Goal: Task Accomplishment & Management: Manage account settings

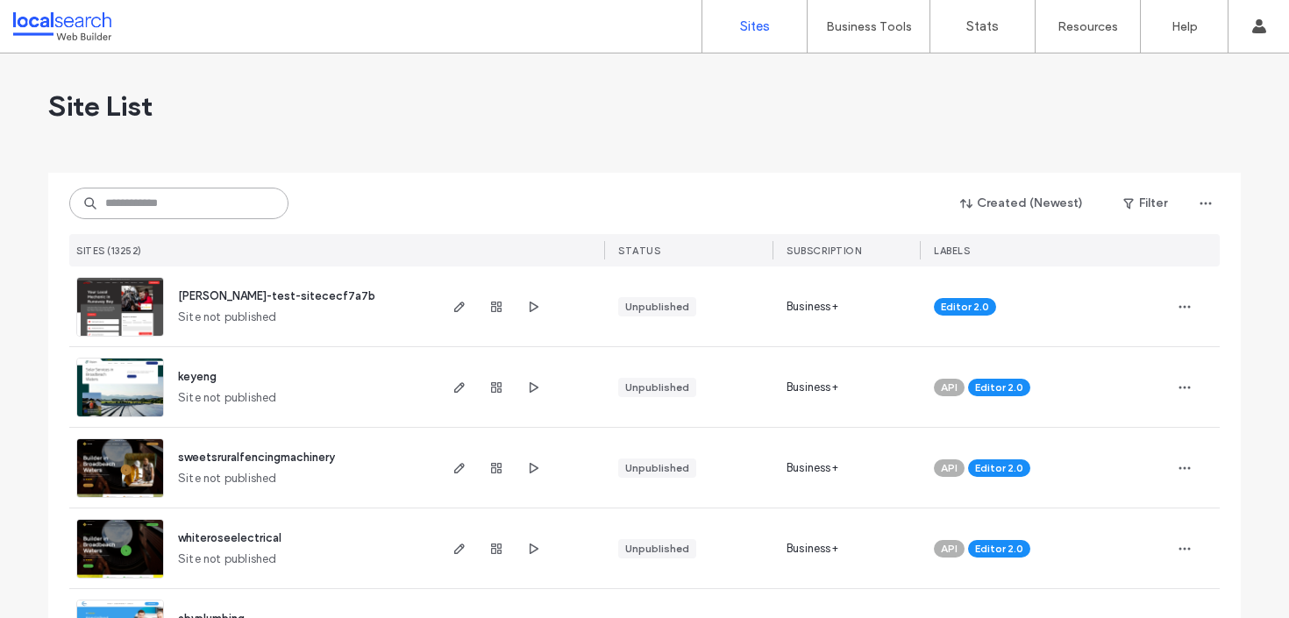
click at [165, 205] on input at bounding box center [178, 204] width 219 height 32
click at [164, 210] on input at bounding box center [178, 204] width 219 height 32
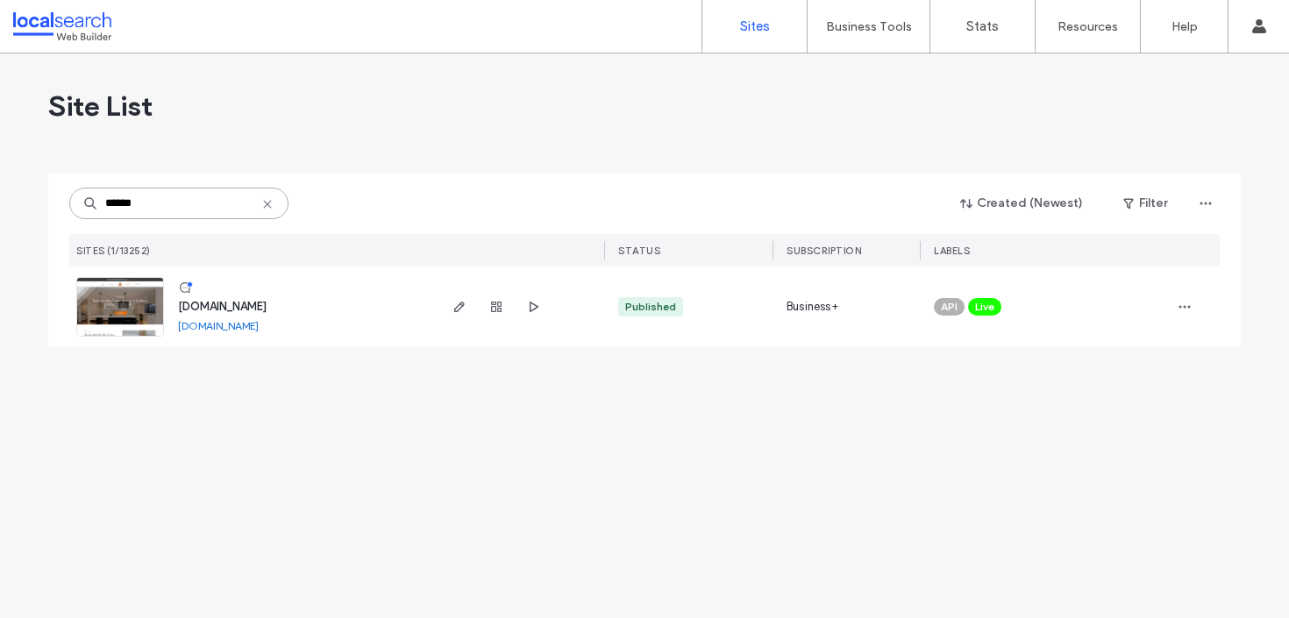
type input "******"
click at [266, 305] on span "www.asmjoinery.com.au" at bounding box center [222, 306] width 89 height 13
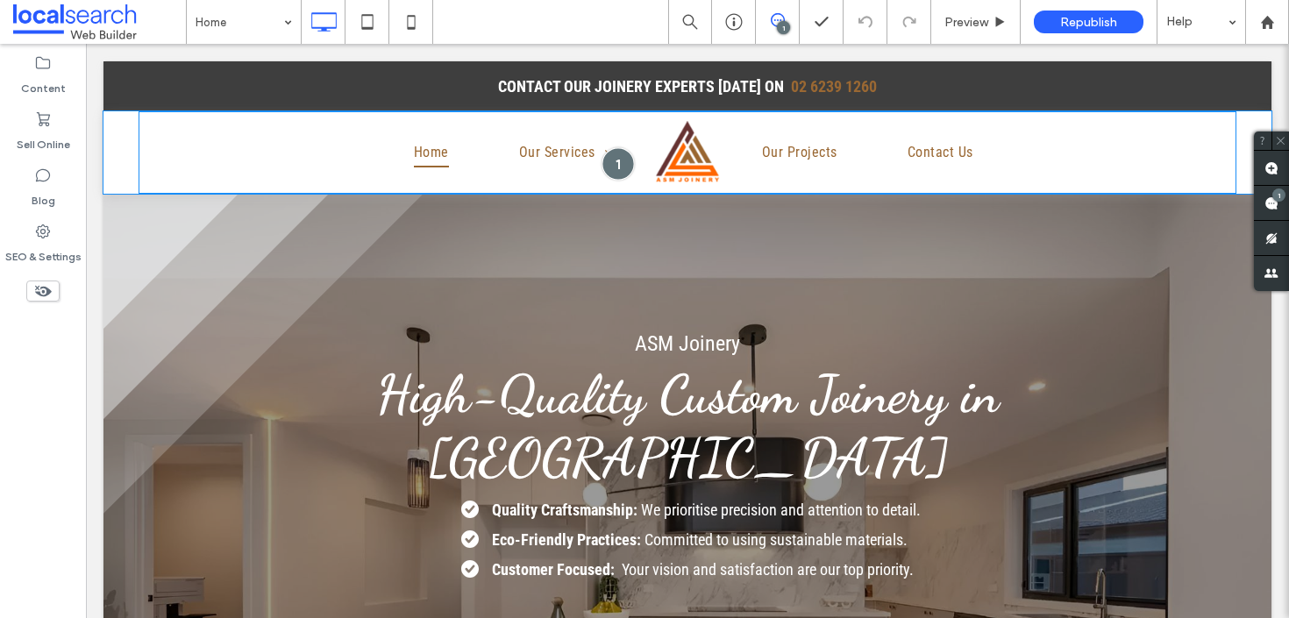
click at [617, 159] on div at bounding box center [617, 163] width 32 height 32
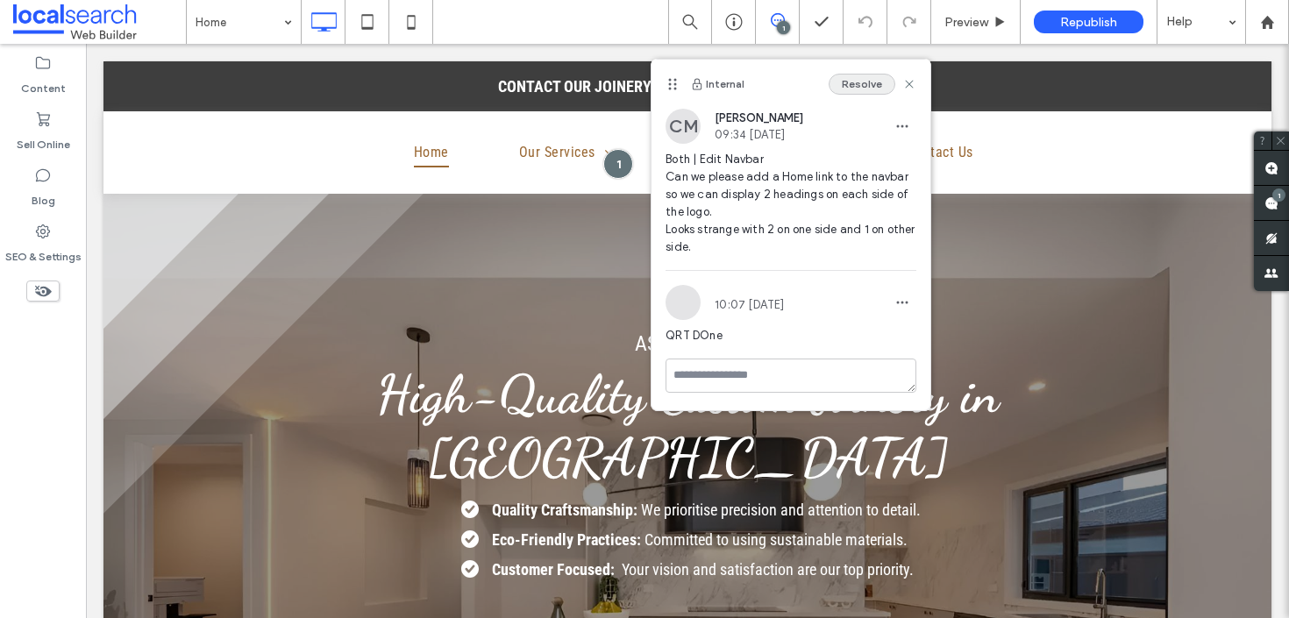
click at [863, 84] on button "Resolve" at bounding box center [862, 84] width 67 height 21
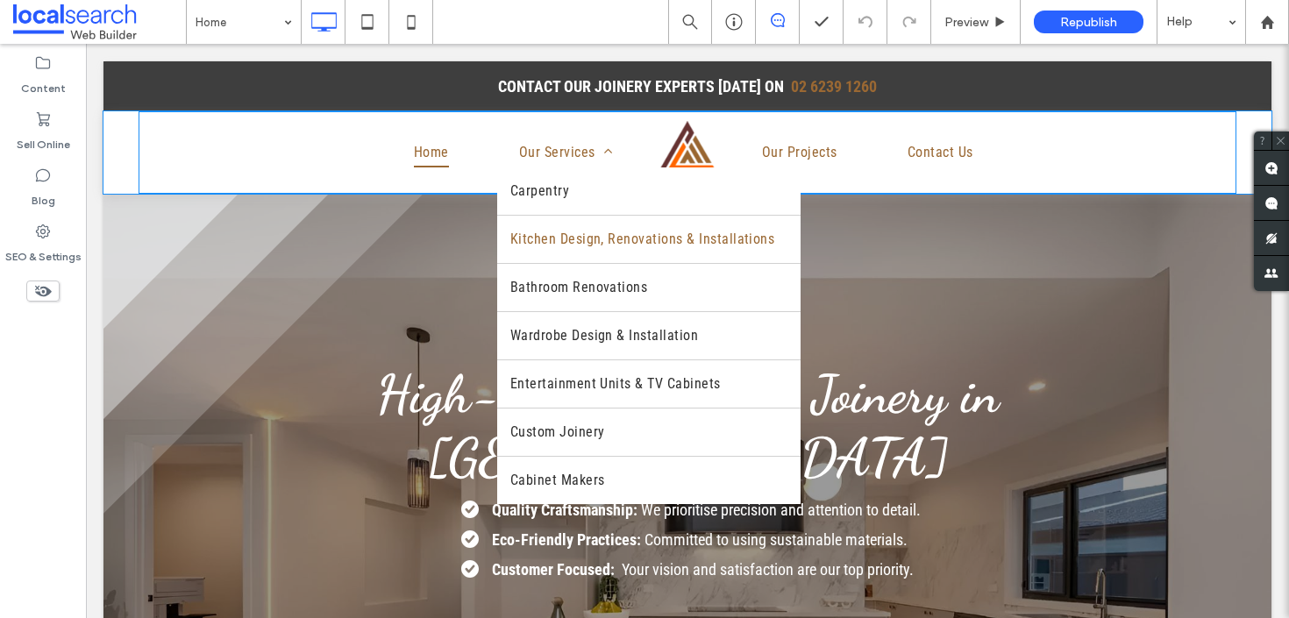
click at [553, 231] on span "Kitchen Design, Renovations & Installations" at bounding box center [642, 239] width 265 height 21
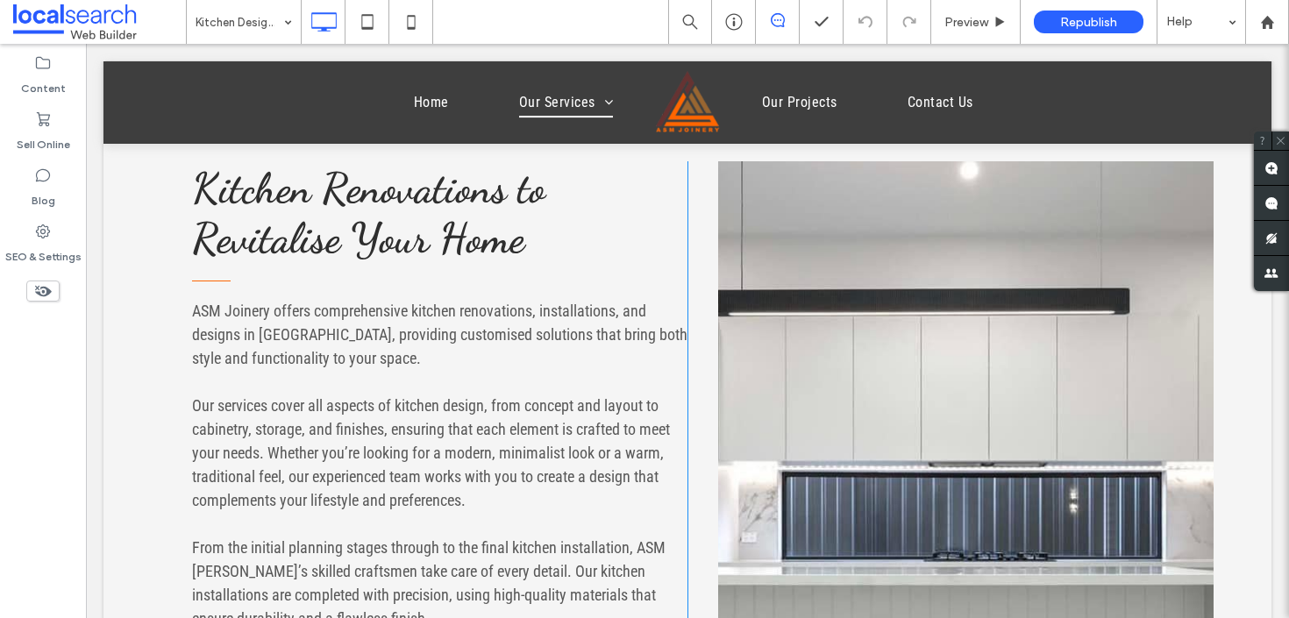
drag, startPoint x: 831, startPoint y: 291, endPoint x: 817, endPoint y: 293, distance: 14.1
click at [831, 291] on link at bounding box center [965, 487] width 495 height 653
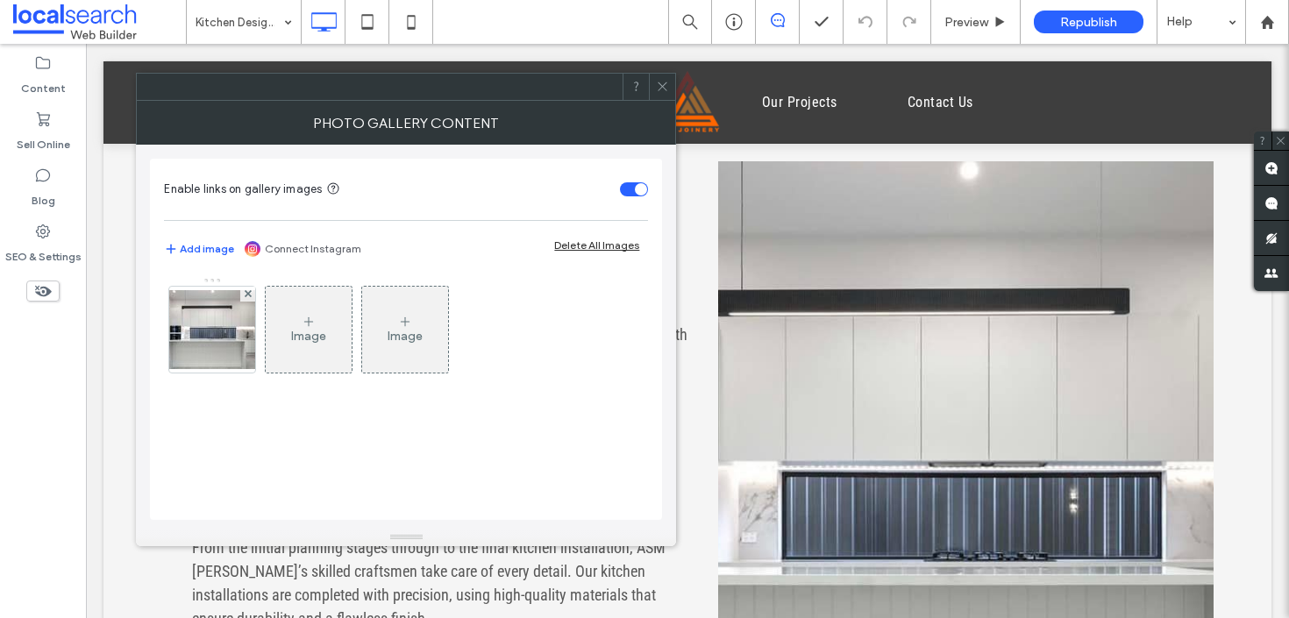
click at [667, 94] on span at bounding box center [662, 87] width 13 height 26
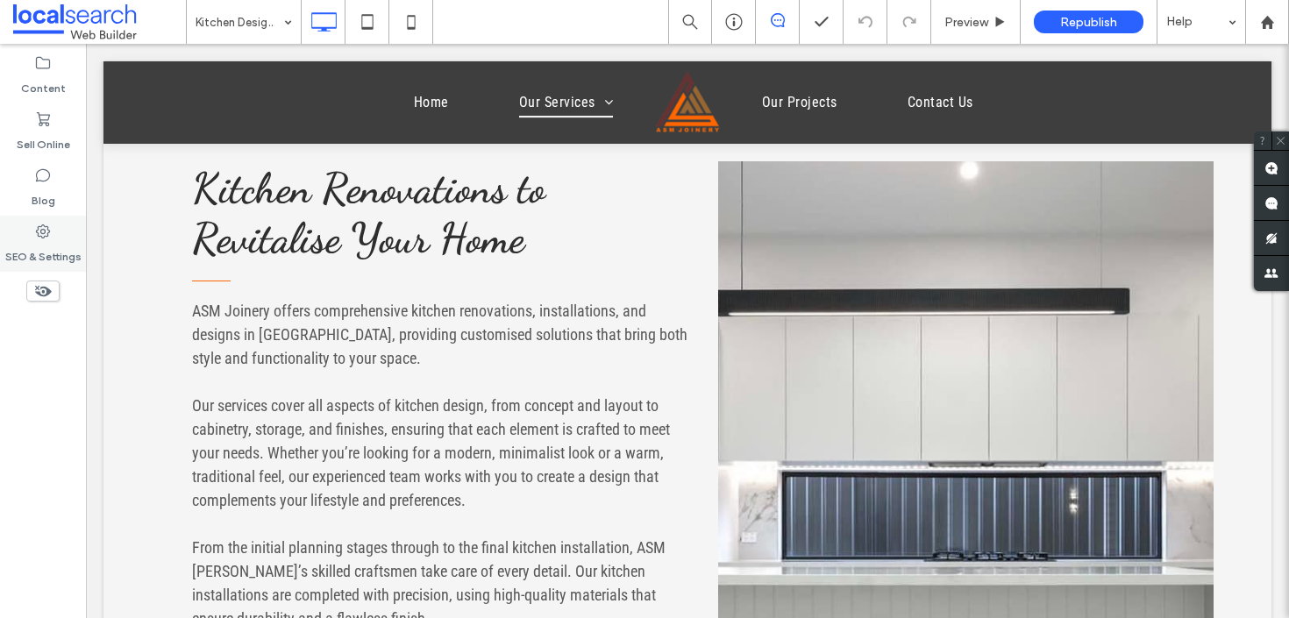
click at [56, 236] on div "SEO & Settings" at bounding box center [43, 244] width 86 height 56
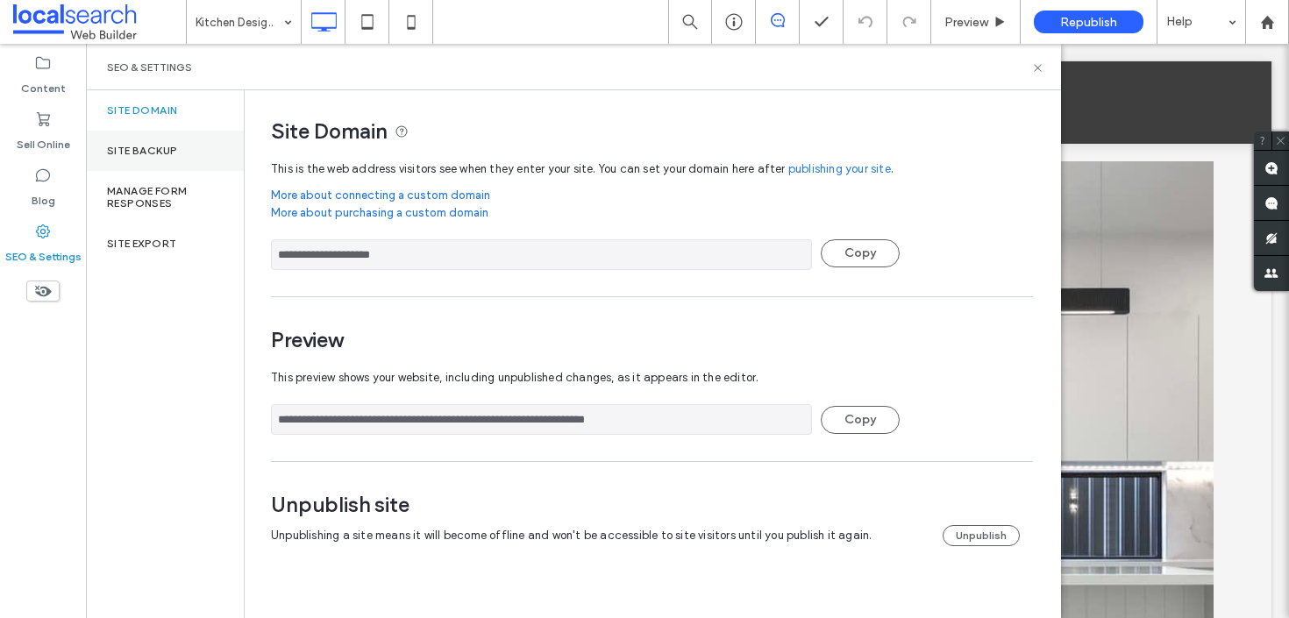
click at [154, 147] on label "Site Backup" at bounding box center [142, 151] width 70 height 12
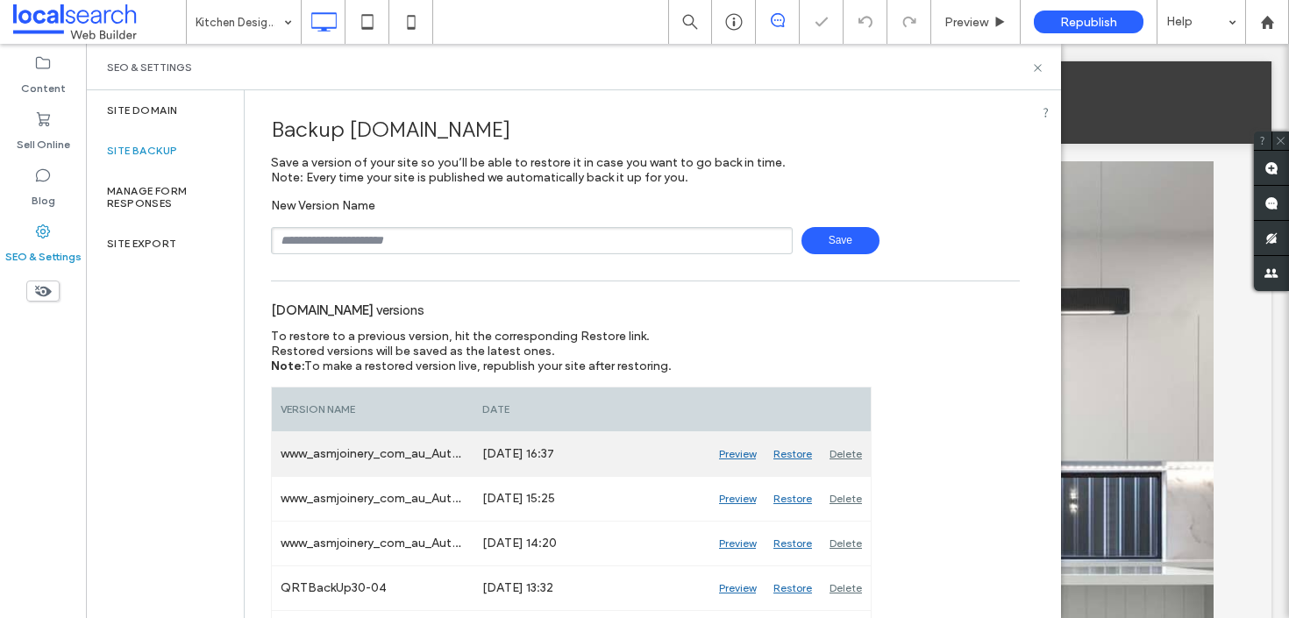
click at [366, 462] on div "www_asmjoinery_com_au_Auto_14" at bounding box center [373, 454] width 202 height 44
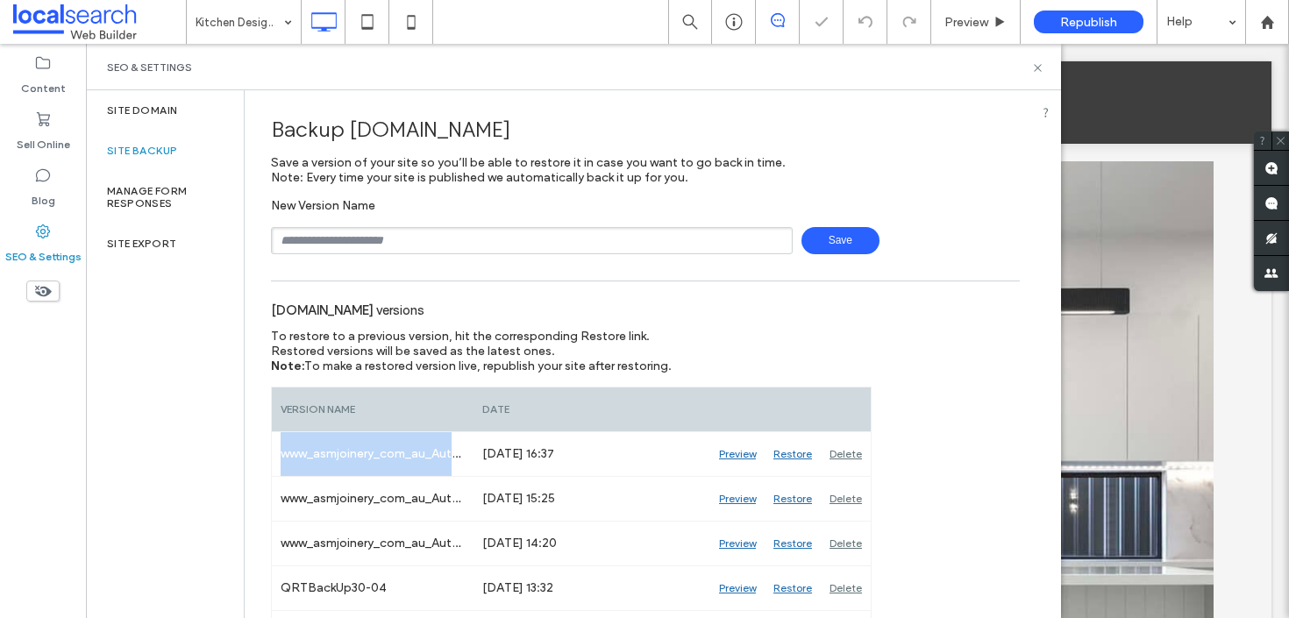
copy div "www_asmjoinery_com_au_Auto_14"
drag, startPoint x: 457, startPoint y: 247, endPoint x: 460, endPoint y: 238, distance: 10.3
click at [457, 247] on input "text" at bounding box center [532, 240] width 522 height 27
paste input "**********"
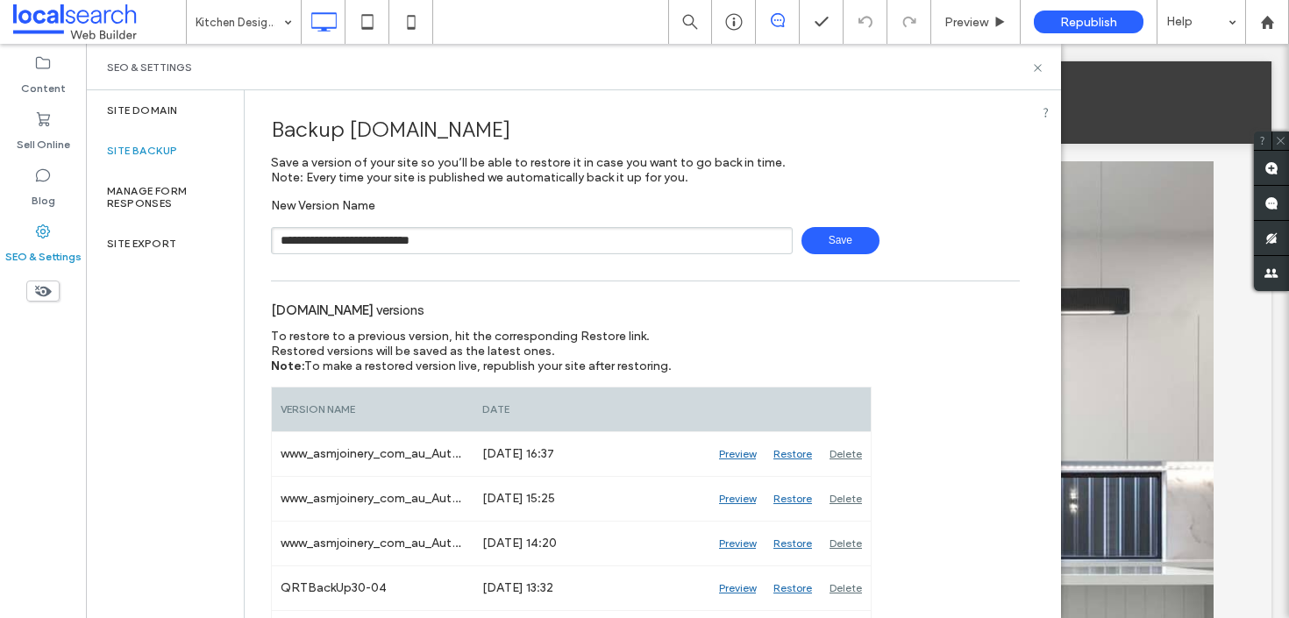
type input "**********"
click at [865, 227] on div "**********" at bounding box center [645, 240] width 749 height 27
click at [859, 230] on span "Save" at bounding box center [840, 240] width 78 height 27
click at [1041, 68] on icon at bounding box center [1037, 67] width 13 height 13
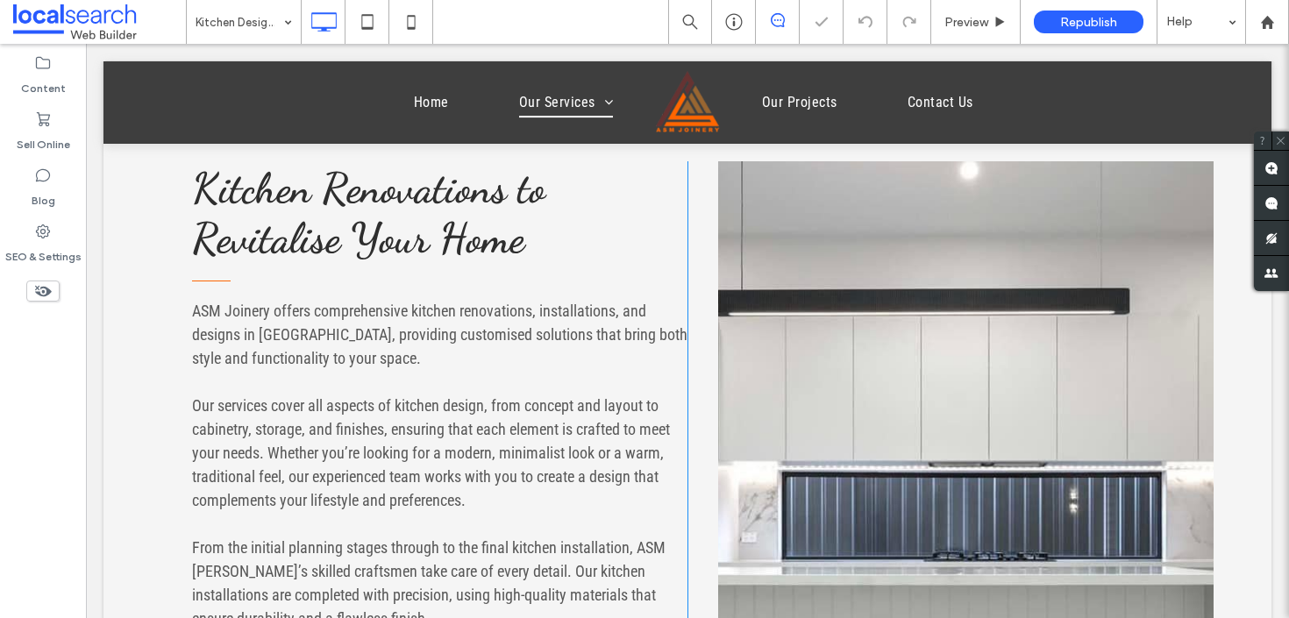
click at [930, 236] on link at bounding box center [965, 487] width 495 height 653
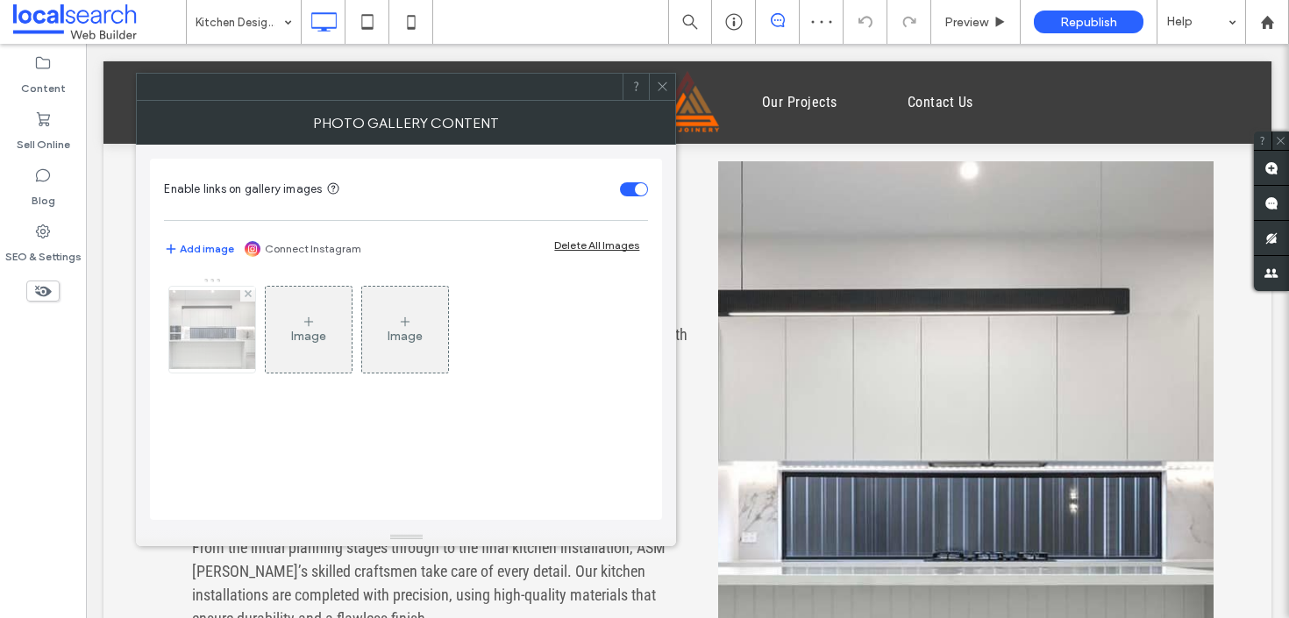
click at [232, 341] on img at bounding box center [212, 329] width 140 height 79
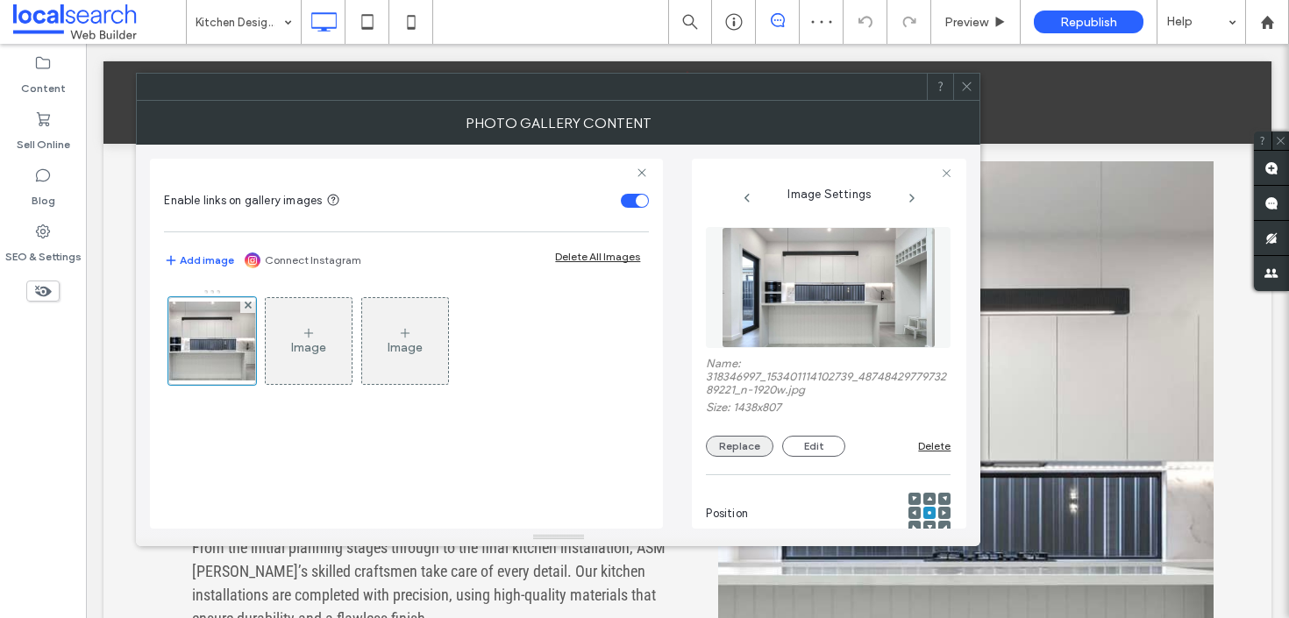
click at [745, 442] on button "Replace" at bounding box center [740, 446] width 68 height 21
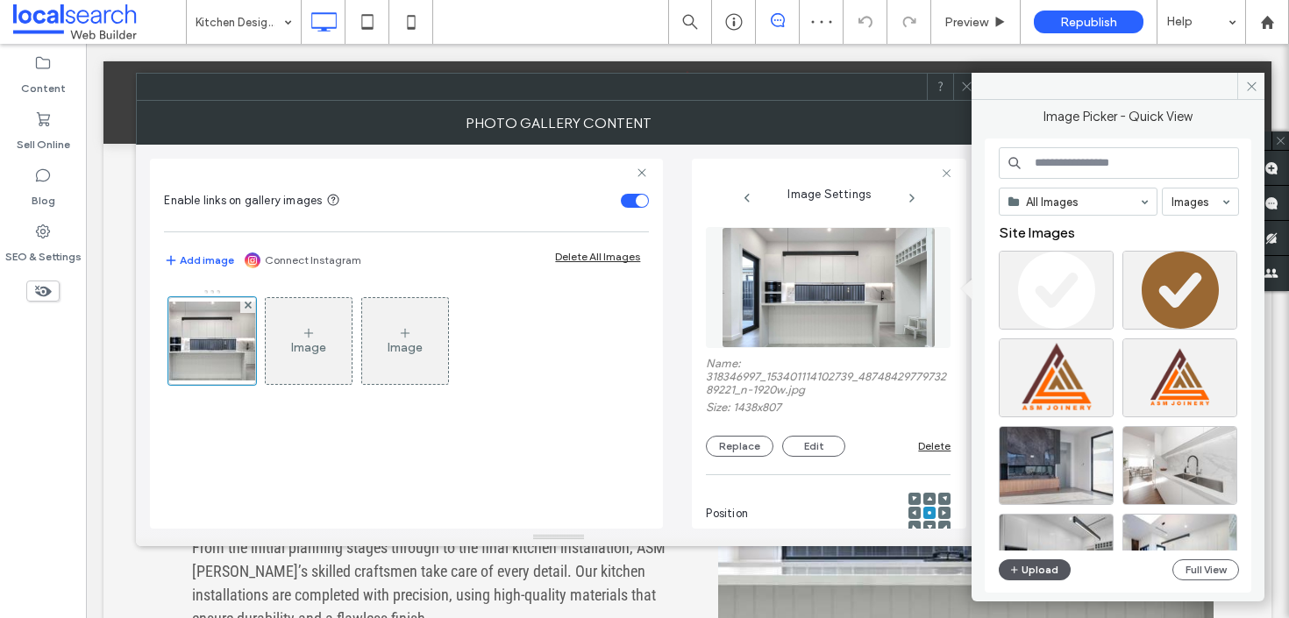
click at [1028, 570] on button "Upload" at bounding box center [1035, 569] width 72 height 21
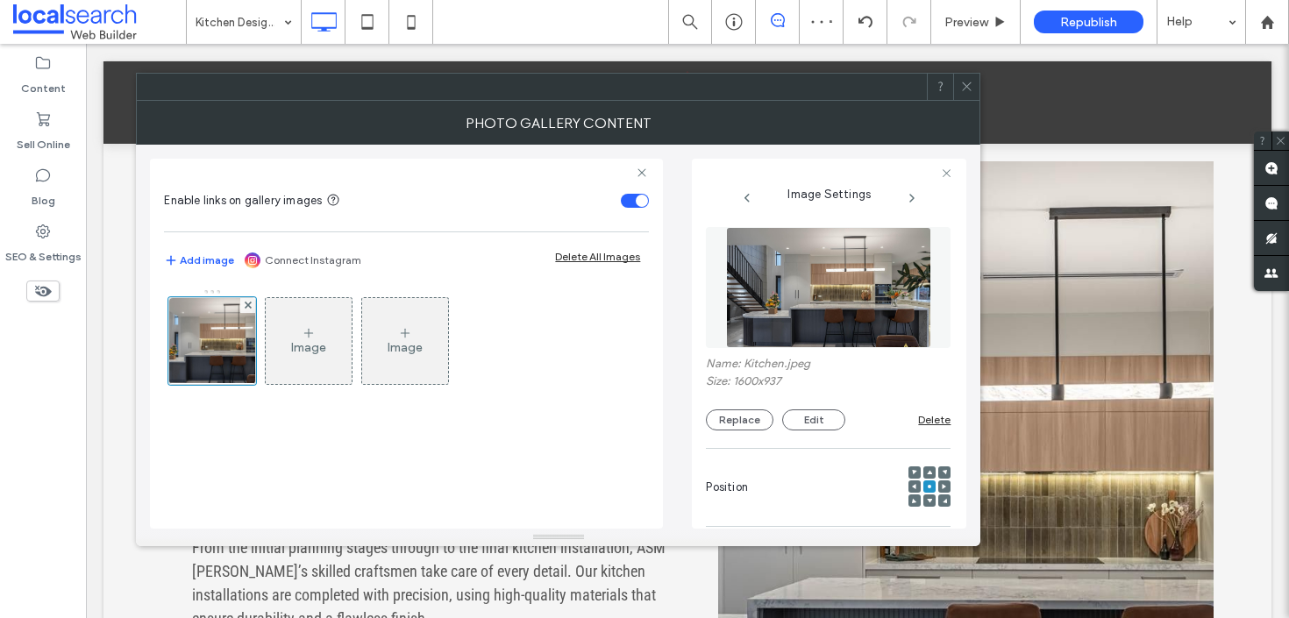
click at [959, 96] on div at bounding box center [966, 87] width 26 height 26
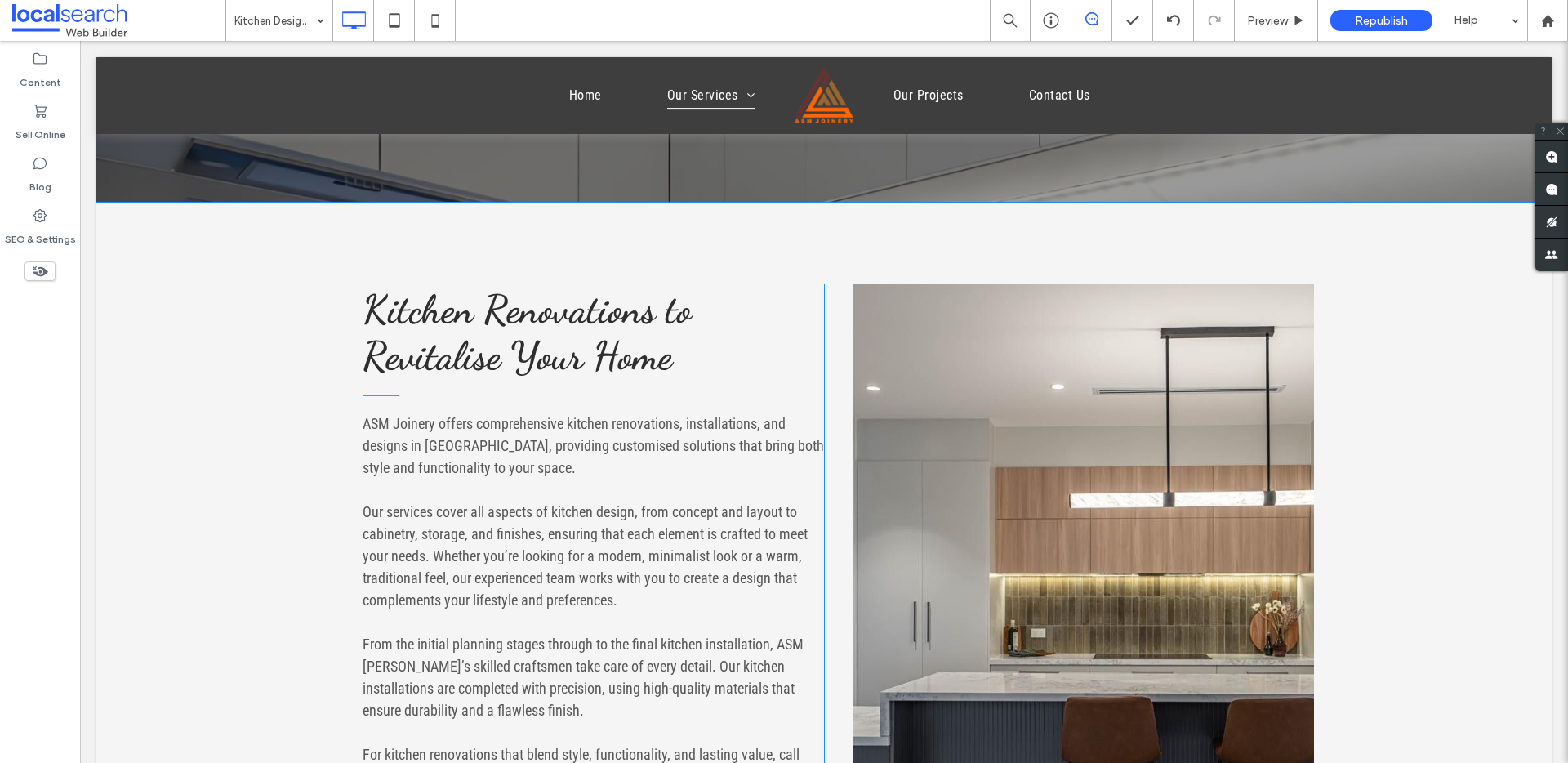
scroll to position [531, 0]
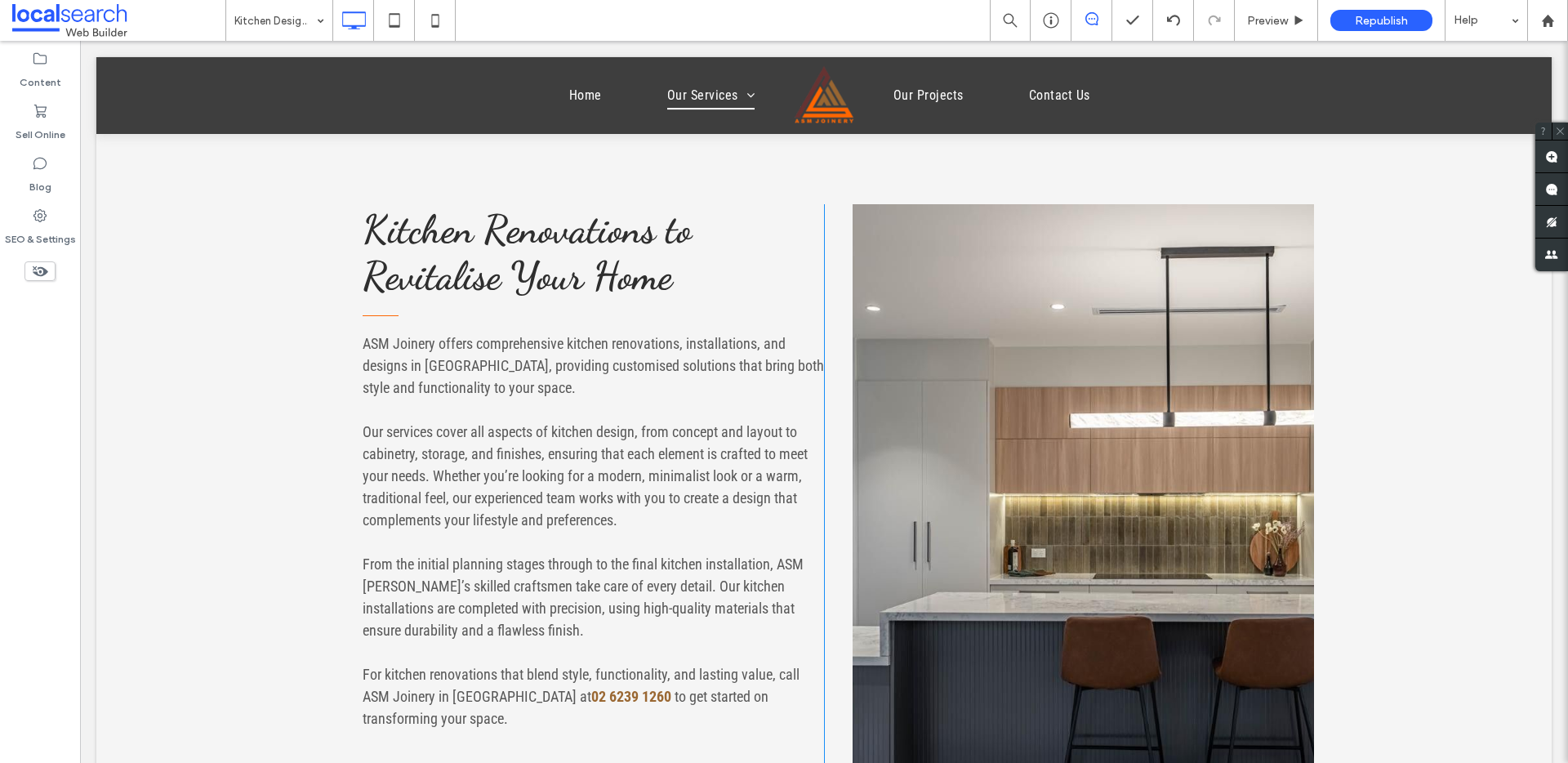
click at [1146, 294] on link at bounding box center [1083, 508] width 461 height 608
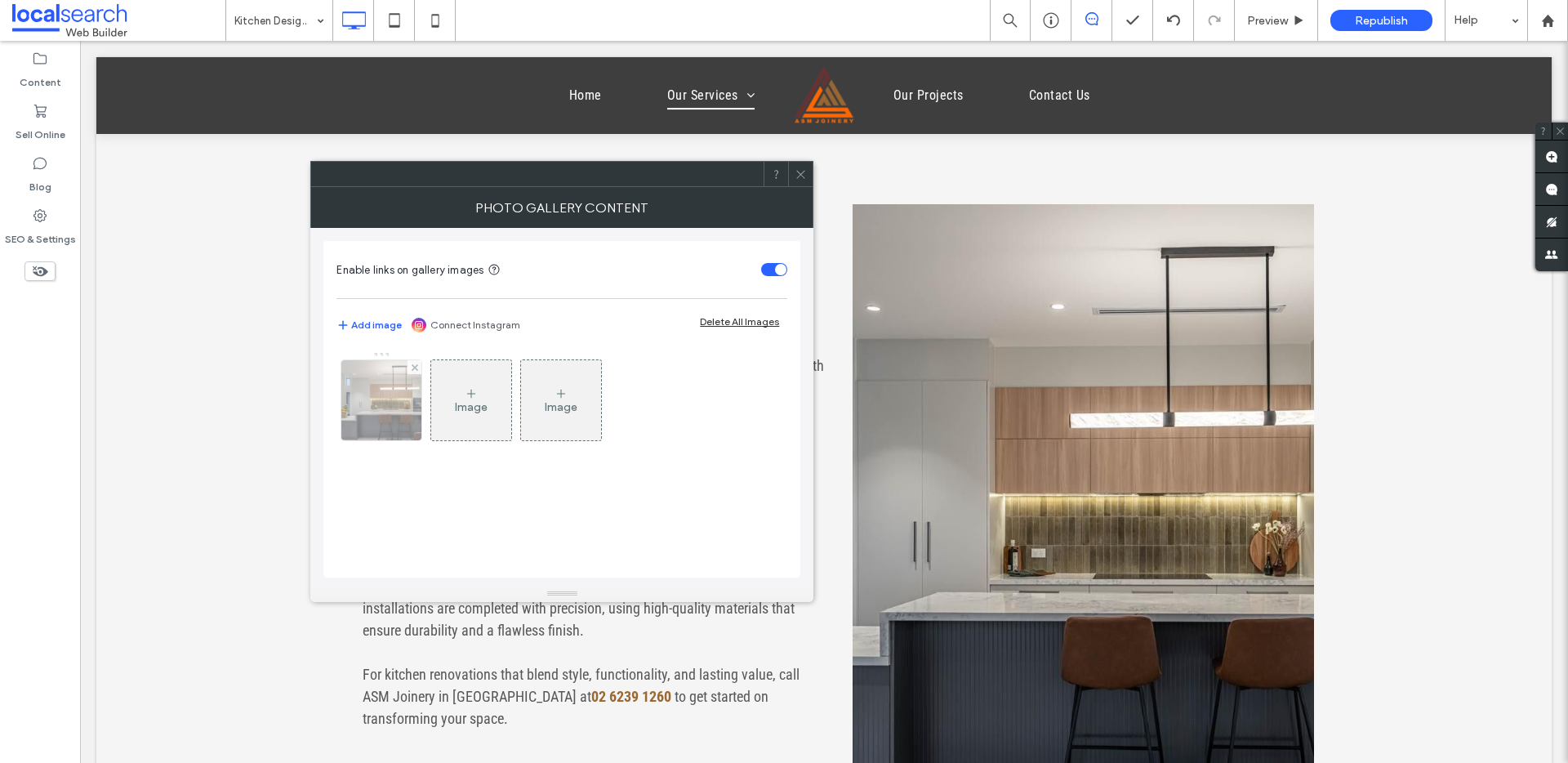
click at [366, 406] on img at bounding box center [382, 401] width 136 height 80
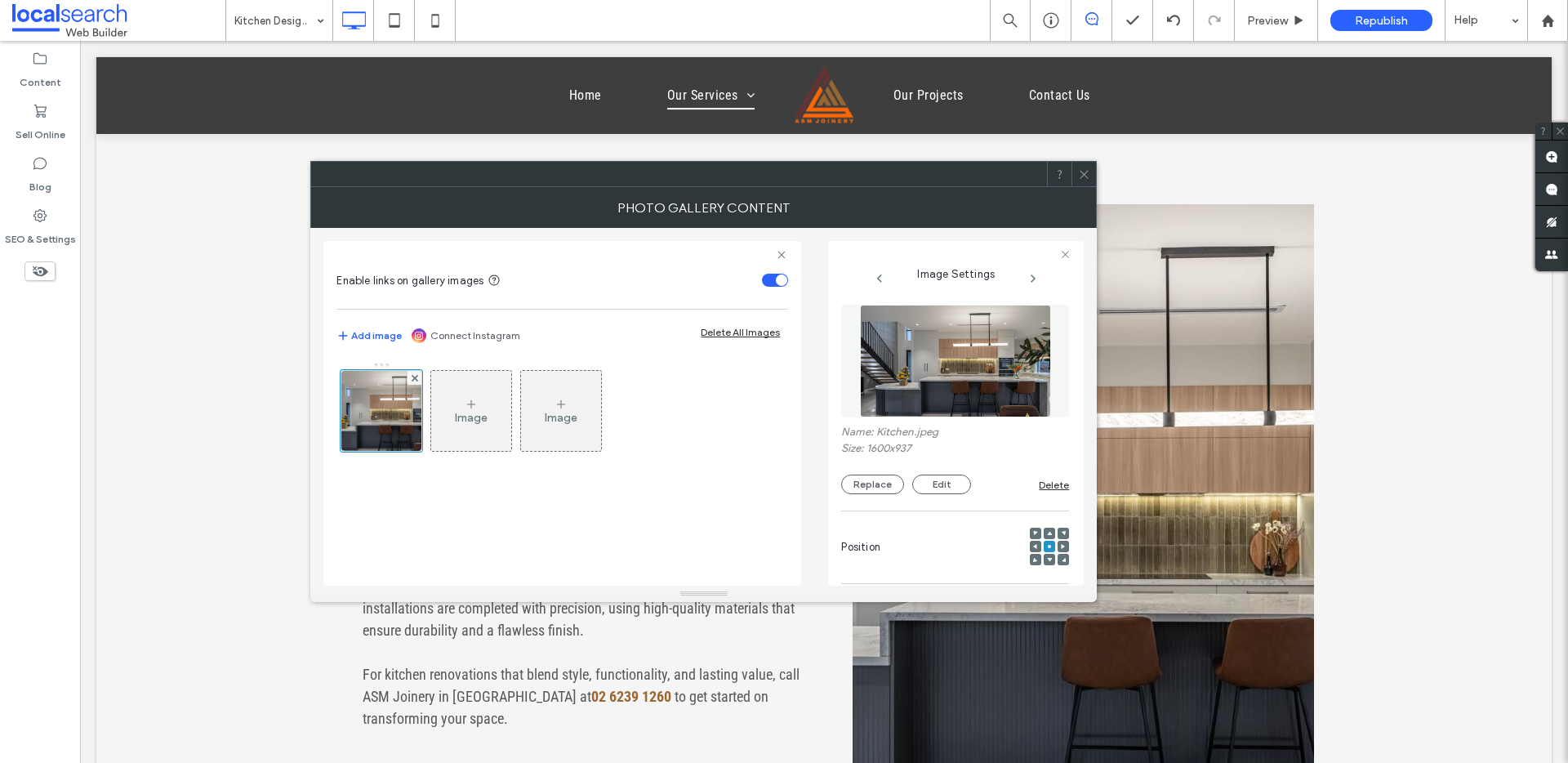
click at [1061, 547] on icon at bounding box center [1063, 546] width 5 height 5
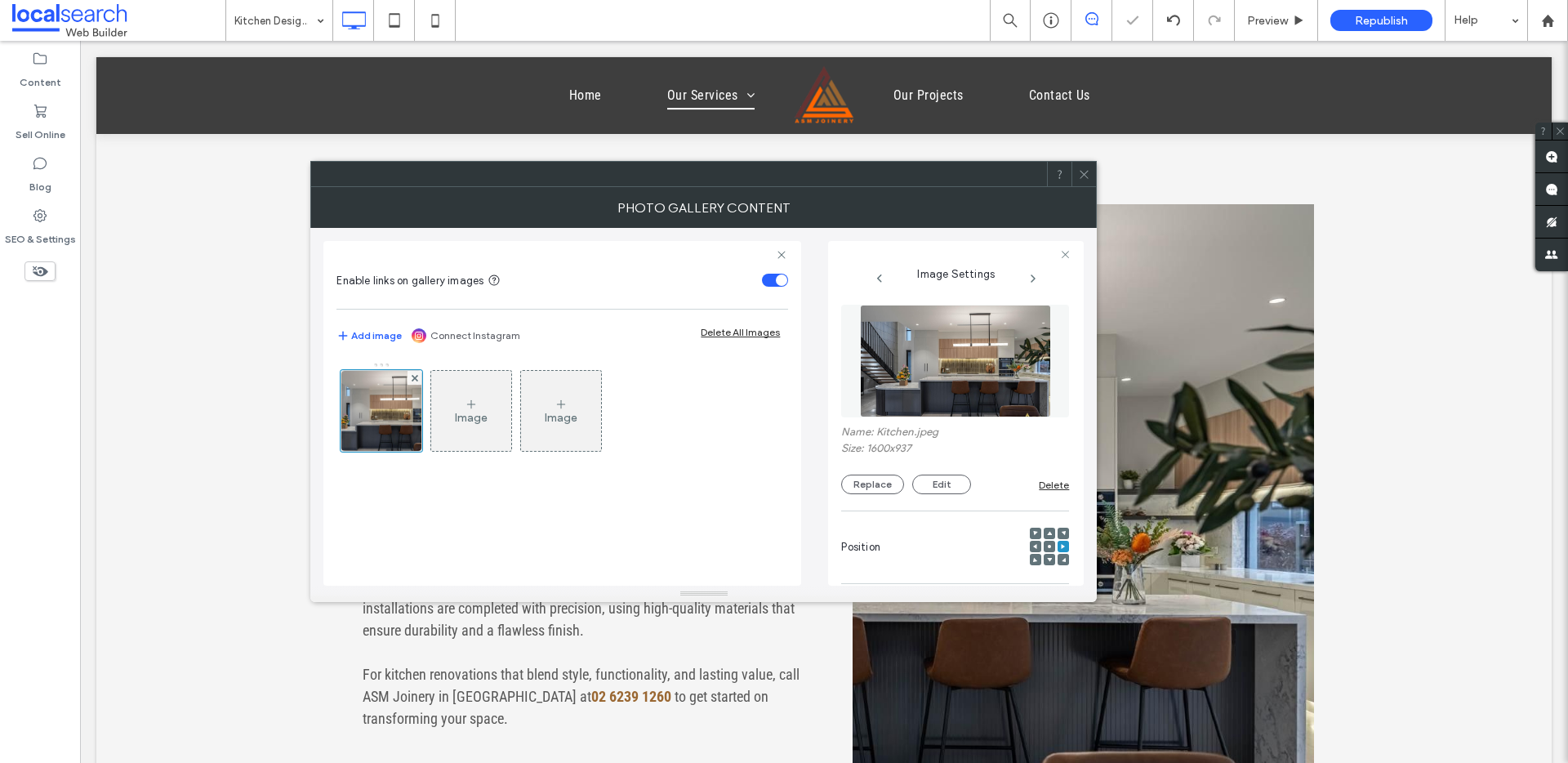
click at [1075, 169] on div at bounding box center [1084, 174] width 24 height 24
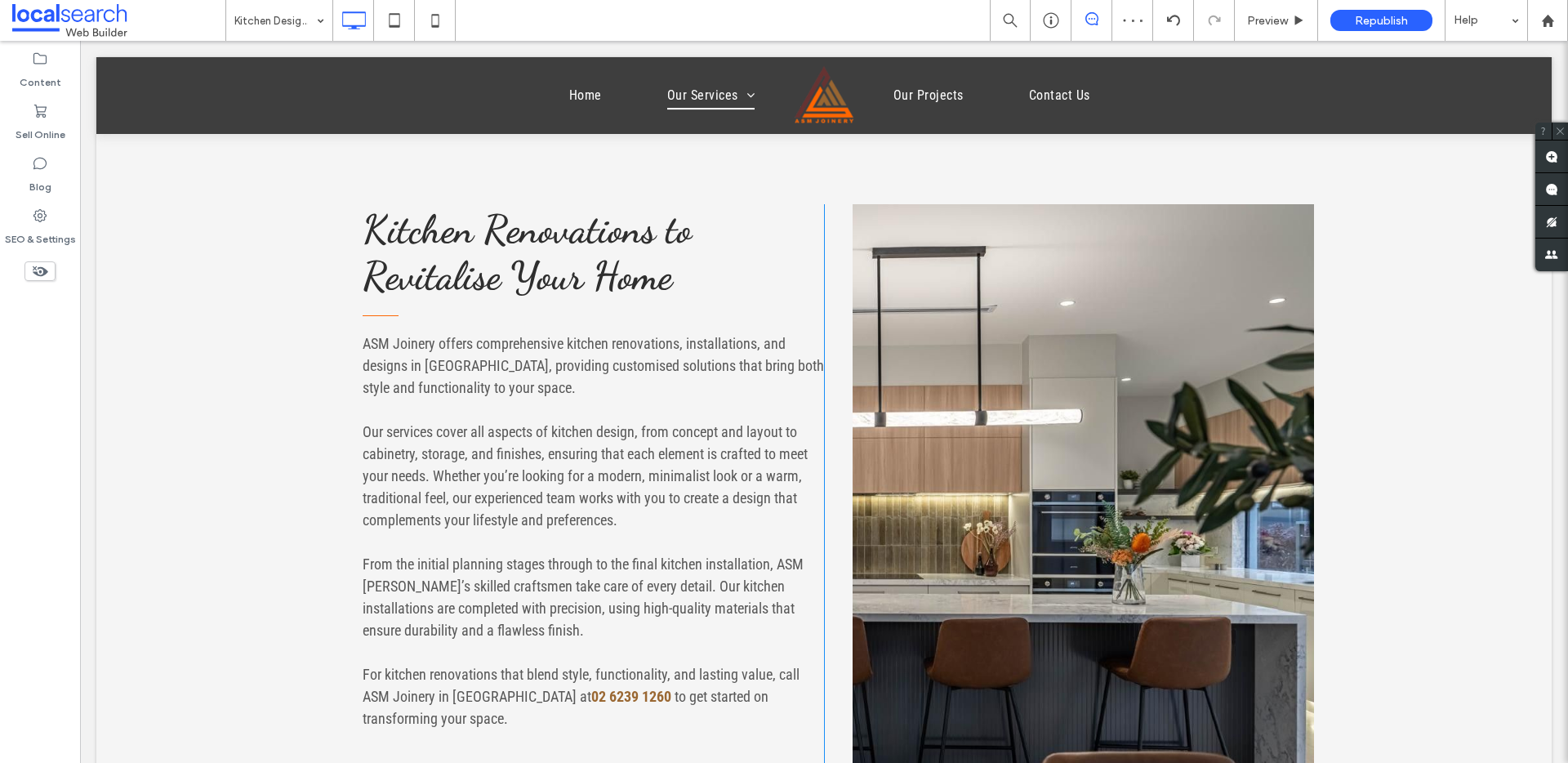
click at [1100, 347] on link at bounding box center [1083, 508] width 461 height 608
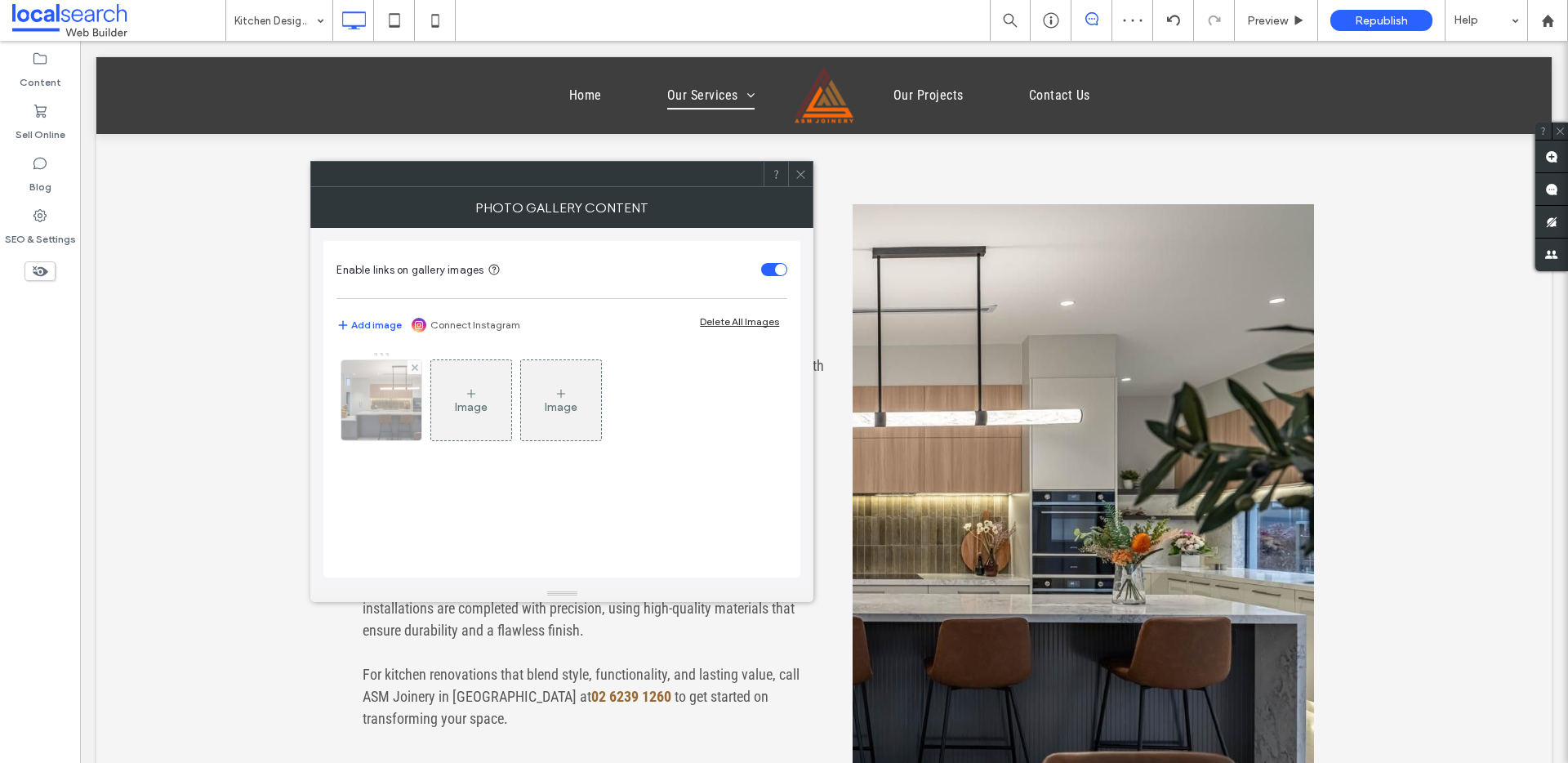
click at [353, 415] on img at bounding box center [382, 401] width 136 height 80
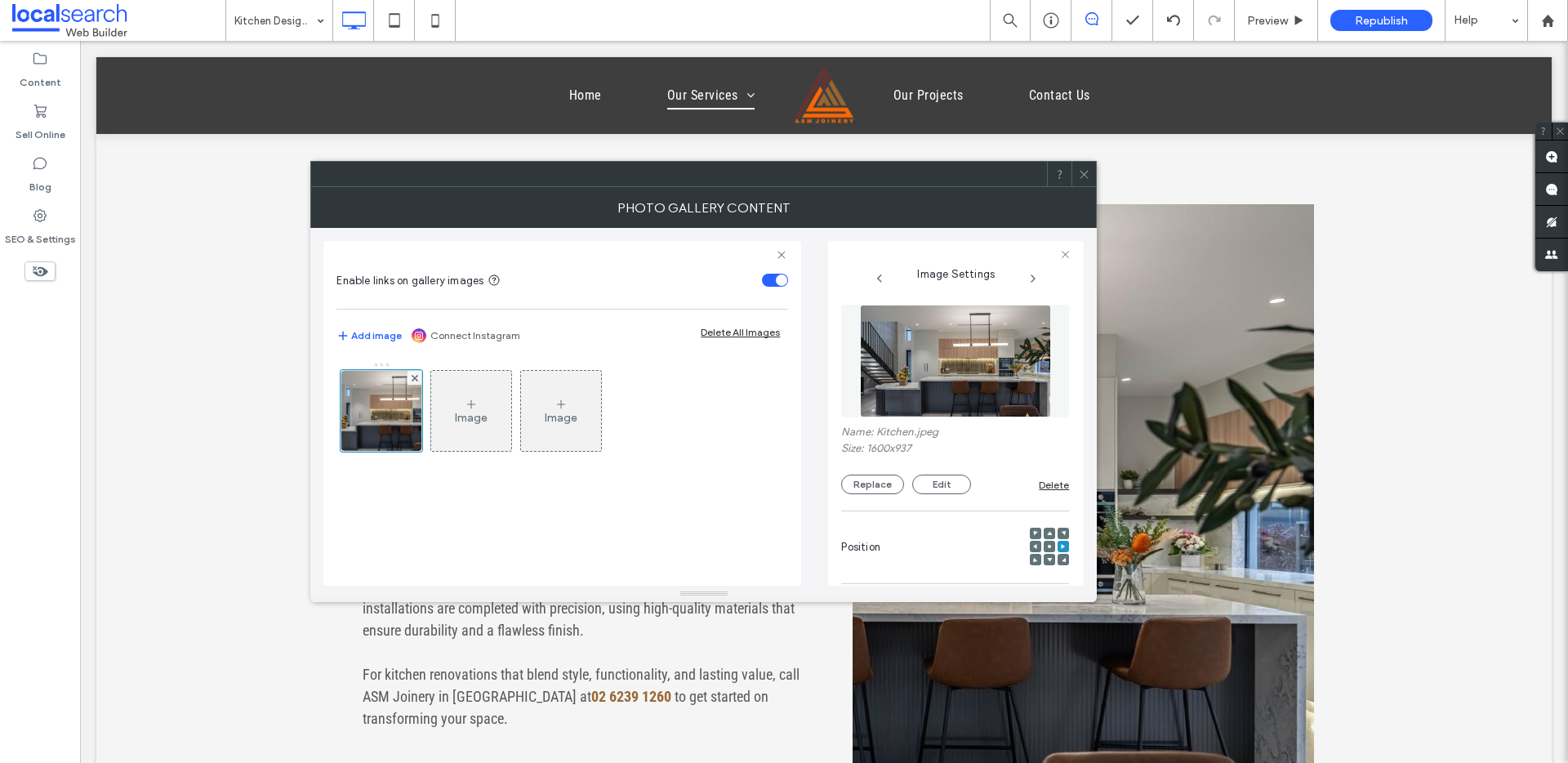
click at [1048, 543] on div at bounding box center [1050, 547] width 39 height 39
click at [1047, 542] on span at bounding box center [1049, 546] width 5 height 11
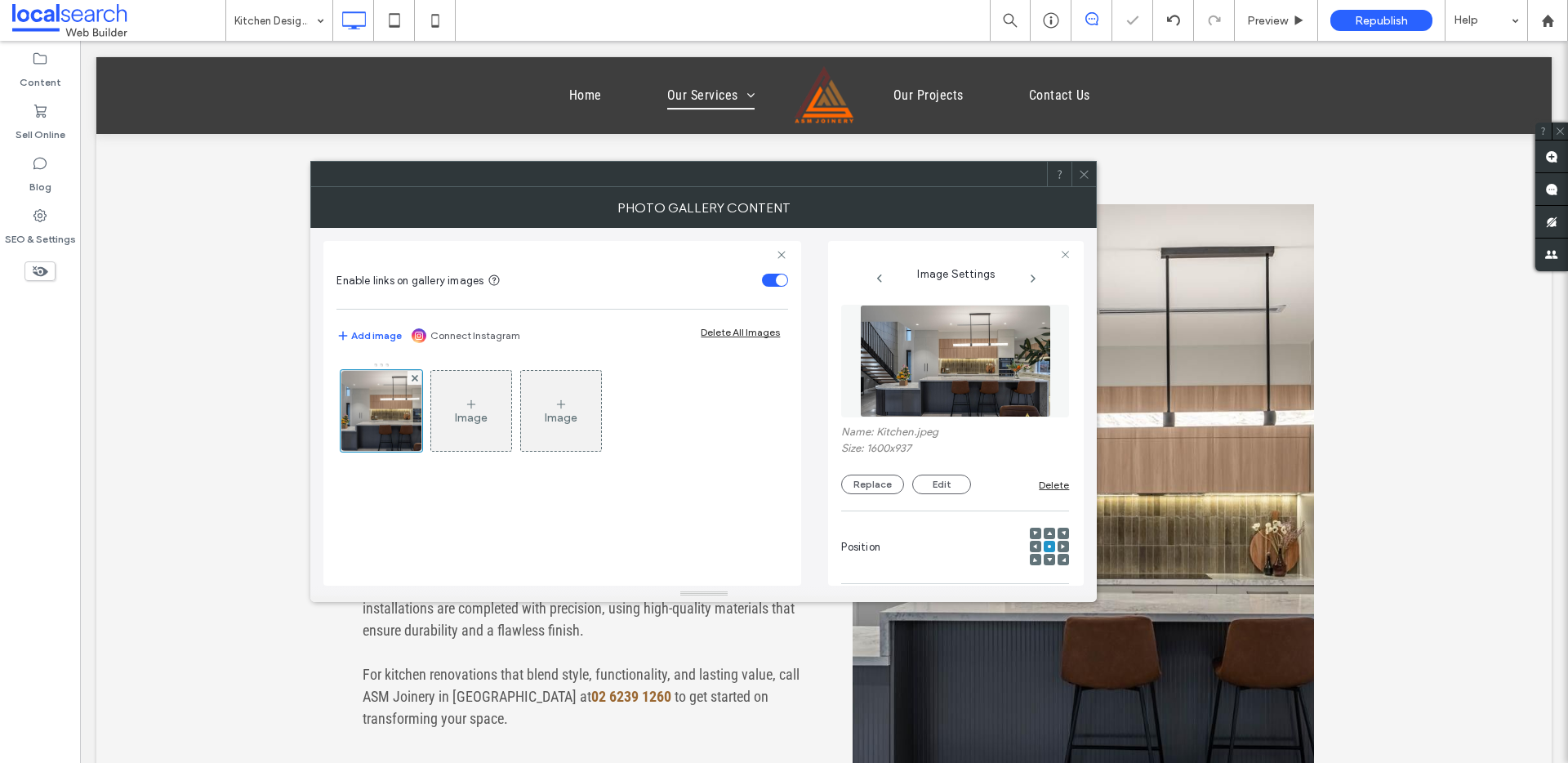
click at [1079, 172] on icon at bounding box center [1084, 174] width 12 height 12
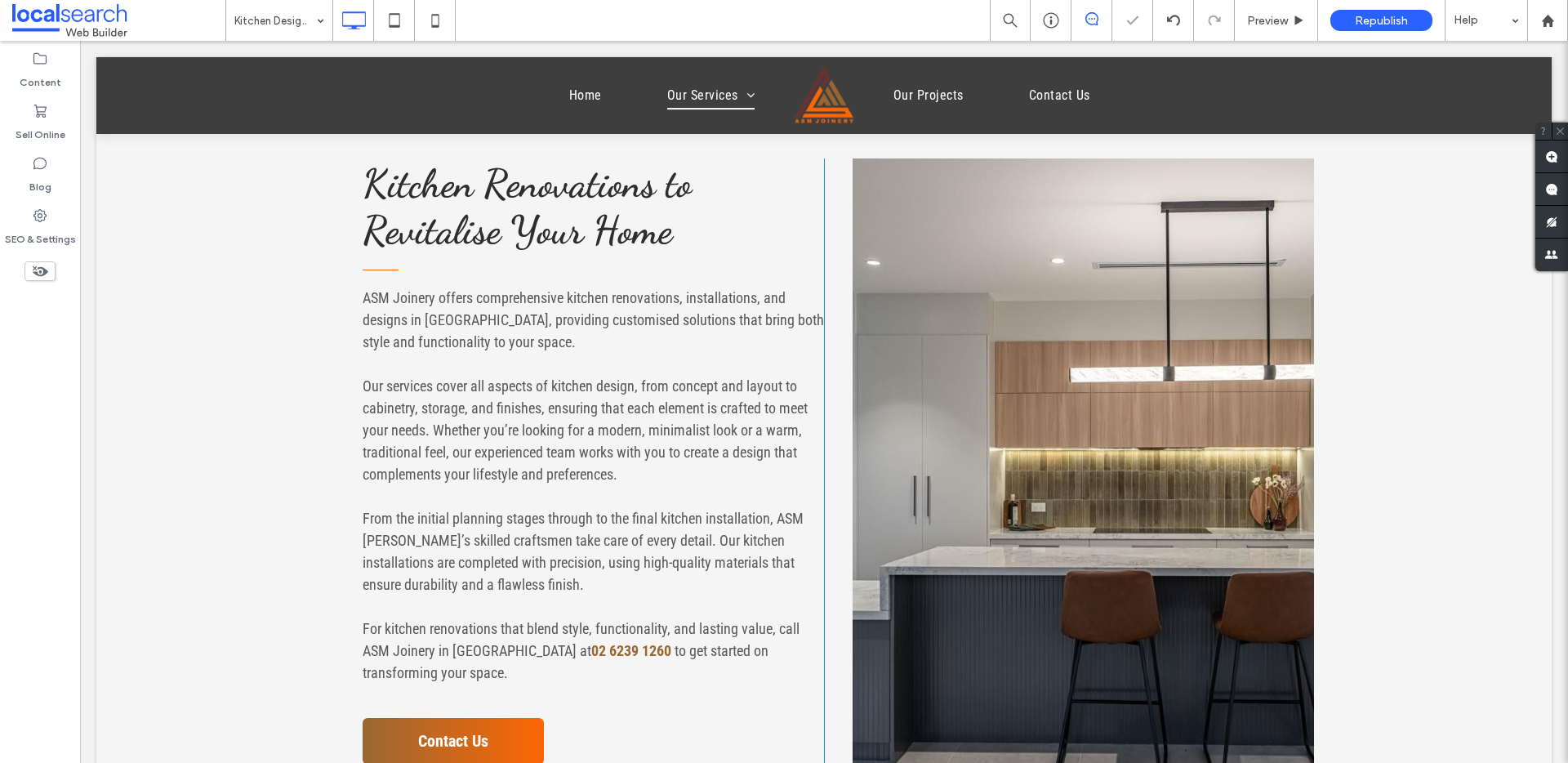
scroll to position [579, 0]
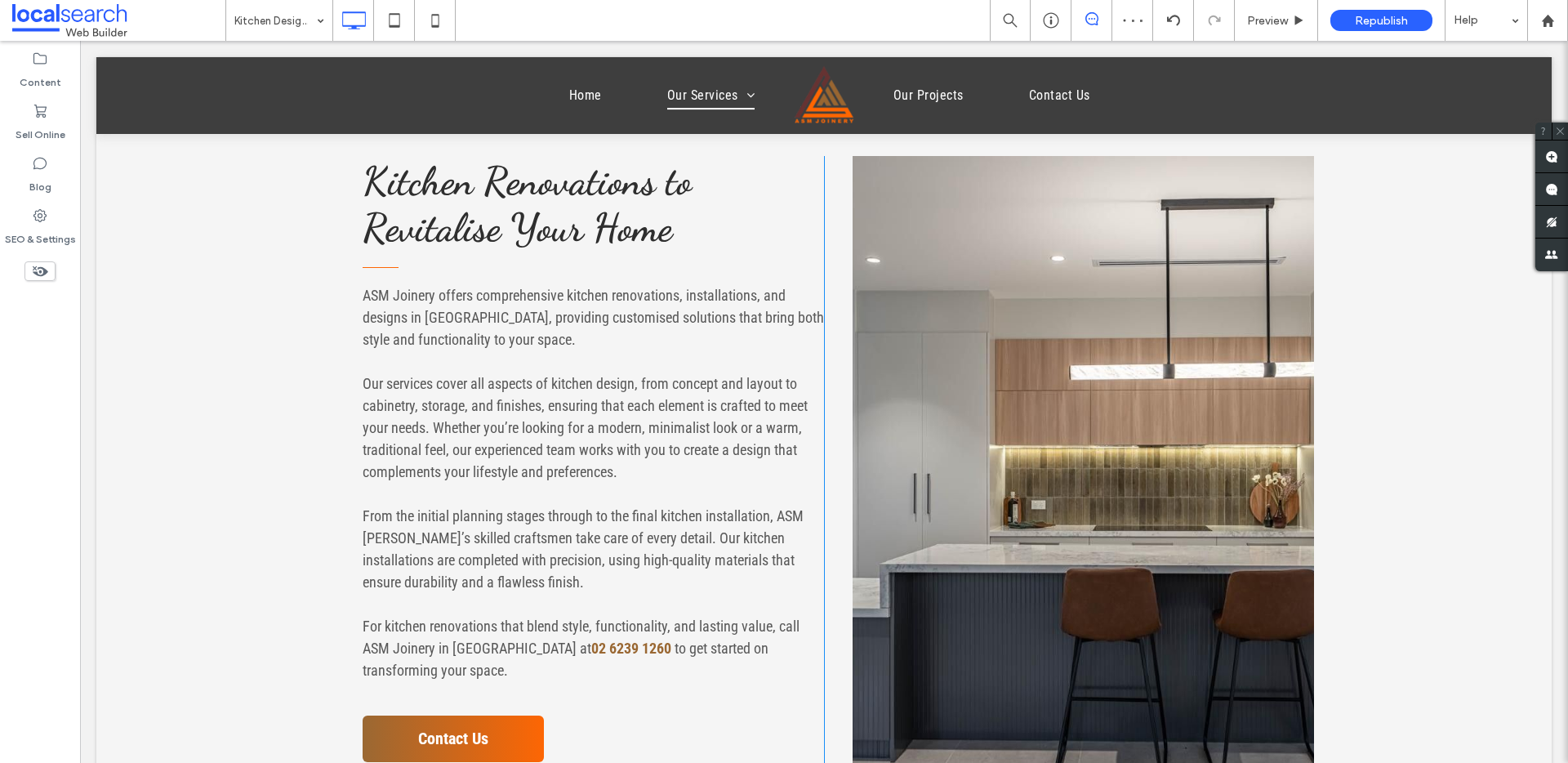
click at [1082, 266] on link at bounding box center [1083, 459] width 461 height 608
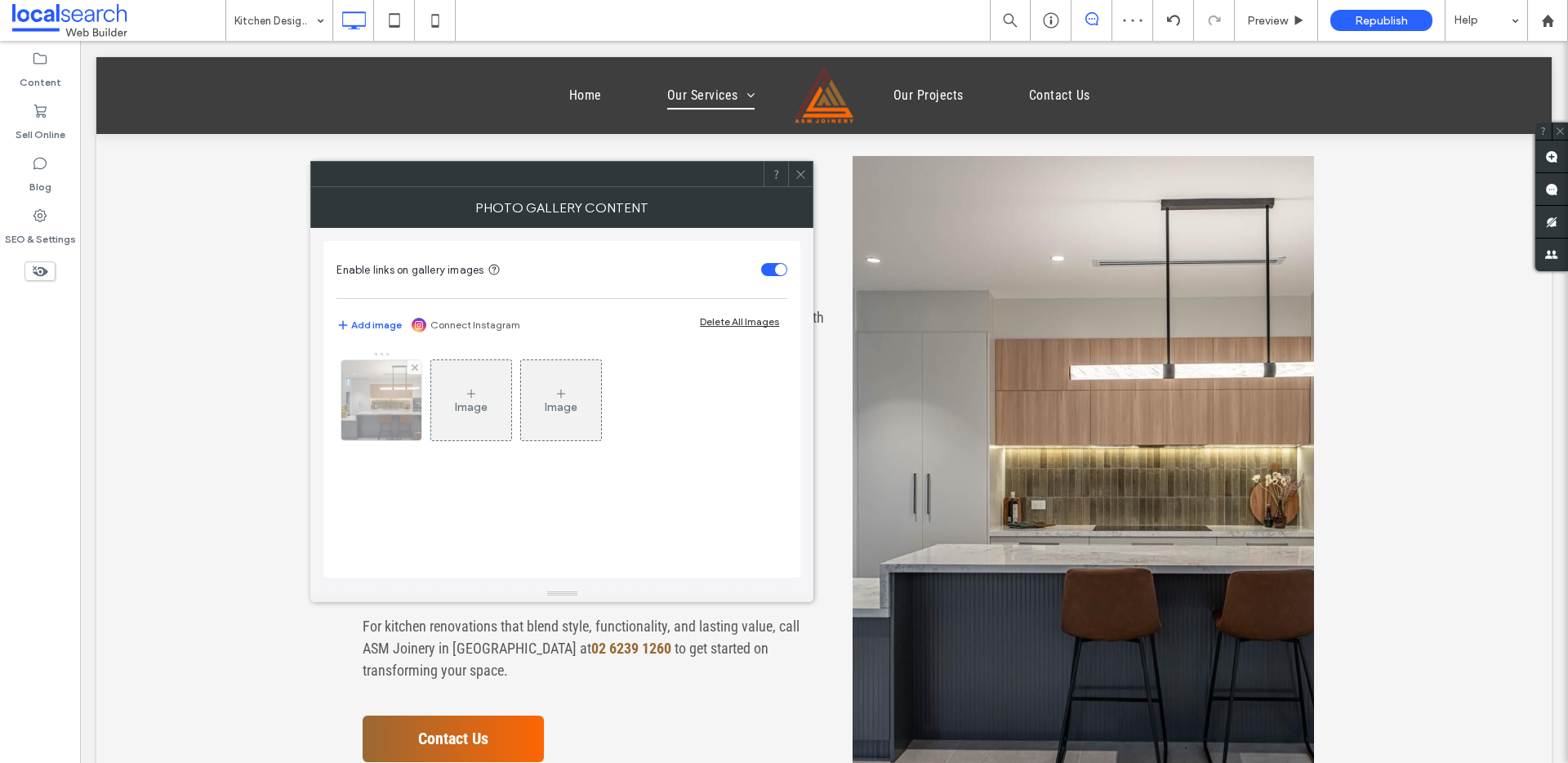
click at [379, 414] on img at bounding box center [382, 401] width 136 height 80
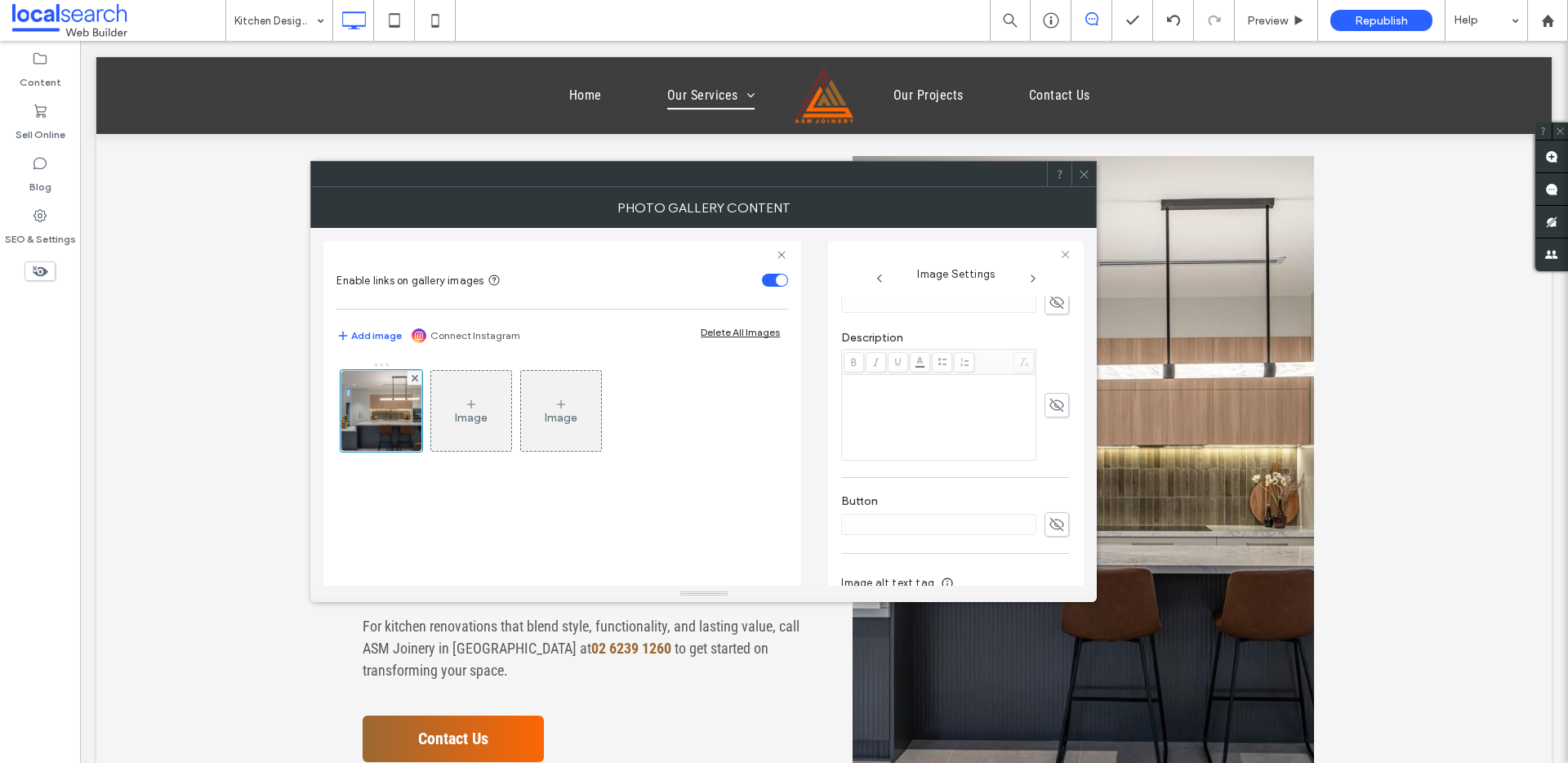
scroll to position [480, 0]
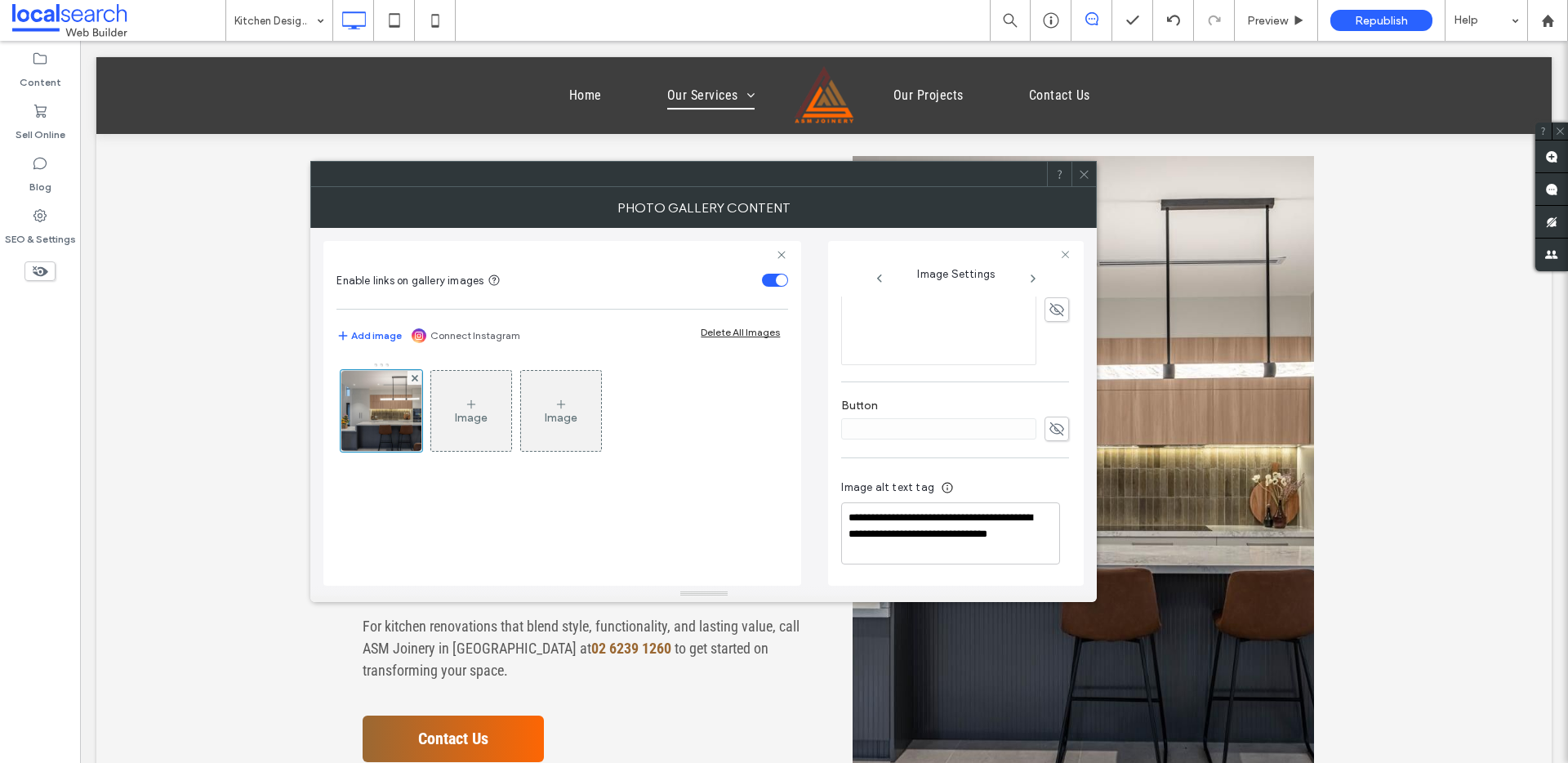
click at [1081, 183] on span at bounding box center [1084, 174] width 12 height 24
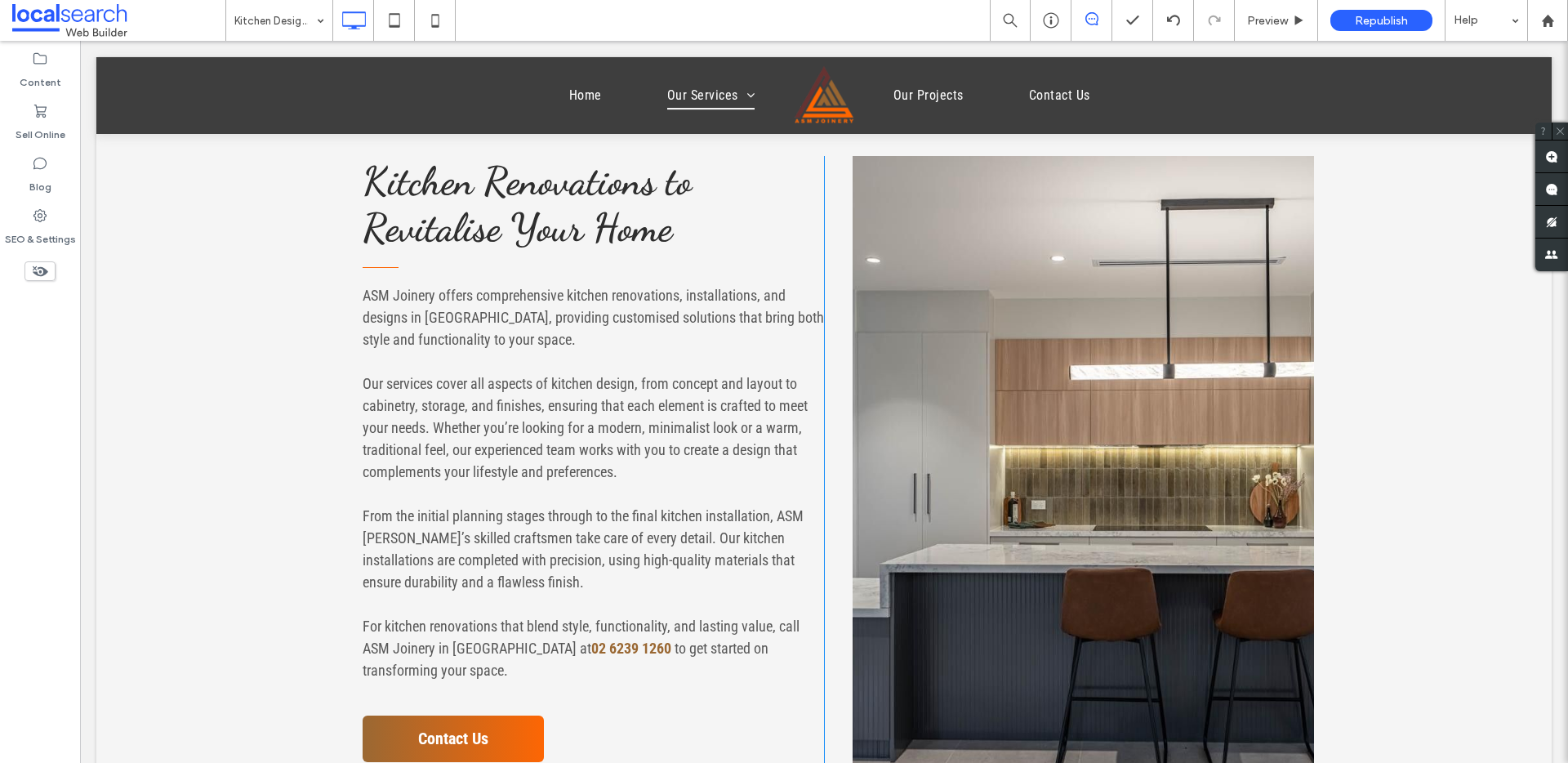
click at [1055, 414] on link at bounding box center [1083, 459] width 461 height 608
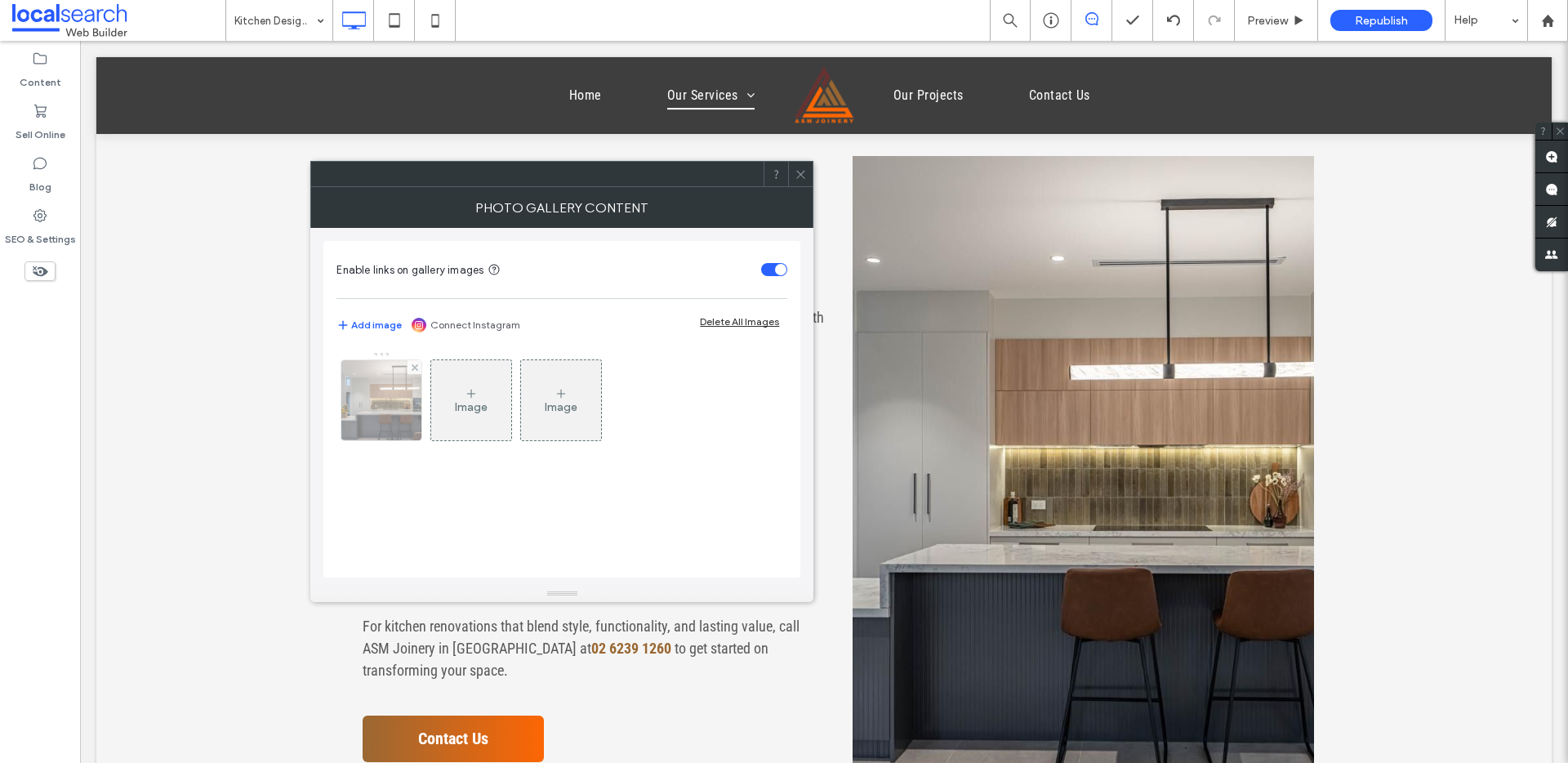
click at [375, 426] on img at bounding box center [382, 401] width 136 height 80
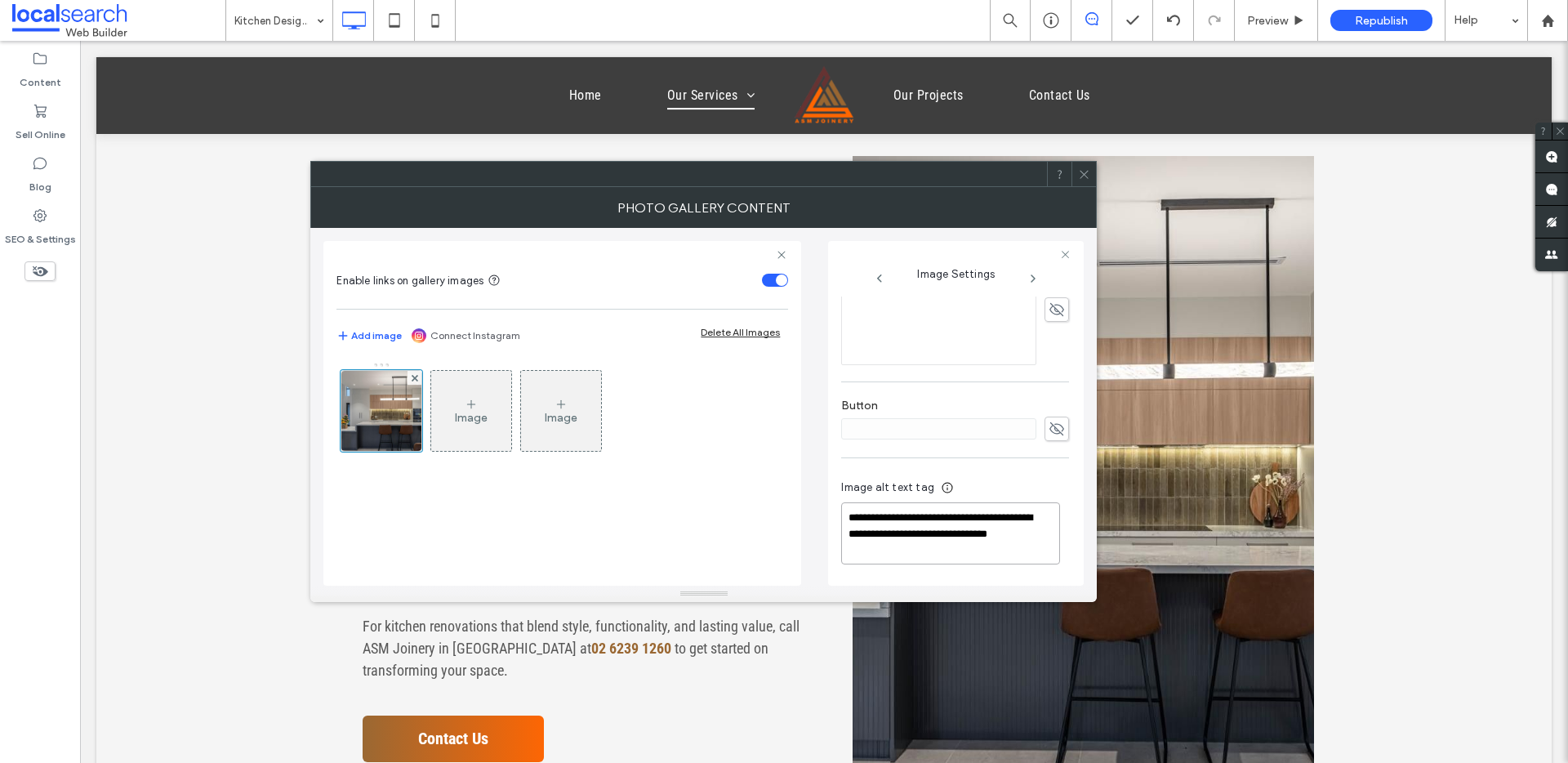
click at [935, 513] on textarea "**********" at bounding box center [950, 533] width 219 height 62
type textarea "**********"
click at [1090, 175] on icon at bounding box center [1084, 174] width 12 height 12
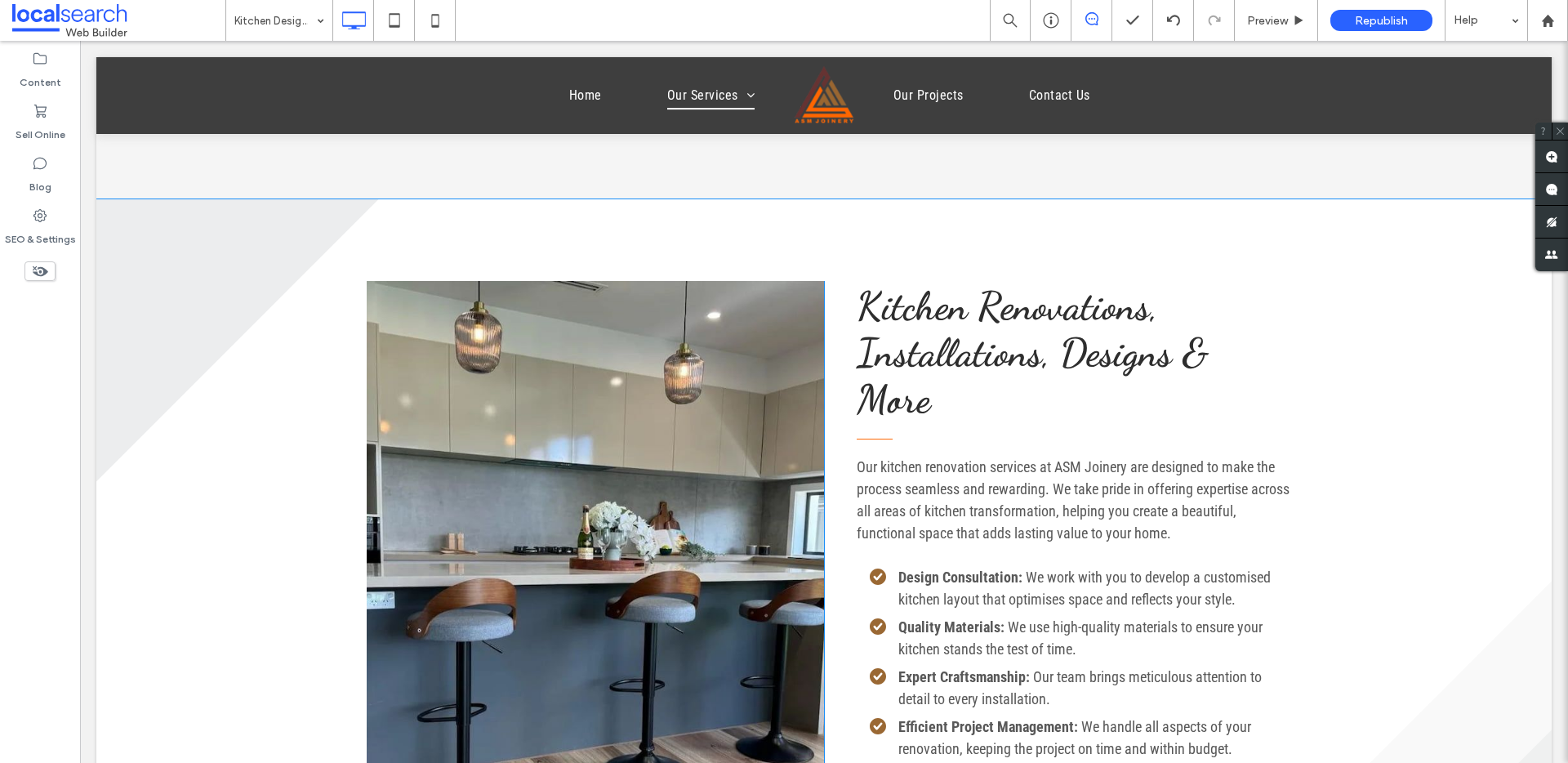
scroll to position [1288, 0]
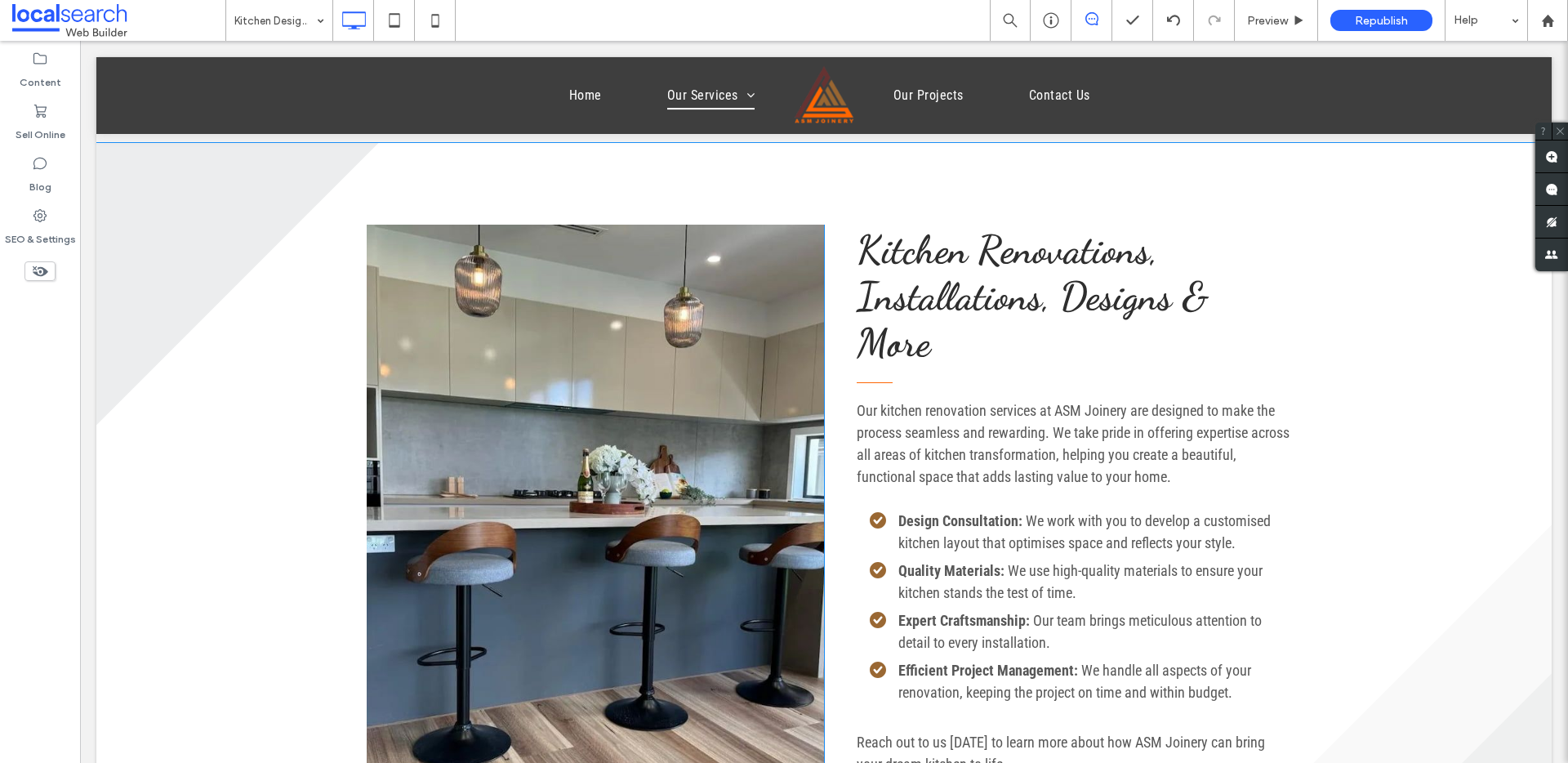
click at [662, 432] on link at bounding box center [595, 545] width 457 height 641
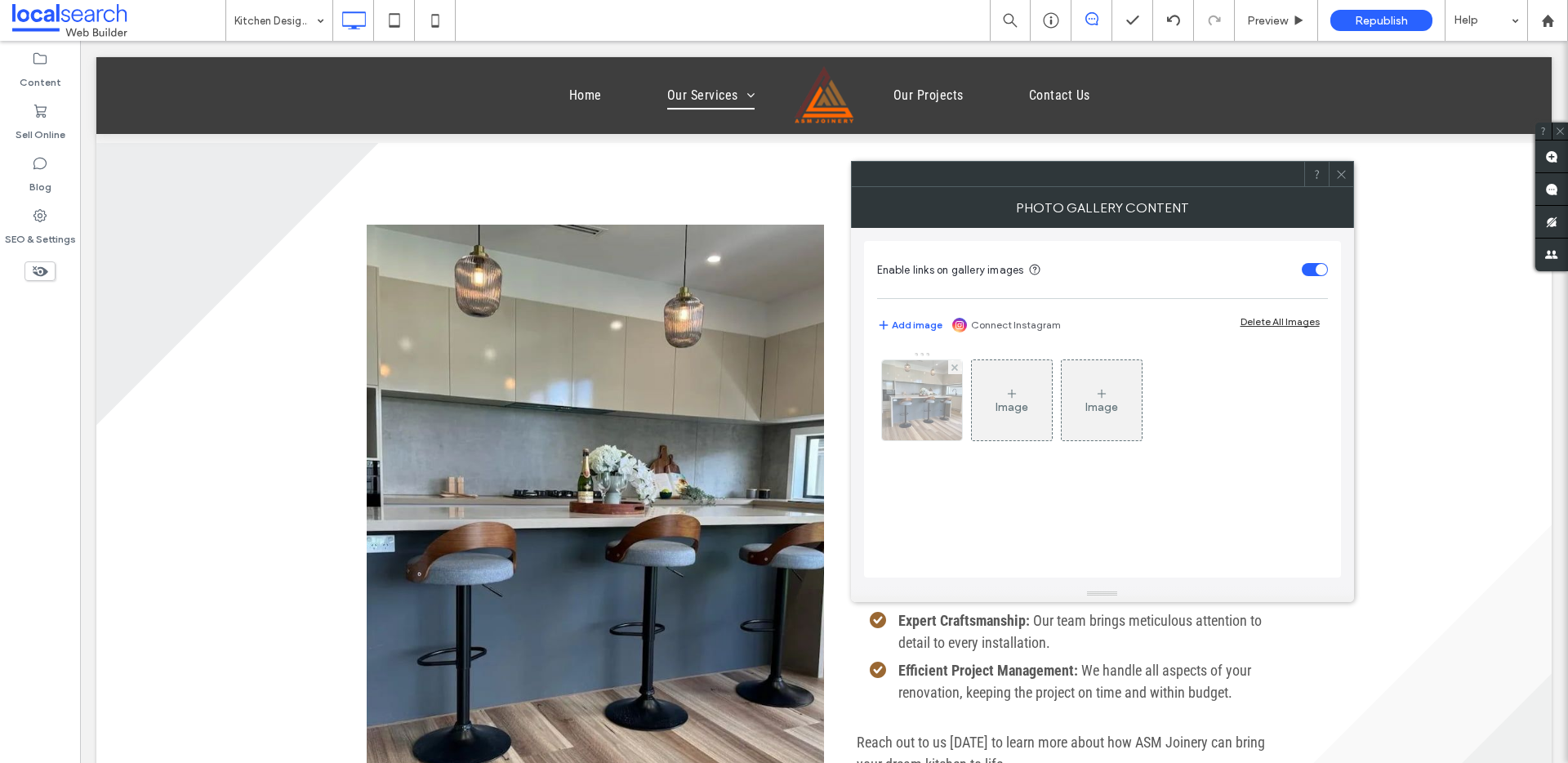
click at [903, 398] on div at bounding box center [922, 401] width 80 height 80
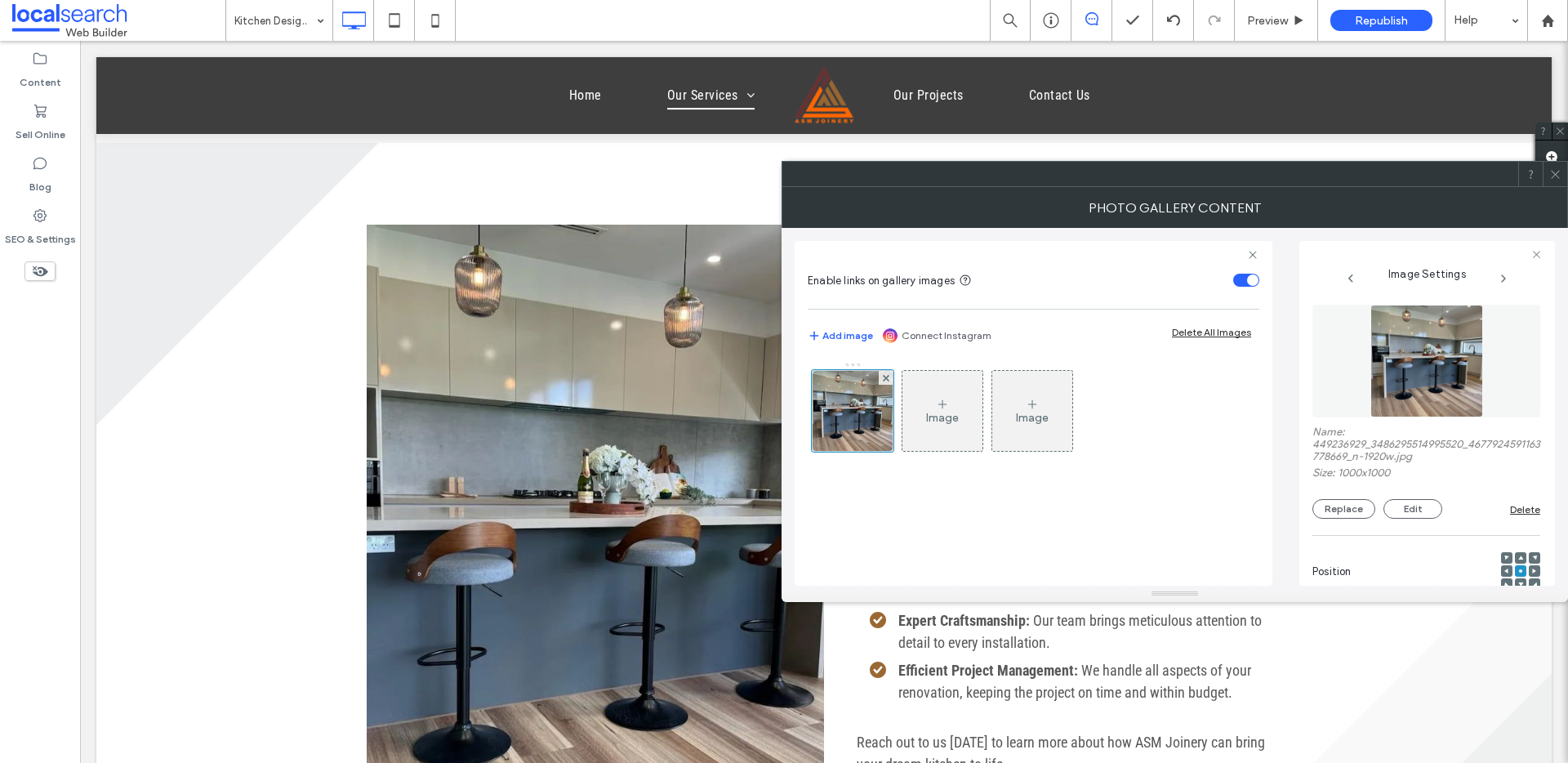
click at [1200, 521] on div "Name: 449236929_3486295514995520_4677924591163778669_n-1920w.jpg Size: 1000x100…" at bounding box center [1426, 411] width 228 height 230
click at [1200, 505] on button "Replace" at bounding box center [1344, 509] width 63 height 20
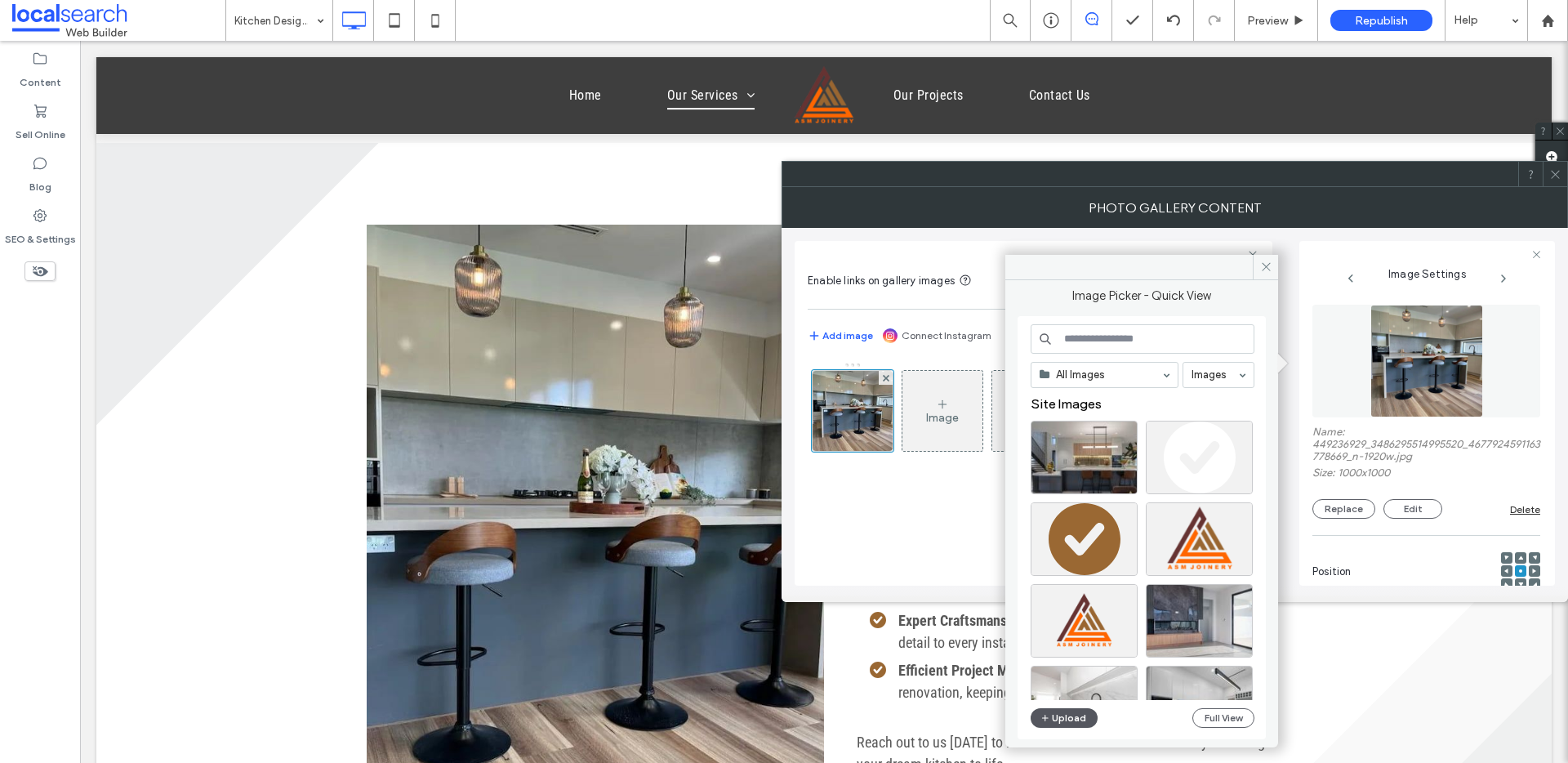
click at [1081, 575] on button "Upload" at bounding box center [1064, 717] width 67 height 20
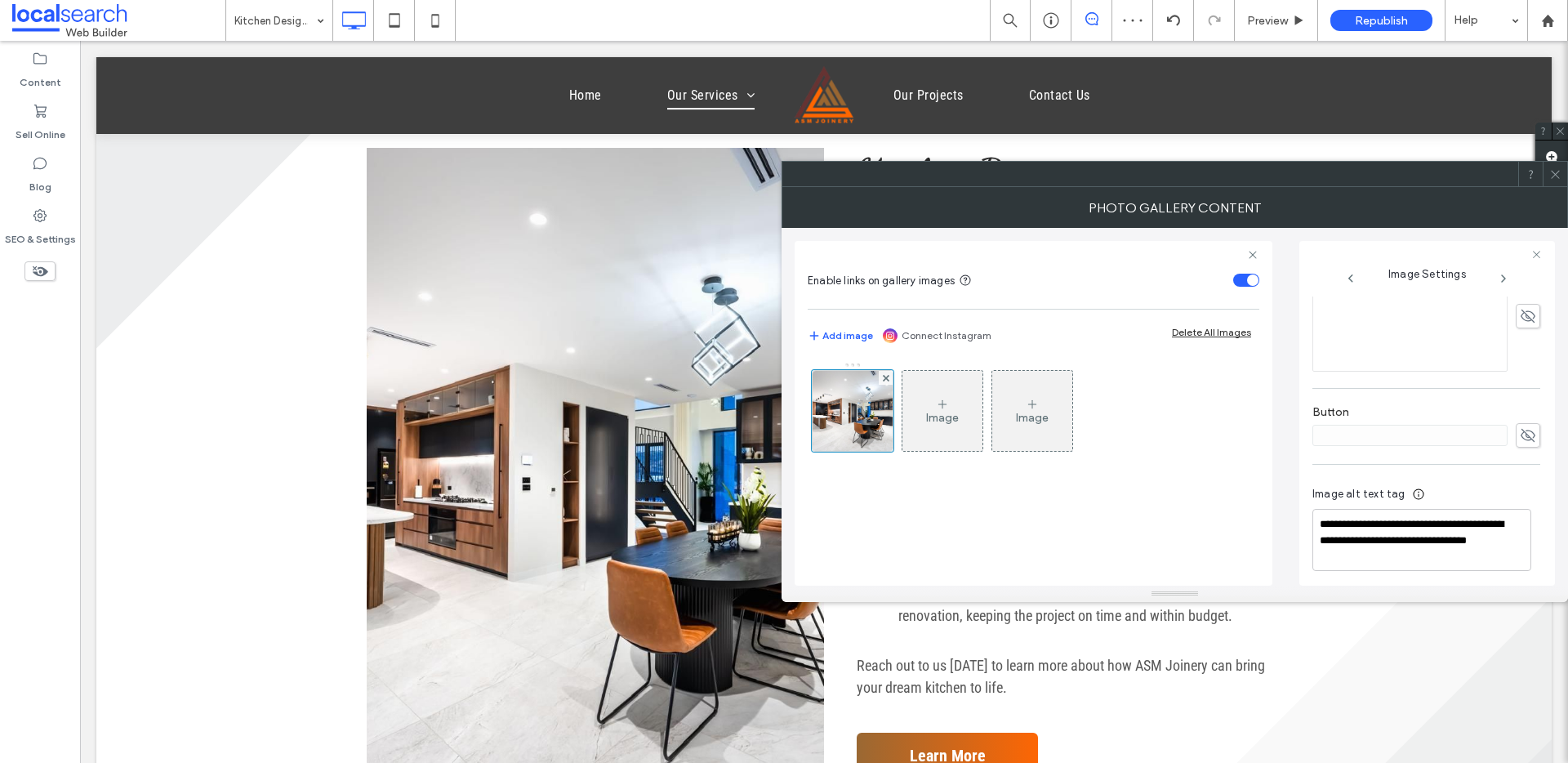
scroll to position [480, 0]
drag, startPoint x: 1400, startPoint y: 533, endPoint x: 1321, endPoint y: 523, distance: 79.6
click at [1200, 523] on textarea "**********" at bounding box center [1422, 533] width 219 height 62
type textarea "**********"
click at [1200, 183] on span at bounding box center [1555, 174] width 12 height 24
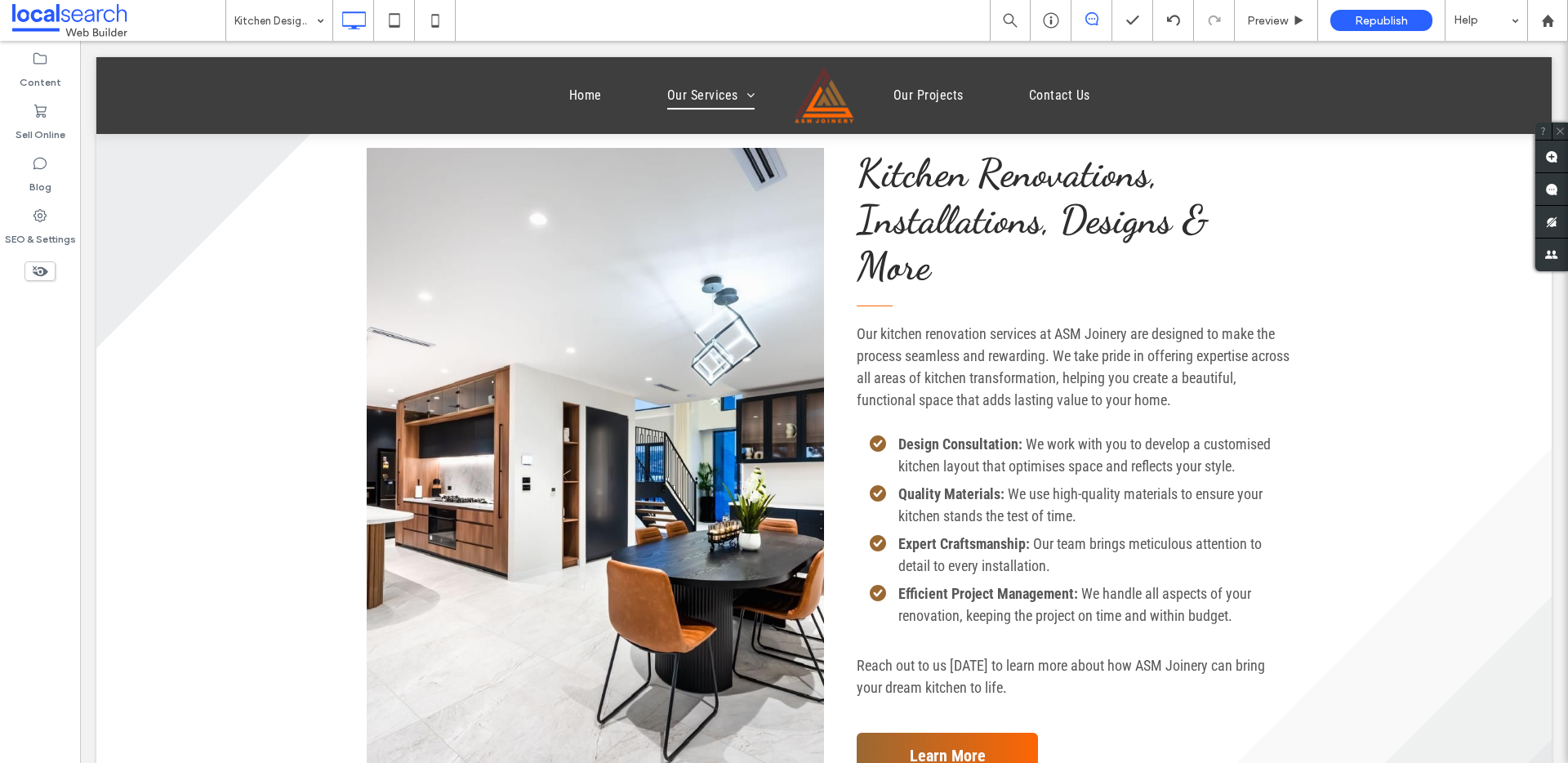
click at [716, 96] on div at bounding box center [824, 95] width 1455 height 76
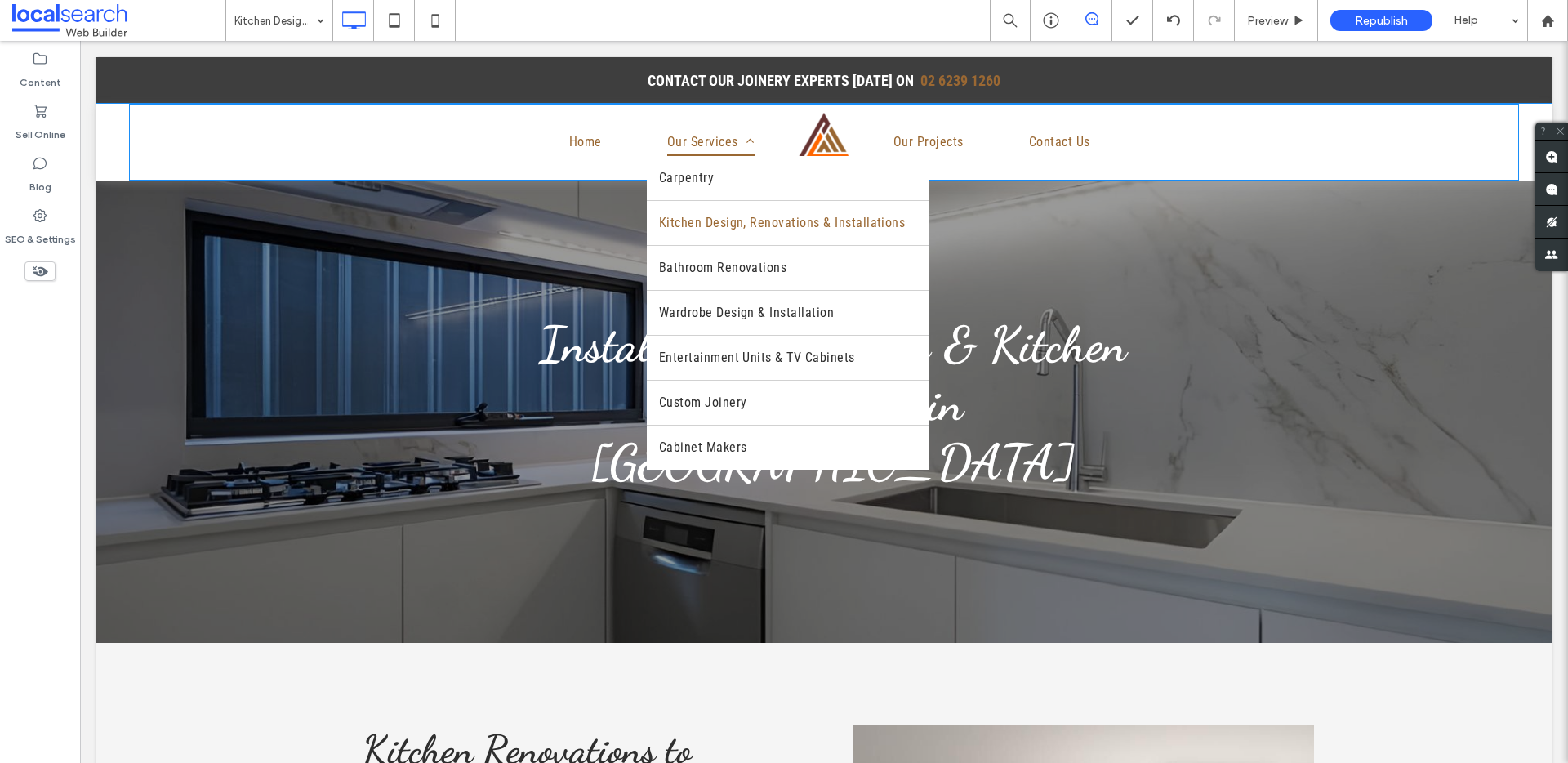
scroll to position [0, 0]
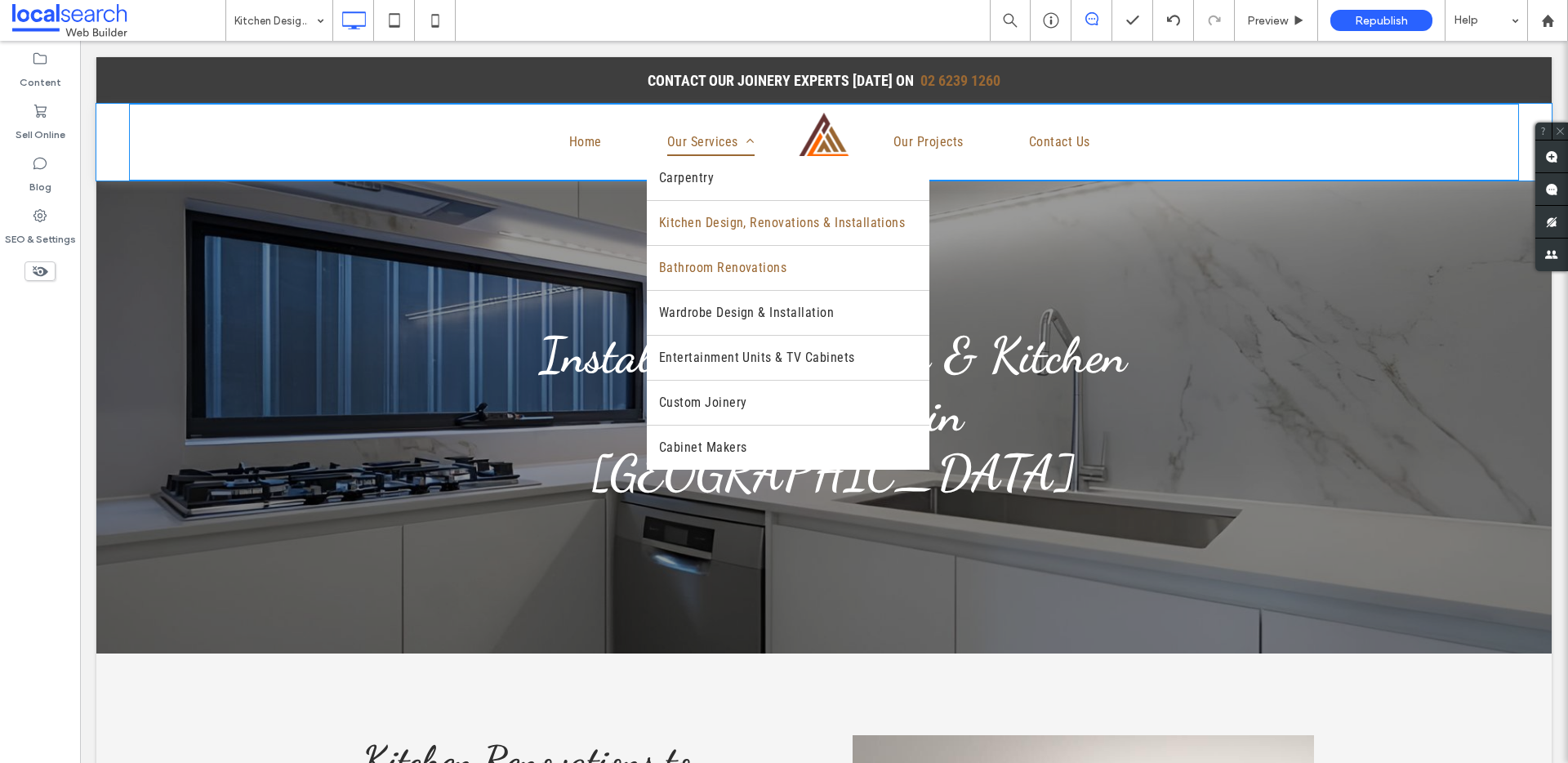
click at [755, 274] on span "Bathroom Renovations" at bounding box center [724, 267] width 129 height 20
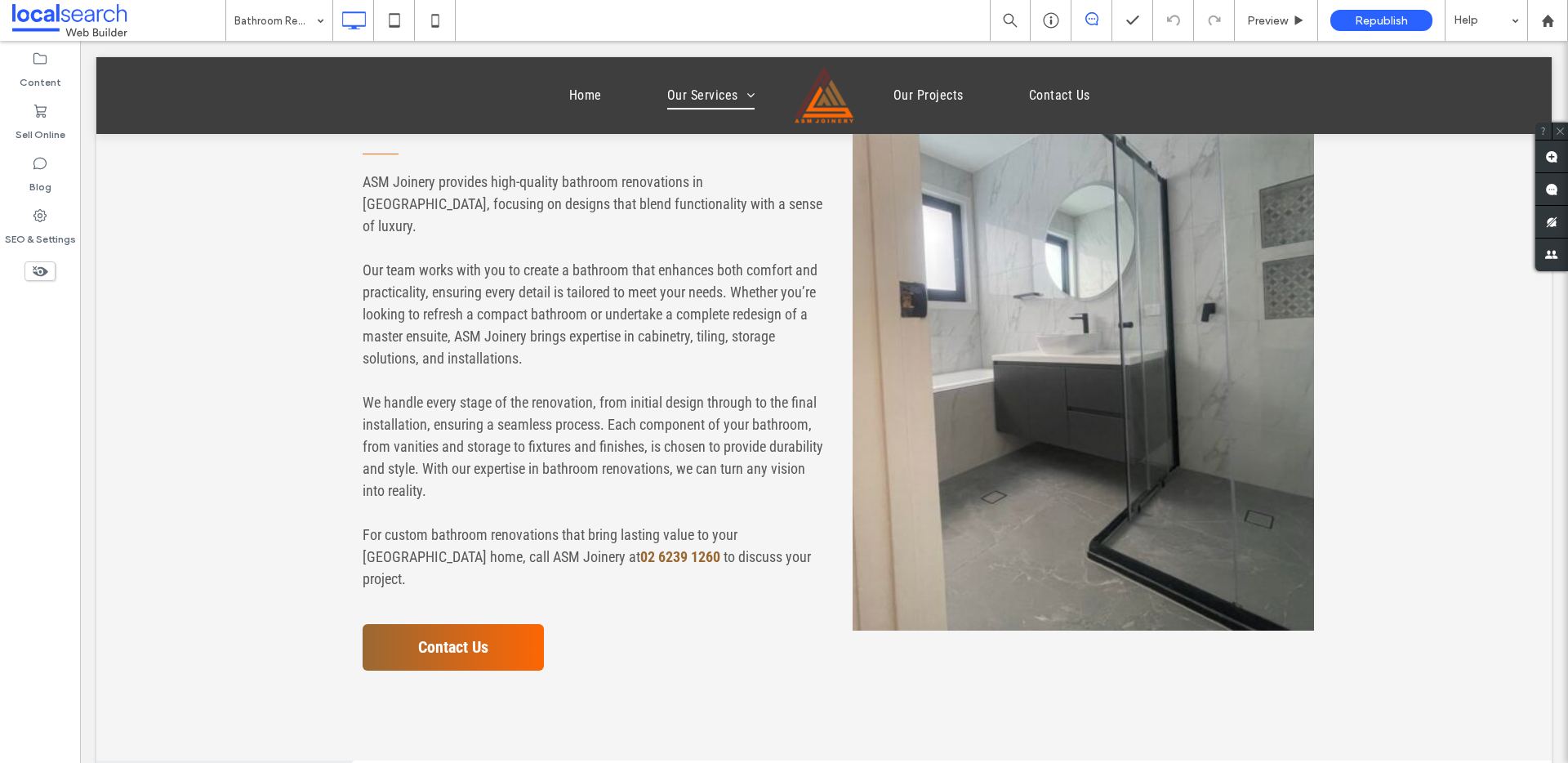
scroll to position [553, 0]
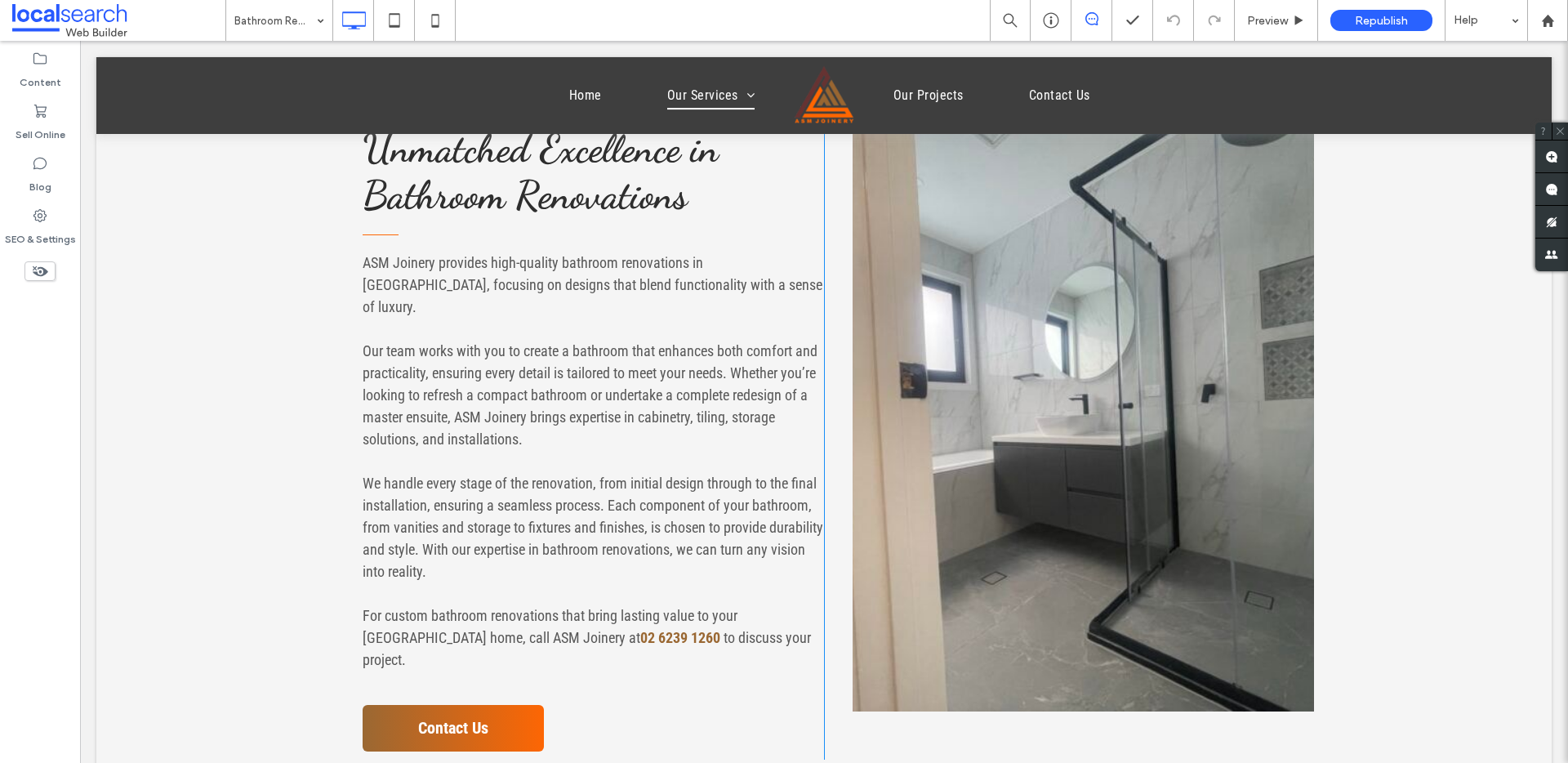
click at [964, 409] on link at bounding box center [1083, 416] width 461 height 588
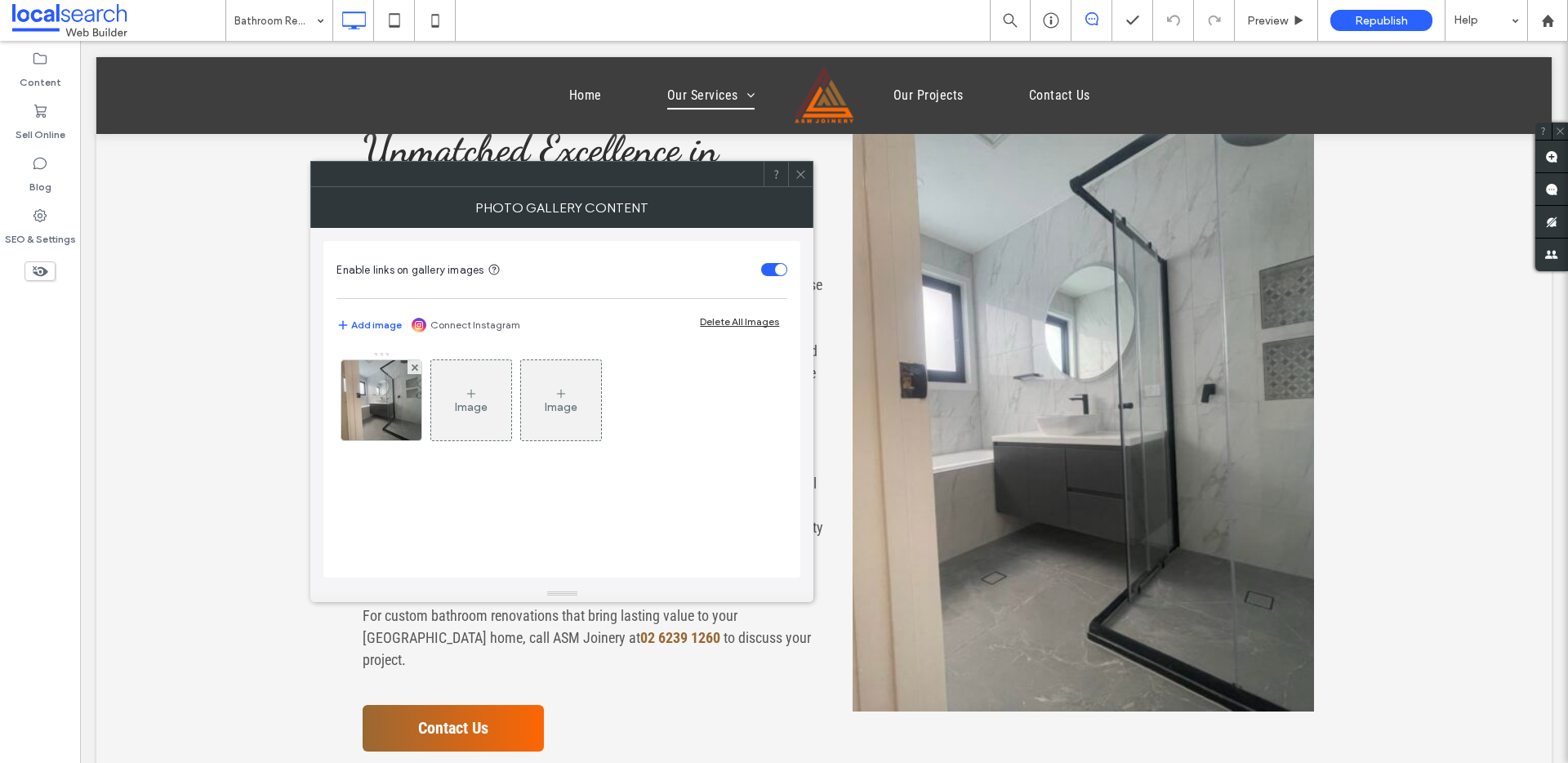
click at [334, 408] on div "Enable links on gallery images Add image Connect Instagram Delete All Images Im…" at bounding box center [562, 409] width 477 height 336
click at [355, 404] on div at bounding box center [381, 401] width 80 height 80
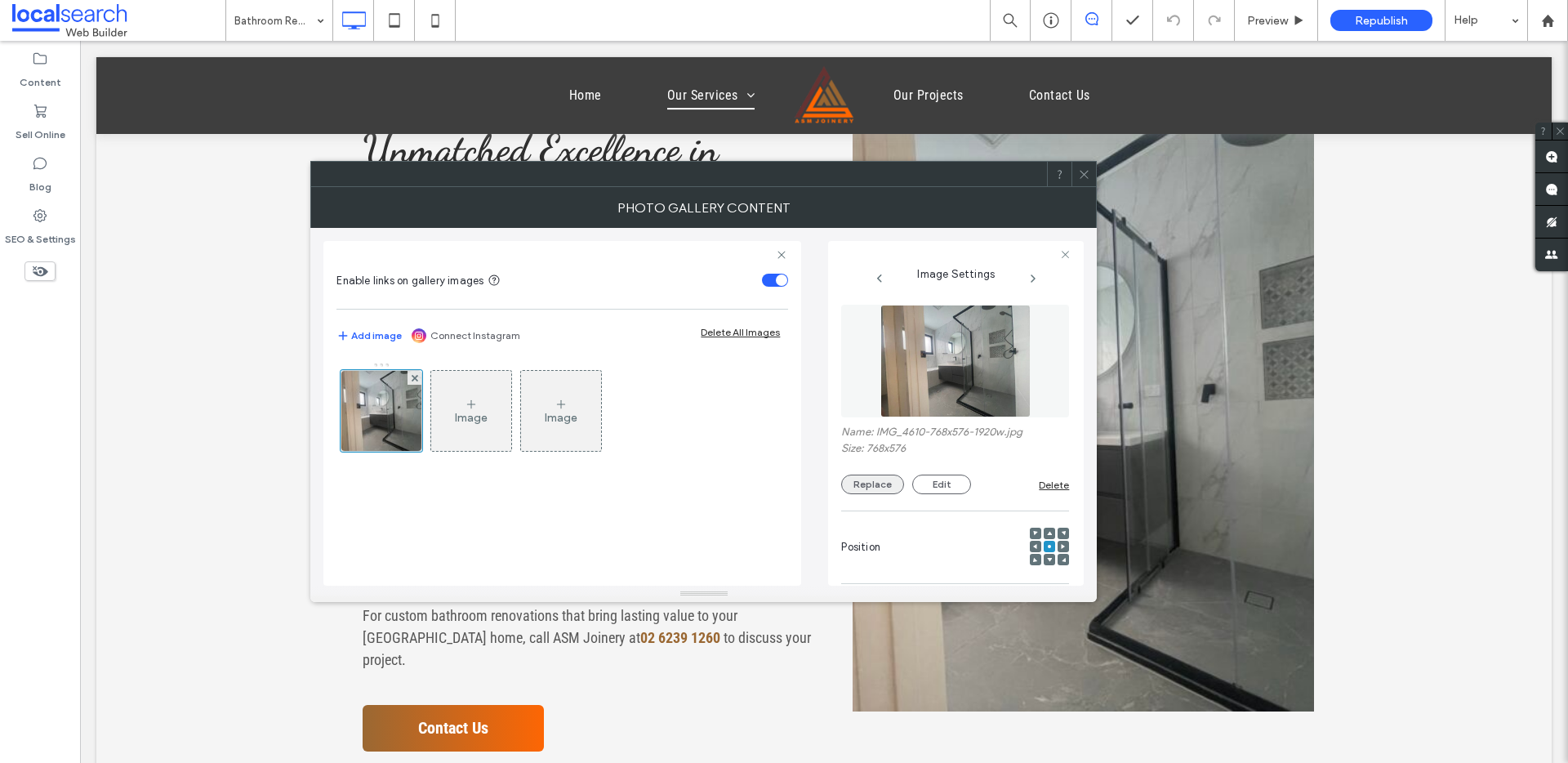
click at [883, 478] on button "Replace" at bounding box center [873, 484] width 63 height 20
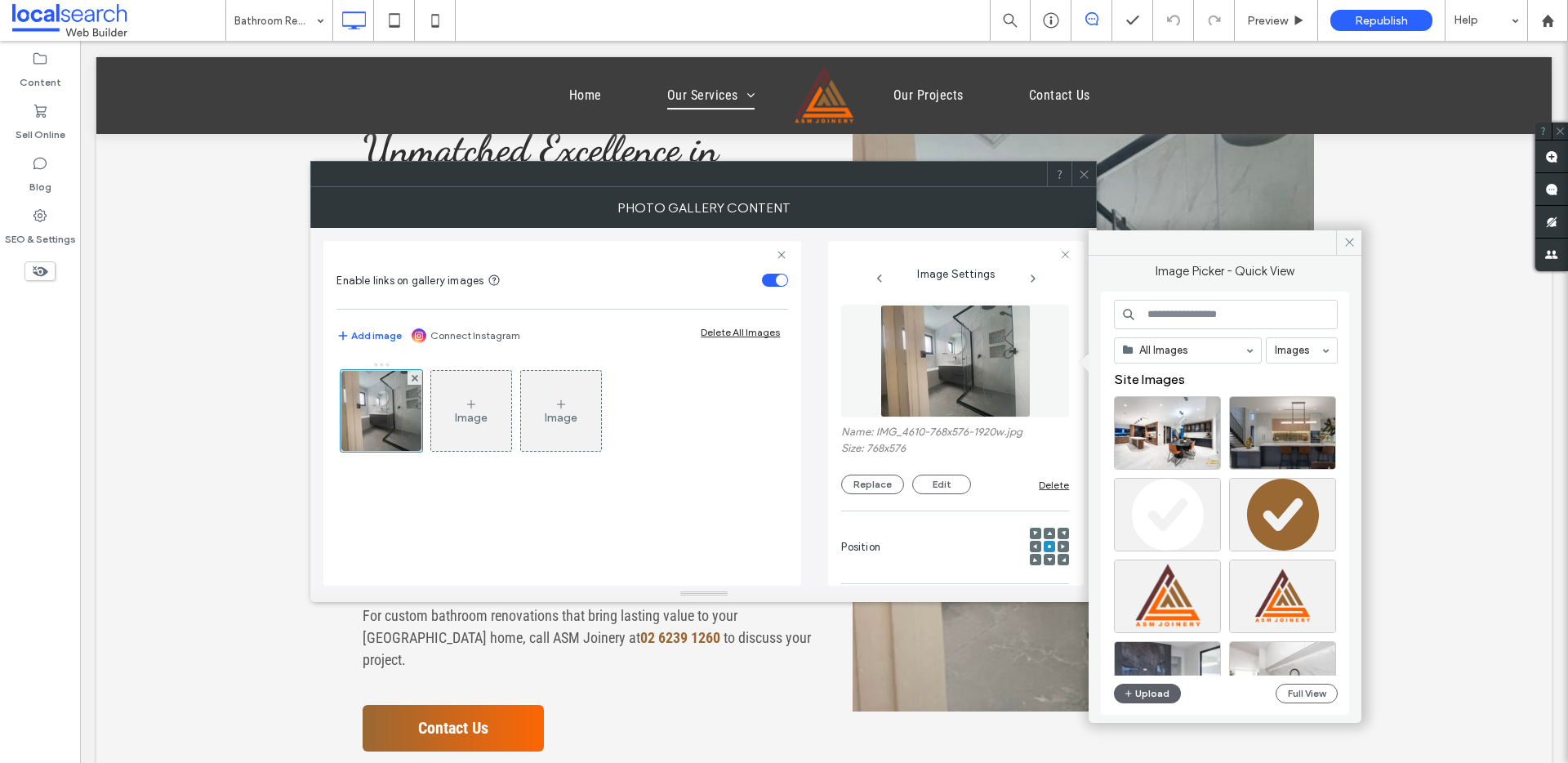
click at [1136, 575] on div "All Images Images Site Images Upload Full View" at bounding box center [1226, 504] width 224 height 408
click at [1132, 575] on span "button" at bounding box center [1129, 693] width 11 height 18
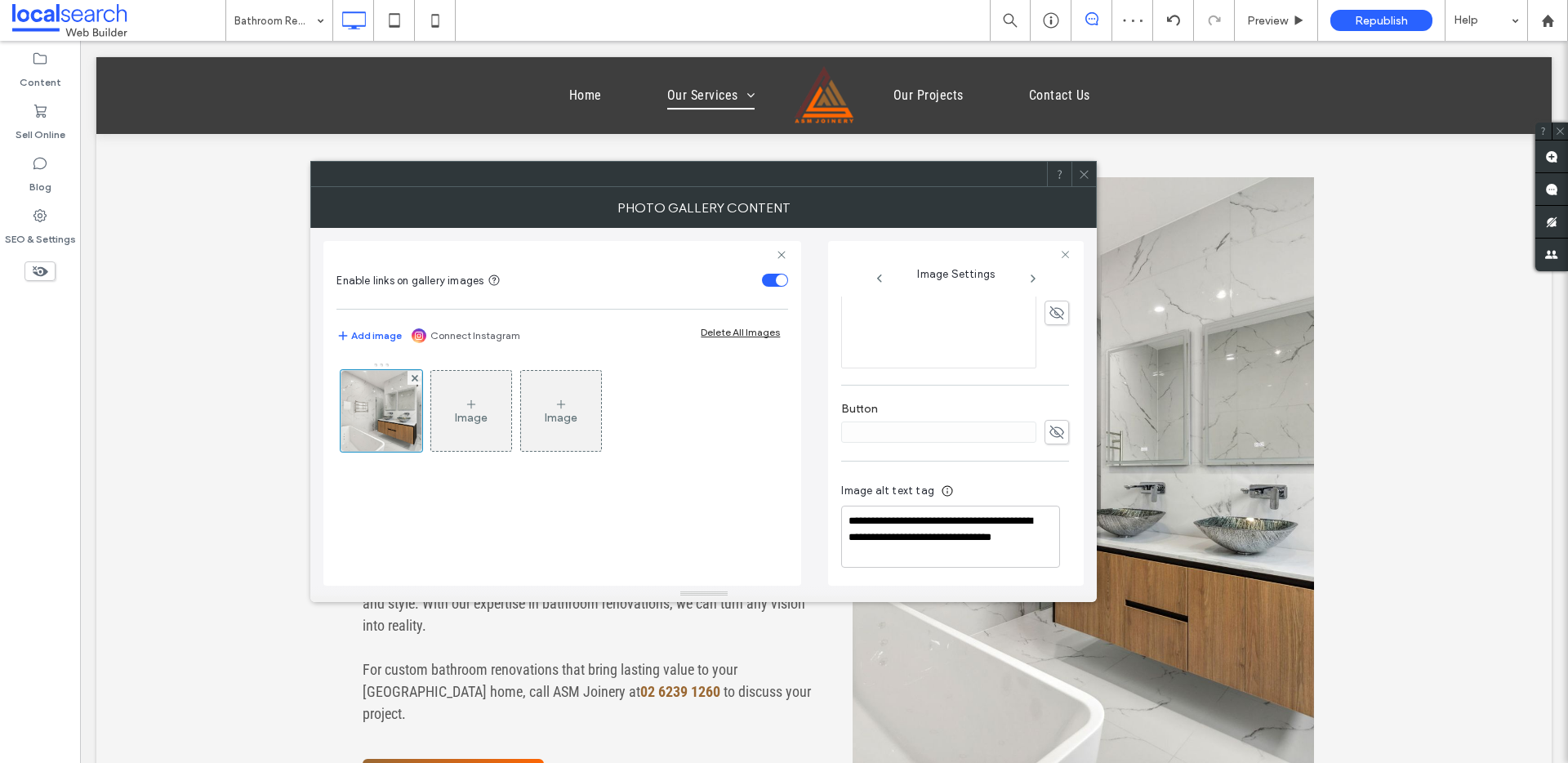
scroll to position [480, 0]
click at [1090, 165] on span at bounding box center [1084, 174] width 12 height 24
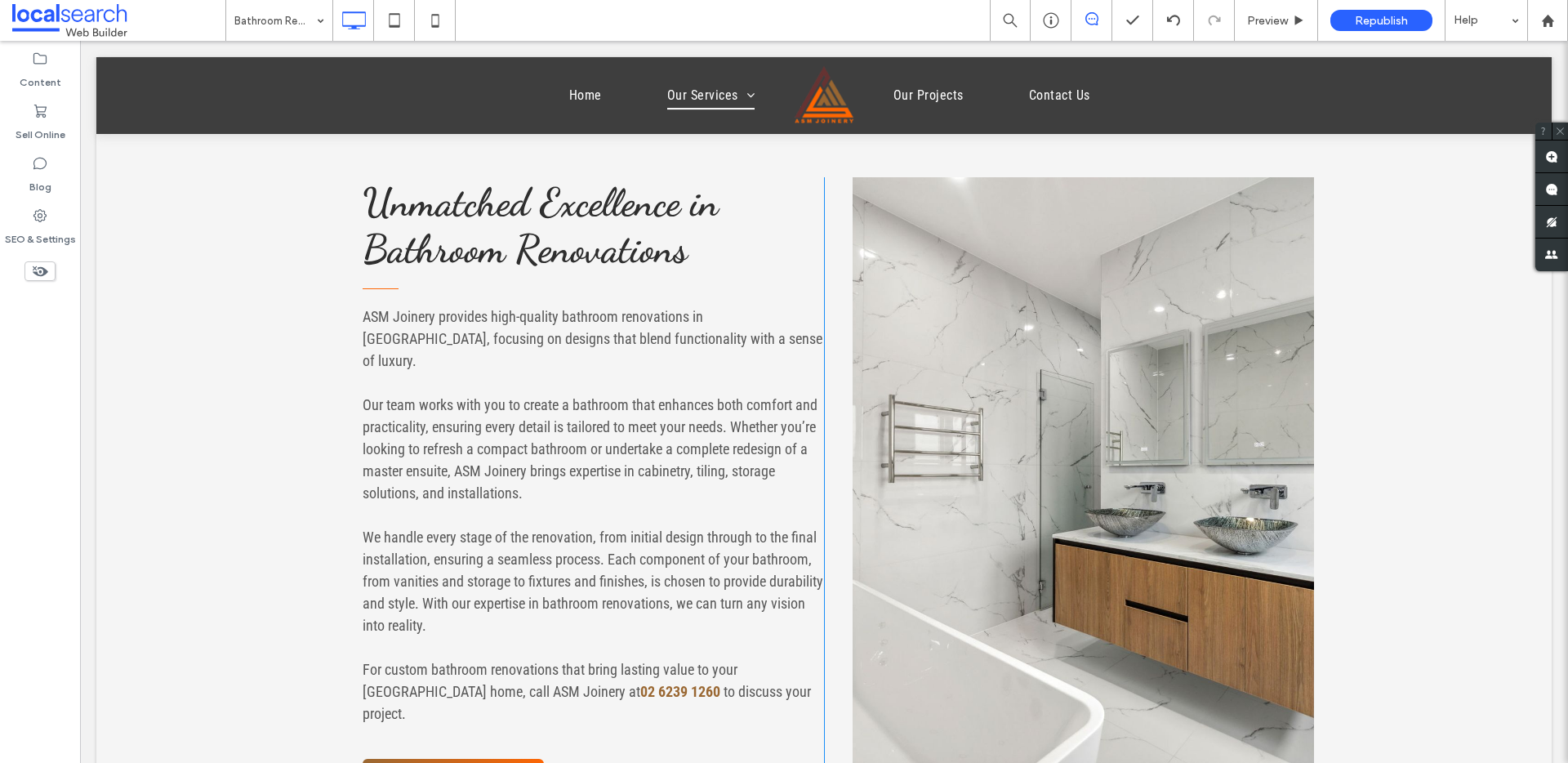
click at [1065, 361] on link at bounding box center [1083, 470] width 461 height 588
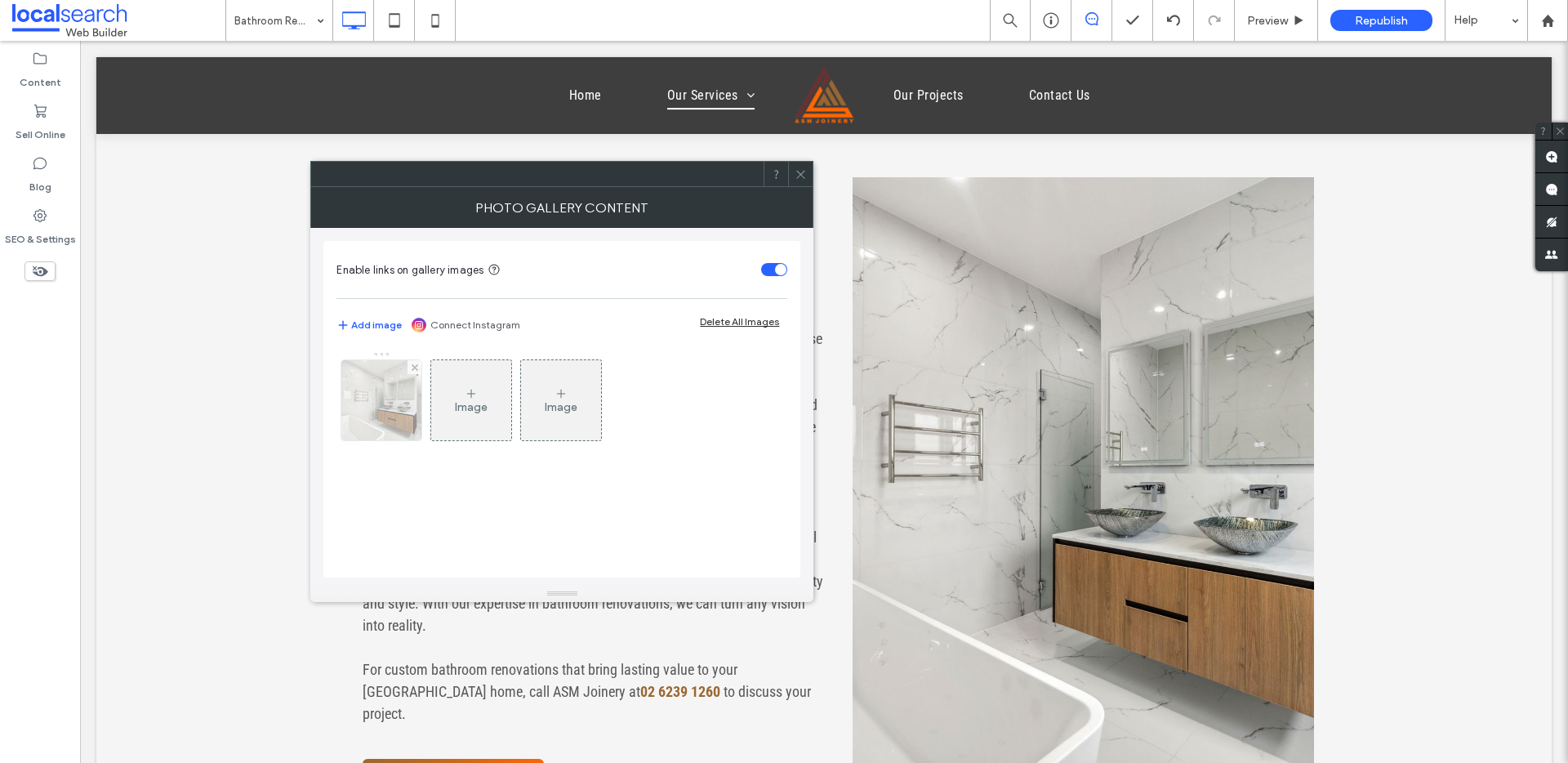
click at [368, 416] on img at bounding box center [381, 401] width 120 height 80
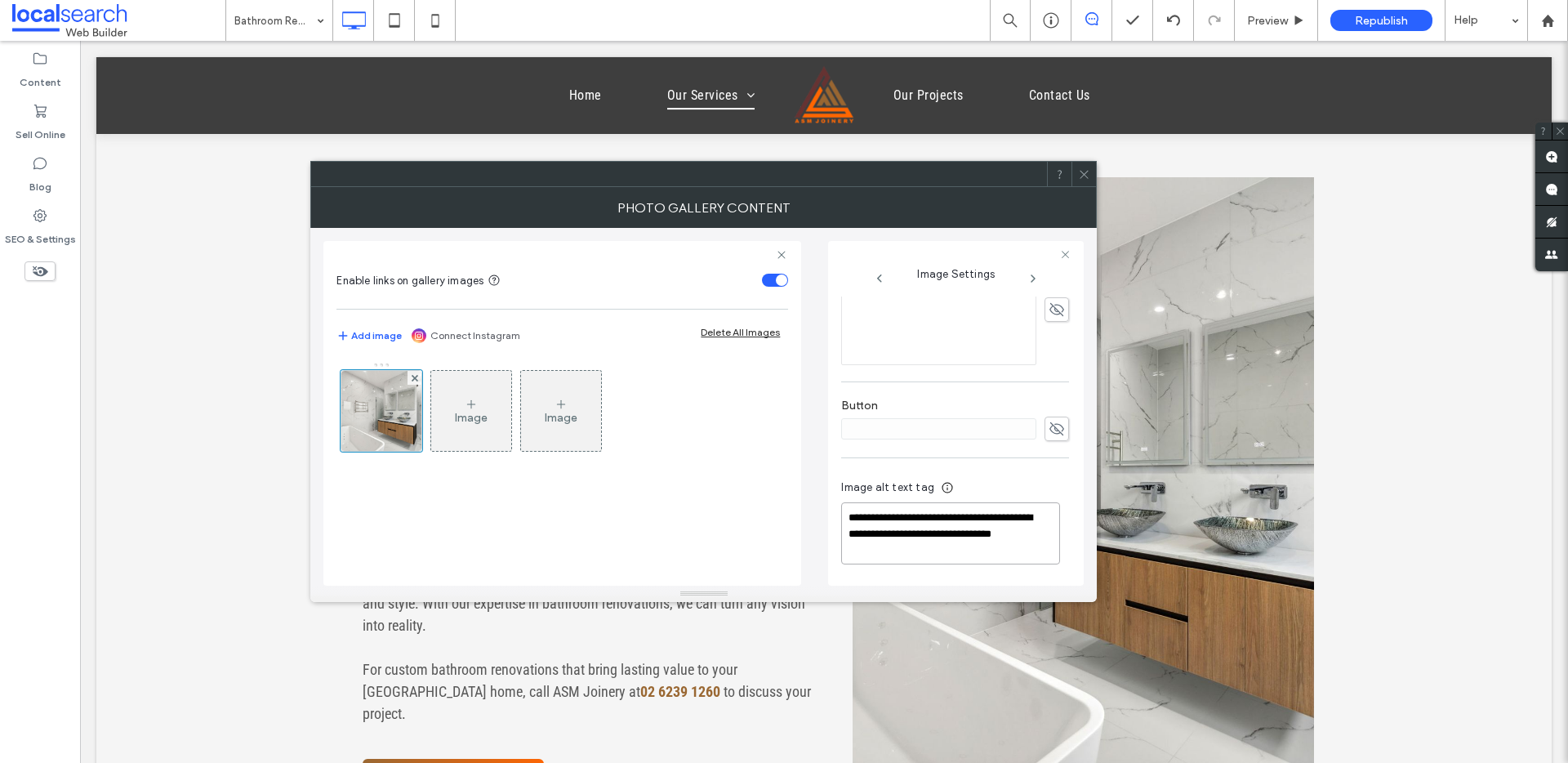
click at [1022, 517] on textarea "**********" at bounding box center [950, 533] width 219 height 62
type textarea "**********"
click at [1085, 184] on span at bounding box center [1084, 174] width 12 height 24
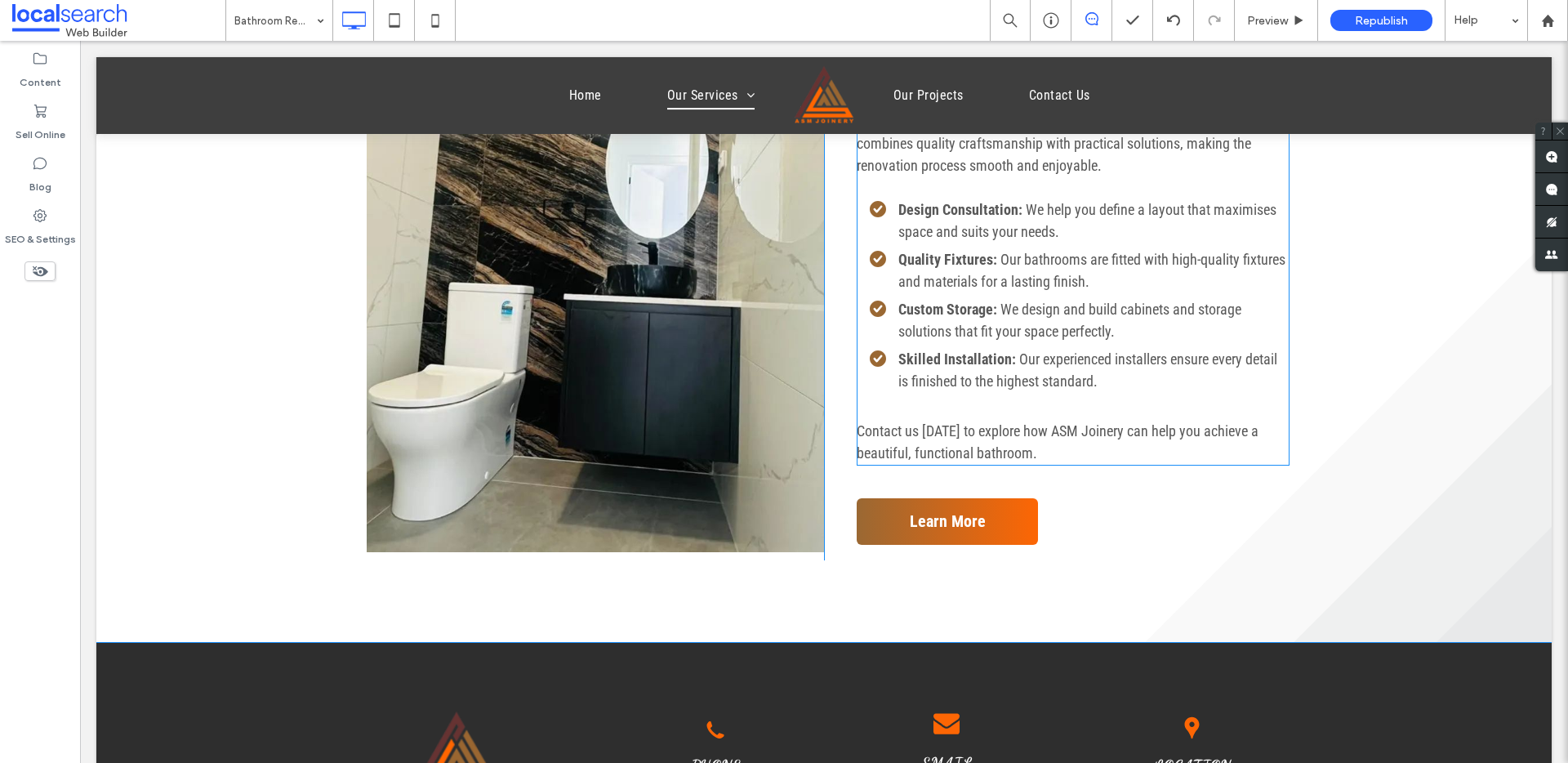
scroll to position [1264, 0]
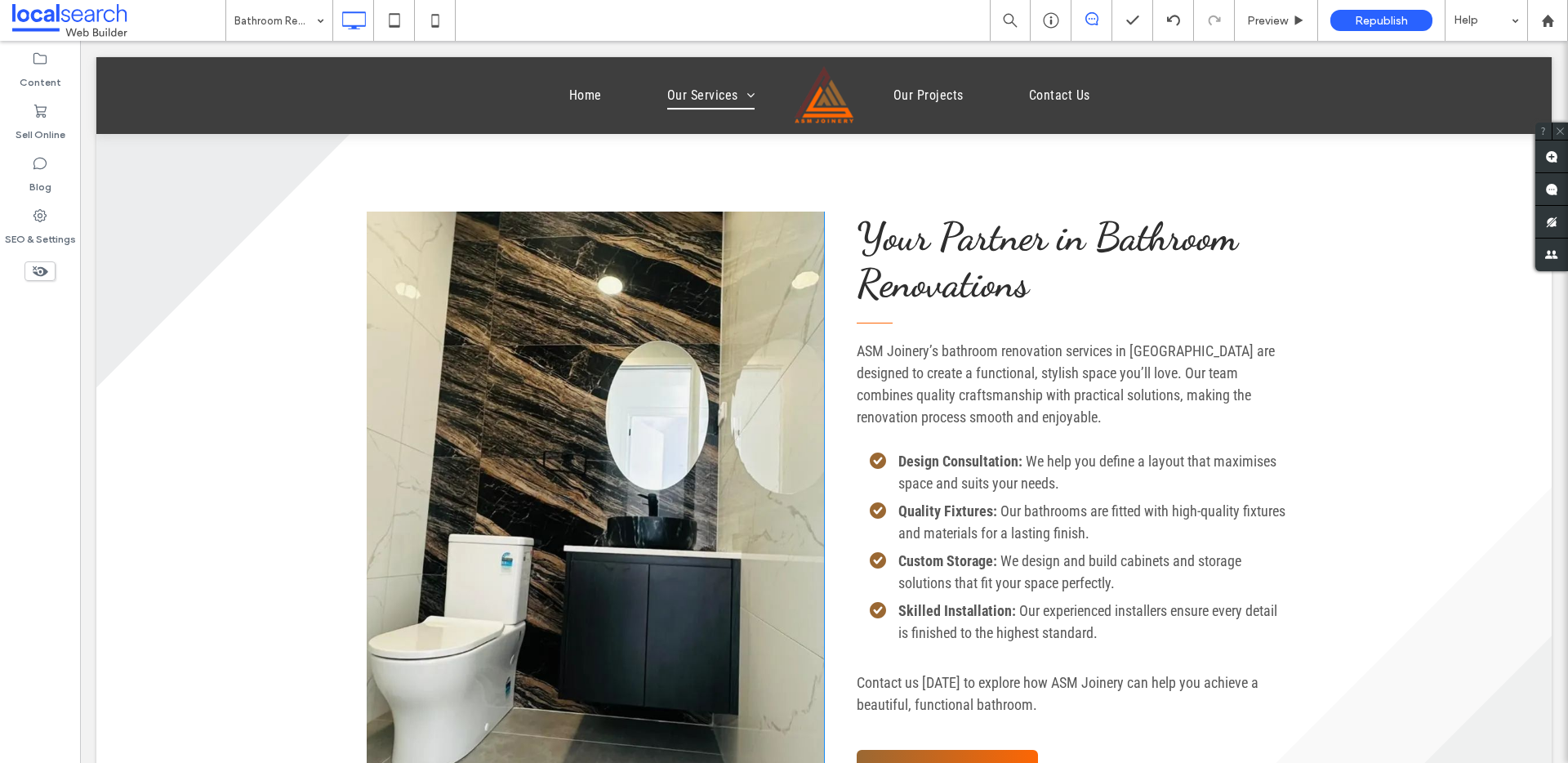
click at [571, 437] on link at bounding box center [595, 508] width 457 height 593
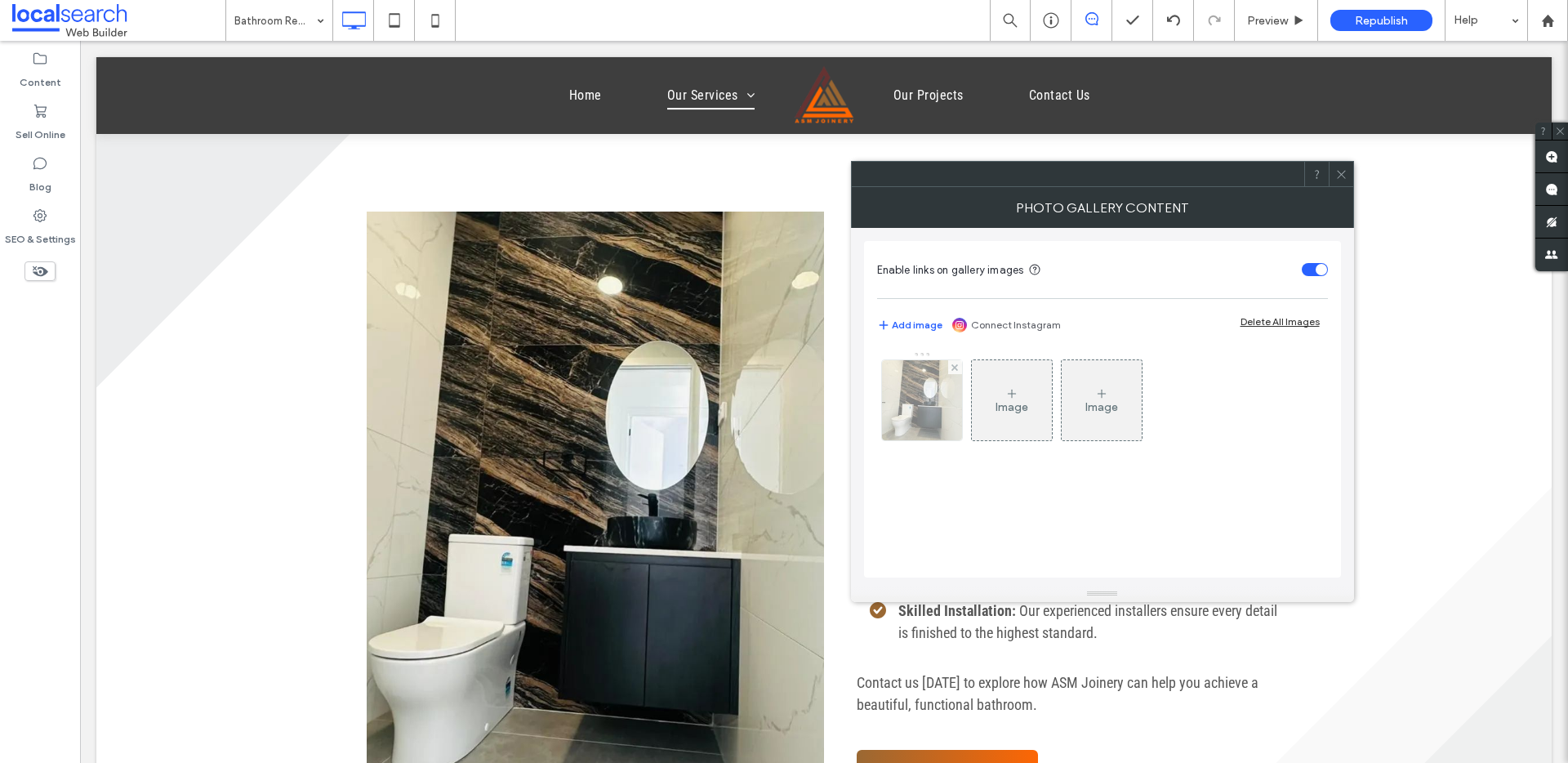
click at [936, 407] on div at bounding box center [922, 401] width 80 height 80
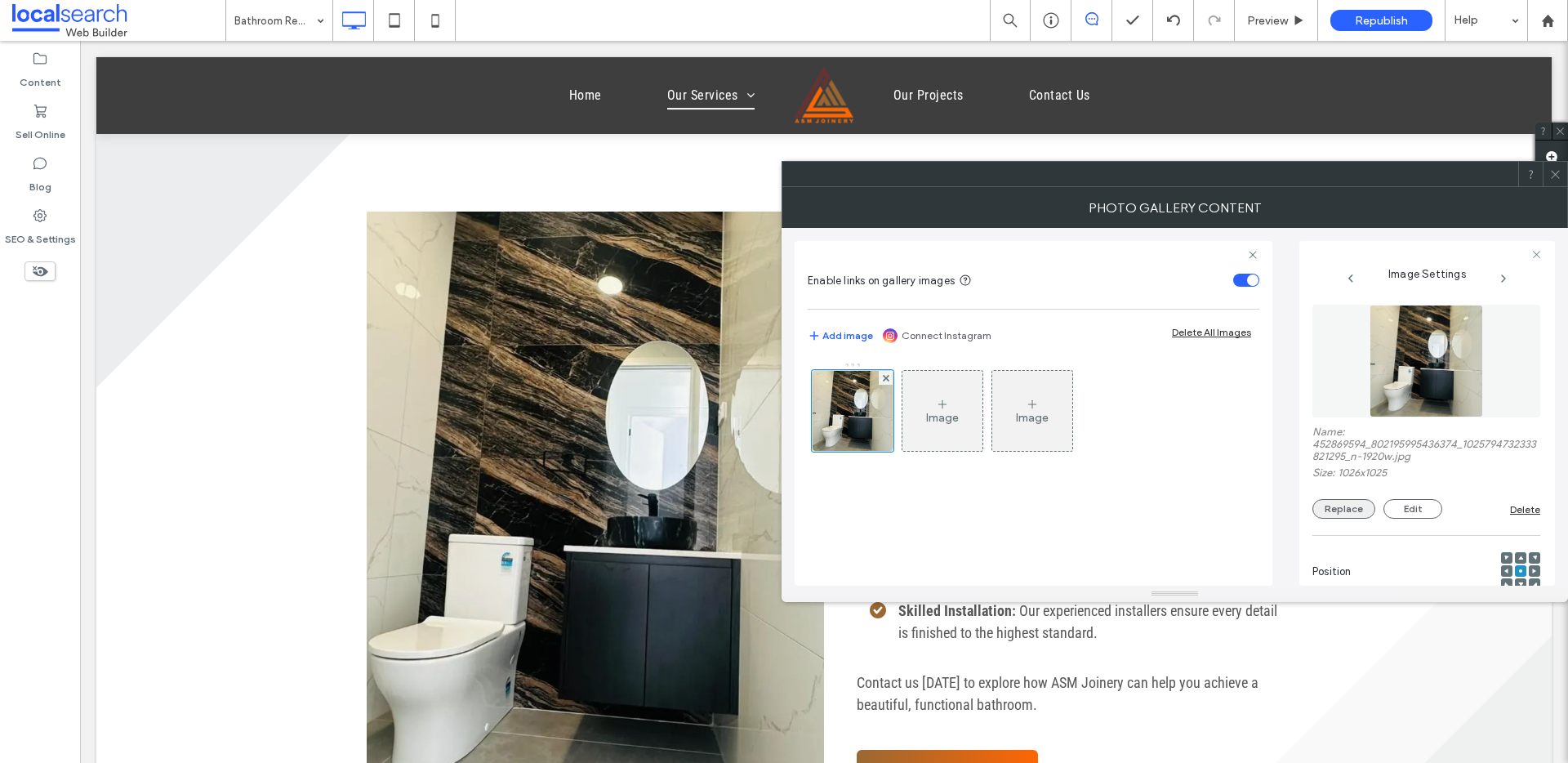
click at [1200, 506] on button "Replace" at bounding box center [1344, 509] width 63 height 20
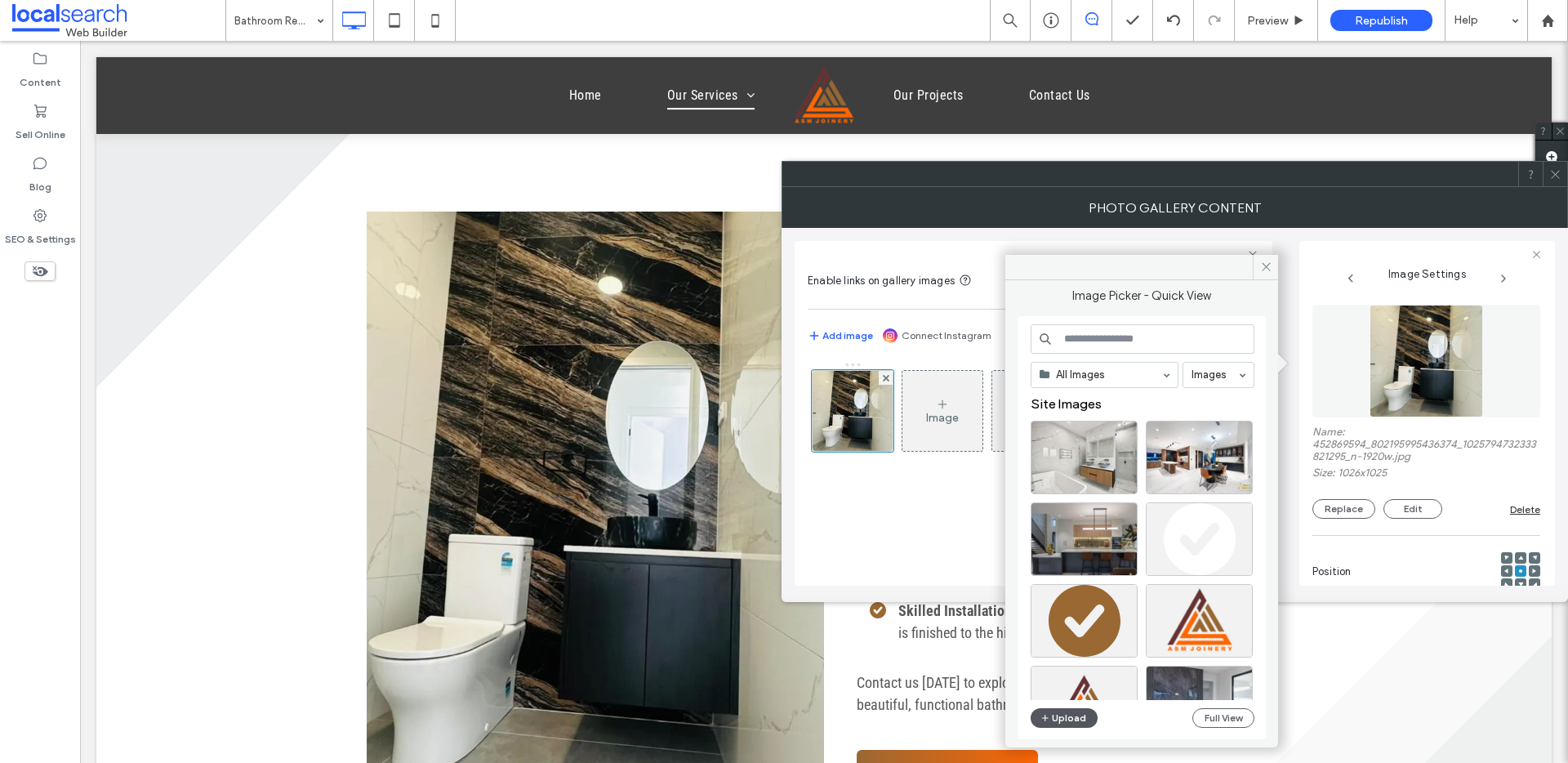
click at [1072, 575] on button "Upload" at bounding box center [1064, 717] width 67 height 20
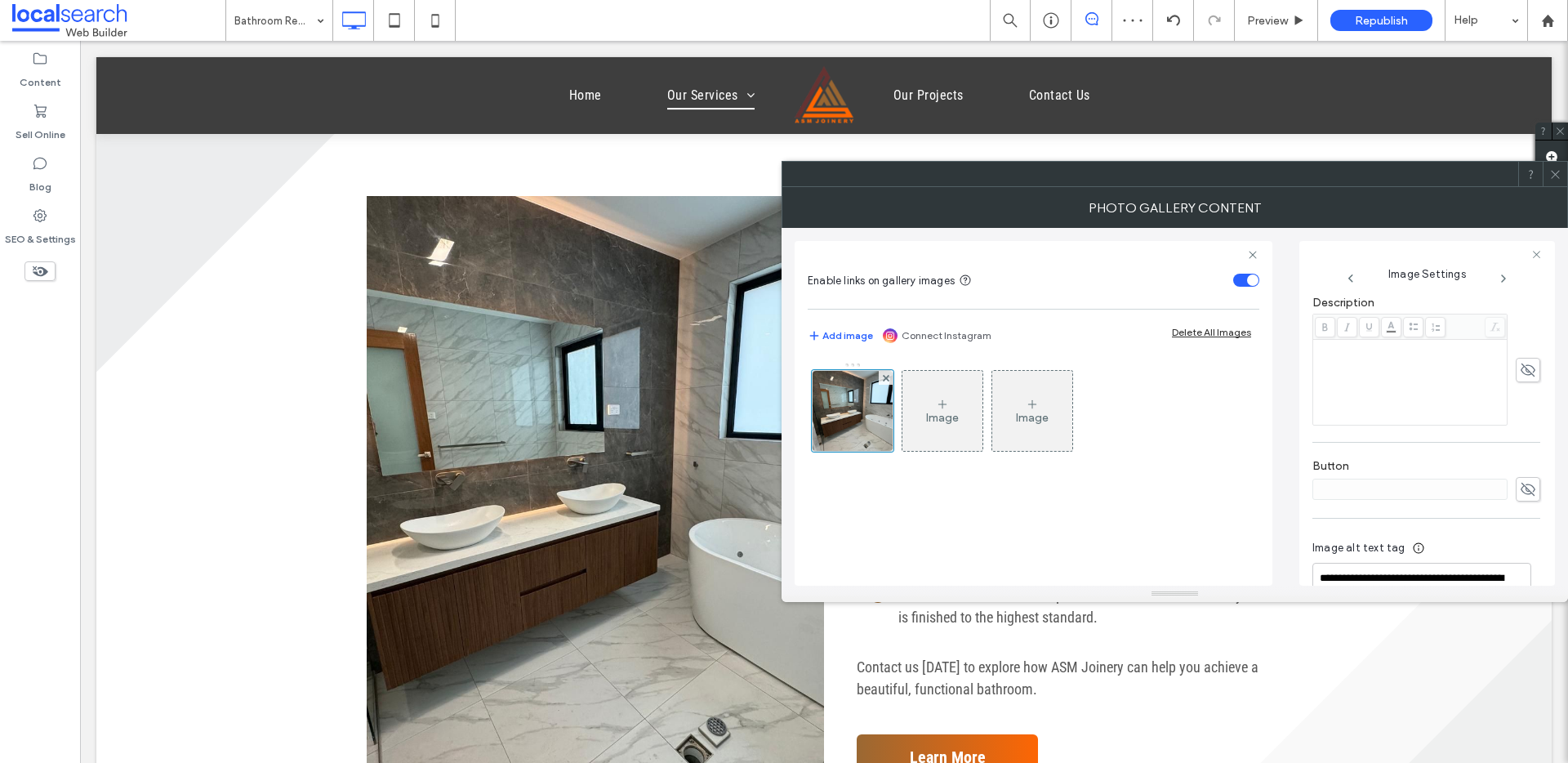
scroll to position [492, 0]
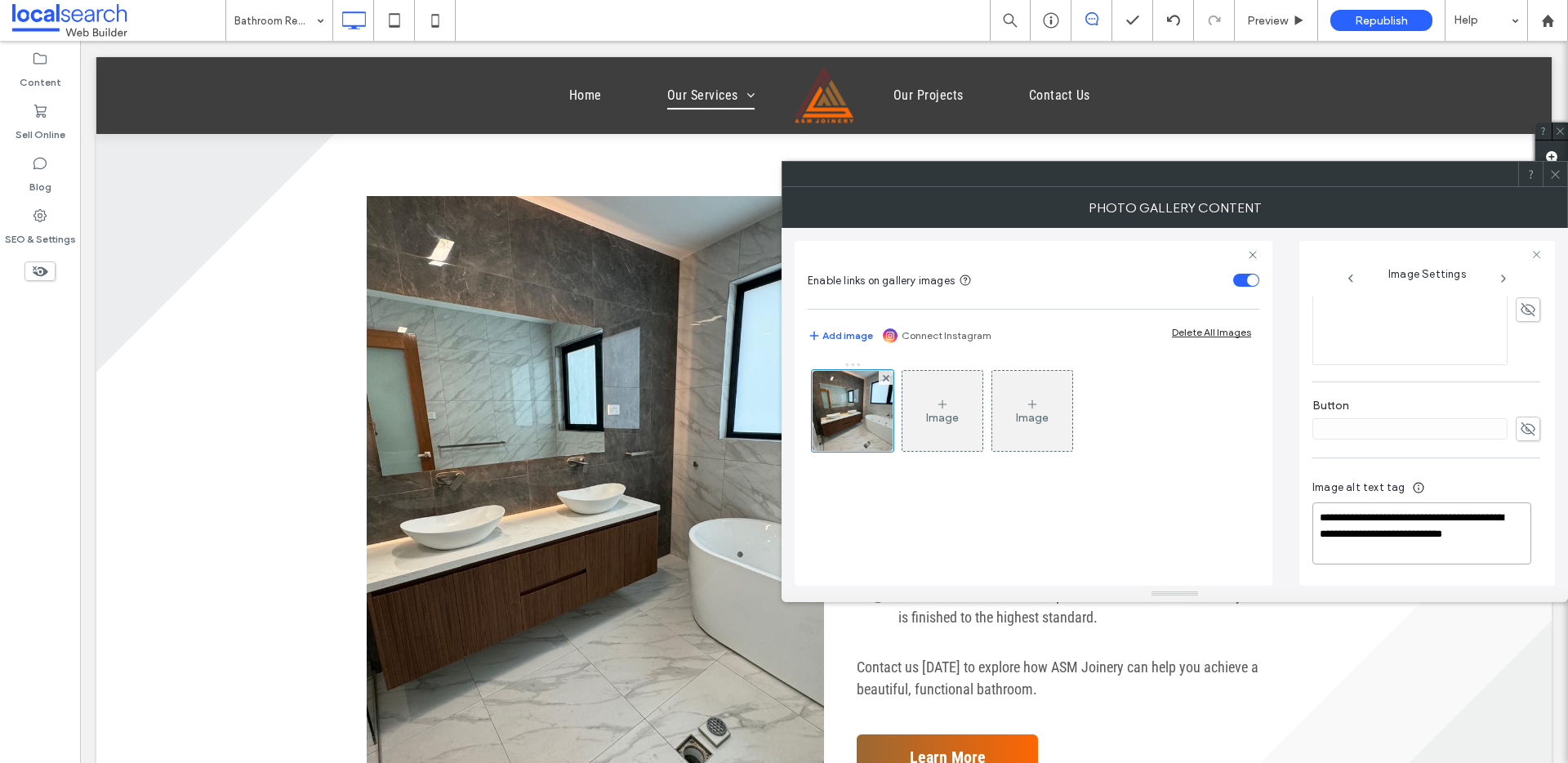
click at [1200, 515] on textarea "**********" at bounding box center [1422, 533] width 219 height 62
type textarea "**********"
click at [1200, 176] on icon at bounding box center [1555, 174] width 12 height 12
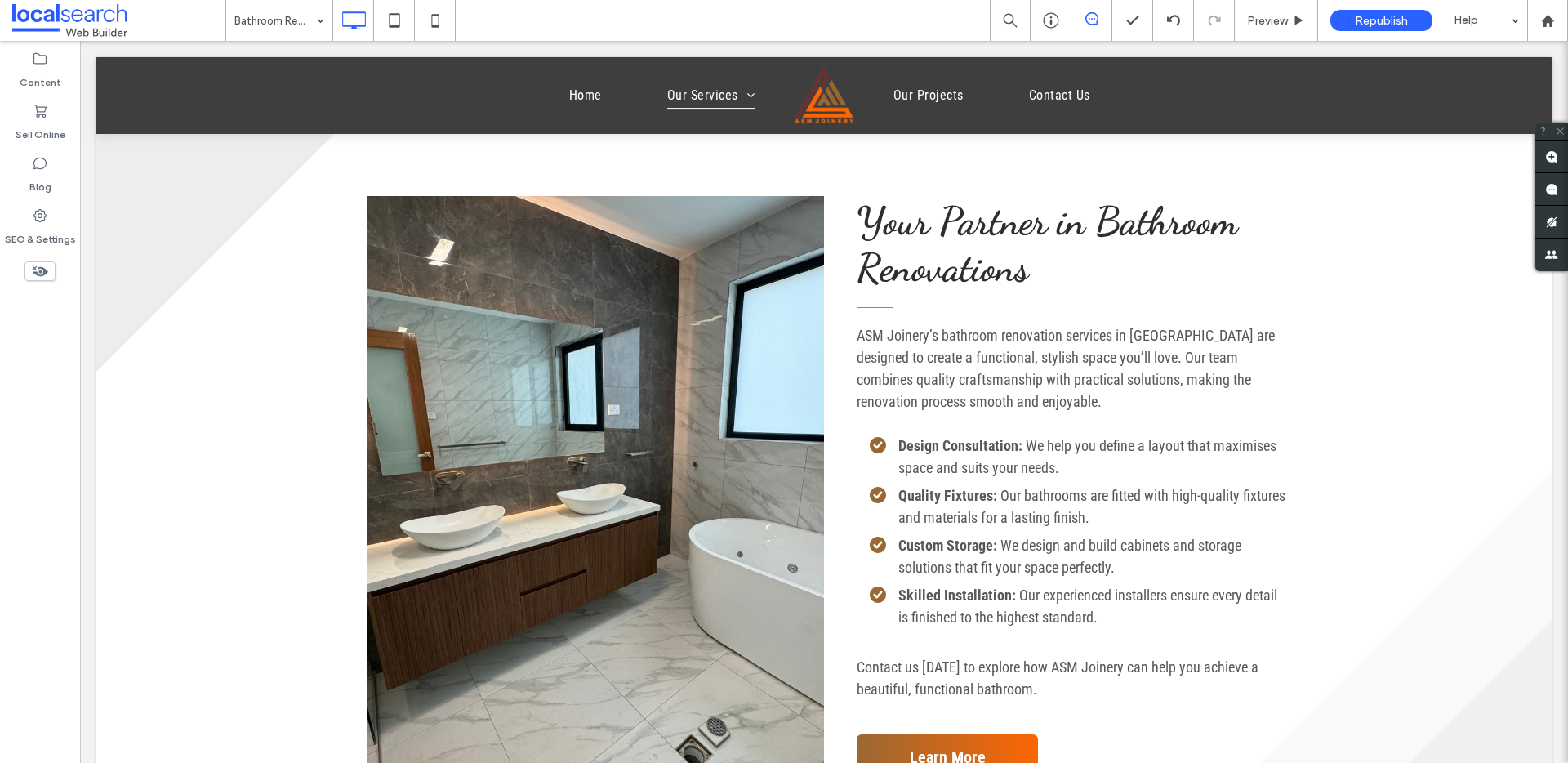
click at [714, 104] on div at bounding box center [824, 95] width 1455 height 76
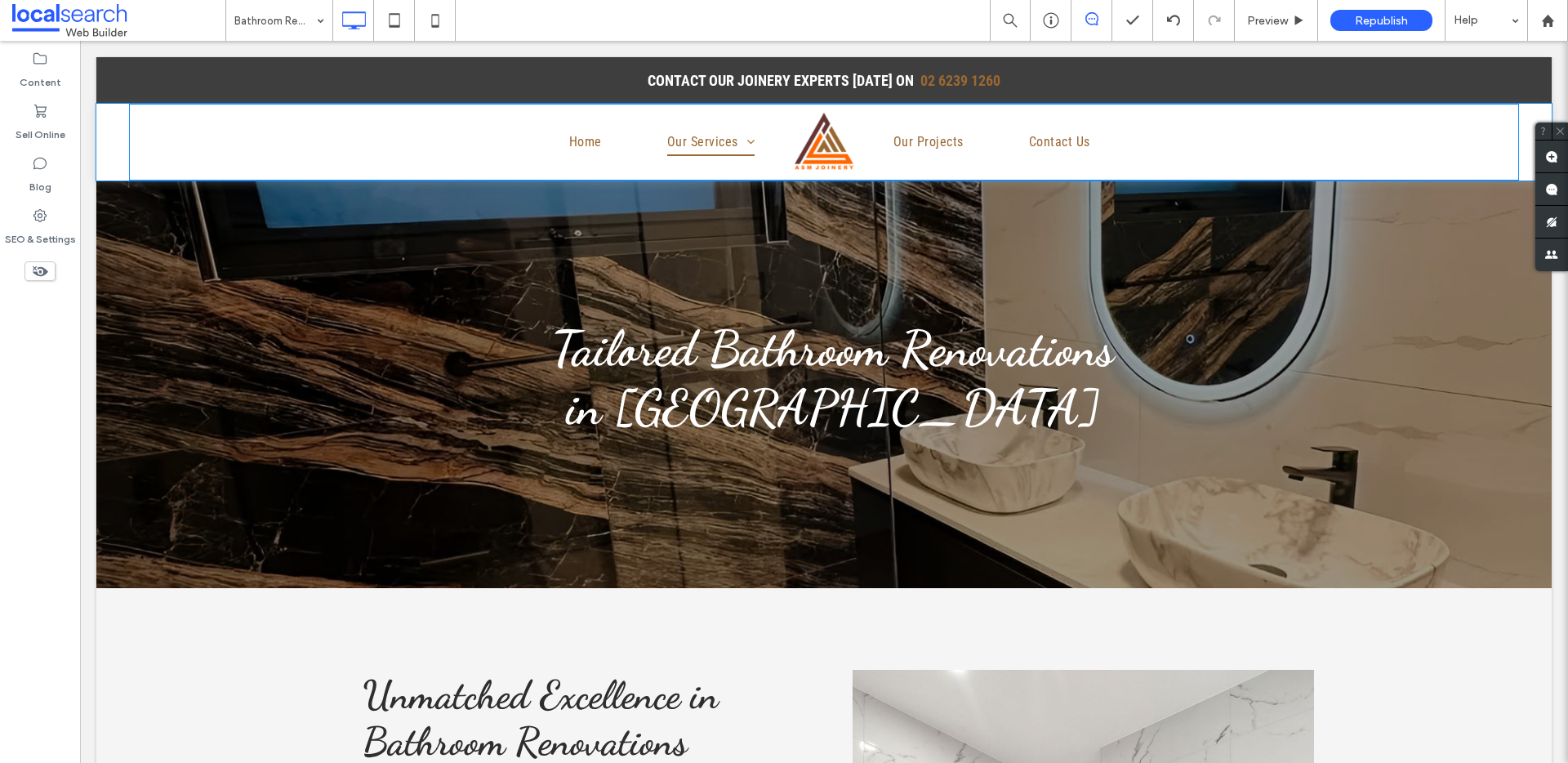
scroll to position [0, 0]
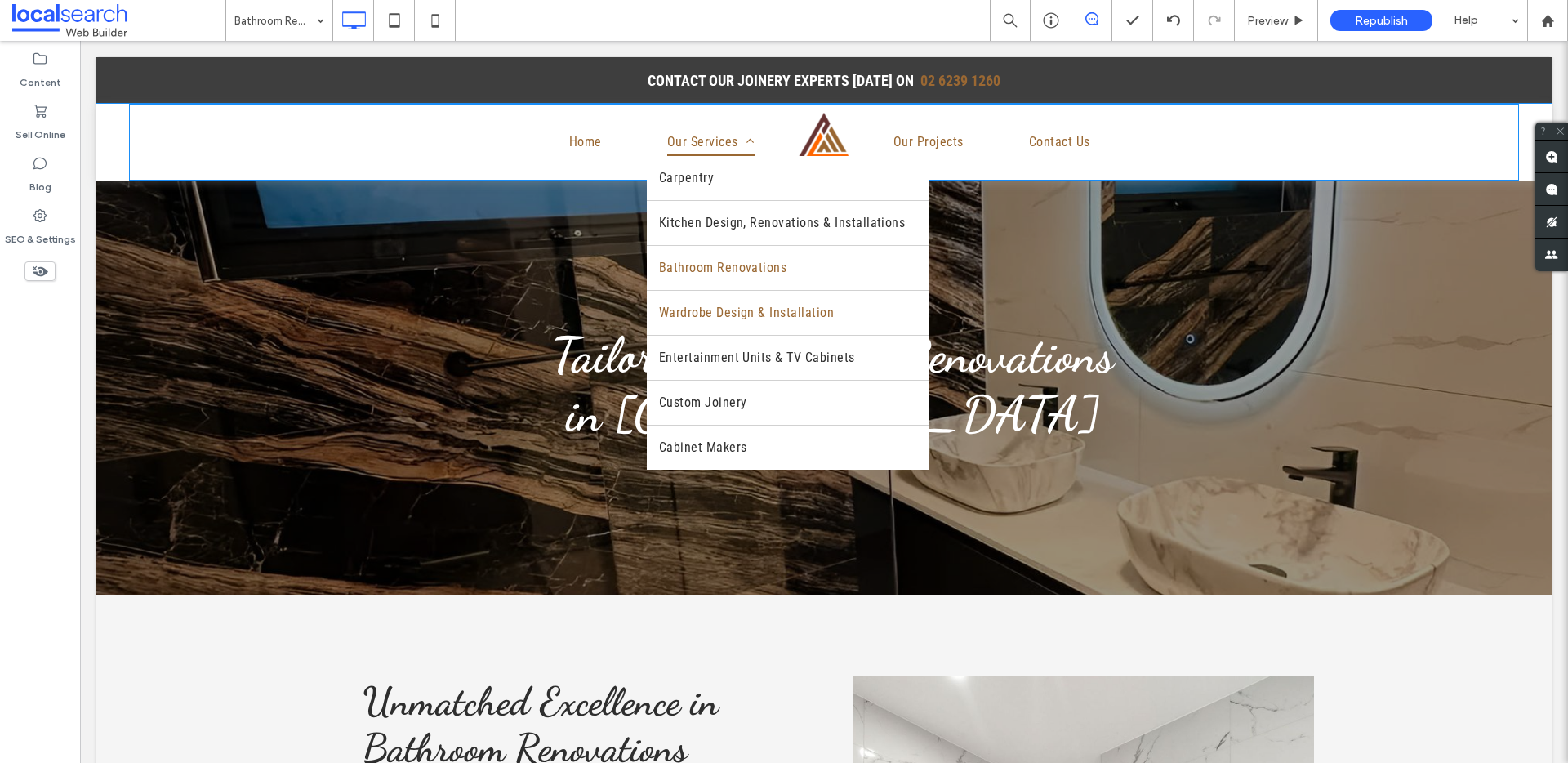
click at [714, 311] on span "Wardrobe Design & Installation" at bounding box center [747, 312] width 175 height 20
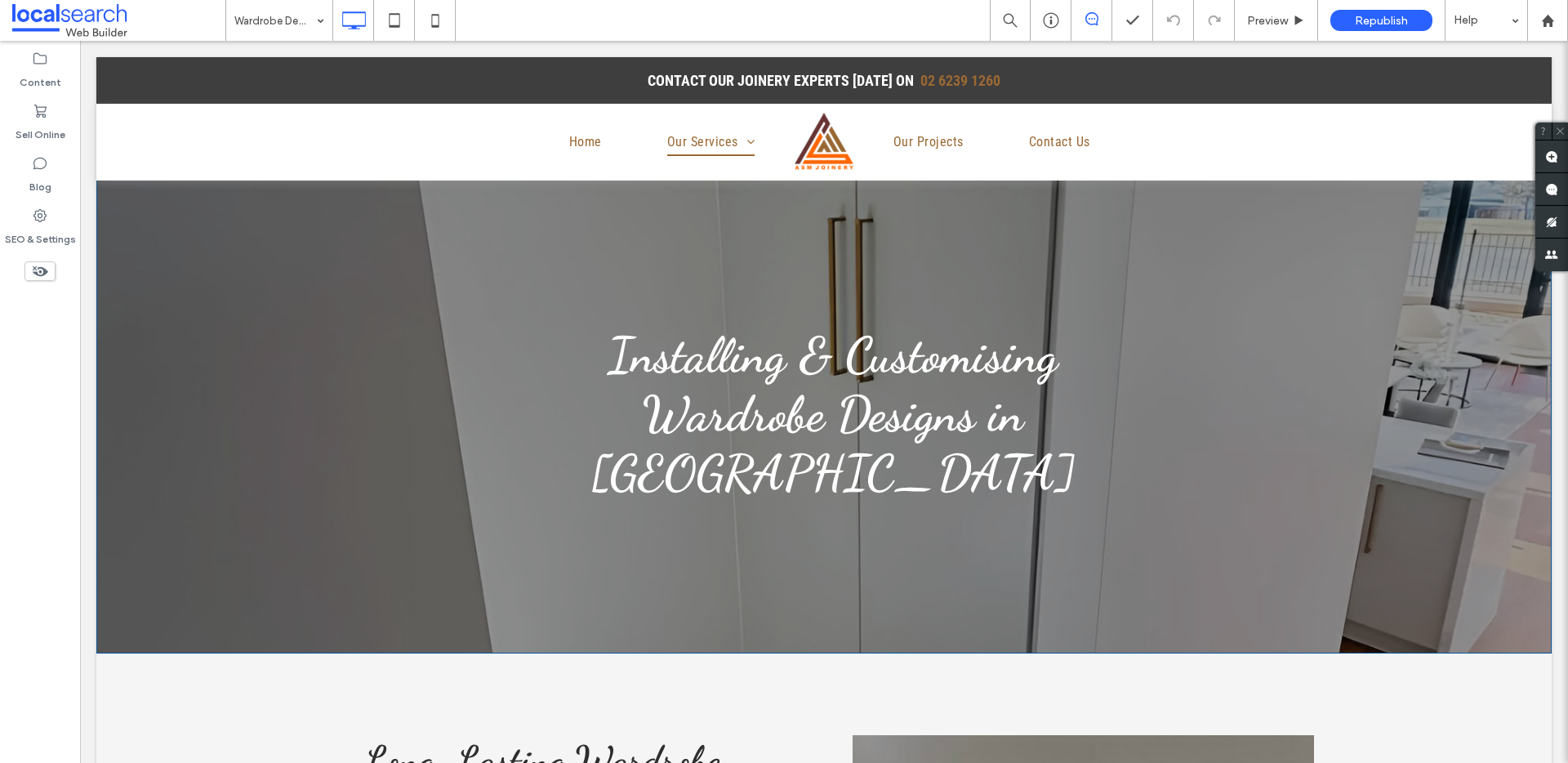
click at [1088, 262] on div "Installing & Customising Wardrobe Designs in Canberra" at bounding box center [824, 415] width 1455 height 479
click at [1200, 159] on use at bounding box center [1552, 157] width 13 height 13
click at [1111, 291] on div "Installing & Customising Wardrobe Designs in Canberra" at bounding box center [824, 415] width 1455 height 479
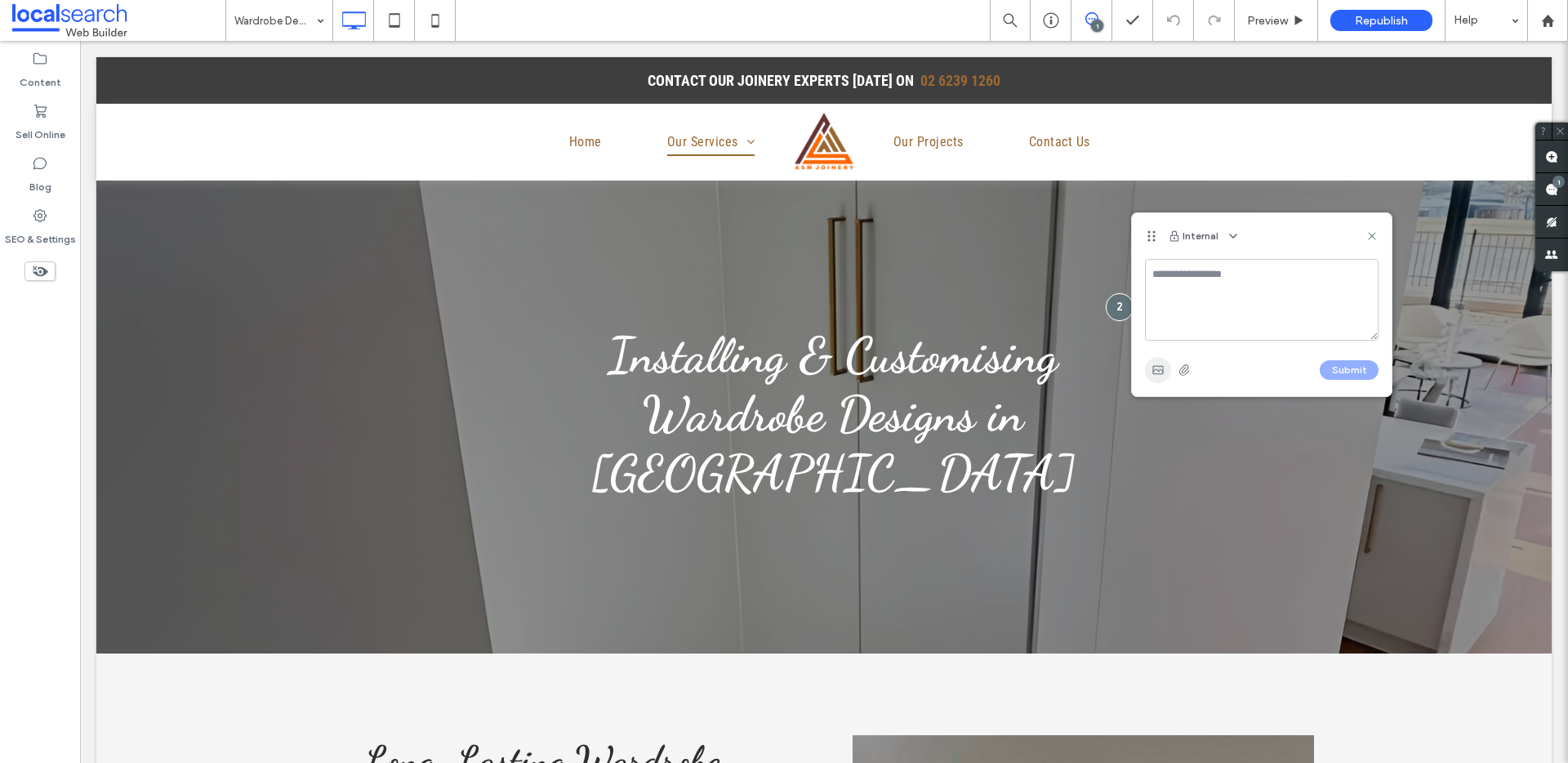
click at [1156, 371] on icon "button" at bounding box center [1158, 370] width 13 height 13
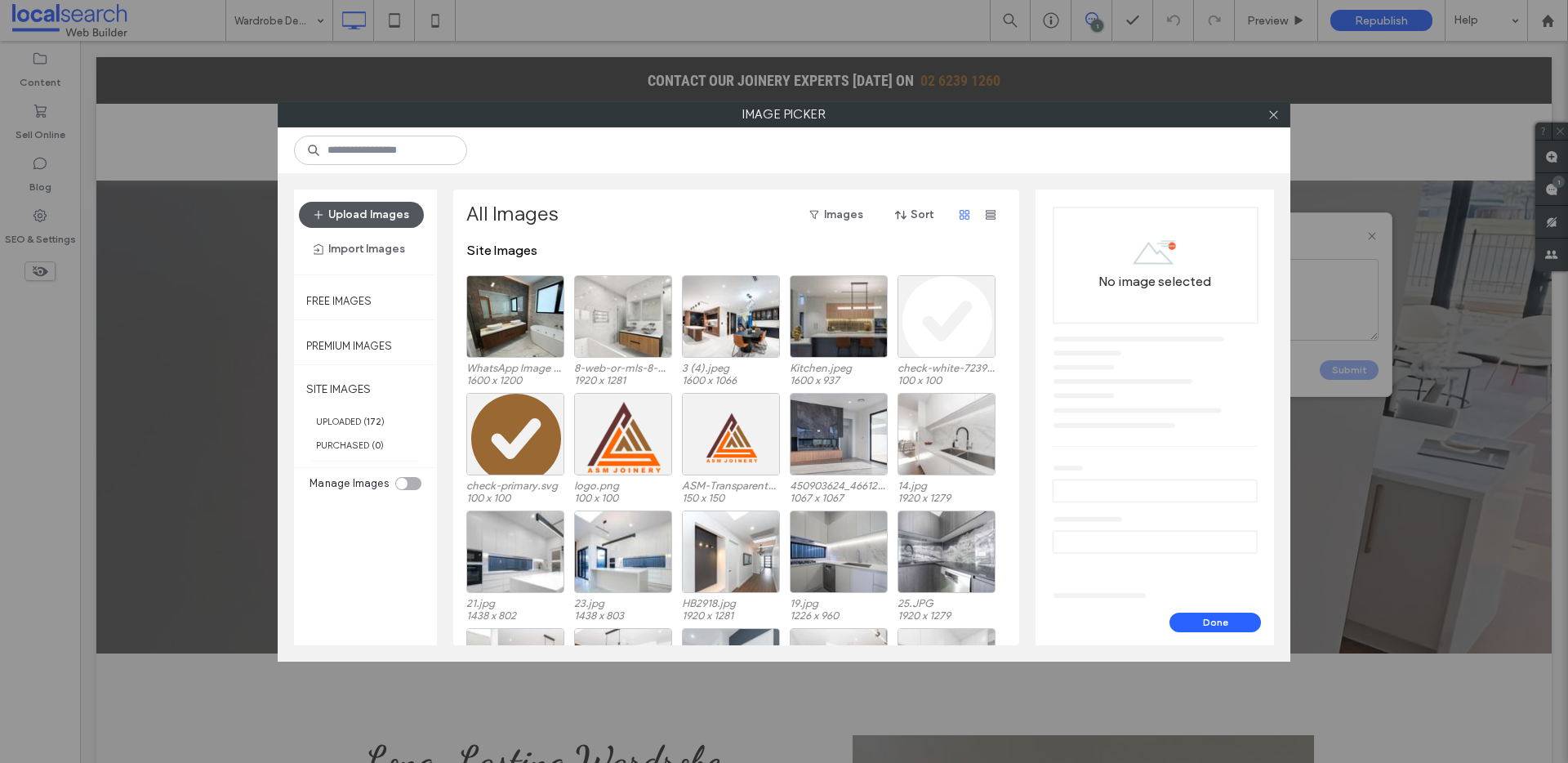
click at [340, 215] on button "Upload Images" at bounding box center [361, 215] width 125 height 26
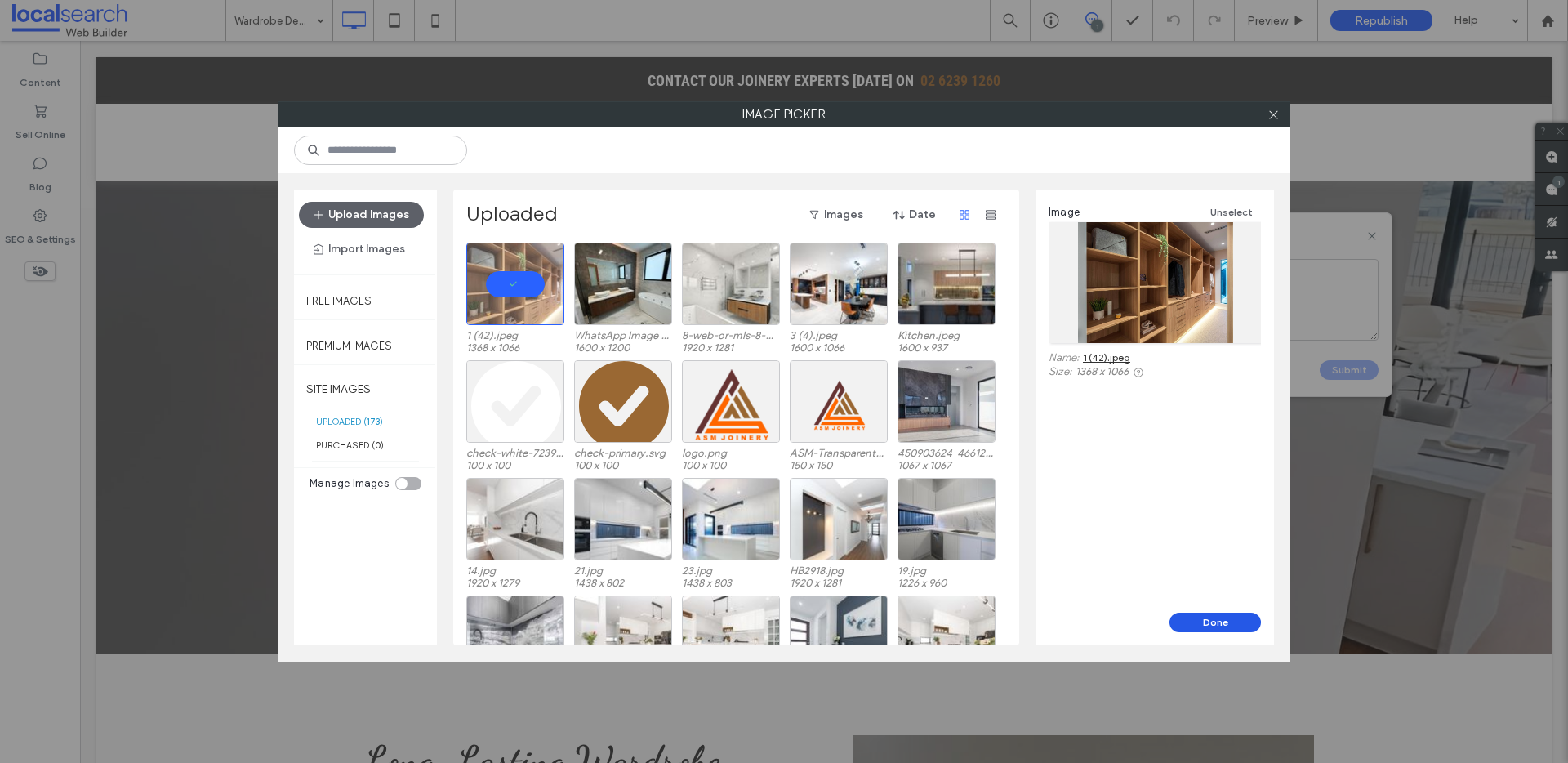
drag, startPoint x: 1200, startPoint y: 615, endPoint x: 1119, endPoint y: 574, distance: 90.8
click at [1200, 575] on button "Done" at bounding box center [1216, 622] width 91 height 20
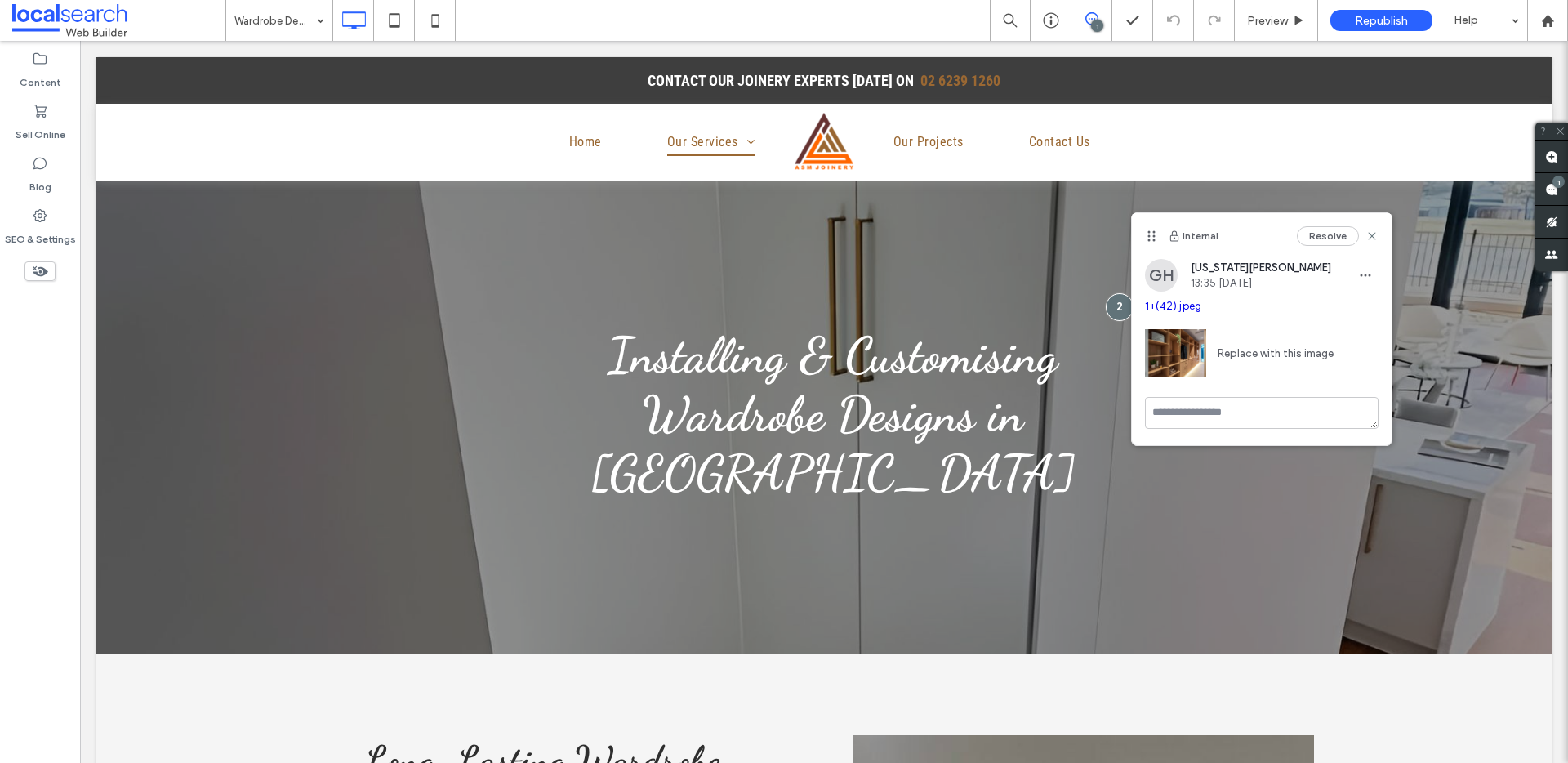
click at [1200, 356] on link "Replace with this image" at bounding box center [1270, 354] width 128 height 17
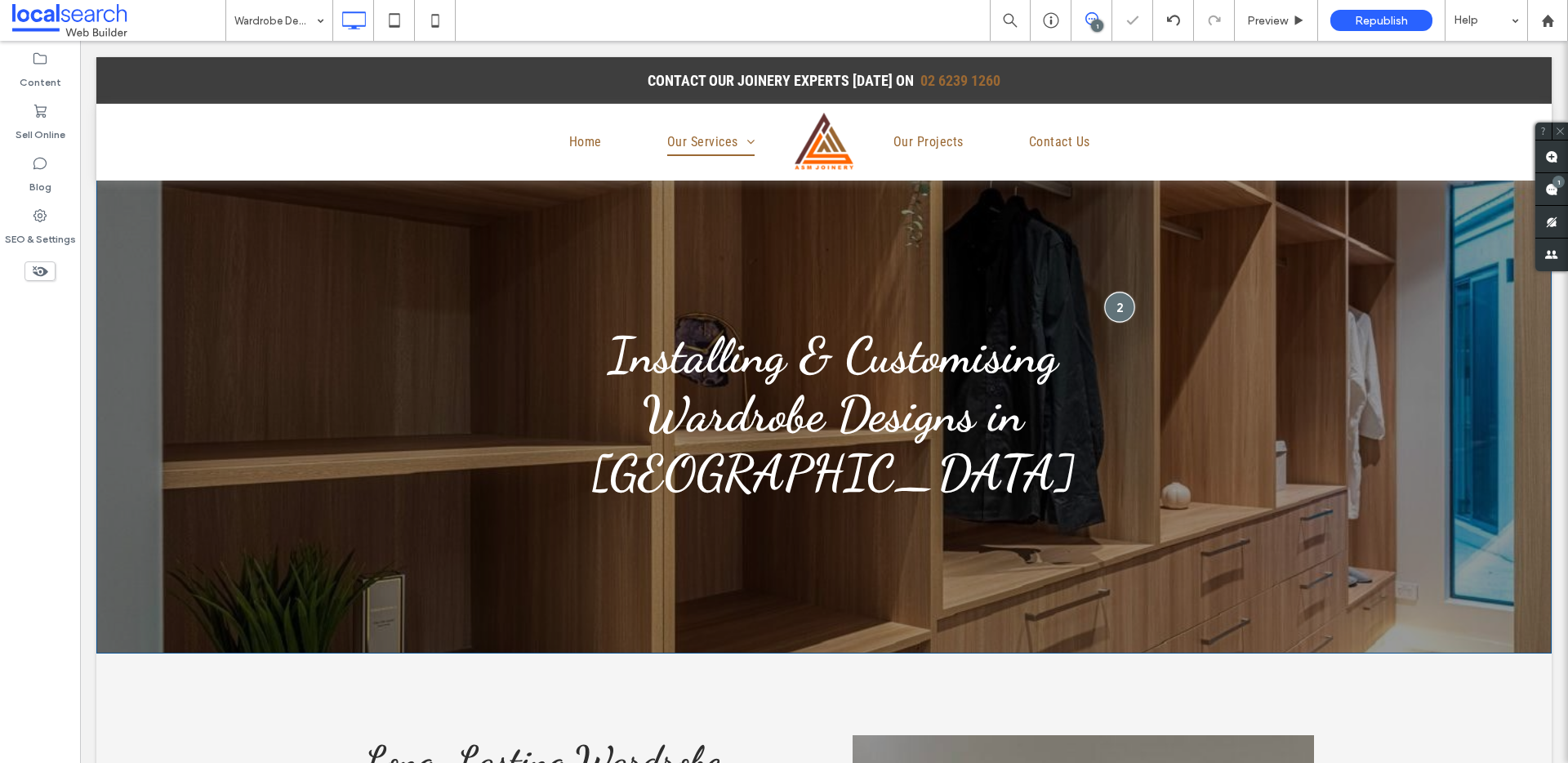
click at [1115, 292] on div at bounding box center [1119, 307] width 30 height 30
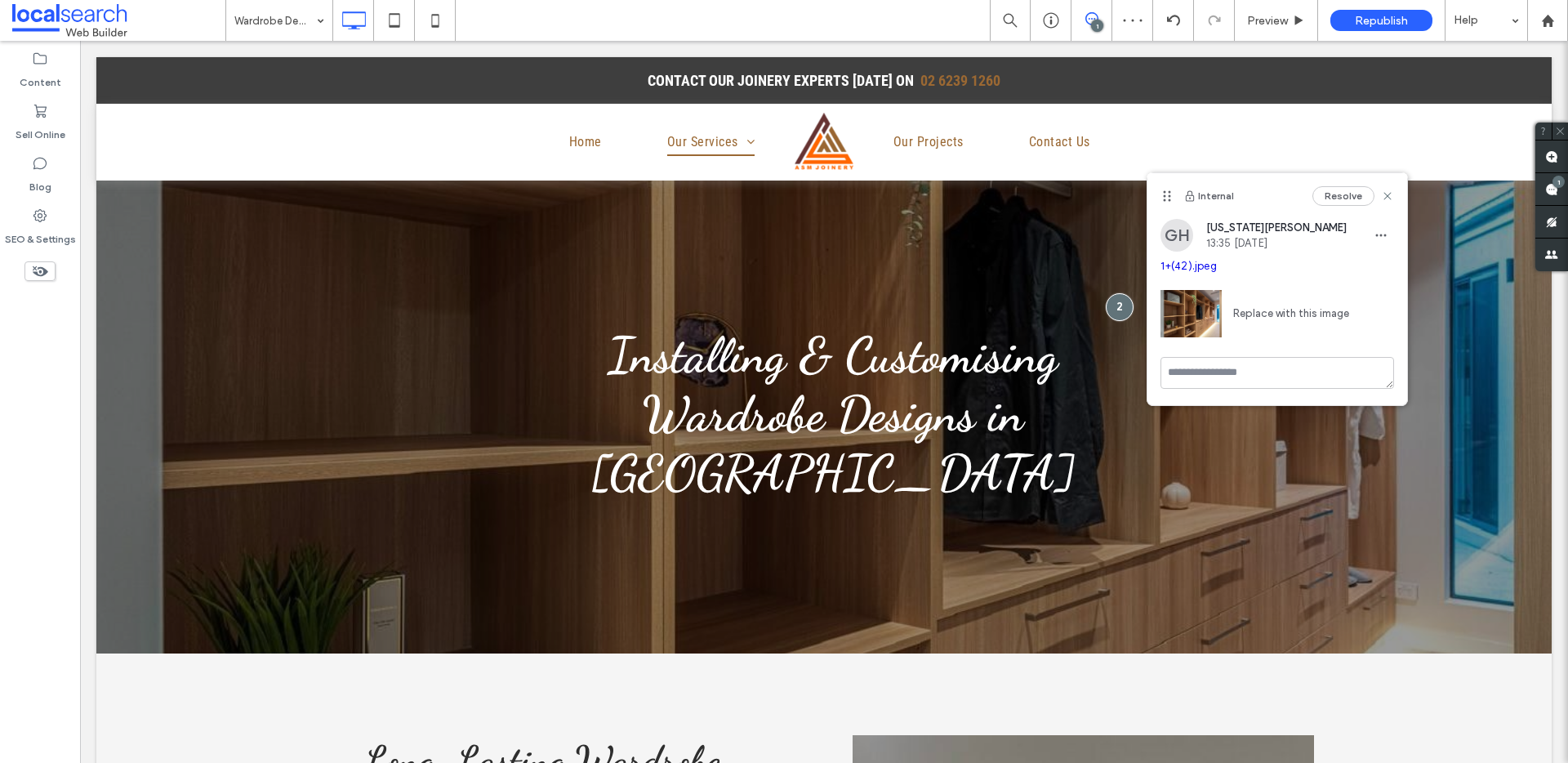
click at [1200, 200] on button "Resolve" at bounding box center [1343, 196] width 62 height 20
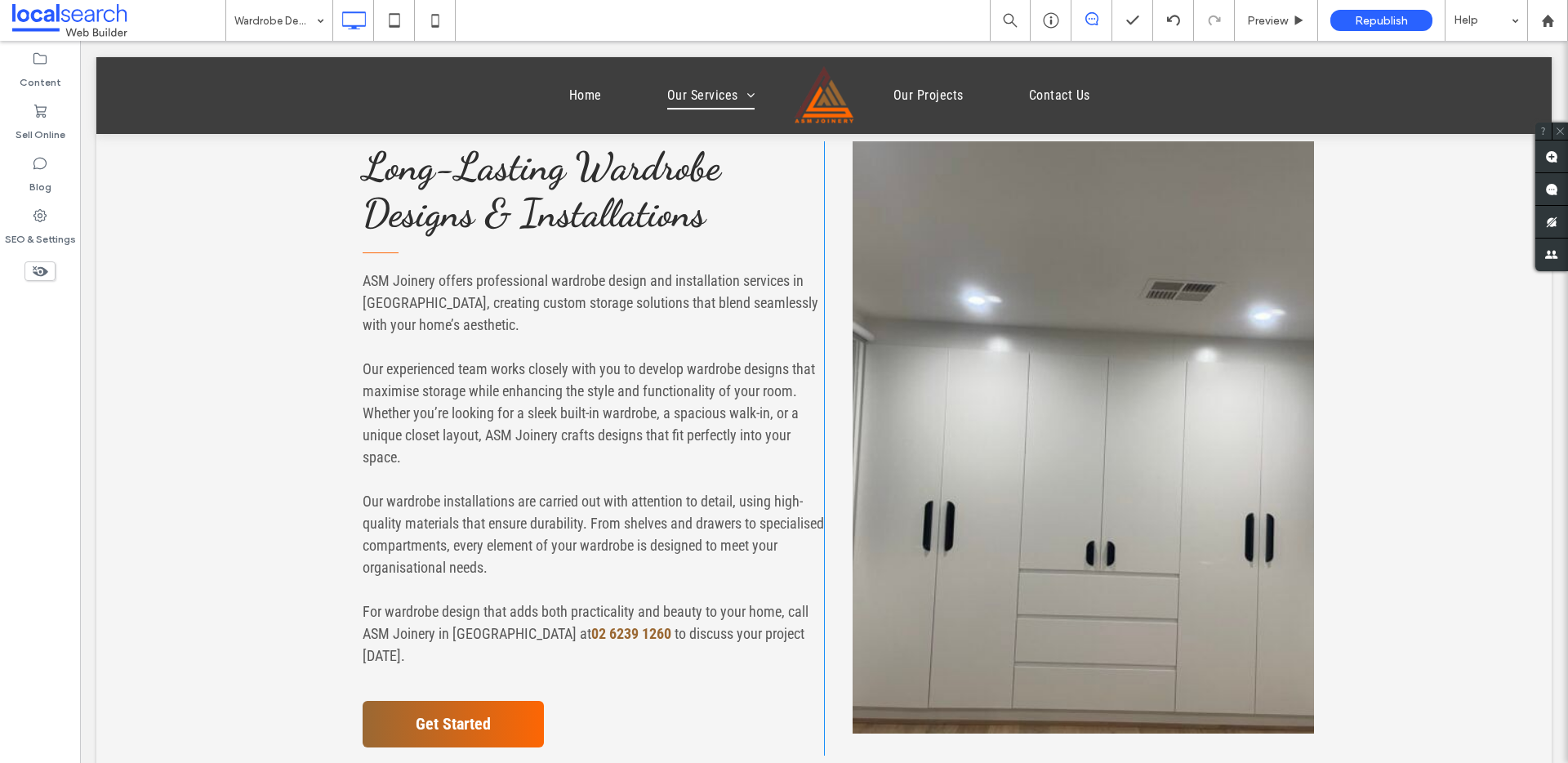
scroll to position [635, 0]
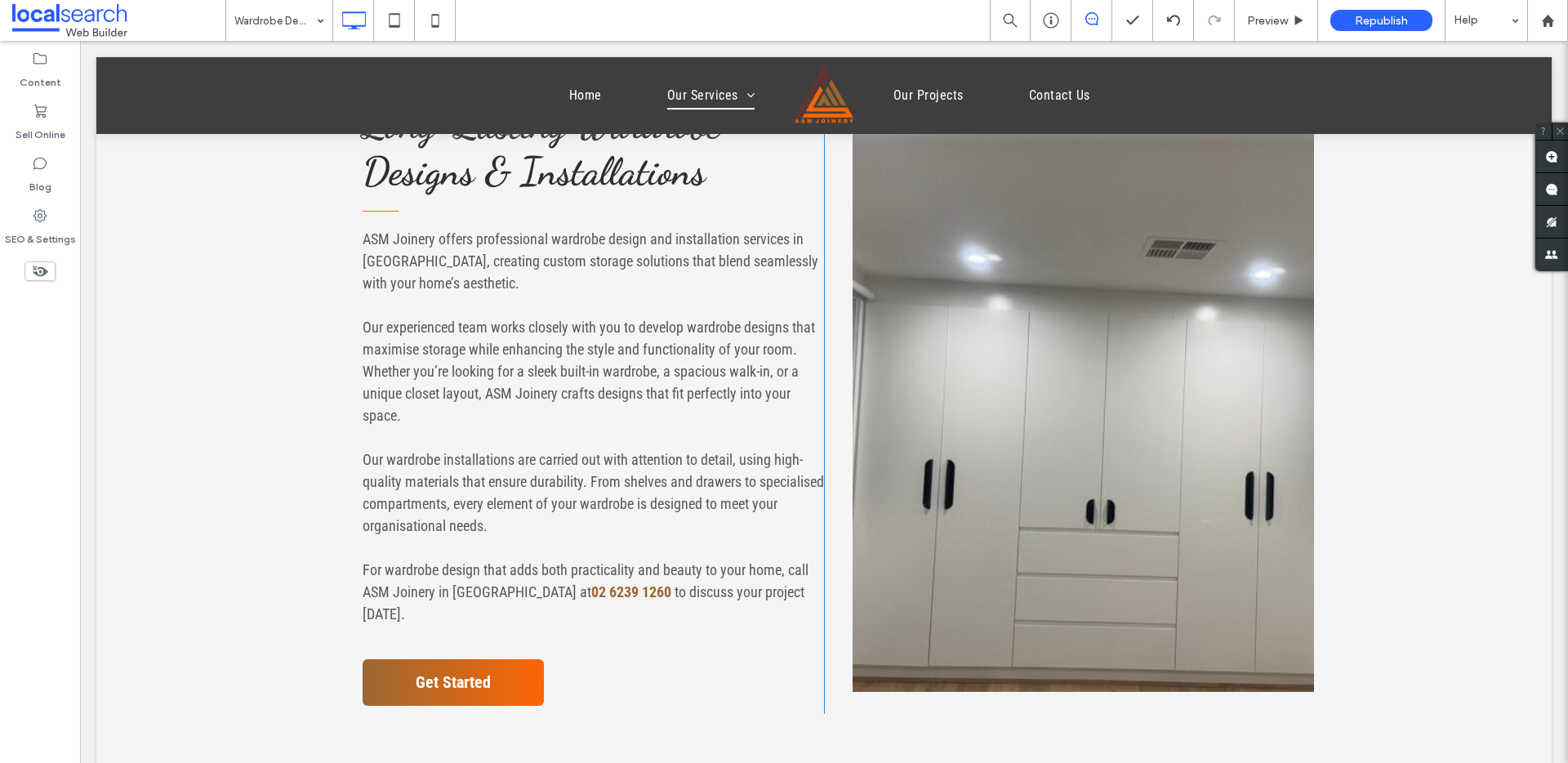
click at [1069, 401] on link at bounding box center [1083, 396] width 461 height 593
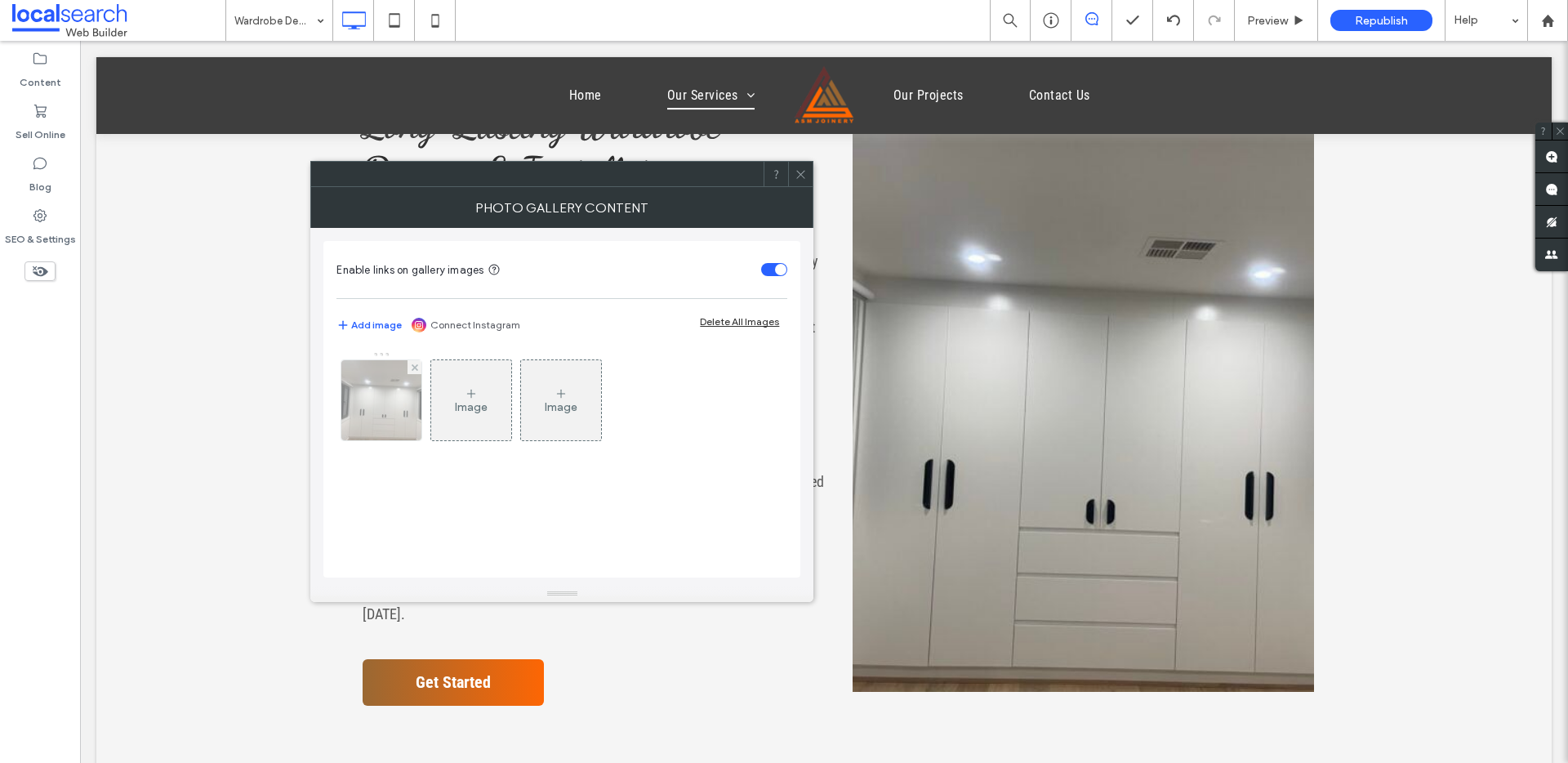
click at [408, 380] on div at bounding box center [381, 401] width 80 height 80
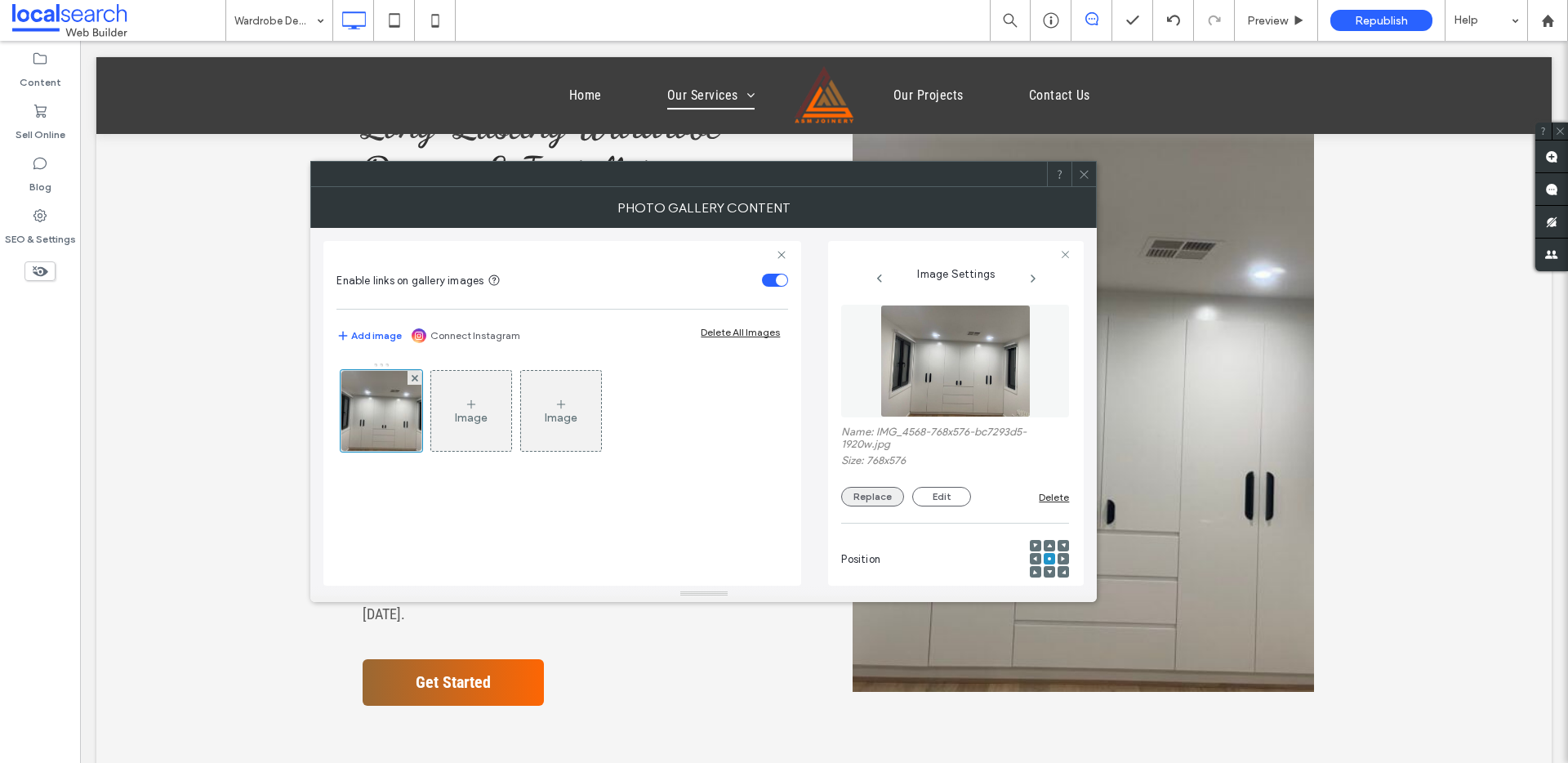
click at [881, 493] on button "Replace" at bounding box center [873, 497] width 63 height 20
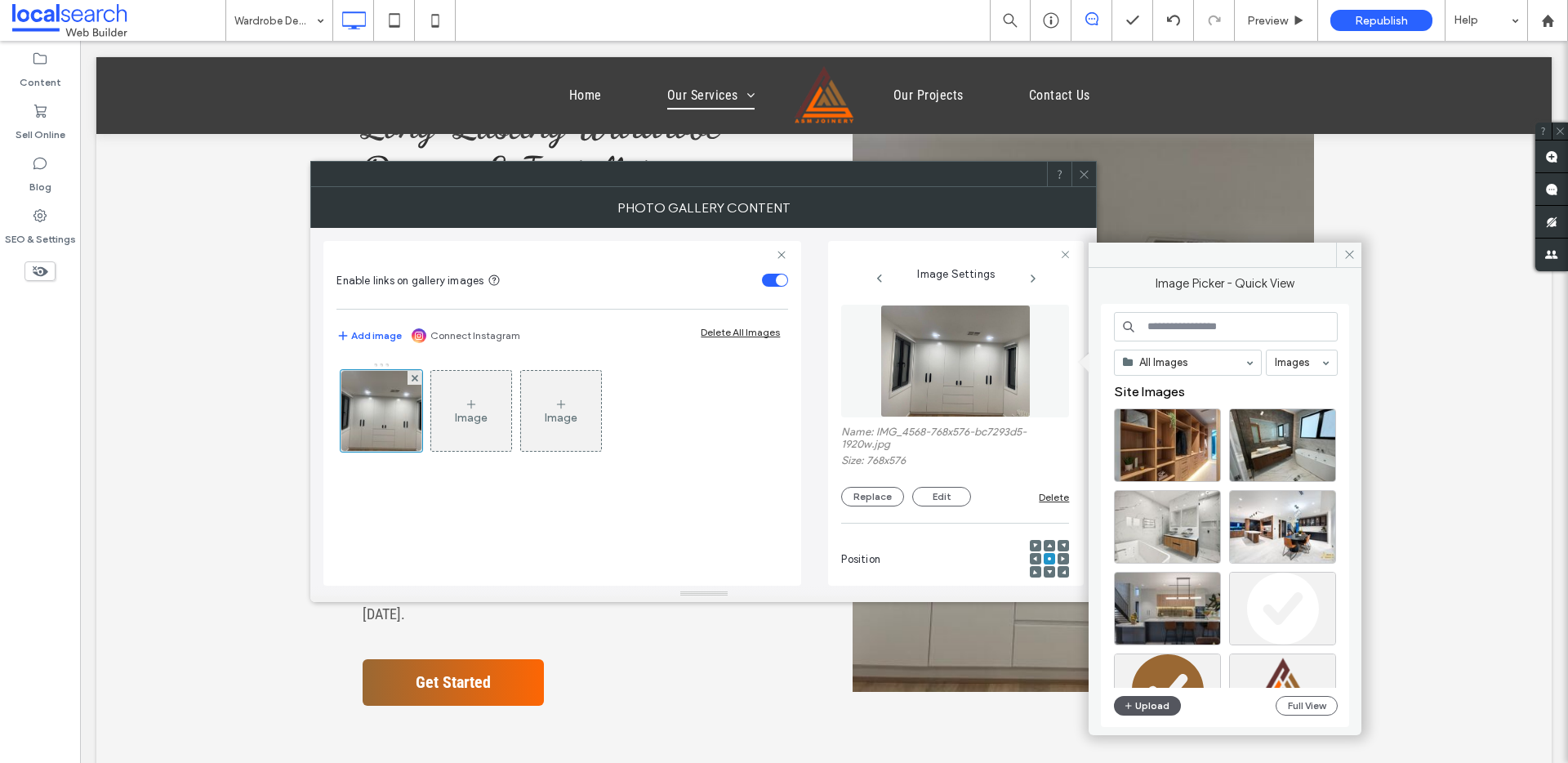
click at [1169, 575] on button "Upload" at bounding box center [1148, 705] width 67 height 20
click at [949, 359] on img at bounding box center [955, 361] width 149 height 113
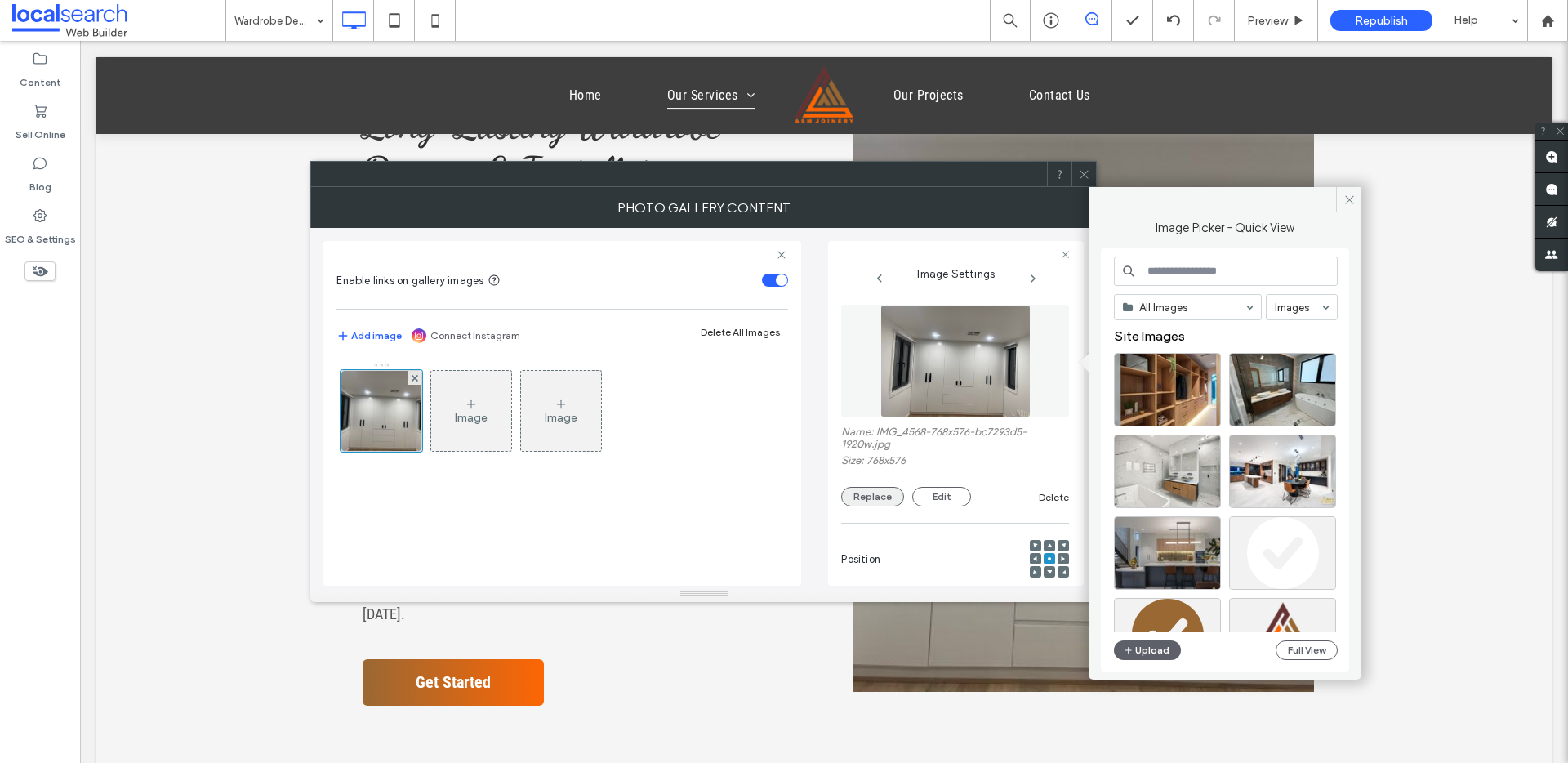
click at [872, 500] on button "Replace" at bounding box center [873, 497] width 63 height 20
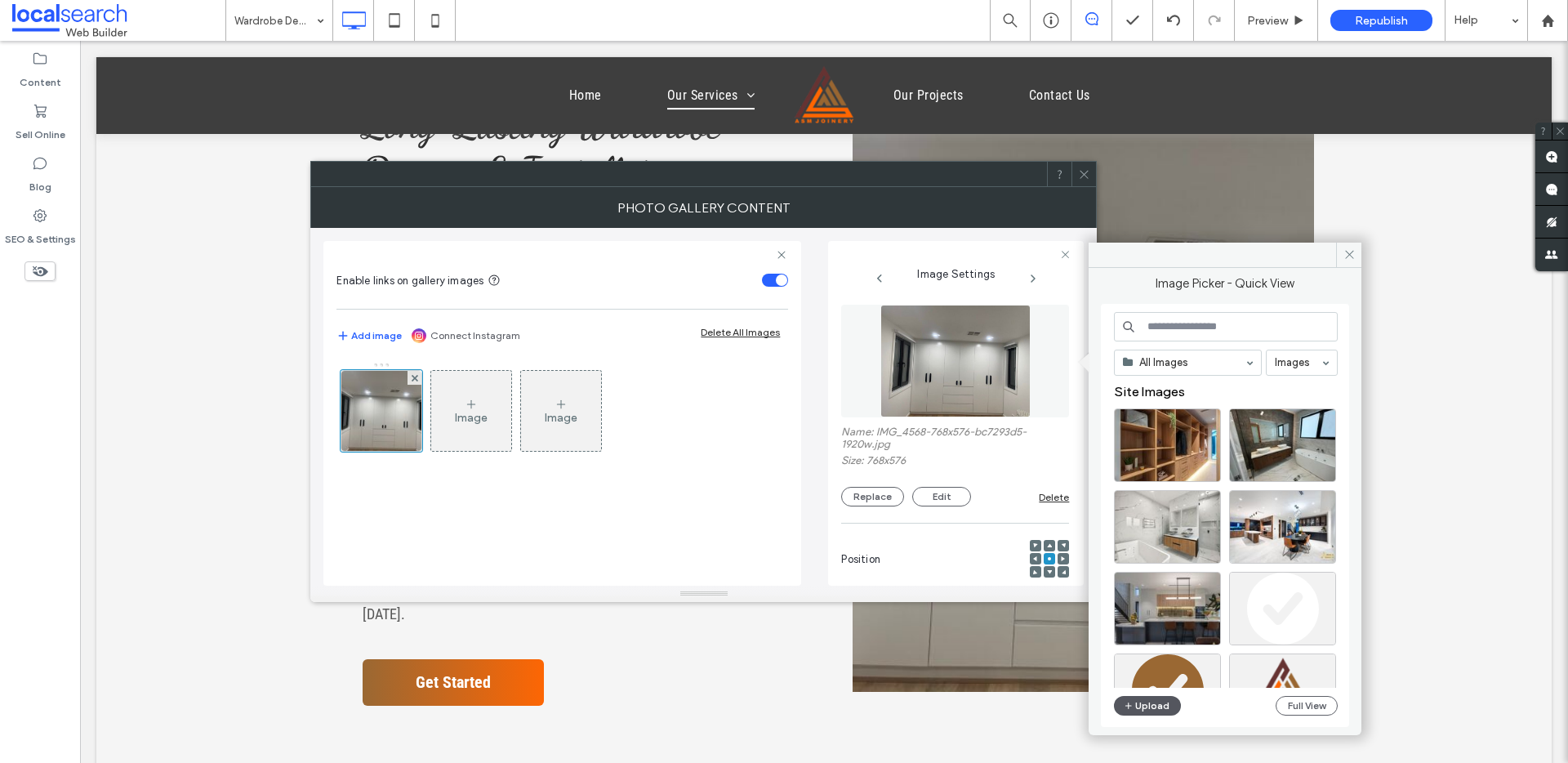
click at [1157, 575] on button "Upload" at bounding box center [1148, 705] width 67 height 20
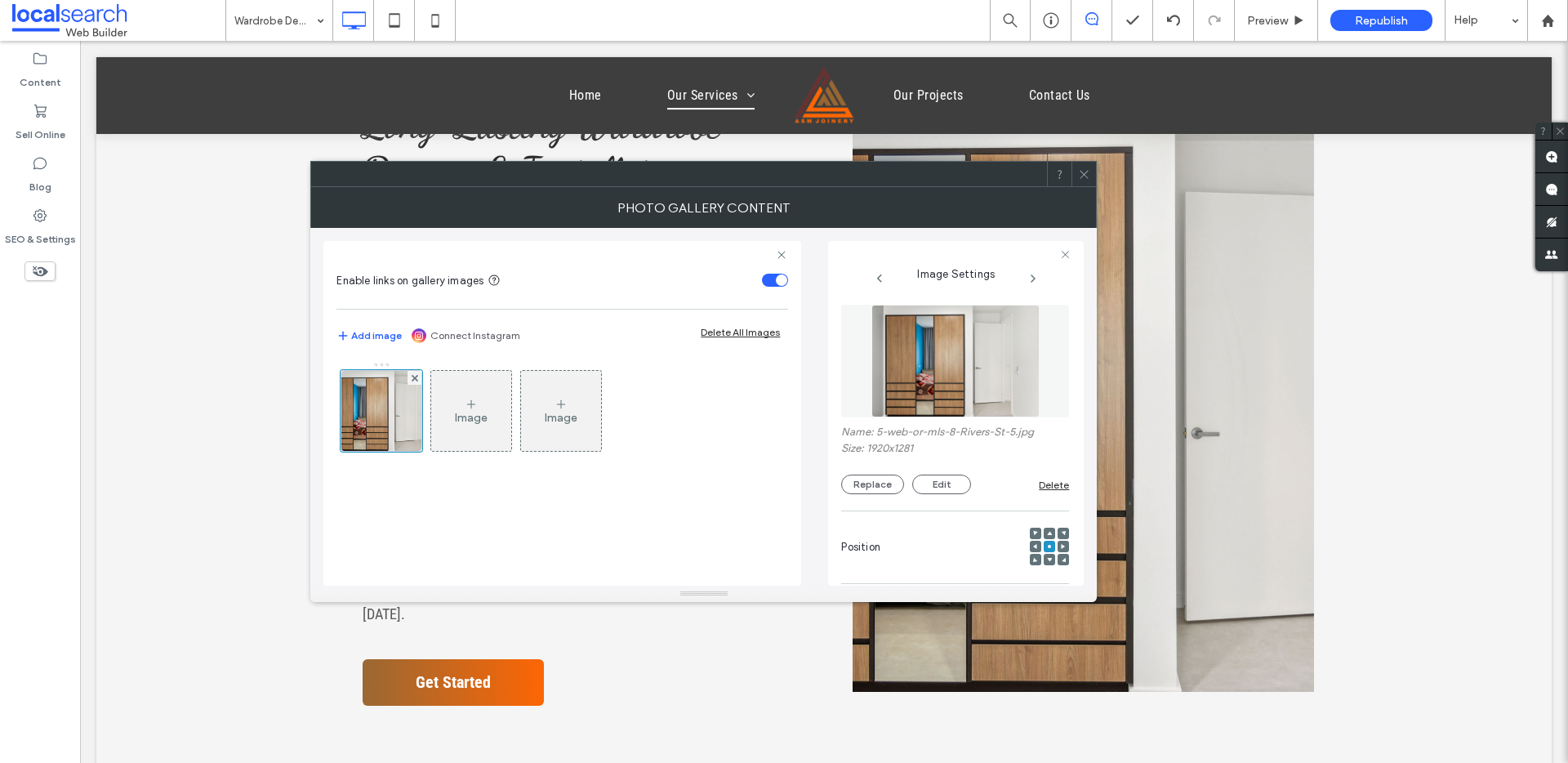
click at [1061, 541] on span at bounding box center [1063, 546] width 5 height 11
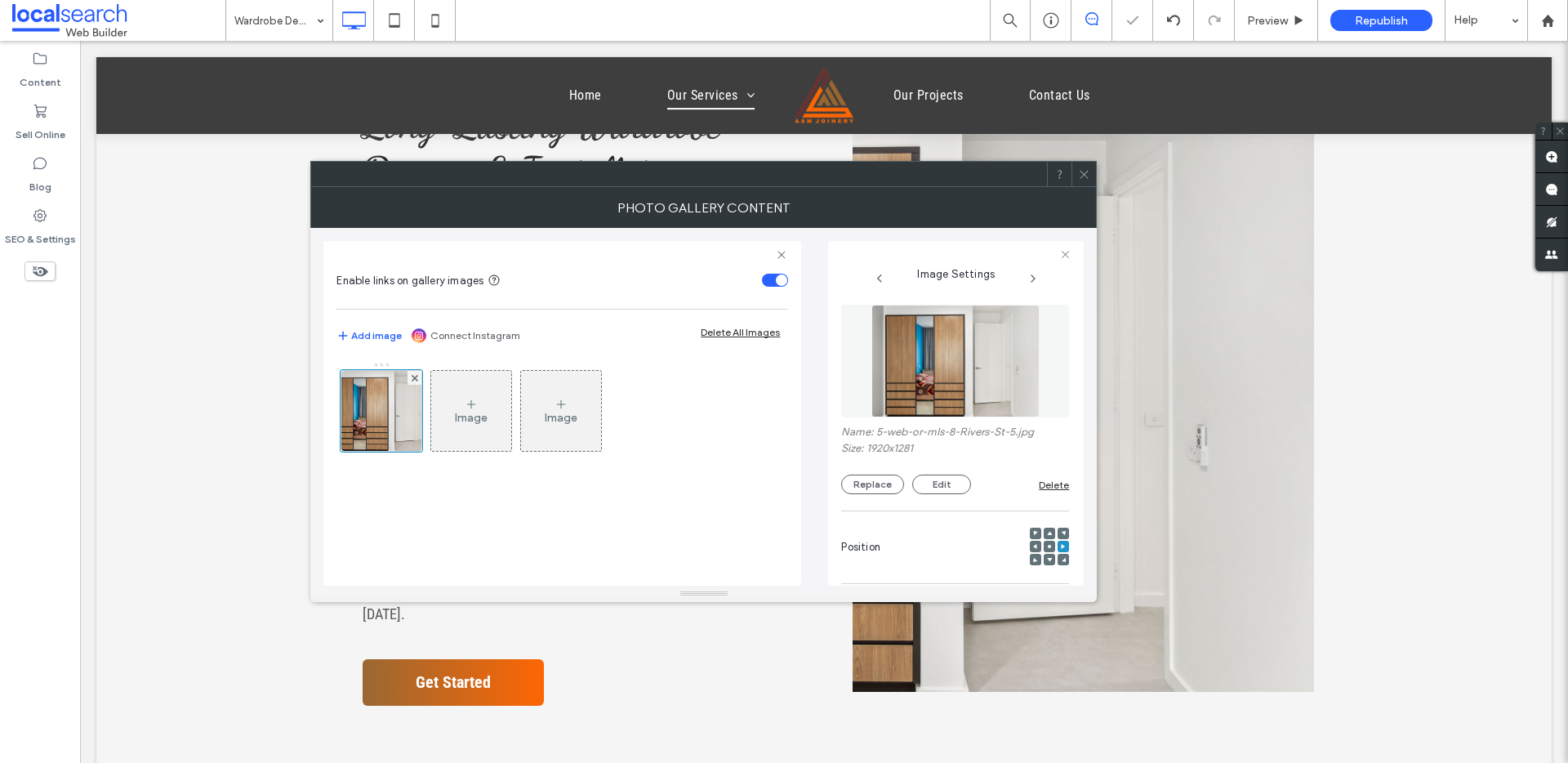
click at [1033, 547] on icon at bounding box center [1035, 546] width 5 height 5
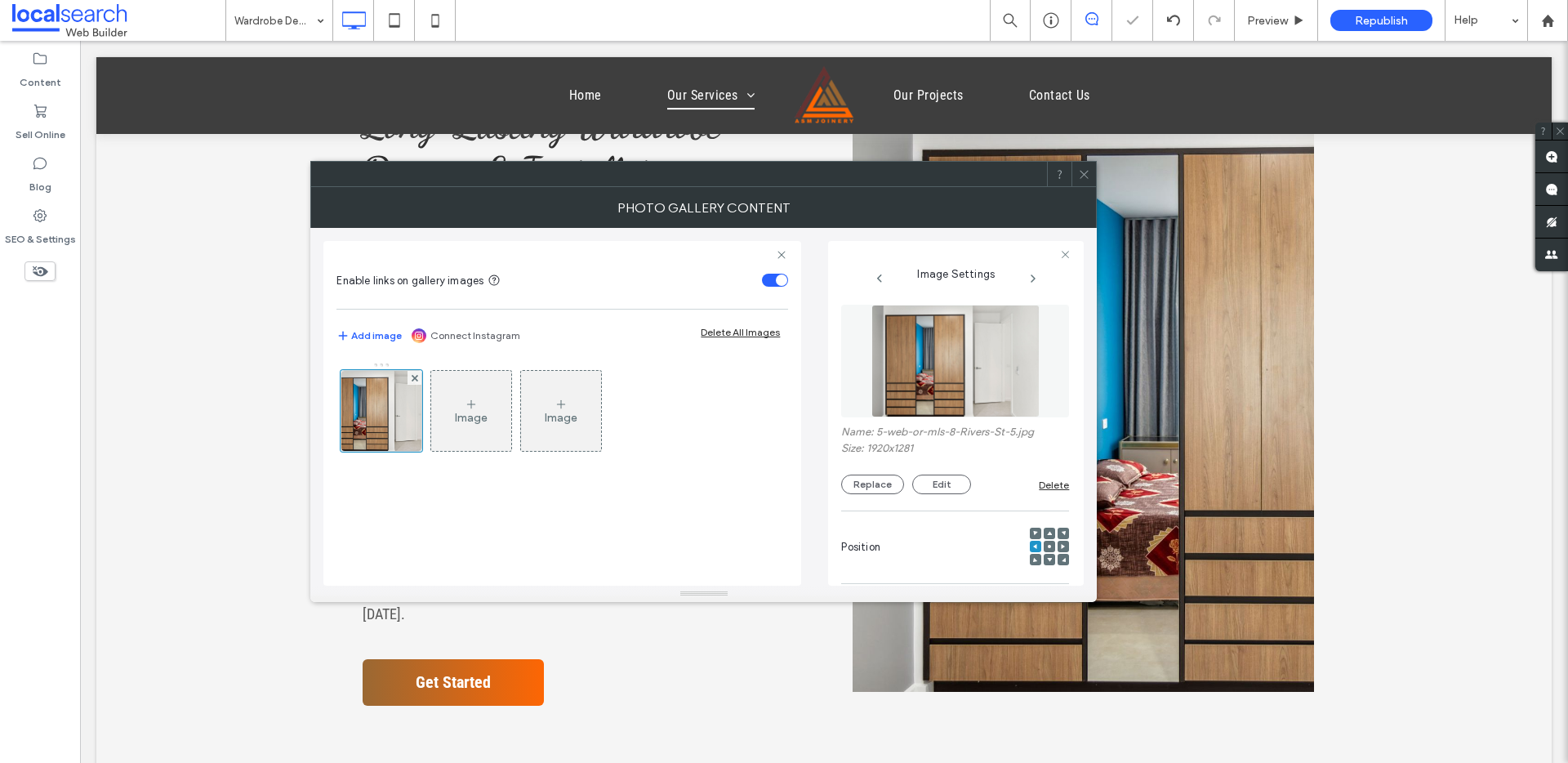
click at [1081, 175] on icon at bounding box center [1084, 174] width 12 height 12
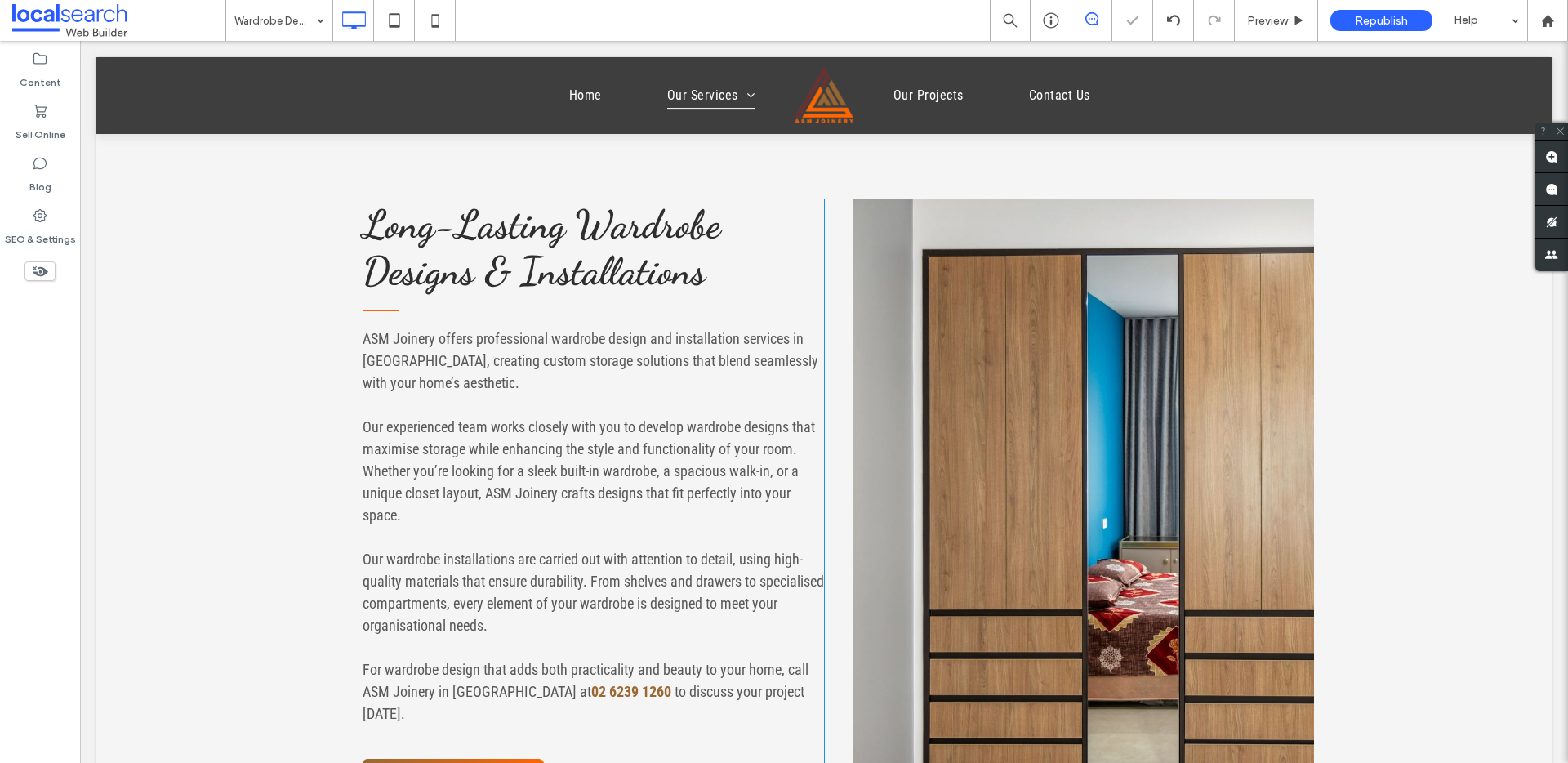
scroll to position [519, 0]
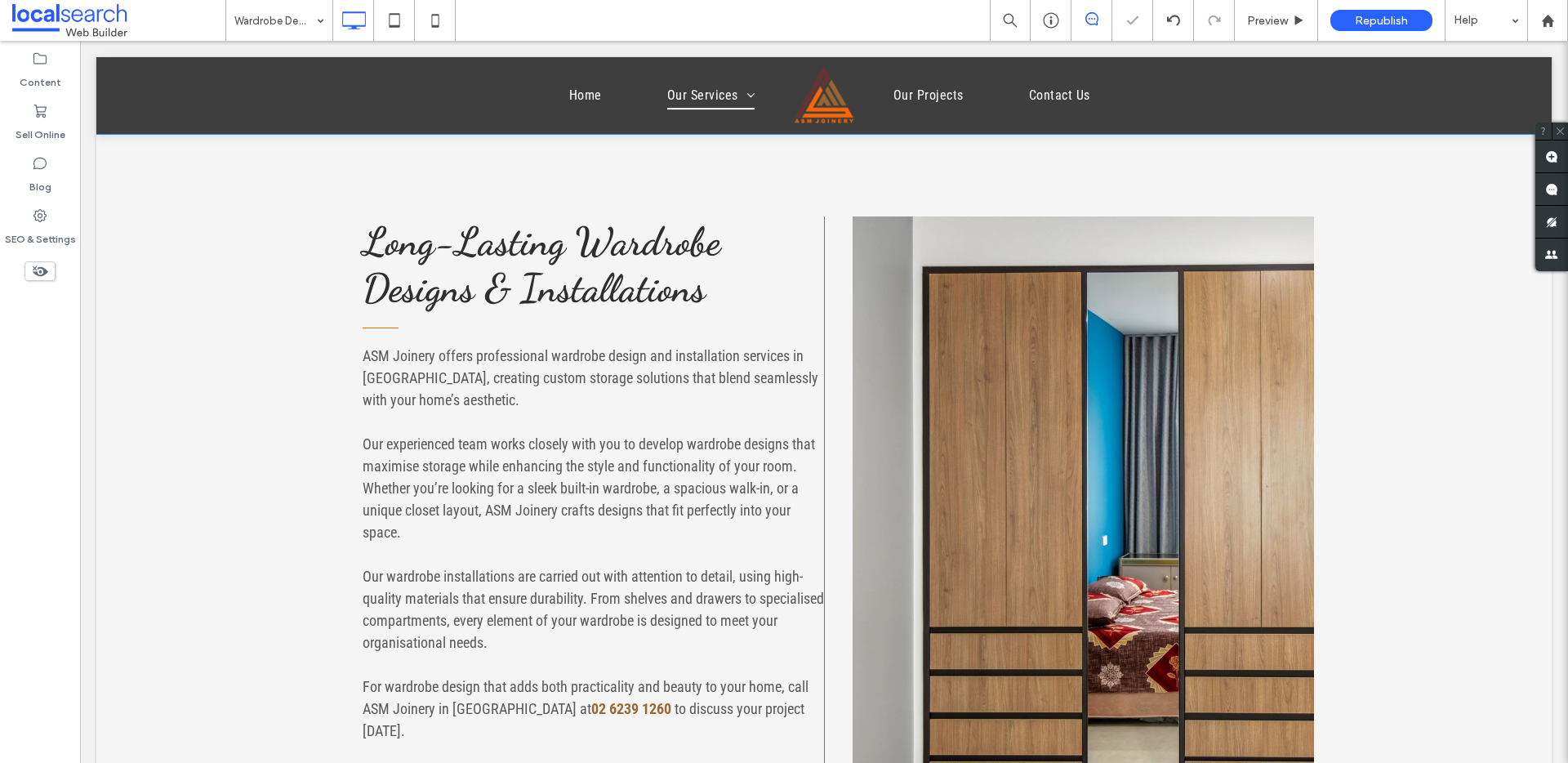
click at [1156, 260] on link at bounding box center [1083, 512] width 461 height 593
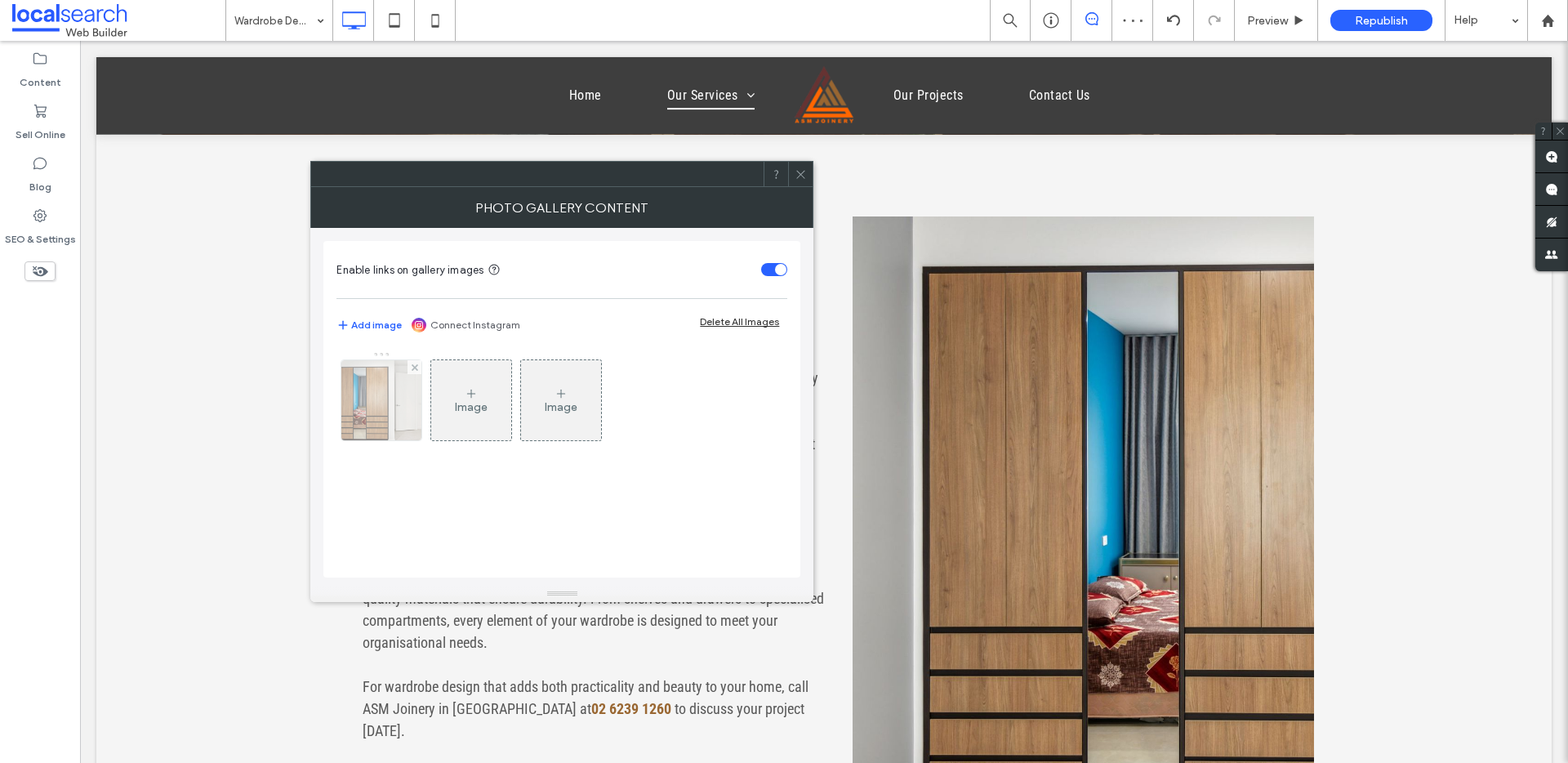
click at [356, 411] on img at bounding box center [381, 401] width 120 height 80
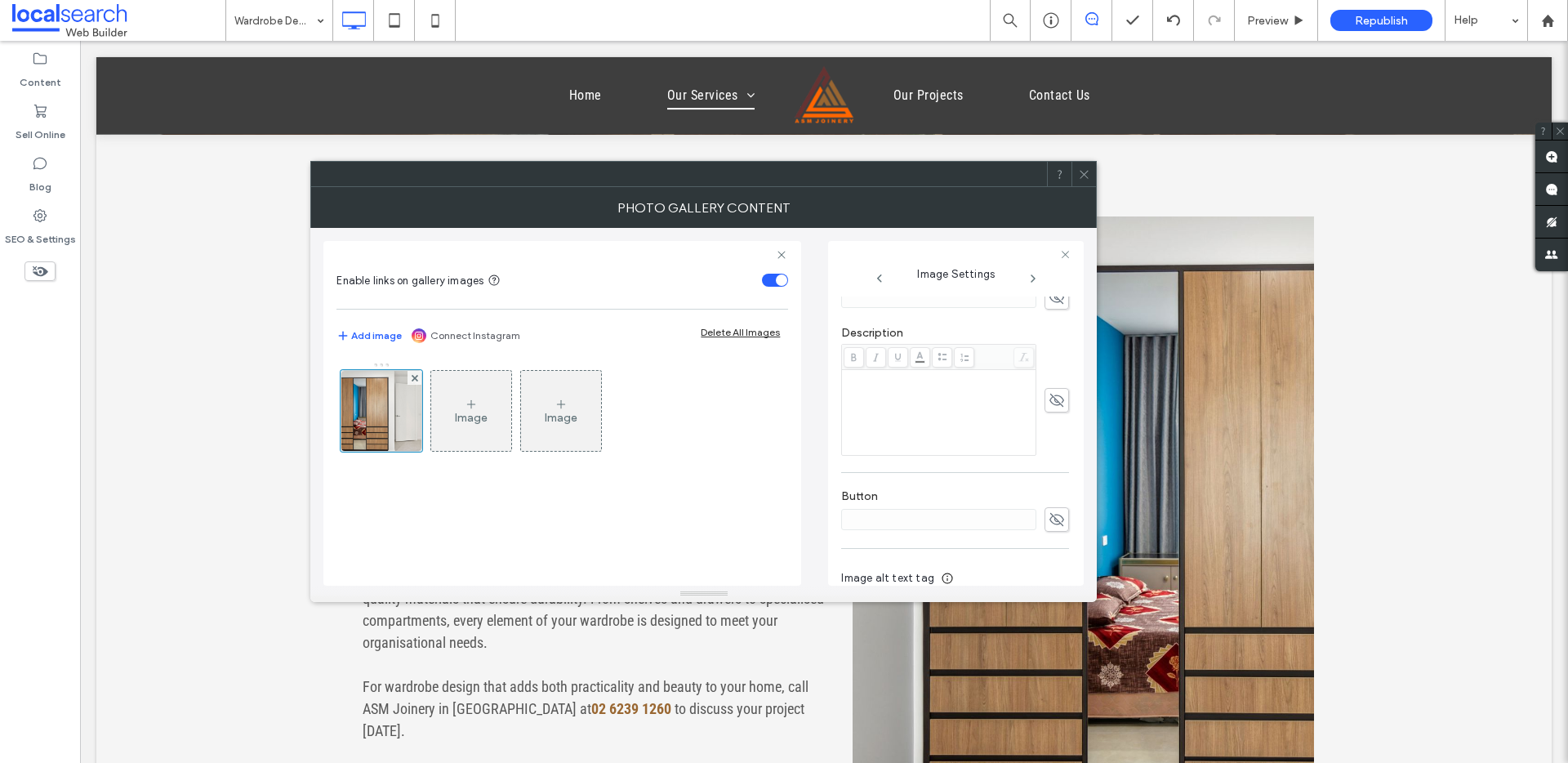
scroll to position [496, 0]
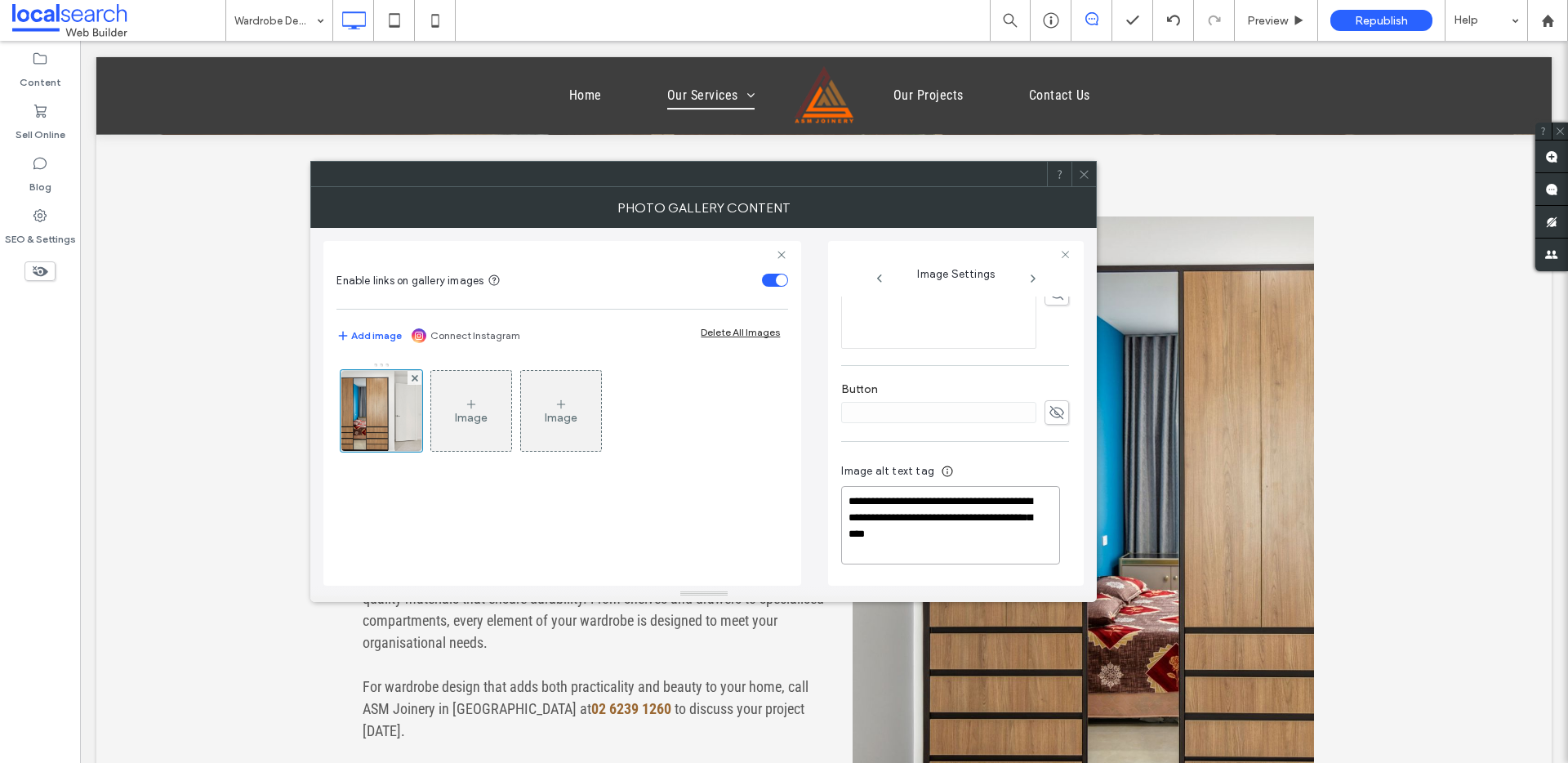
click at [914, 494] on textarea "**********" at bounding box center [950, 525] width 219 height 78
drag, startPoint x: 894, startPoint y: 534, endPoint x: 846, endPoint y: 507, distance: 55.1
click at [846, 507] on textarea "**********" at bounding box center [950, 525] width 219 height 78
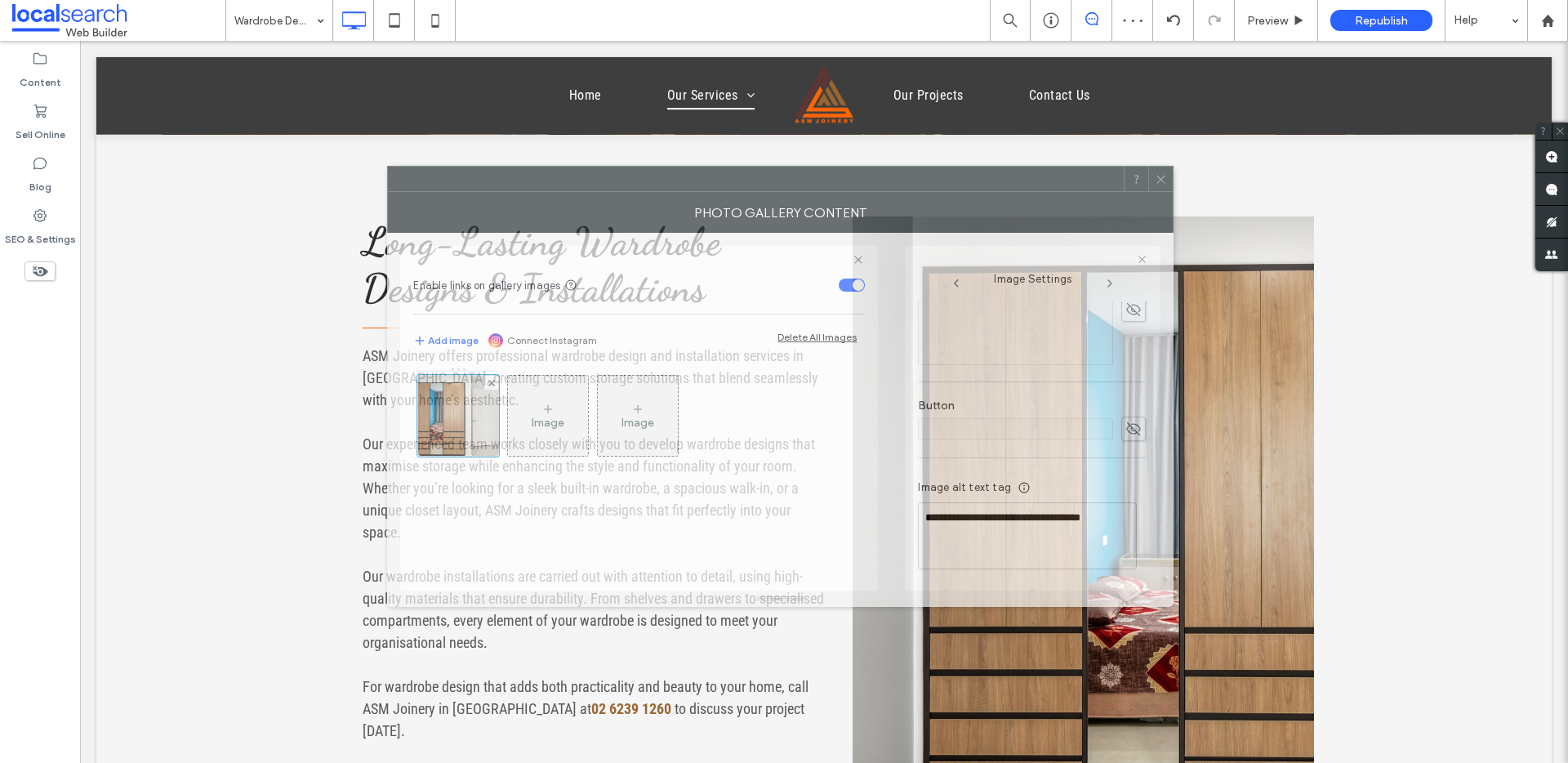
drag, startPoint x: 724, startPoint y: 169, endPoint x: 797, endPoint y: 162, distance: 73.3
click at [794, 167] on div at bounding box center [756, 179] width 736 height 24
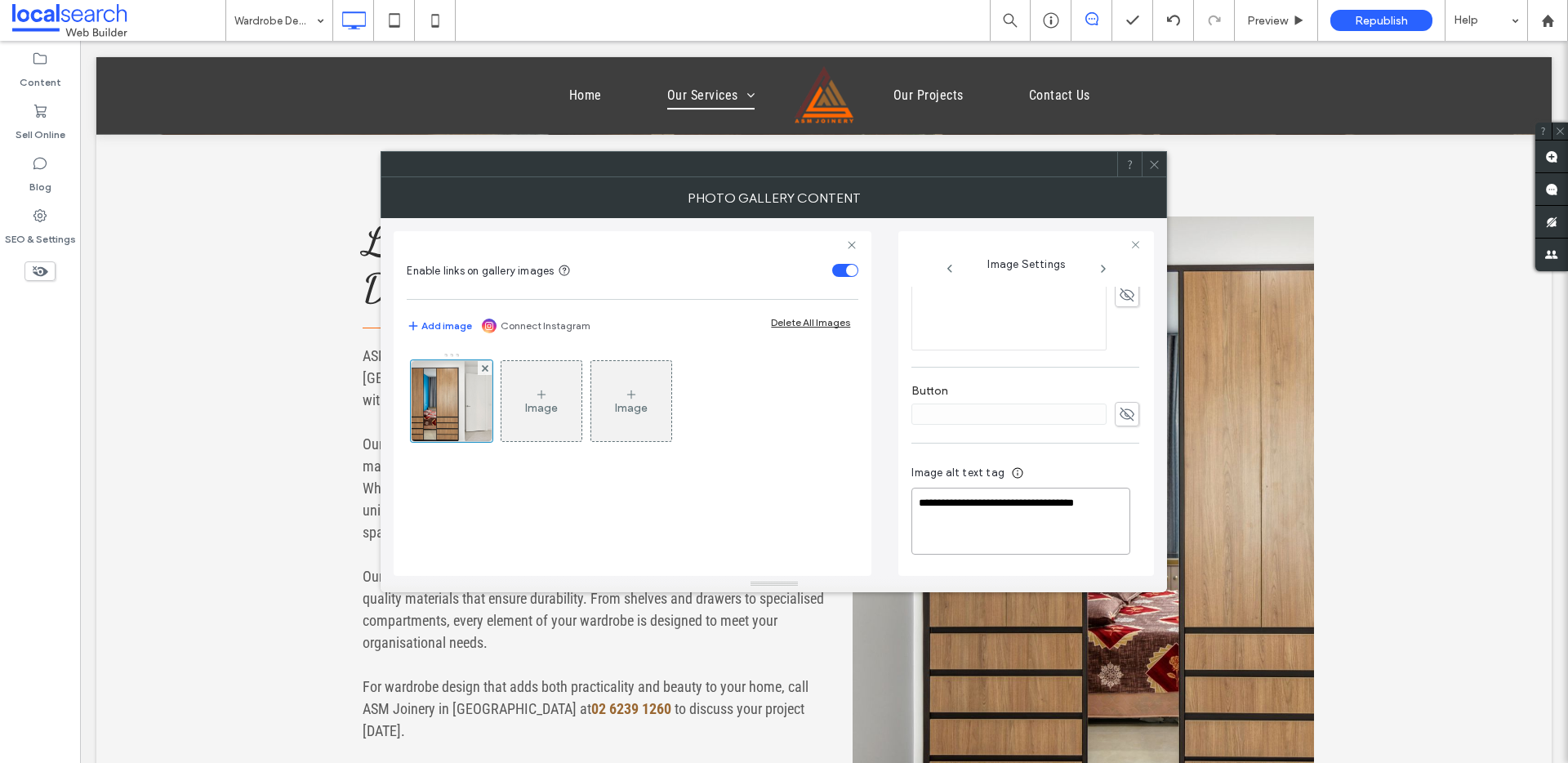
click at [964, 507] on textarea "**********" at bounding box center [1020, 521] width 219 height 67
type textarea "**********"
click at [1159, 160] on icon at bounding box center [1154, 164] width 12 height 12
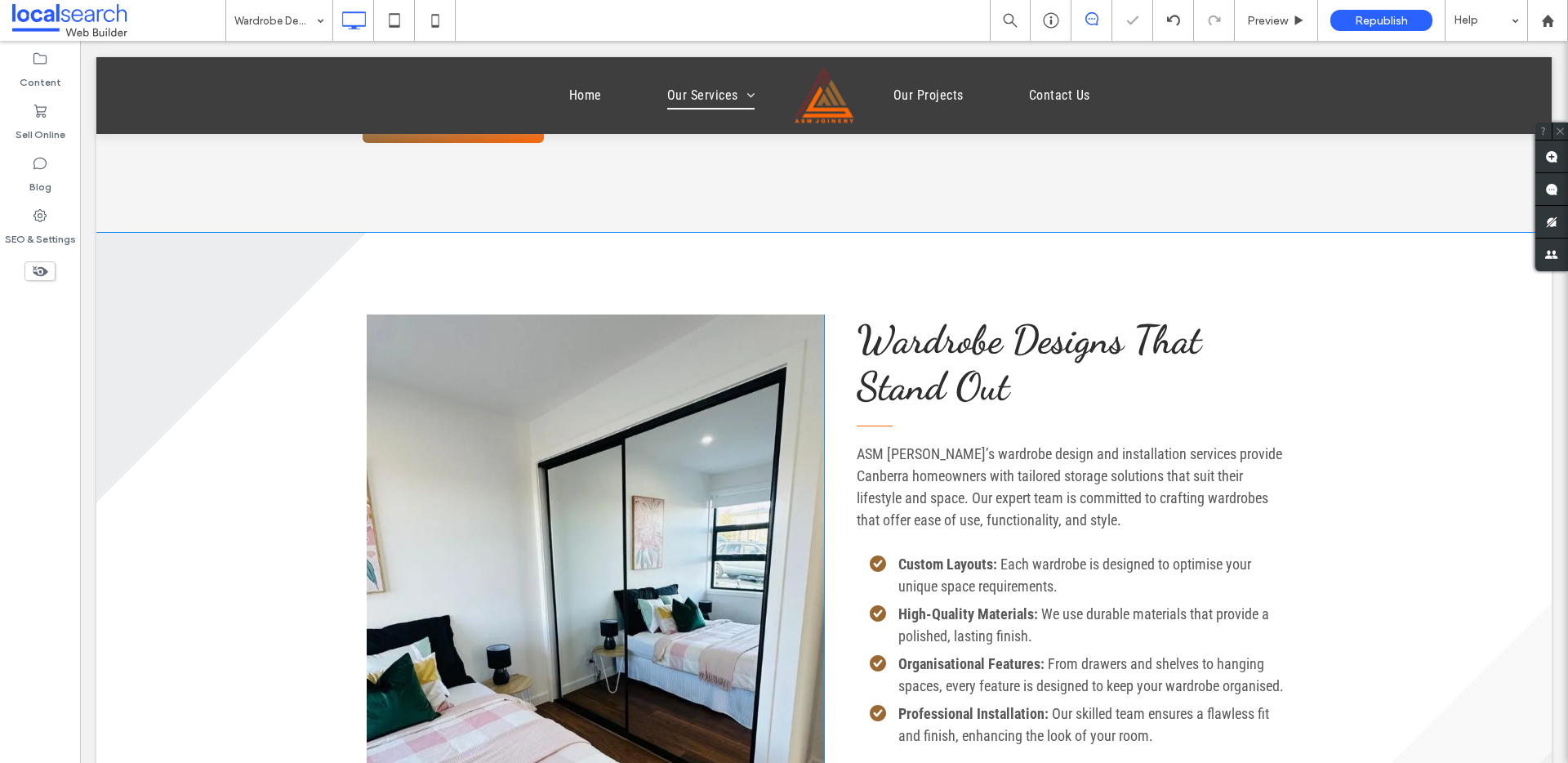
scroll to position [1367, 0]
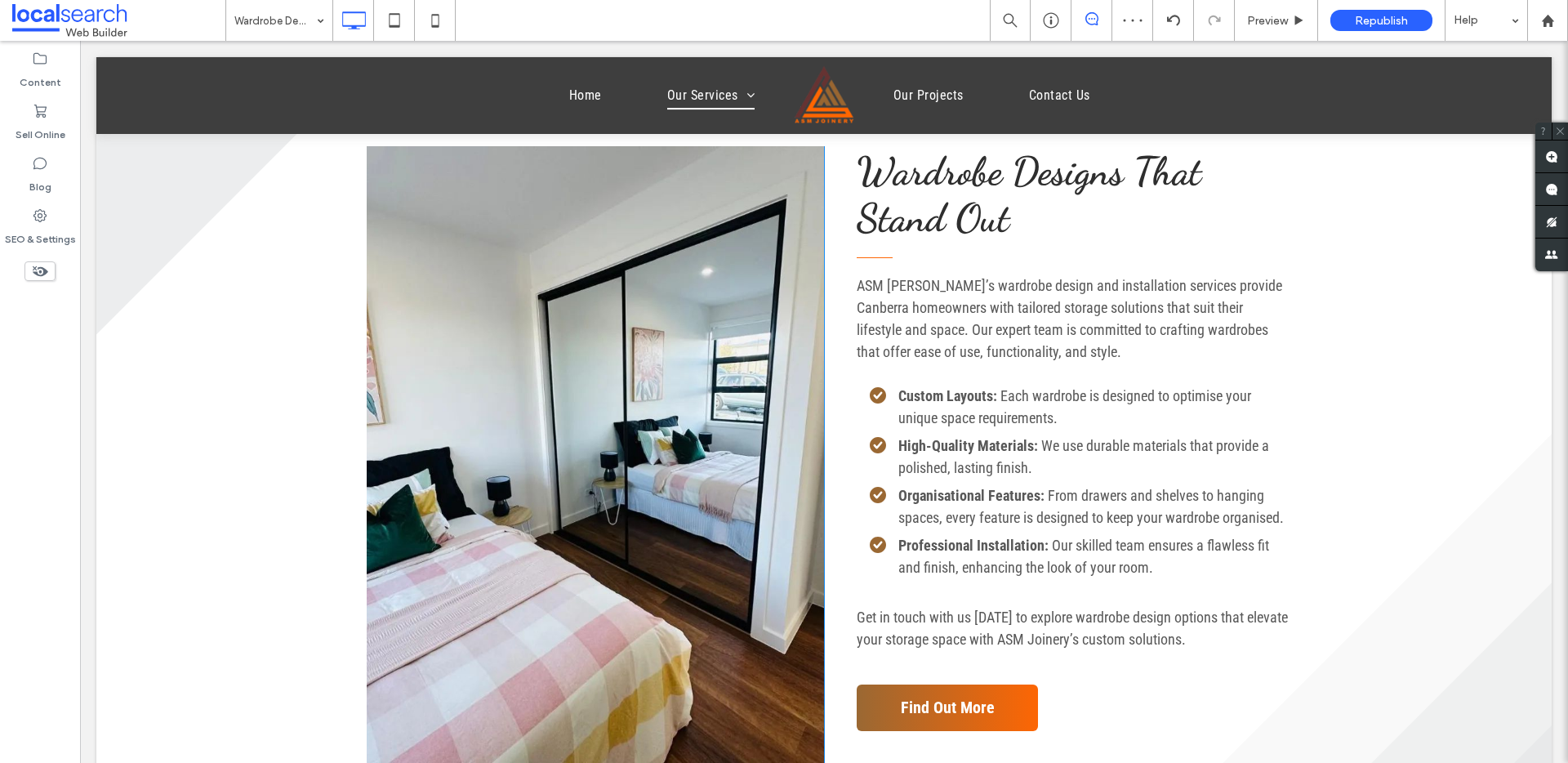
click at [647, 381] on link at bounding box center [595, 455] width 457 height 617
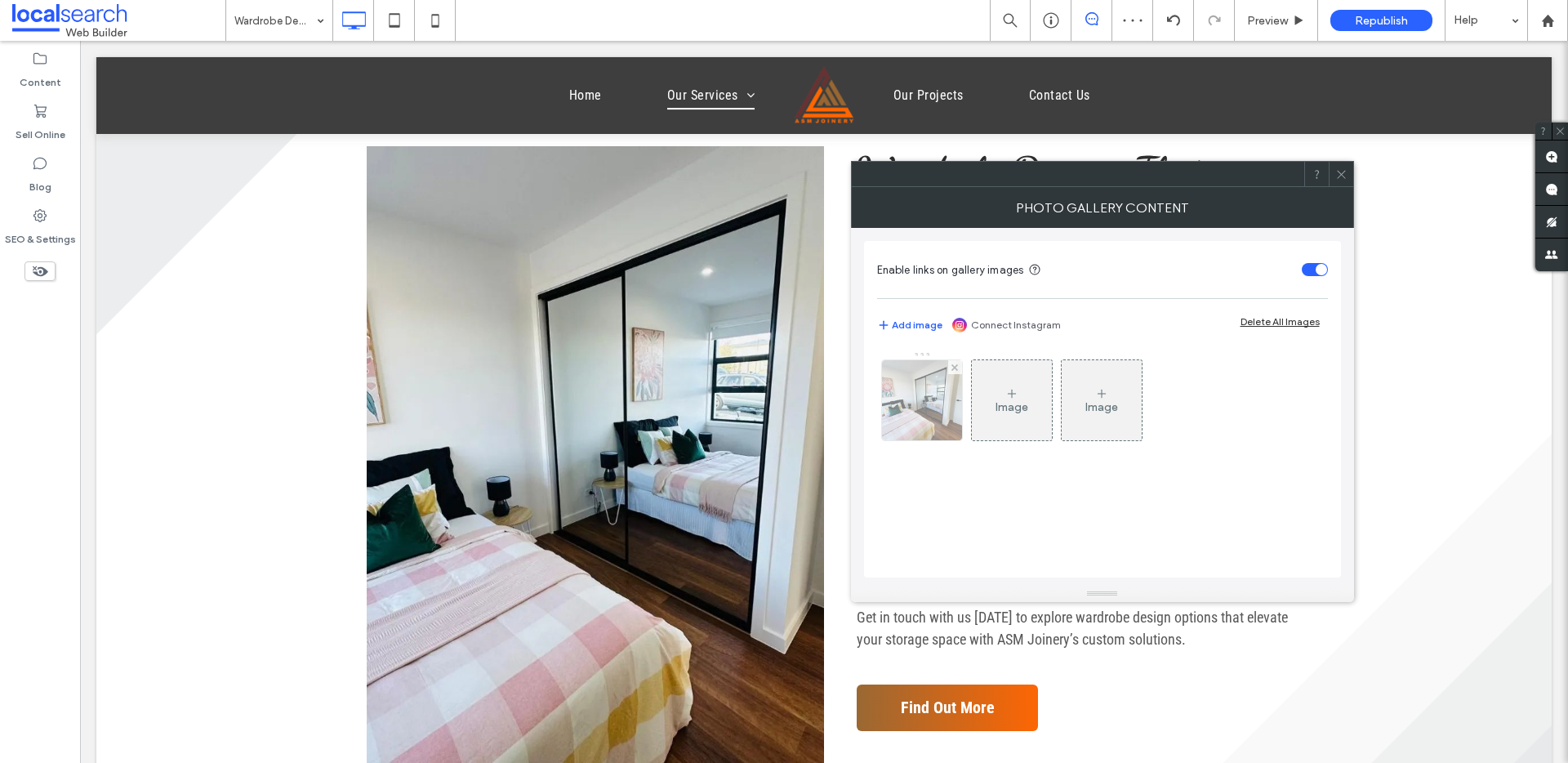
click at [910, 389] on div at bounding box center [922, 401] width 80 height 80
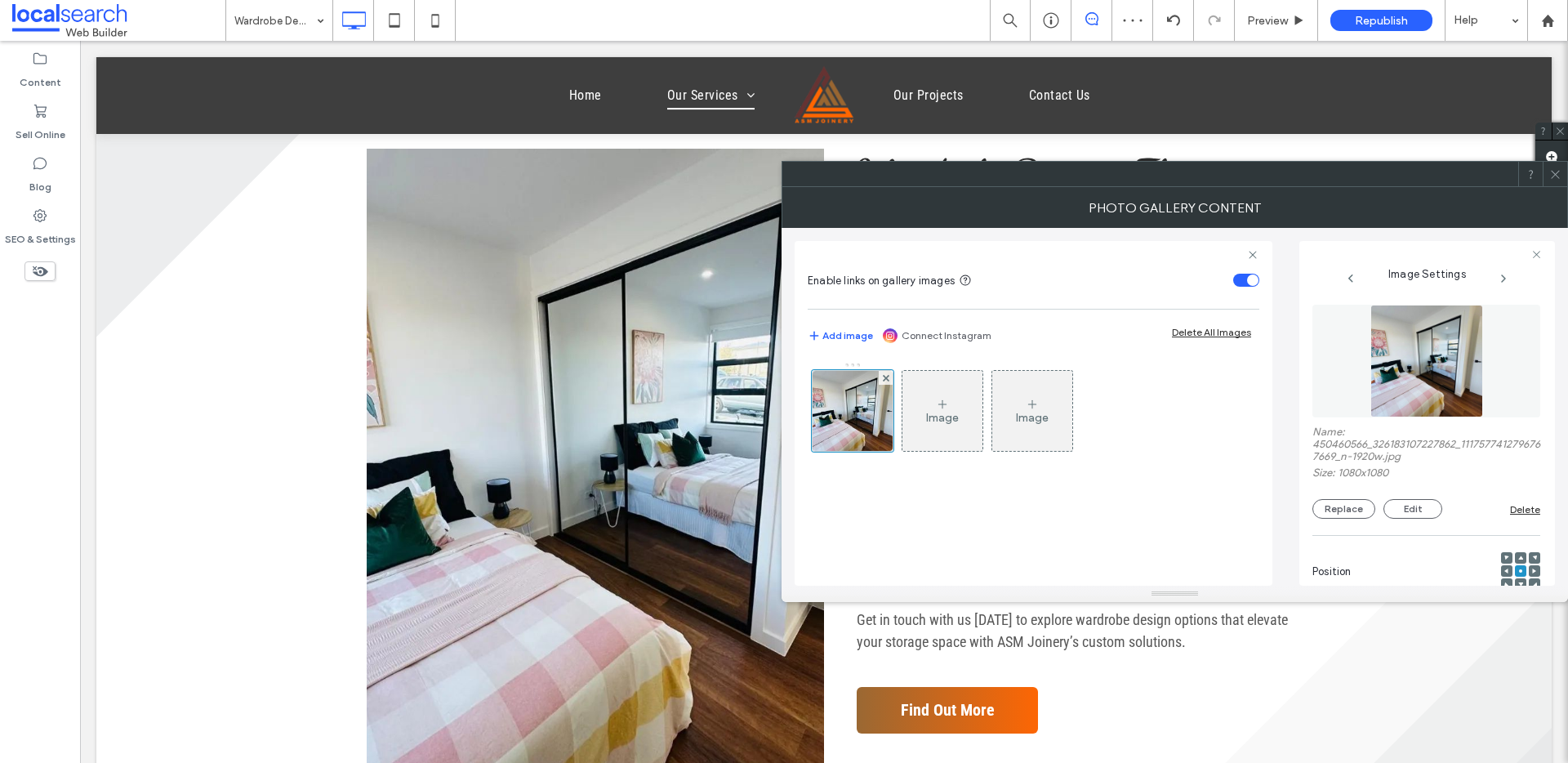
scroll to position [1363, 0]
click at [1200, 513] on button "Replace" at bounding box center [1344, 509] width 63 height 20
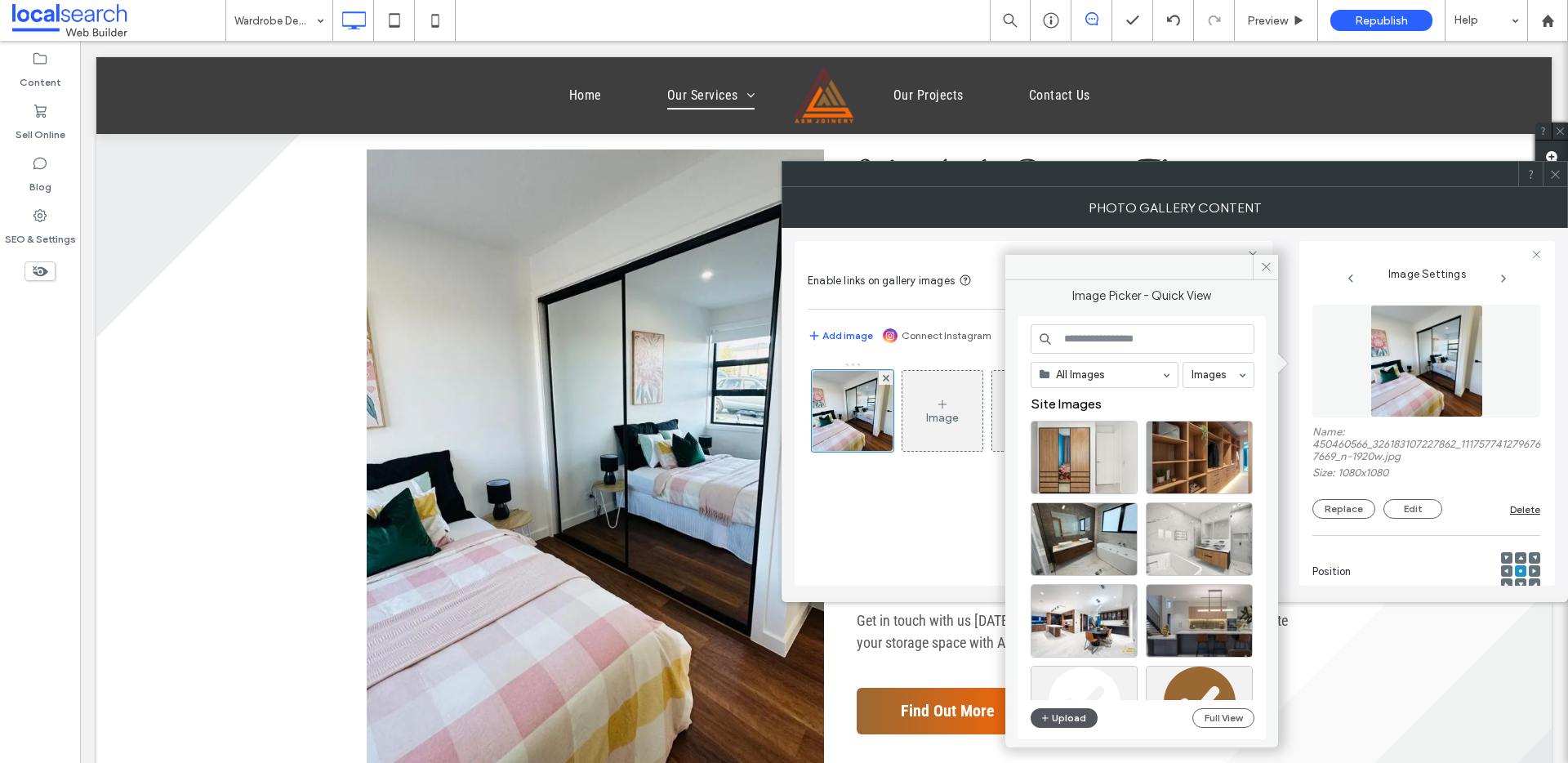
click at [1044, 575] on use "button" at bounding box center [1045, 717] width 7 height 7
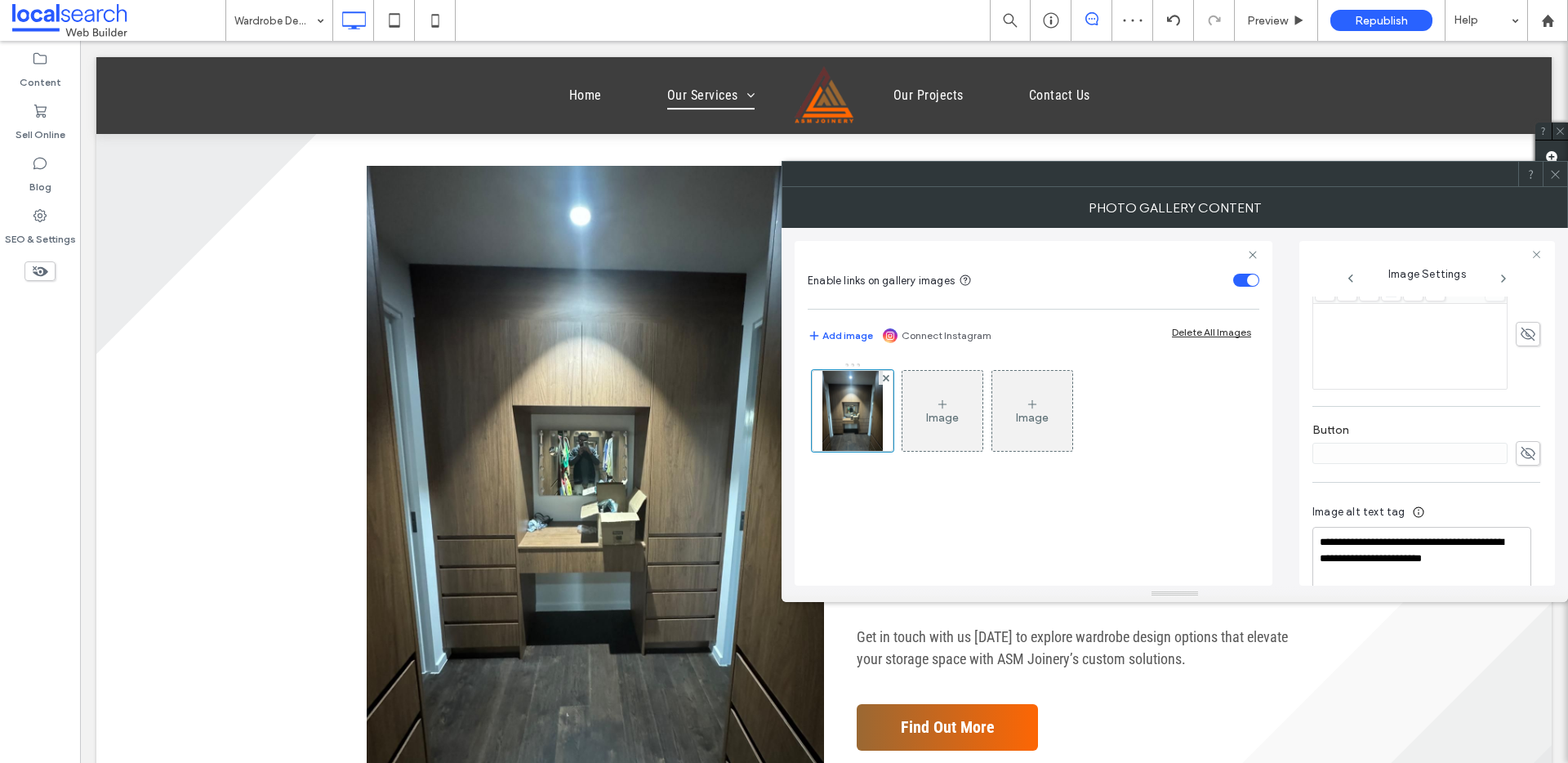
scroll to position [492, 0]
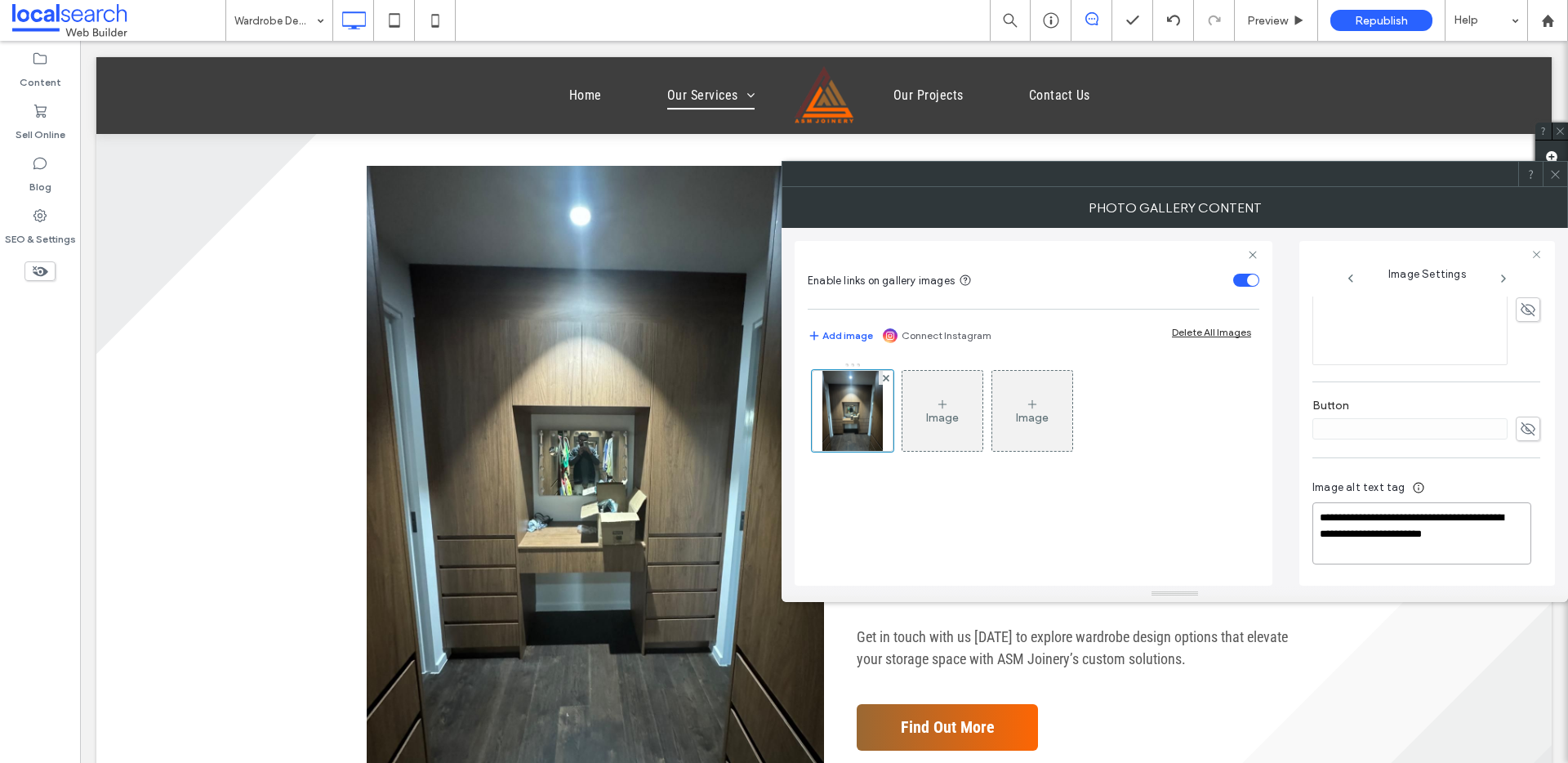
drag, startPoint x: 1349, startPoint y: 532, endPoint x: 1330, endPoint y: 519, distance: 23.0
click at [1200, 519] on textarea "**********" at bounding box center [1422, 533] width 219 height 62
type textarea "**********"
click at [1200, 183] on div at bounding box center [1555, 174] width 24 height 24
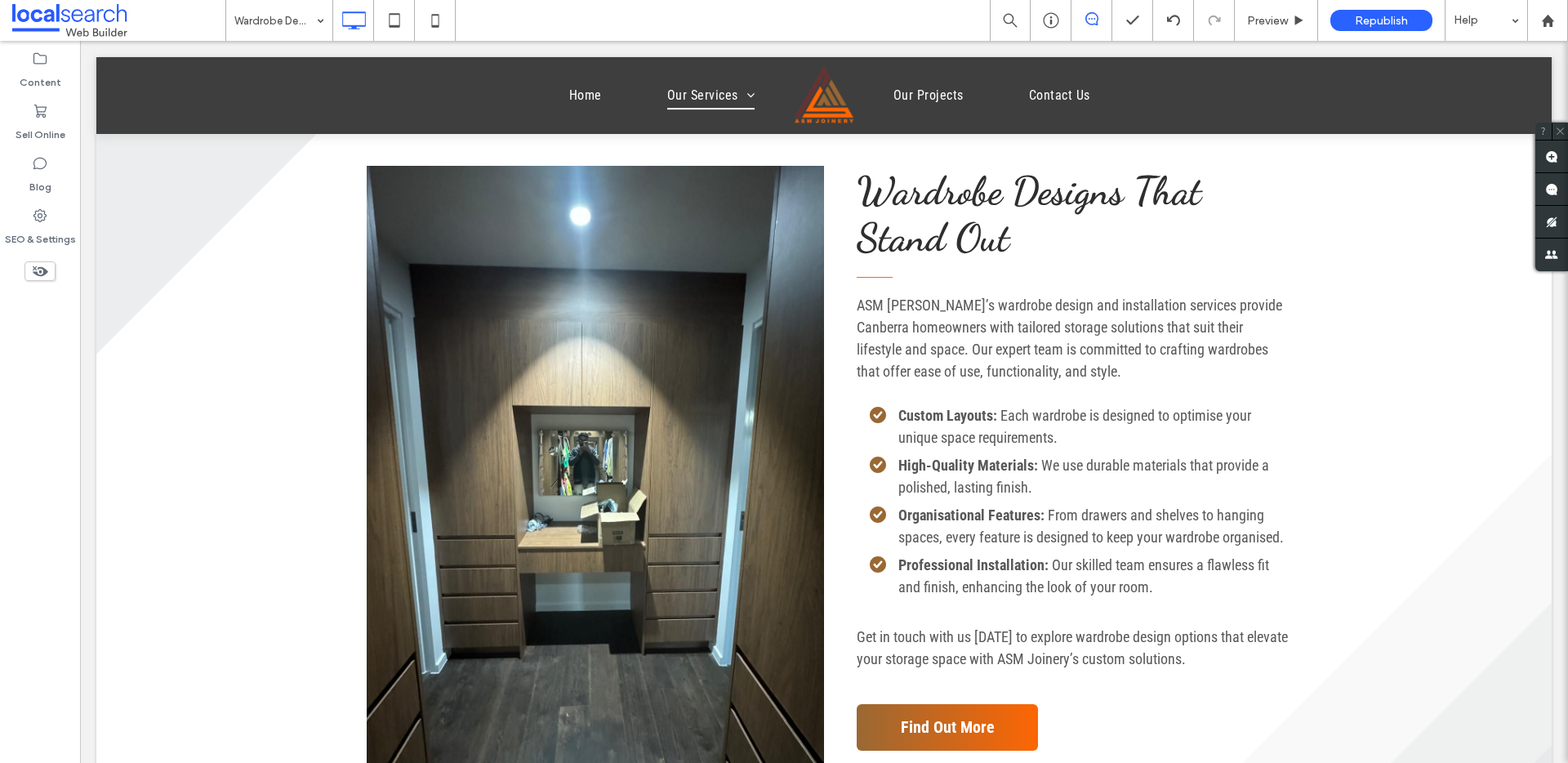
click at [681, 97] on div at bounding box center [824, 95] width 1455 height 76
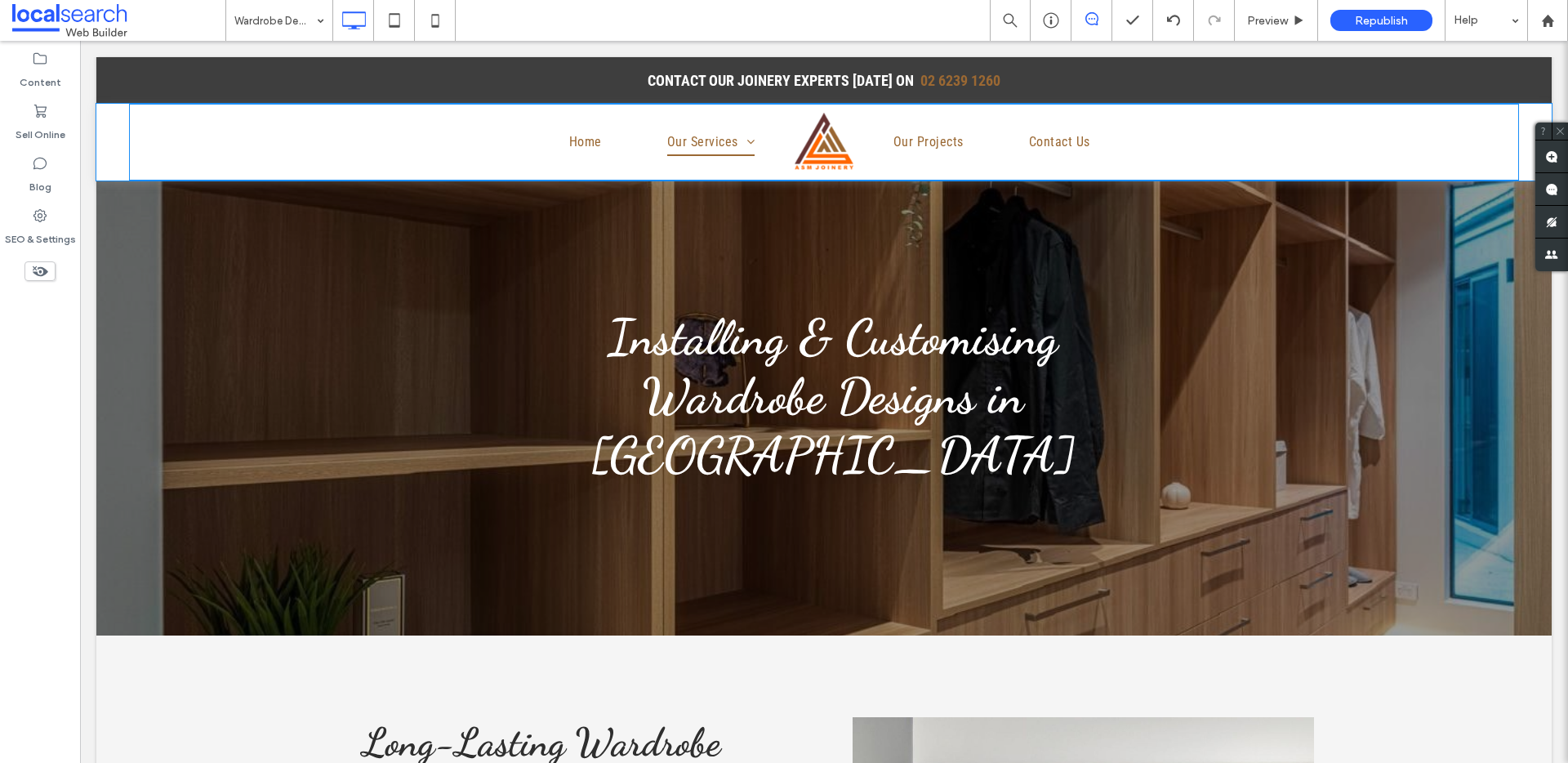
scroll to position [0, 0]
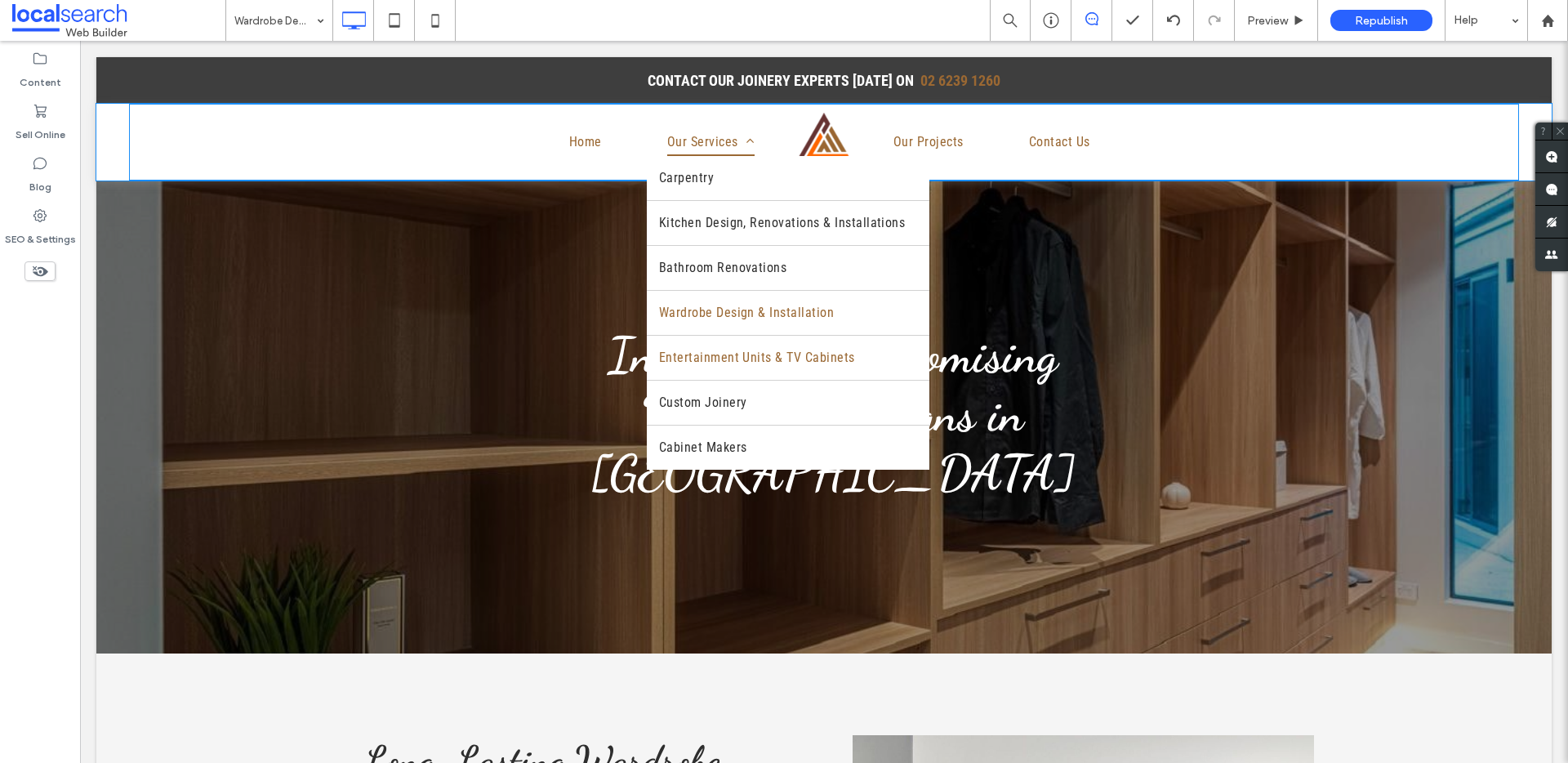
click at [761, 359] on span "Entertainment Units & TV Cabinets" at bounding box center [757, 358] width 196 height 20
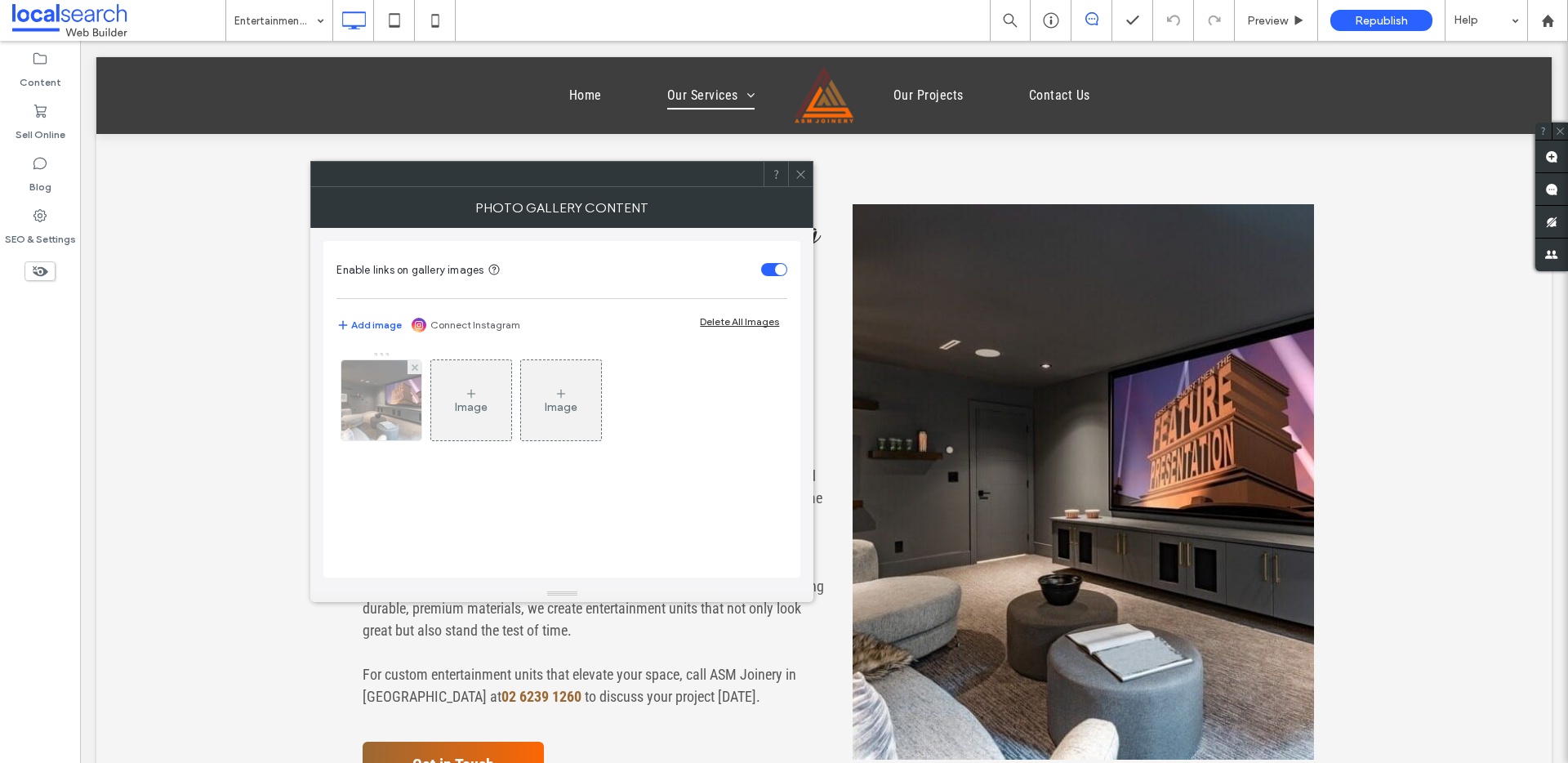
click at [345, 409] on div at bounding box center [381, 401] width 80 height 80
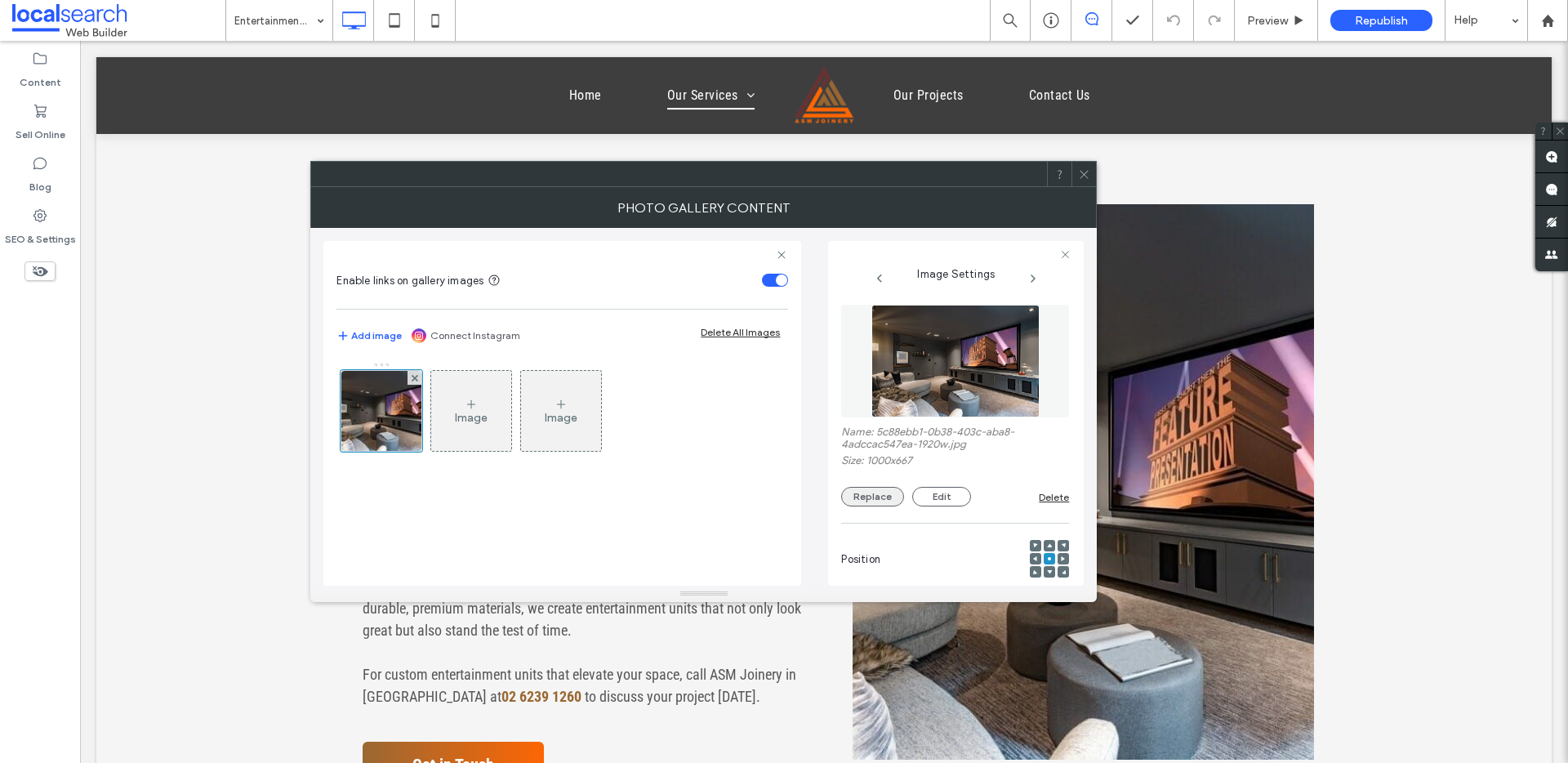
click at [872, 491] on button "Replace" at bounding box center [873, 497] width 63 height 20
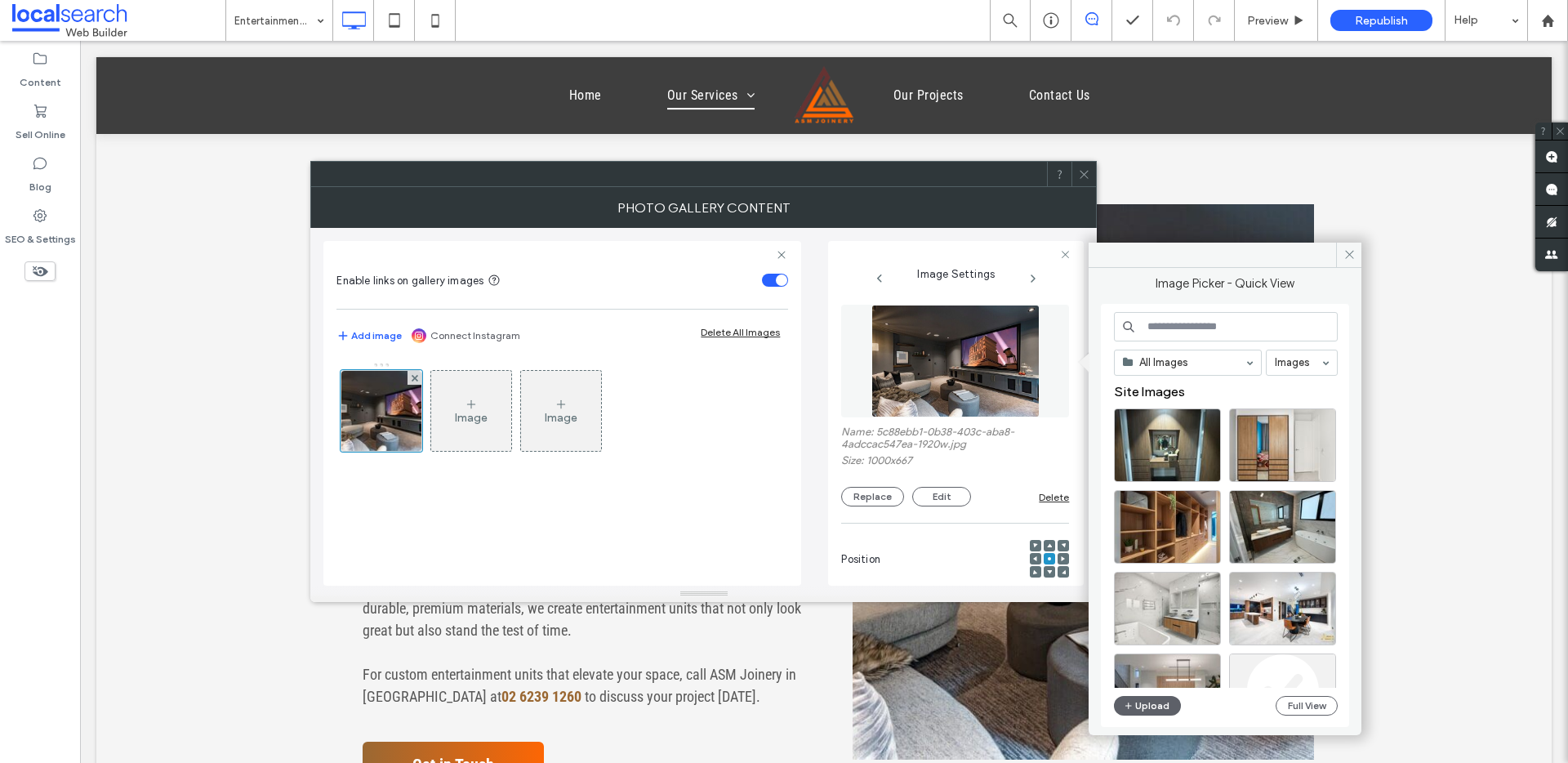
click at [1148, 575] on div "All Images Images Site Images Upload Full View" at bounding box center [1226, 516] width 224 height 408
click at [1133, 575] on span "button" at bounding box center [1129, 705] width 11 height 18
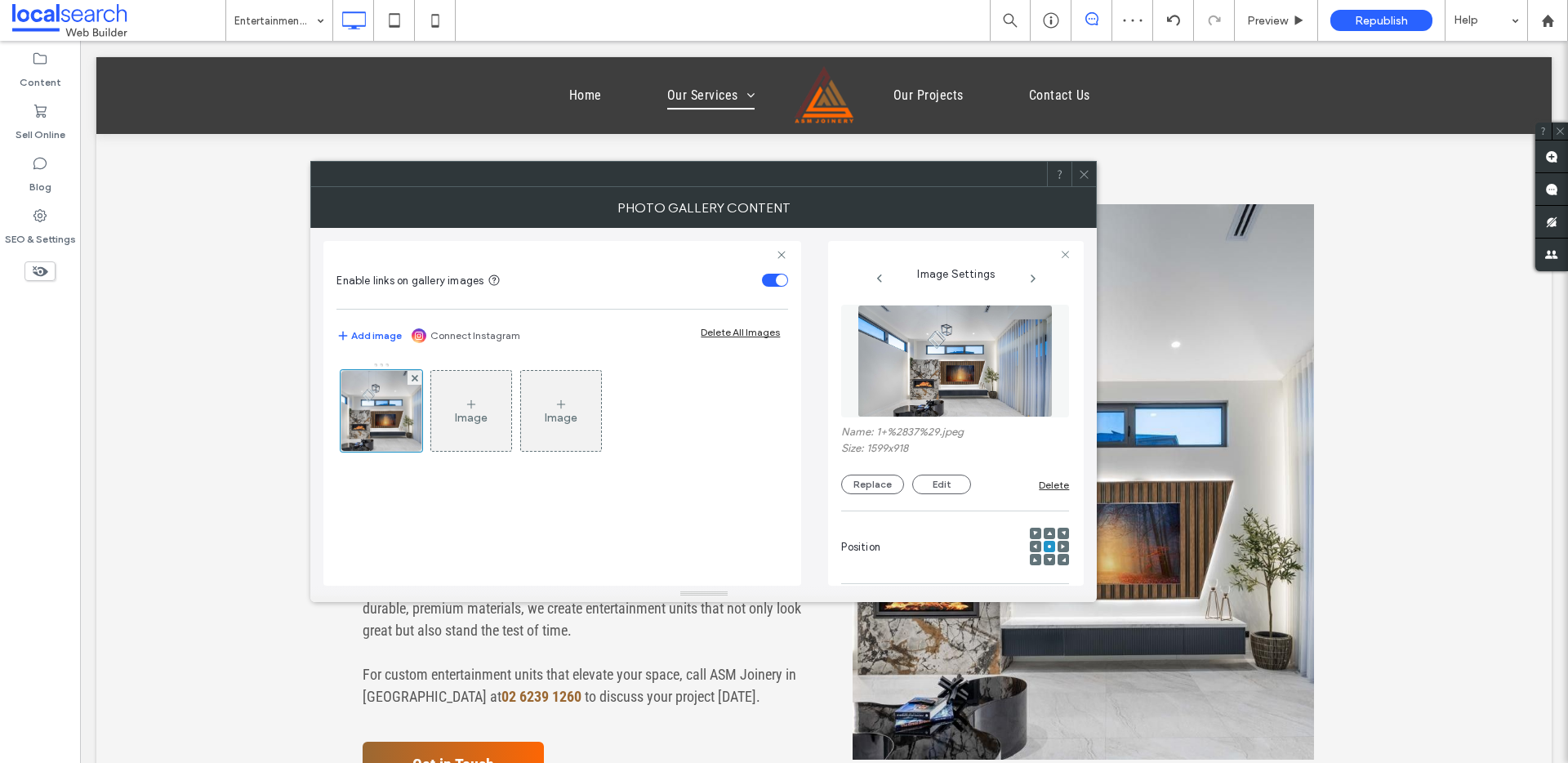
click at [1081, 174] on icon at bounding box center [1084, 174] width 12 height 12
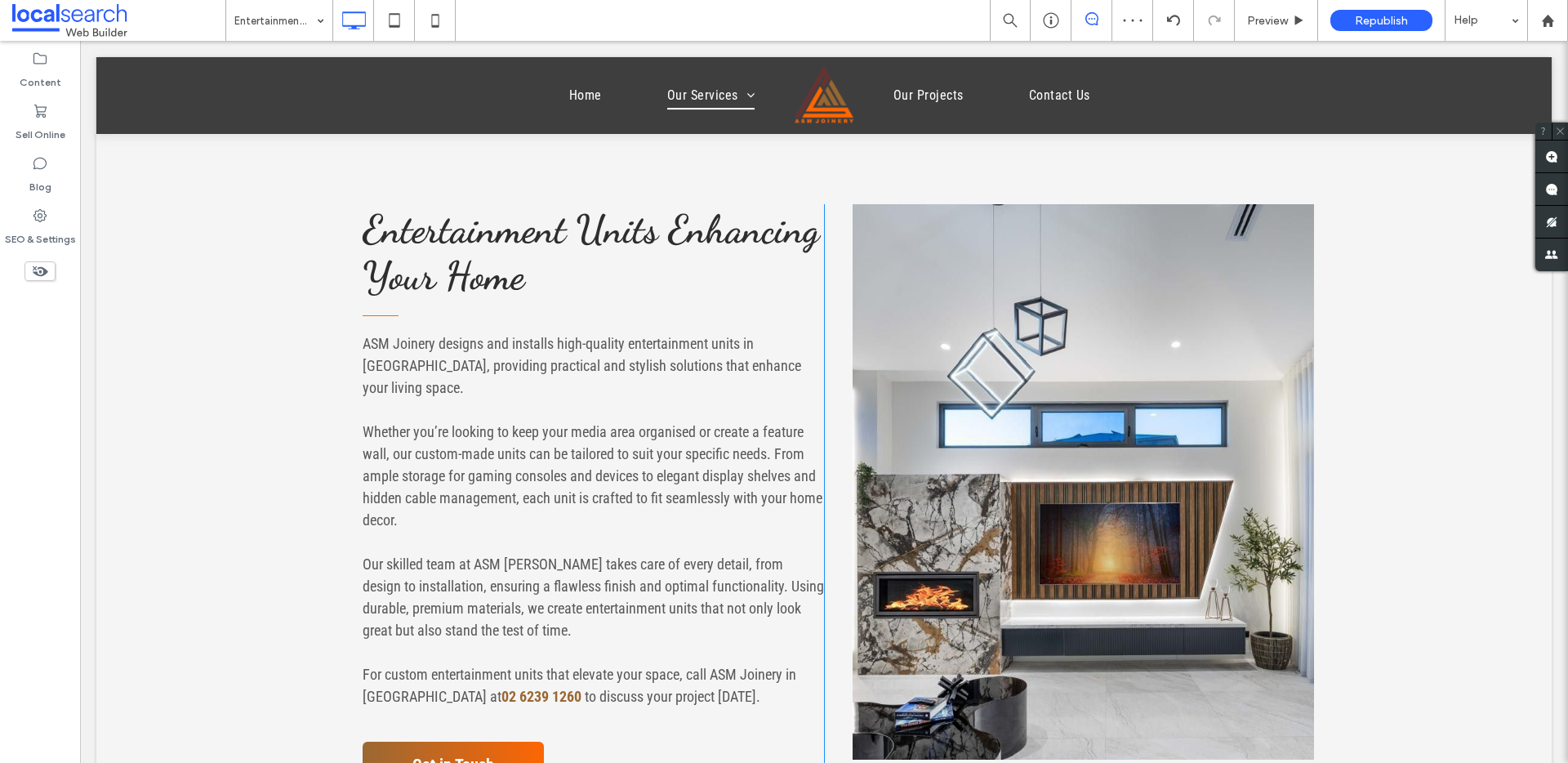
click at [1064, 376] on link at bounding box center [1083, 482] width 461 height 555
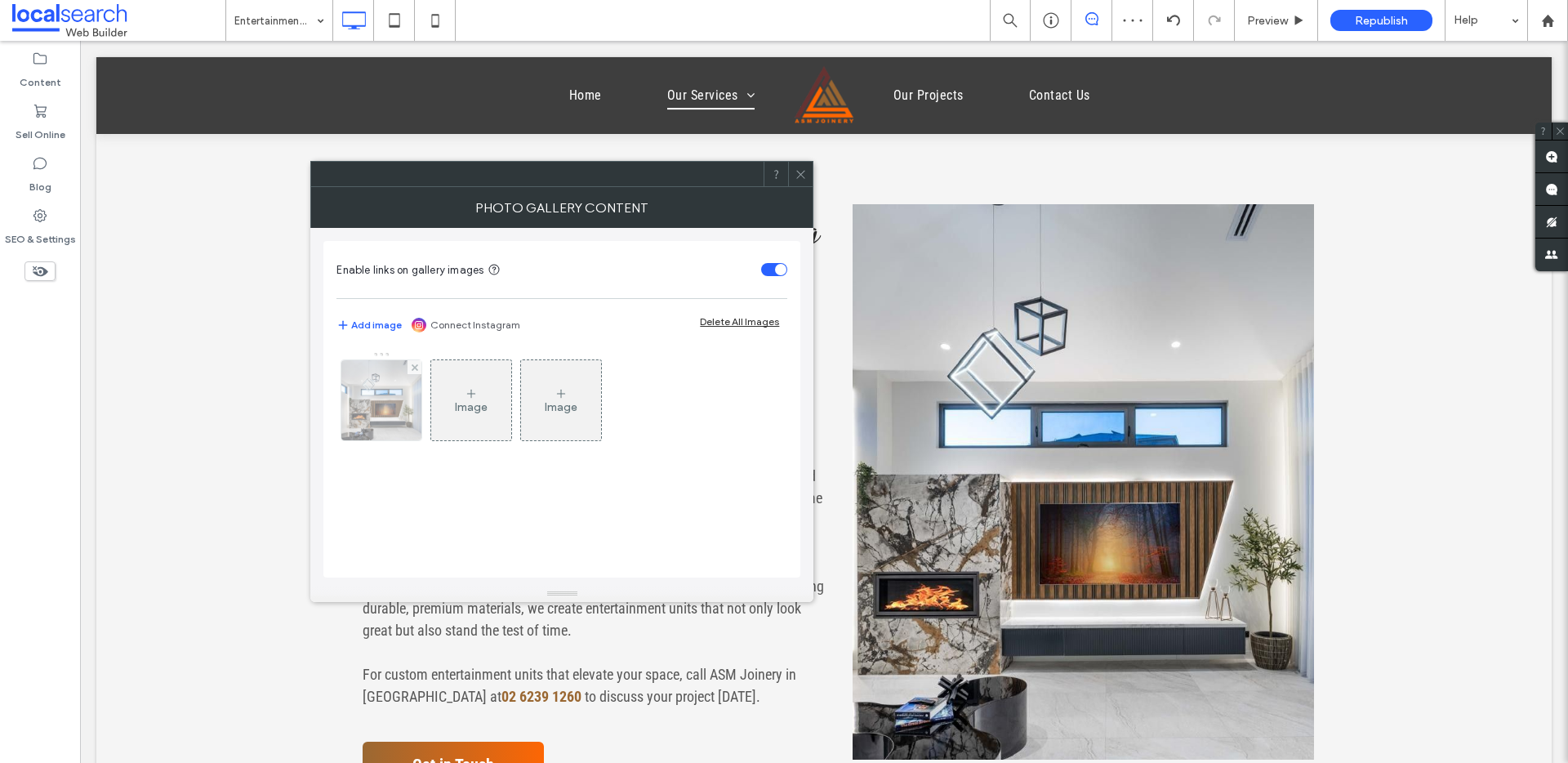
click at [370, 419] on img at bounding box center [382, 401] width 140 height 80
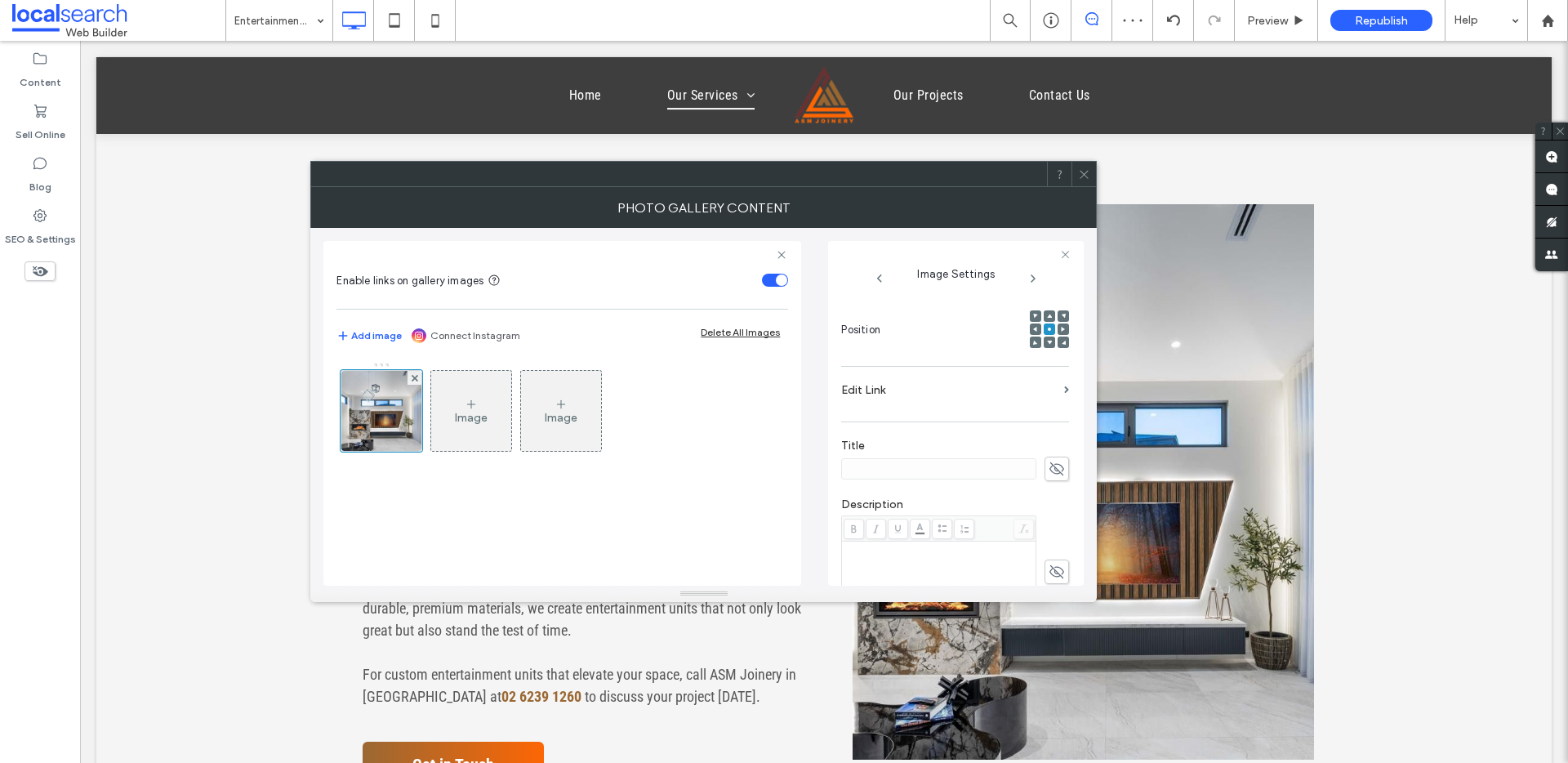
scroll to position [480, 0]
click at [906, 534] on textarea "**********" at bounding box center [950, 533] width 219 height 62
click at [1081, 181] on span at bounding box center [1084, 174] width 12 height 24
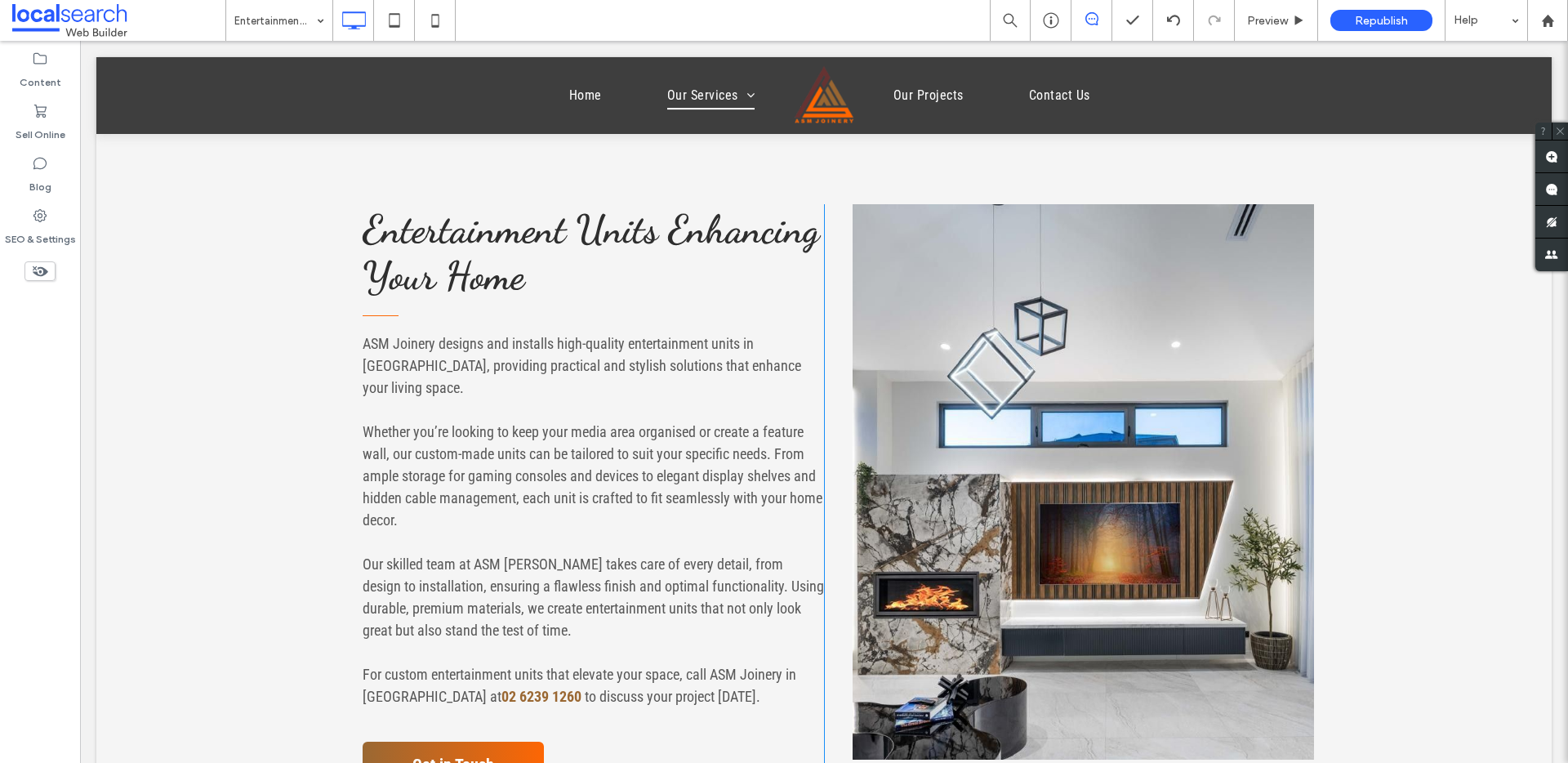
click at [937, 513] on link at bounding box center [1083, 482] width 461 height 555
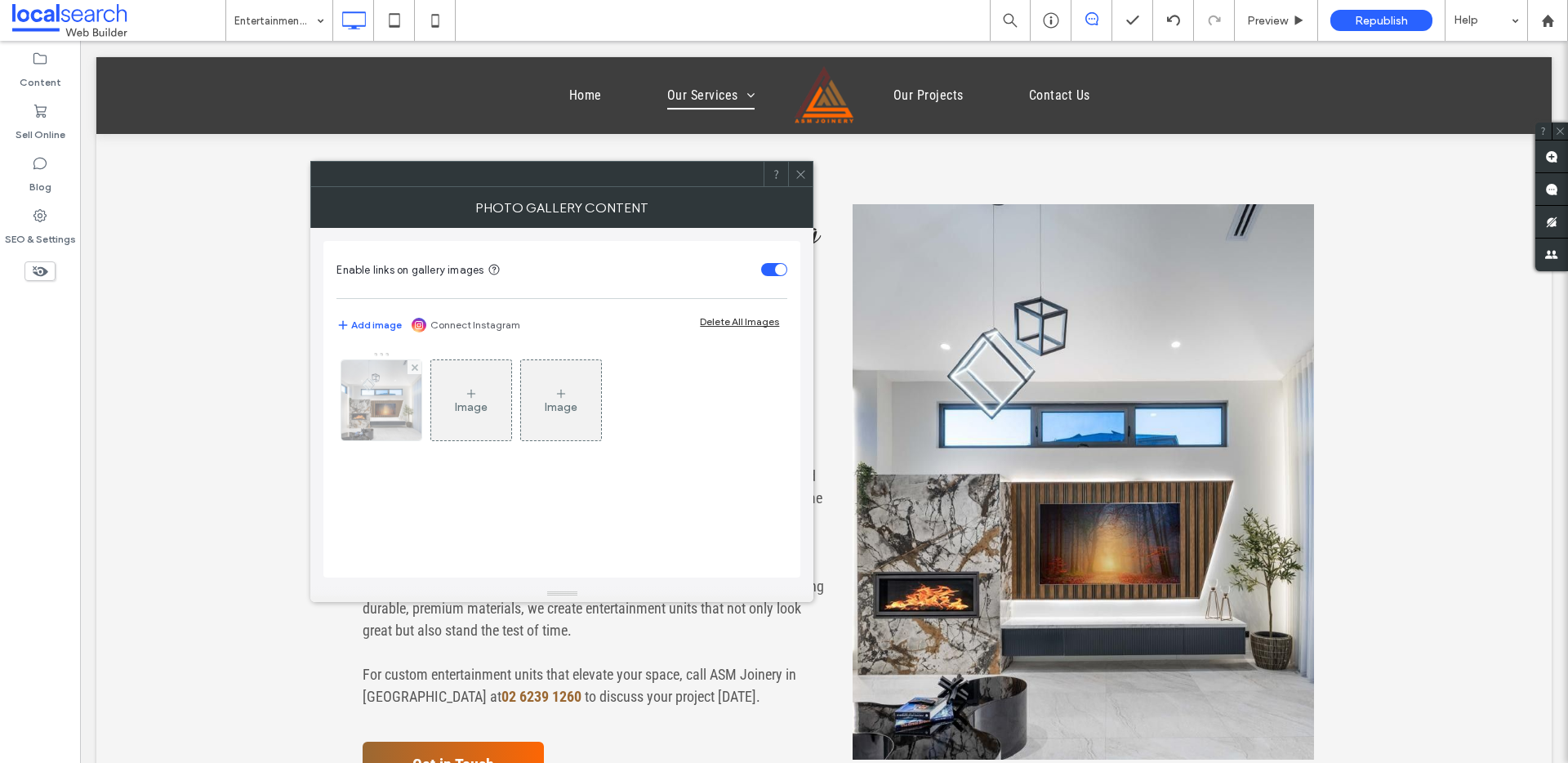
click at [371, 427] on img at bounding box center [382, 401] width 140 height 80
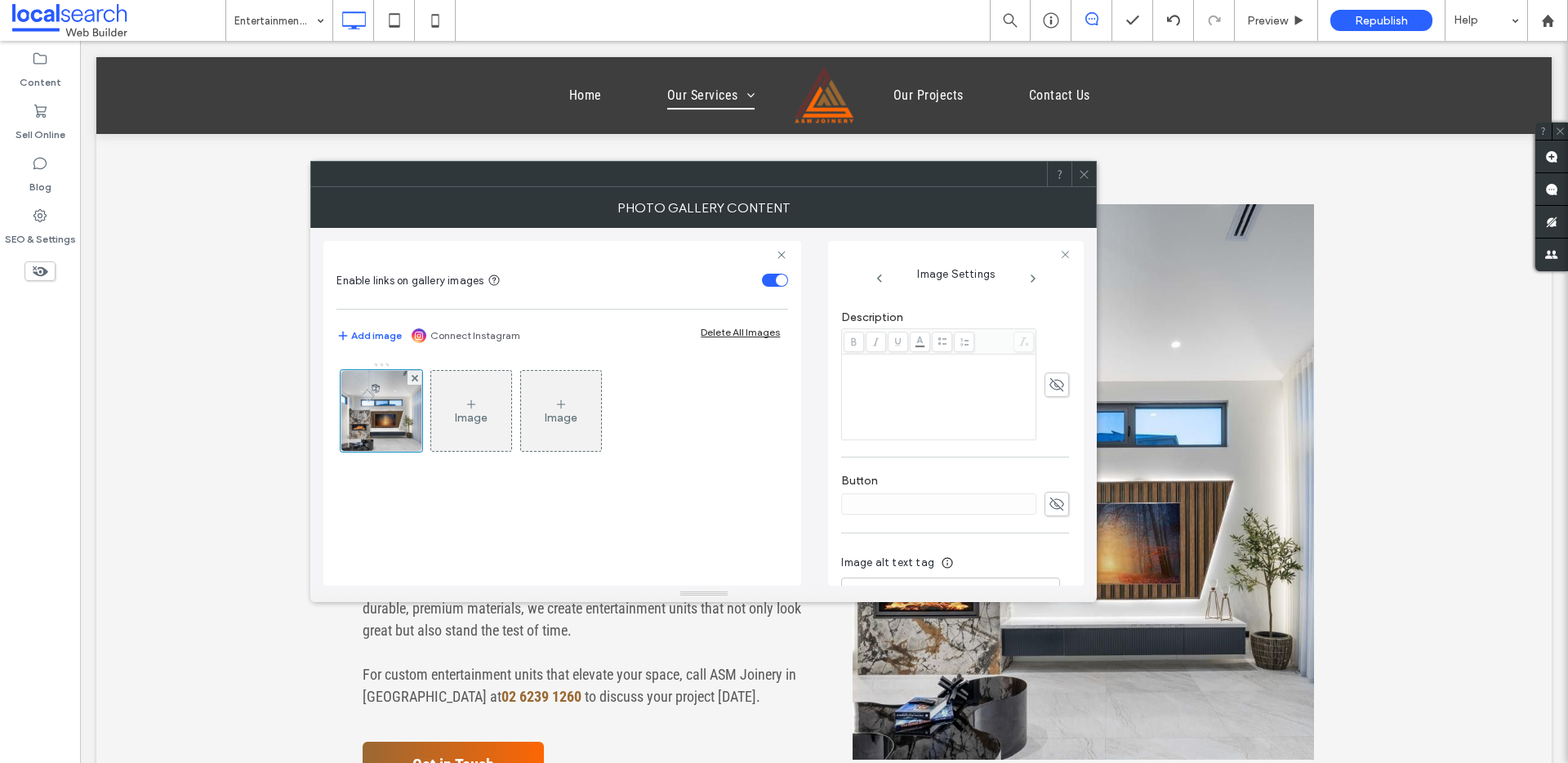
scroll to position [479, 0]
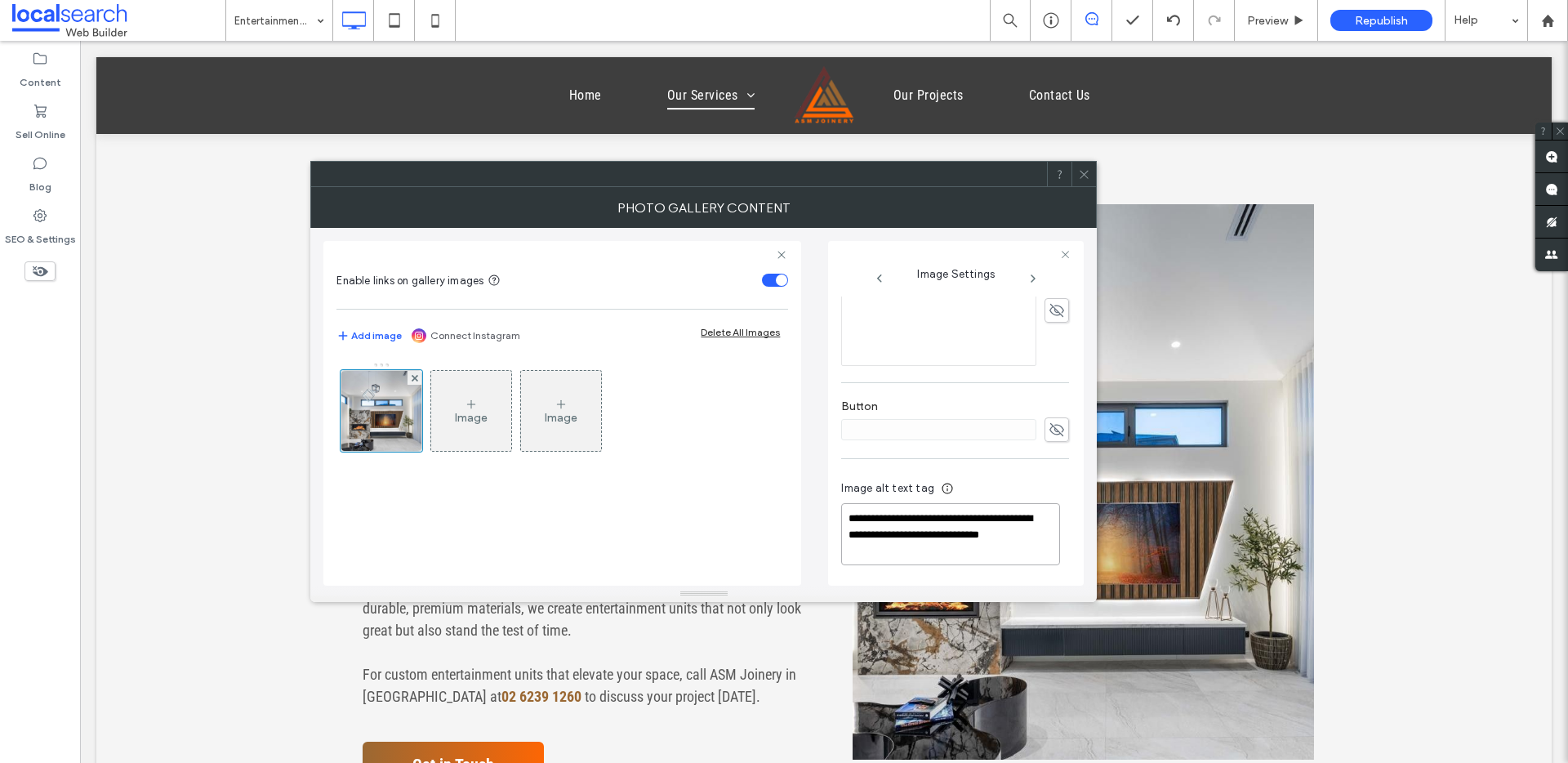
drag, startPoint x: 916, startPoint y: 534, endPoint x: 858, endPoint y: 514, distance: 61.4
click at [858, 514] on textarea "**********" at bounding box center [950, 534] width 219 height 62
type textarea "**********"
click at [1072, 180] on div at bounding box center [1084, 174] width 24 height 24
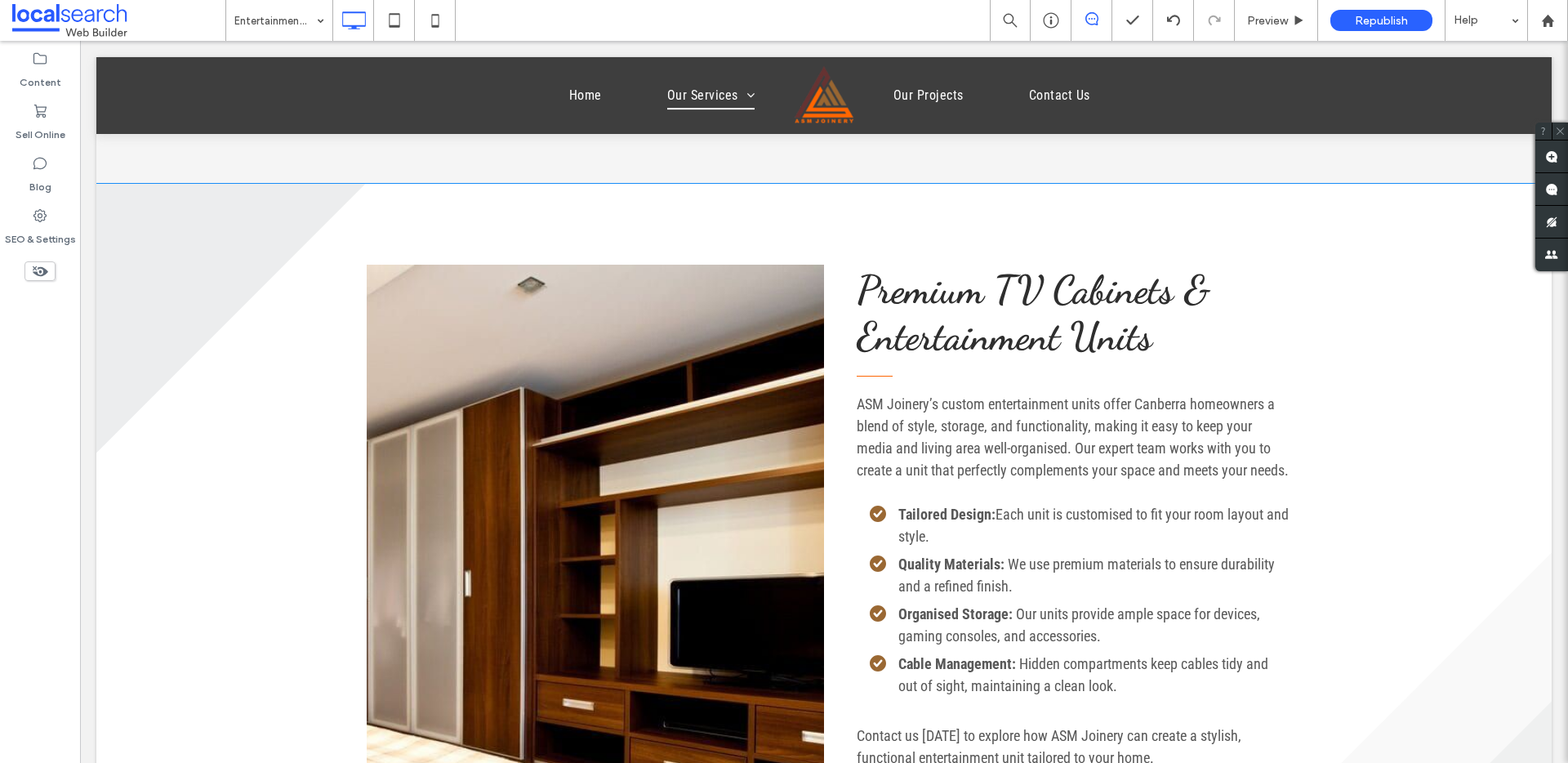
scroll to position [1348, 0]
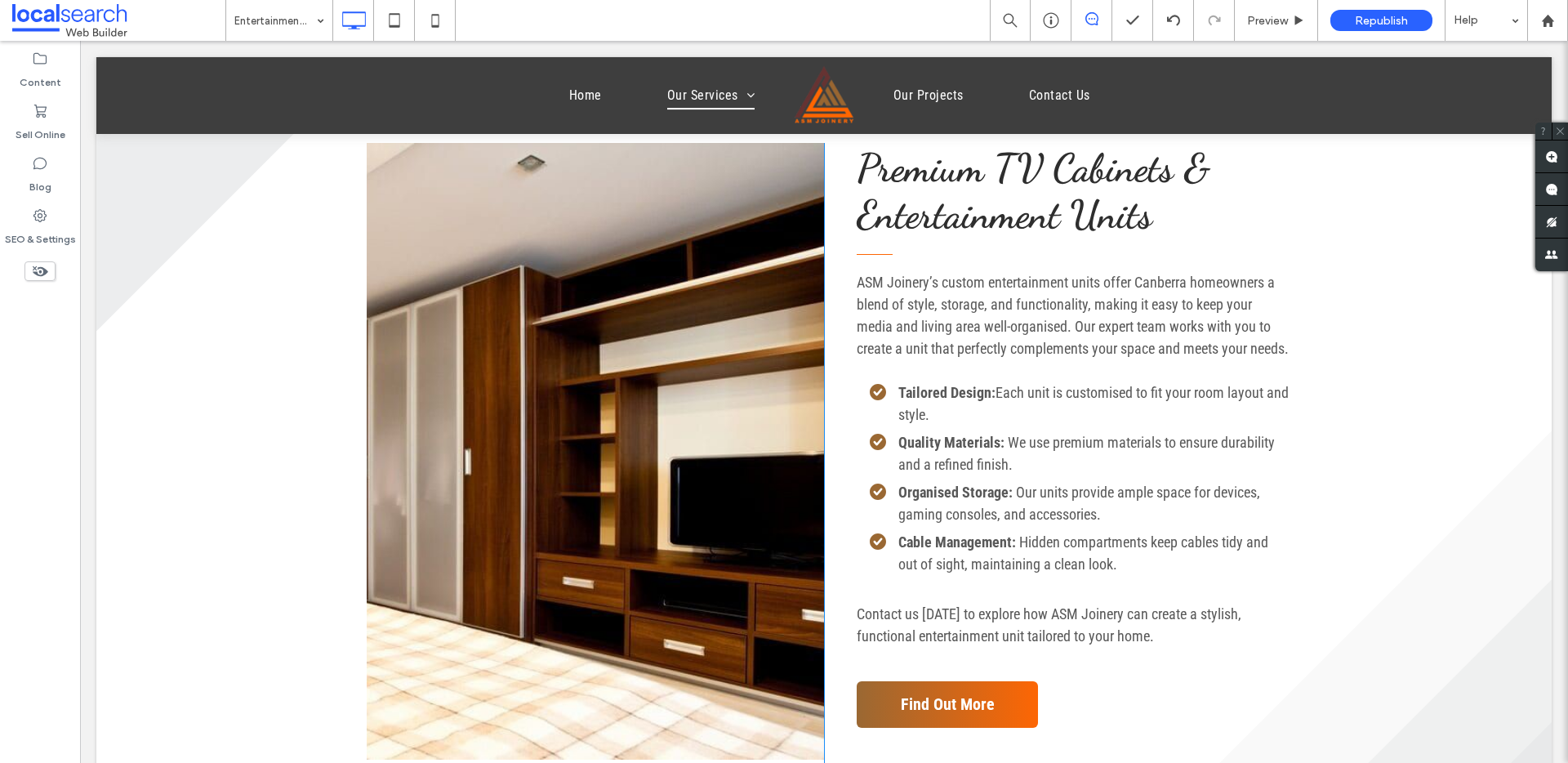
click at [712, 270] on link at bounding box center [595, 451] width 457 height 617
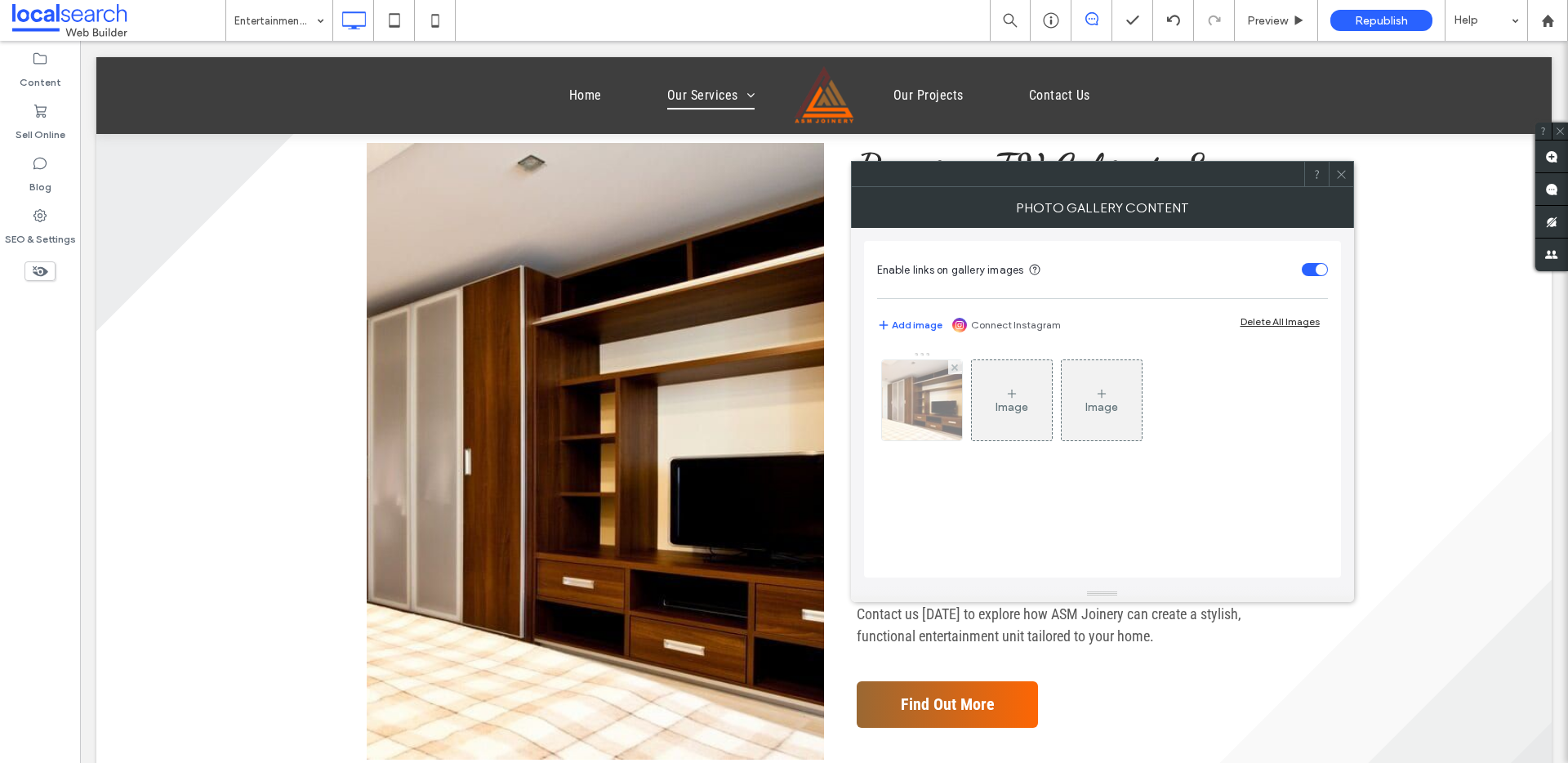
click at [912, 388] on div at bounding box center [922, 401] width 80 height 80
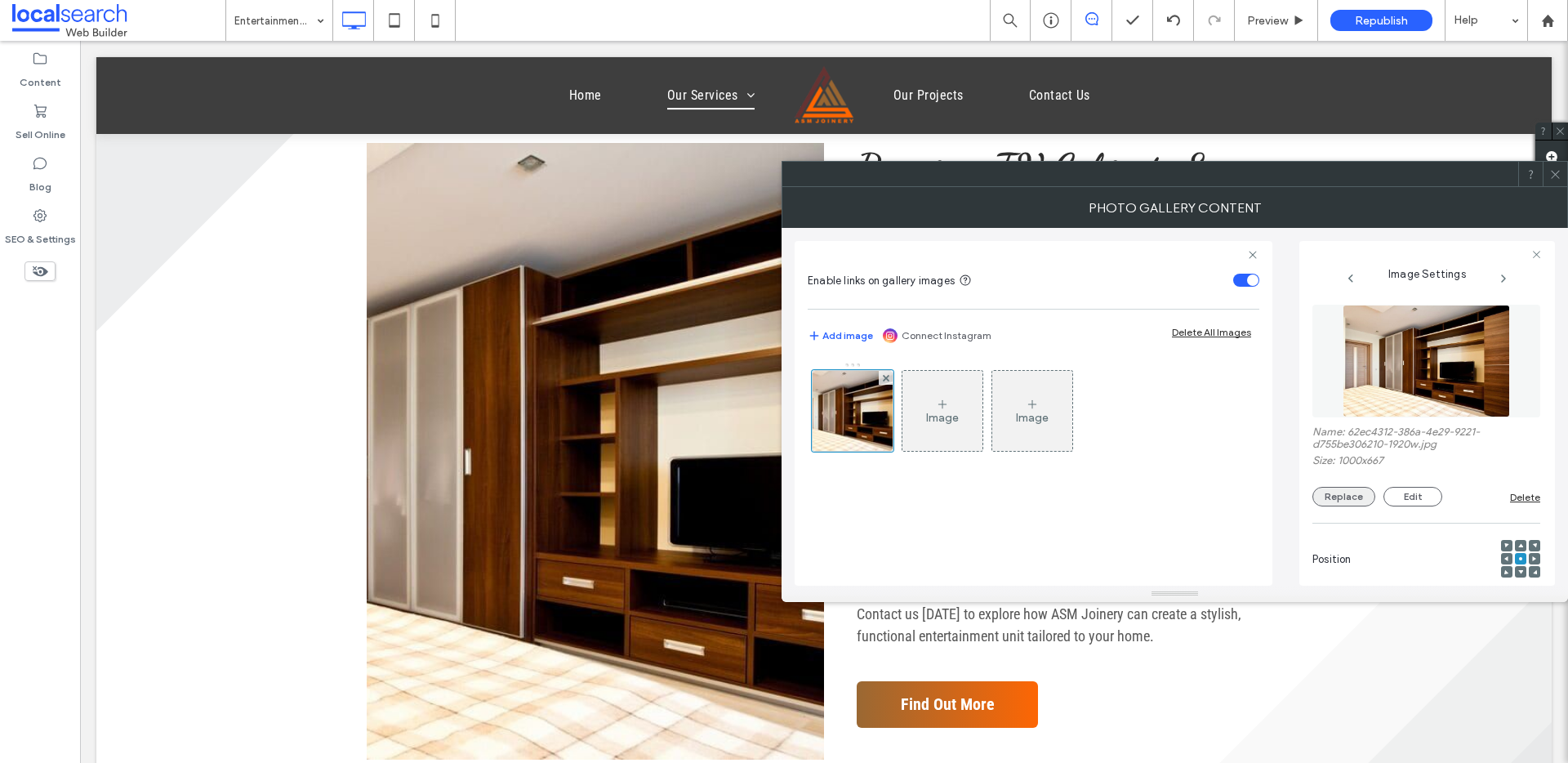
click at [1200, 498] on button "Replace" at bounding box center [1344, 497] width 63 height 20
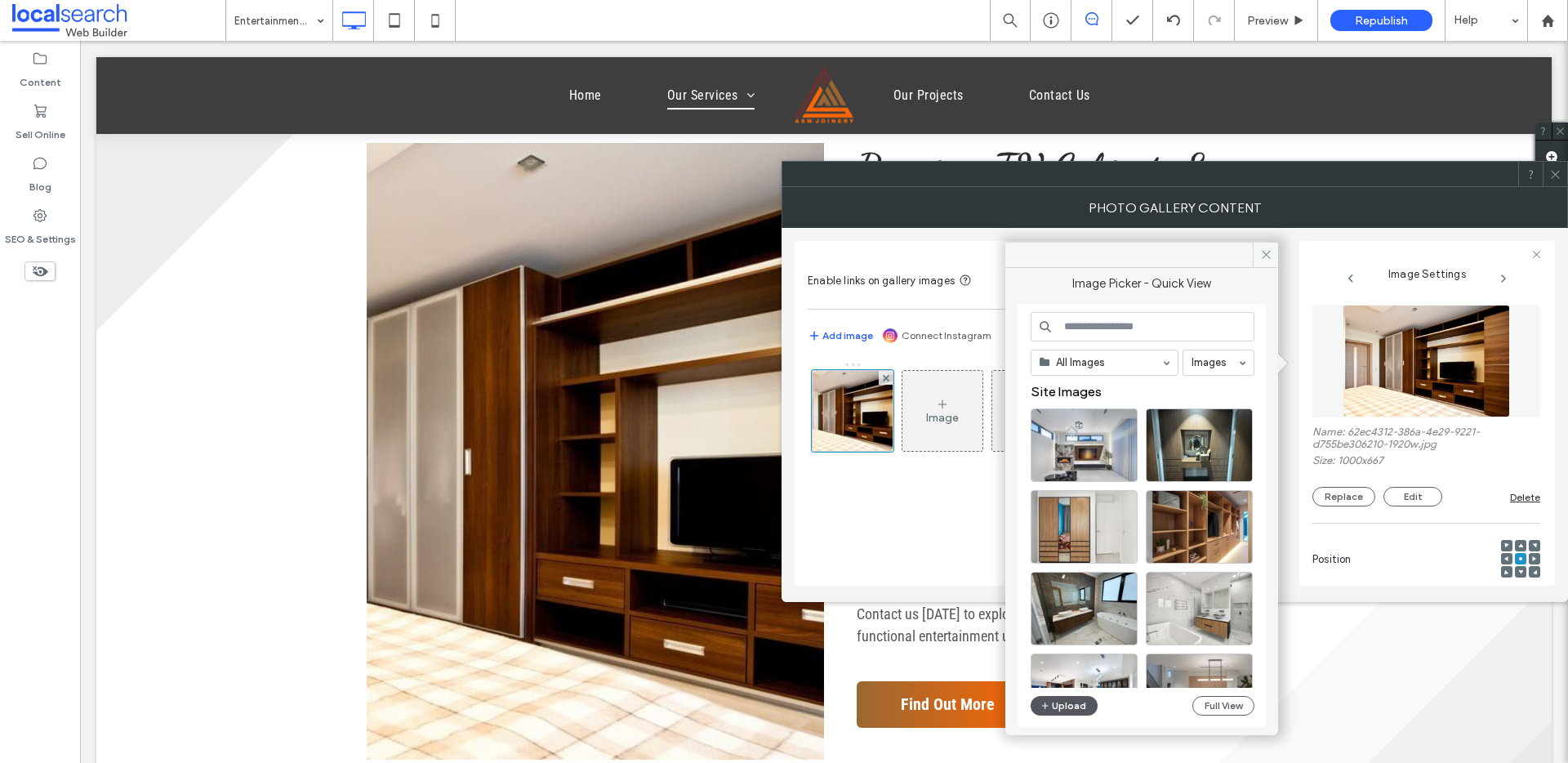
click at [1063, 575] on button "Upload" at bounding box center [1064, 705] width 67 height 20
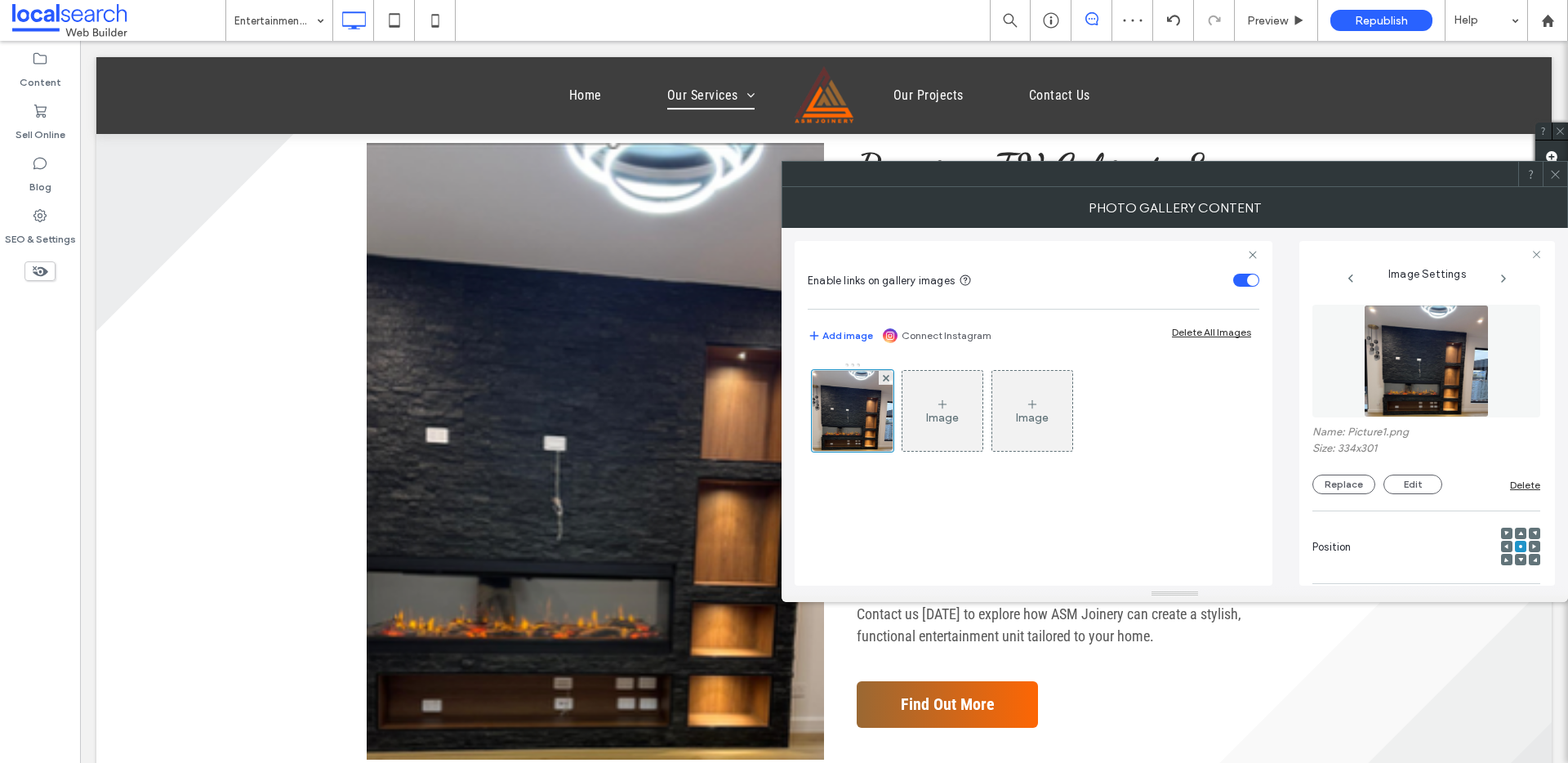
scroll to position [1344, 0]
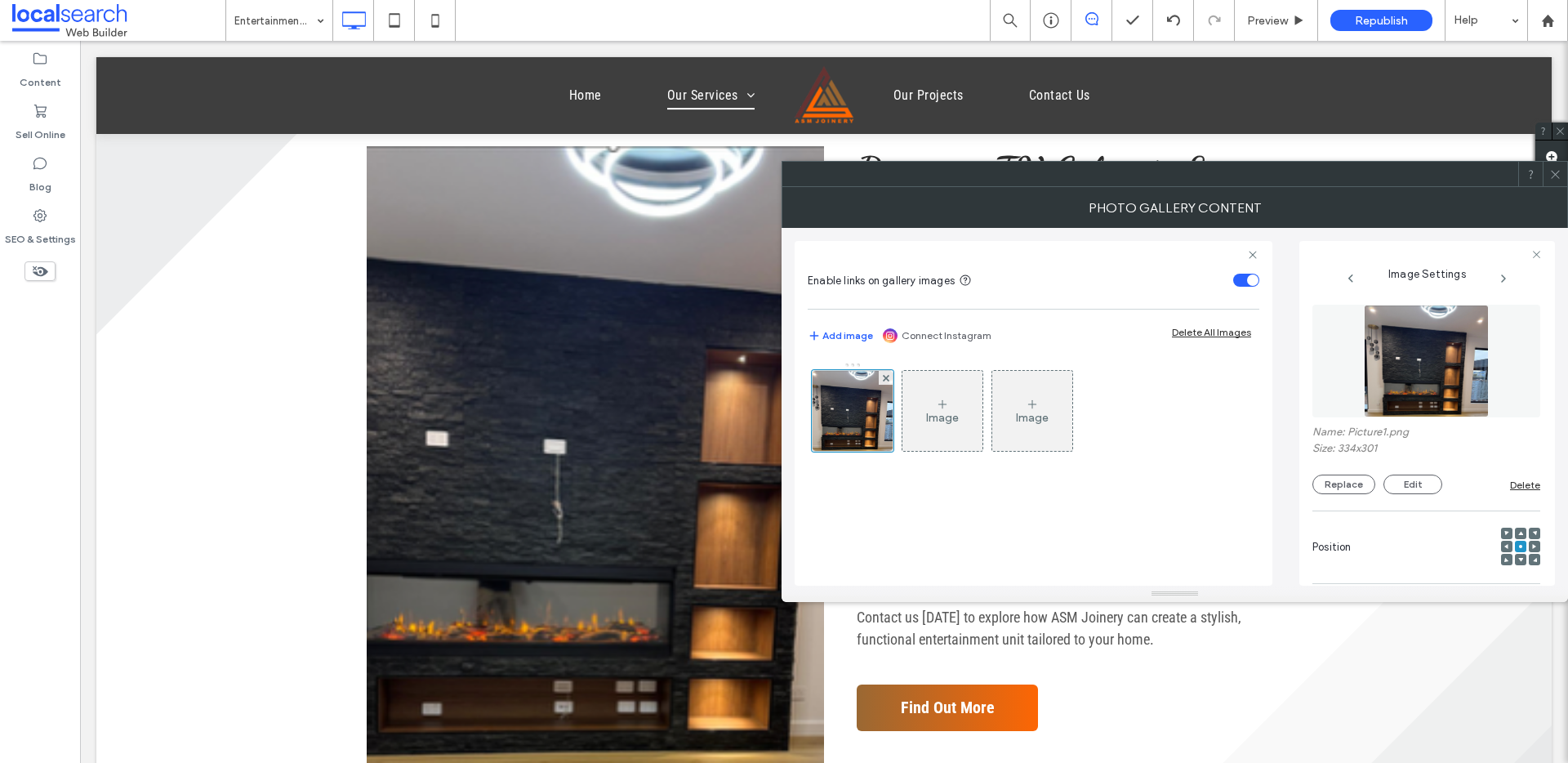
drag, startPoint x: 630, startPoint y: 471, endPoint x: 691, endPoint y: 454, distance: 63.3
click at [631, 470] on link at bounding box center [595, 455] width 457 height 617
click at [1200, 475] on button "Replace" at bounding box center [1344, 484] width 63 height 20
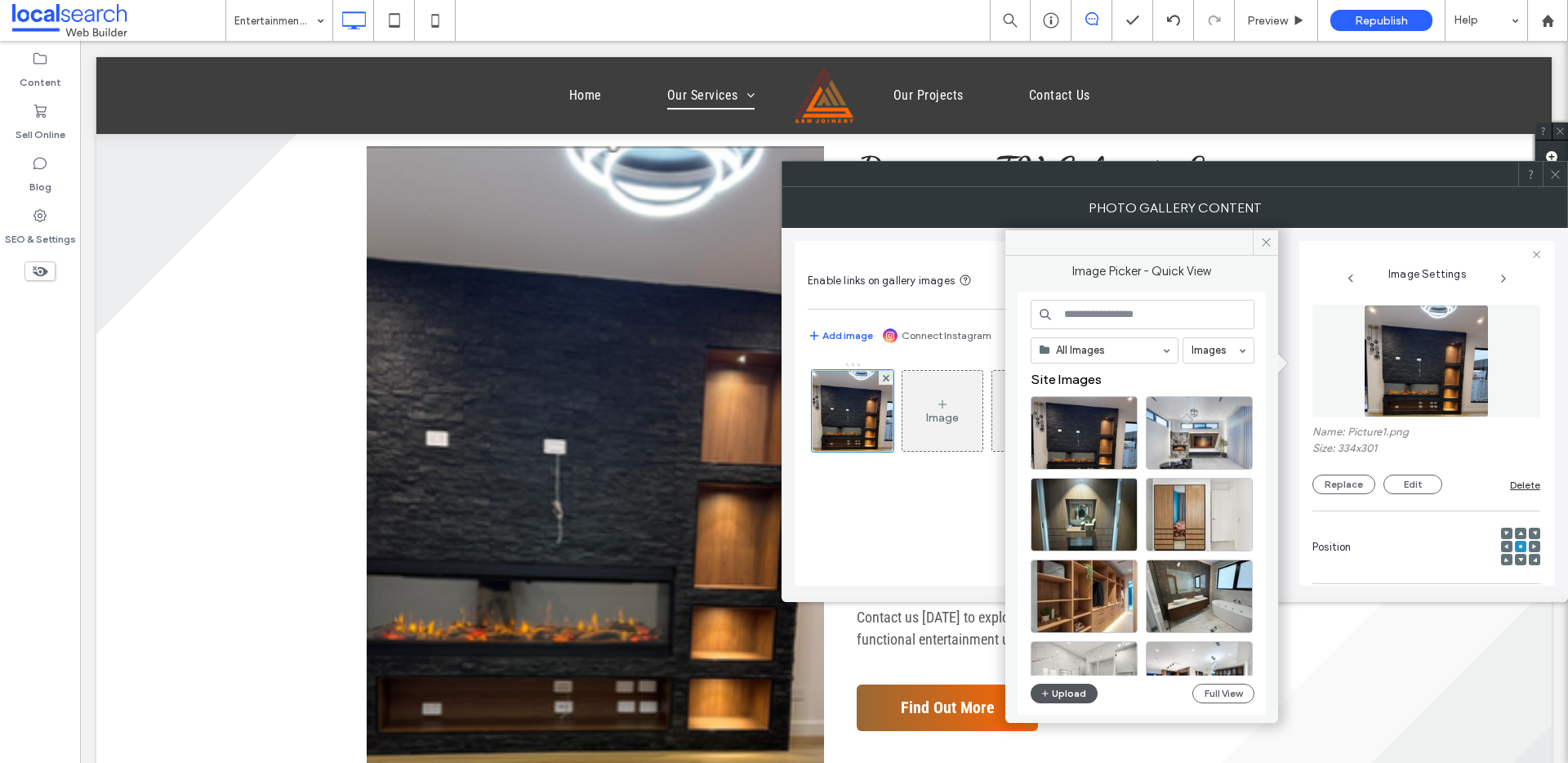
click at [1079, 575] on button "Upload" at bounding box center [1064, 693] width 67 height 20
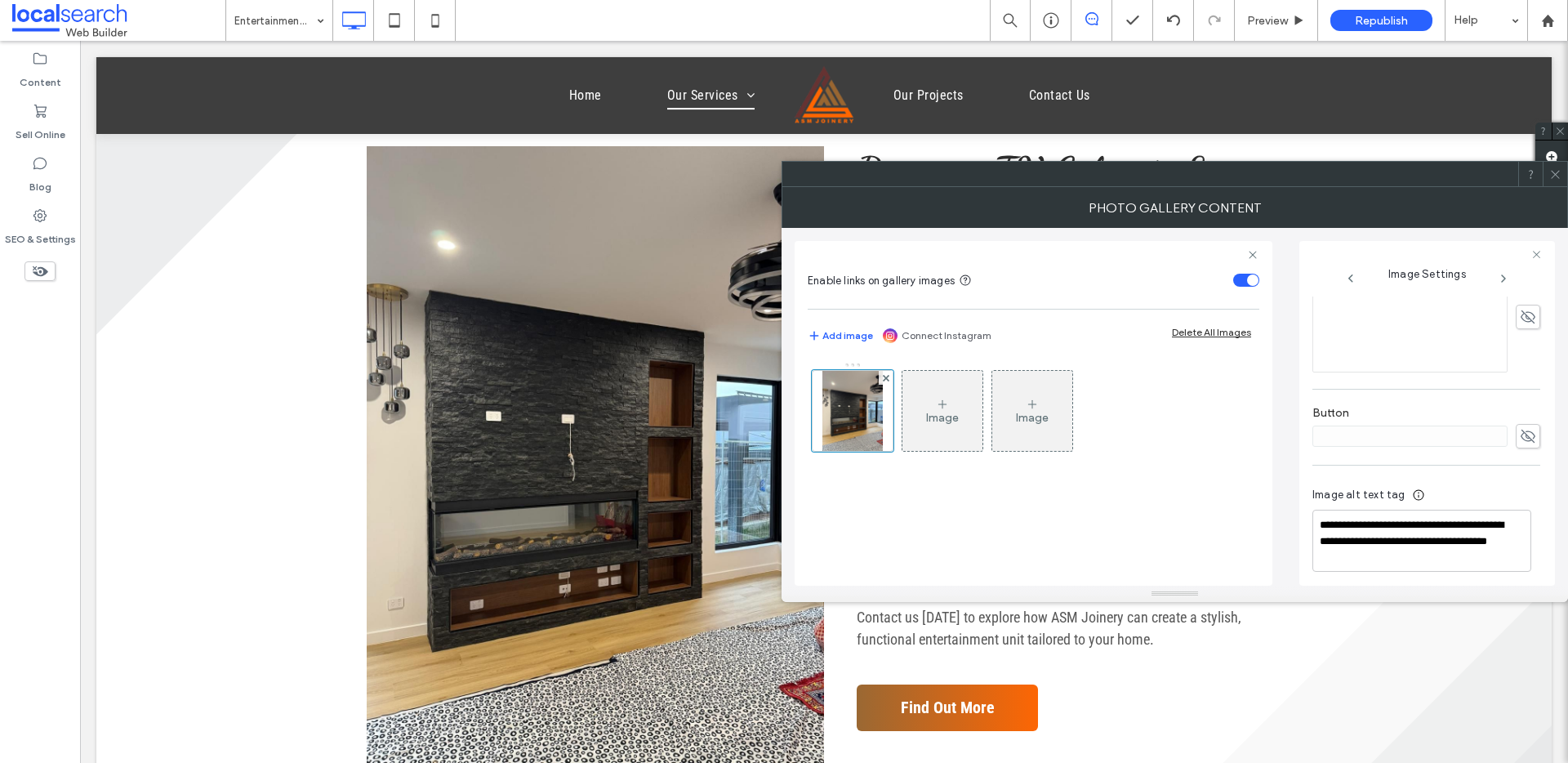
scroll to position [492, 0]
click at [1200, 497] on div "Image alt text tag" at bounding box center [1426, 491] width 228 height 23
click at [1200, 534] on textarea "**********" at bounding box center [1422, 533] width 219 height 62
drag, startPoint x: 1473, startPoint y: 536, endPoint x: 1417, endPoint y: 526, distance: 56.9
click at [1200, 526] on textarea "**********" at bounding box center [1422, 533] width 219 height 62
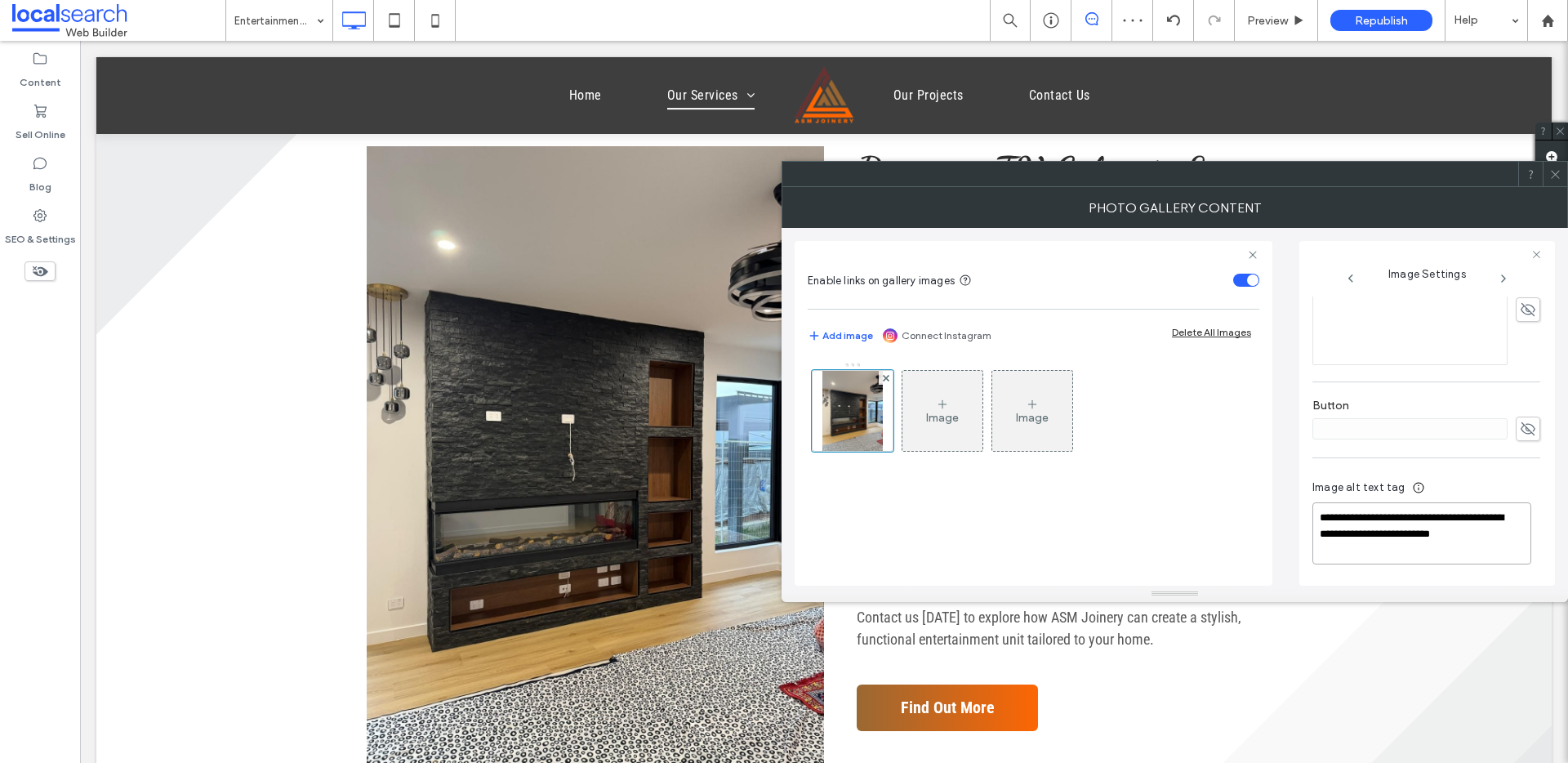
type textarea "**********"
click at [1200, 172] on icon at bounding box center [1555, 174] width 12 height 12
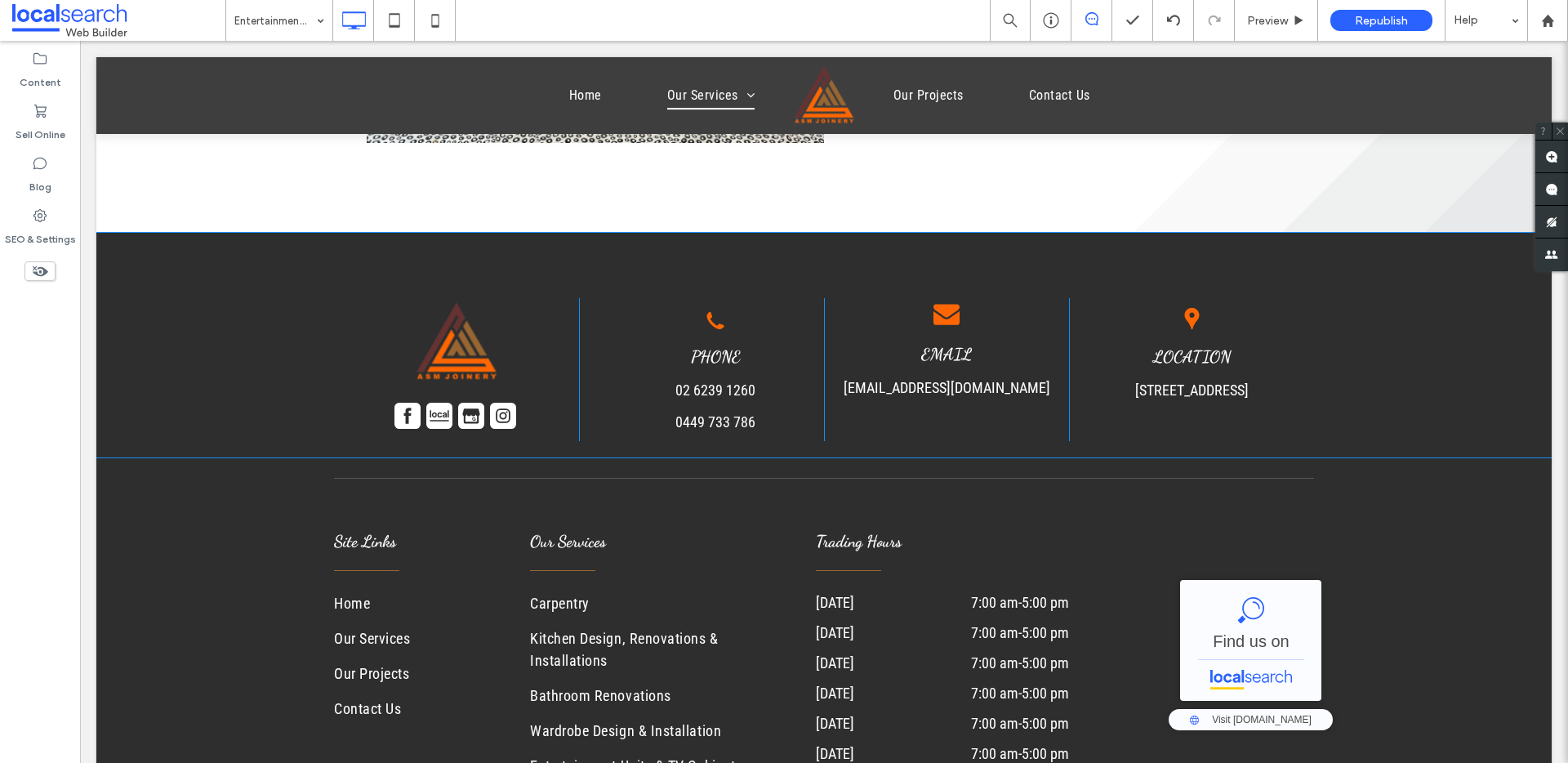
scroll to position [1927, 0]
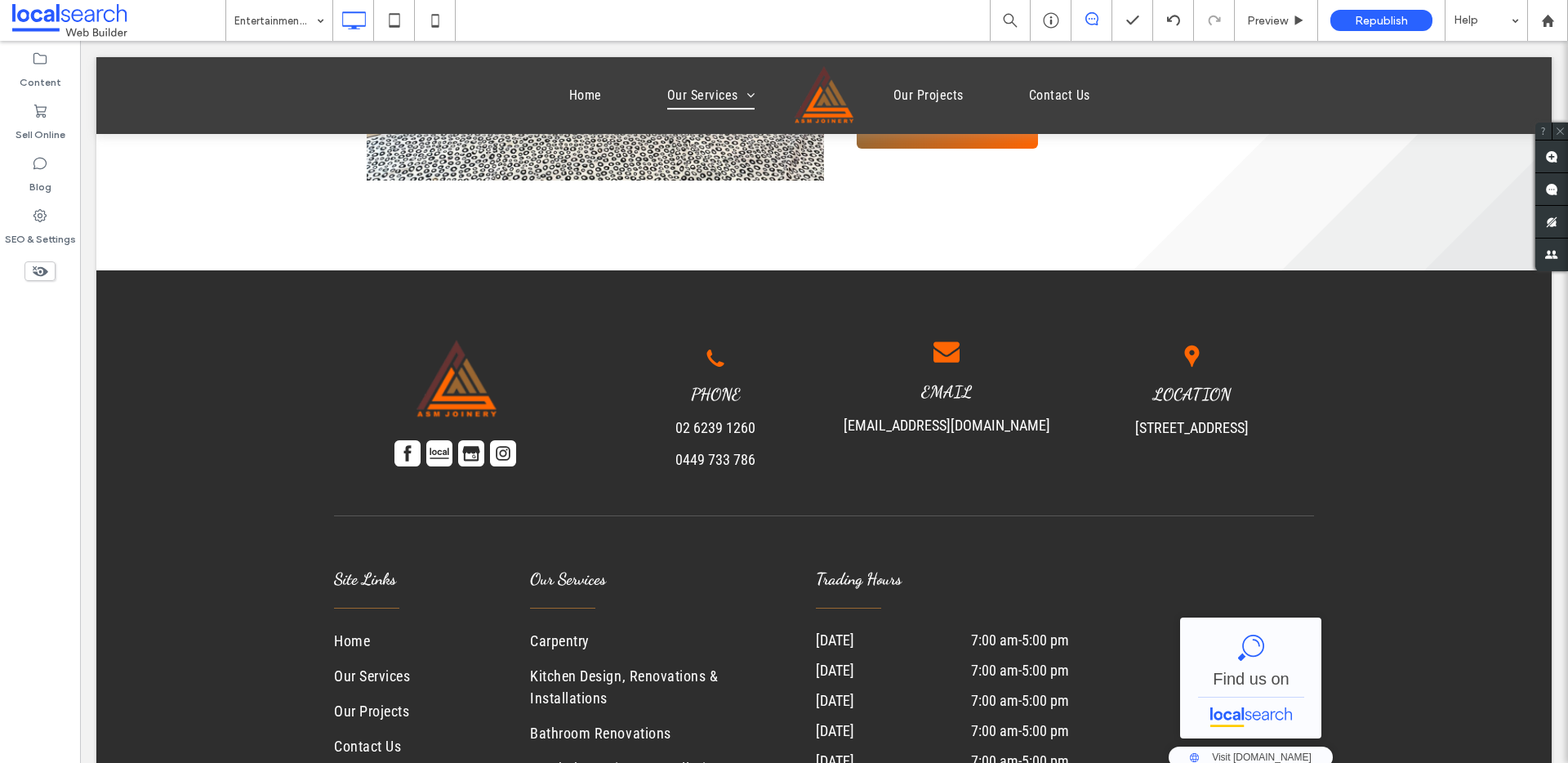
click at [729, 112] on div at bounding box center [824, 95] width 1455 height 76
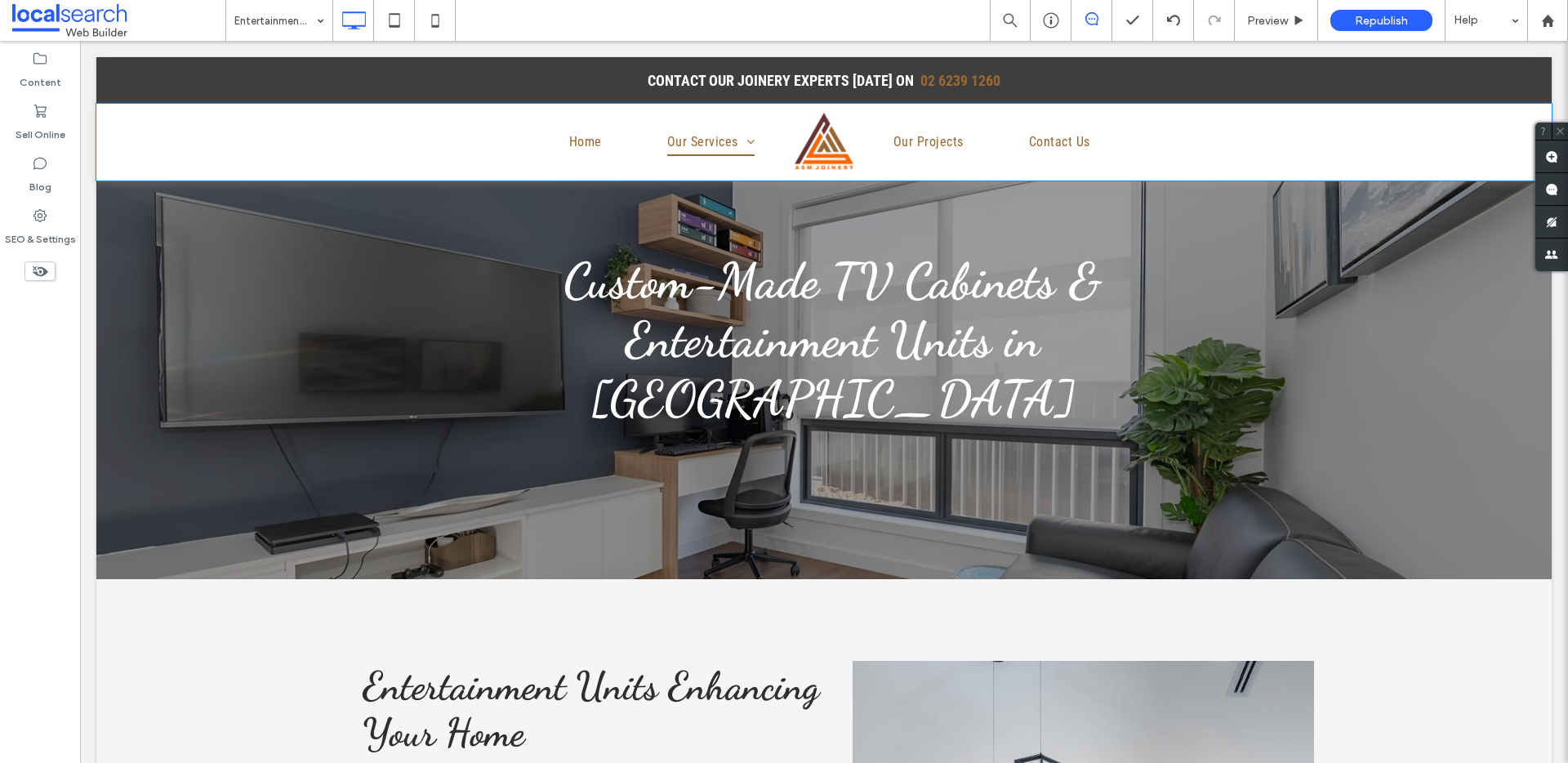
scroll to position [0, 0]
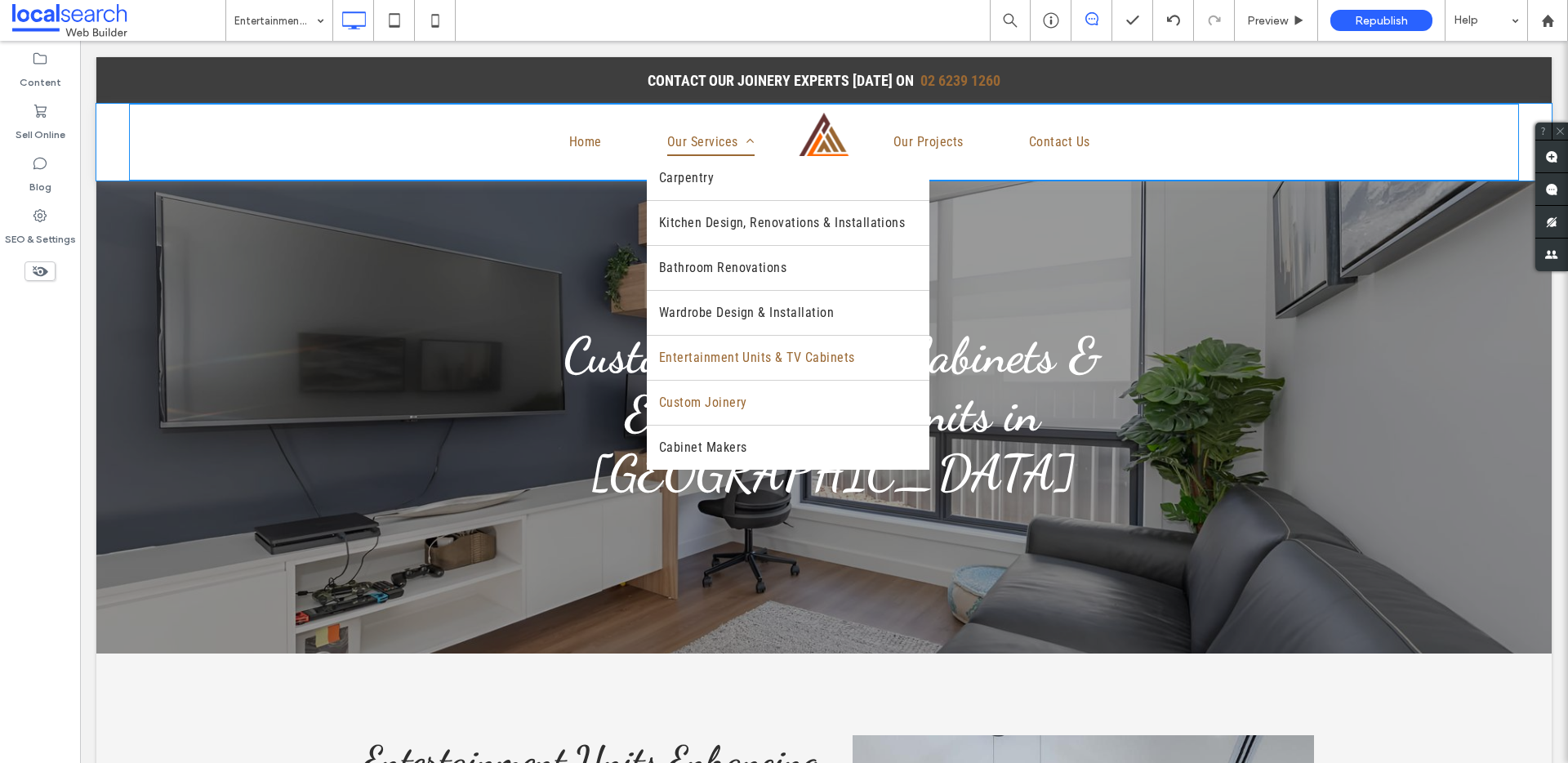
click at [702, 401] on span "Custom Joinery" at bounding box center [703, 402] width 89 height 20
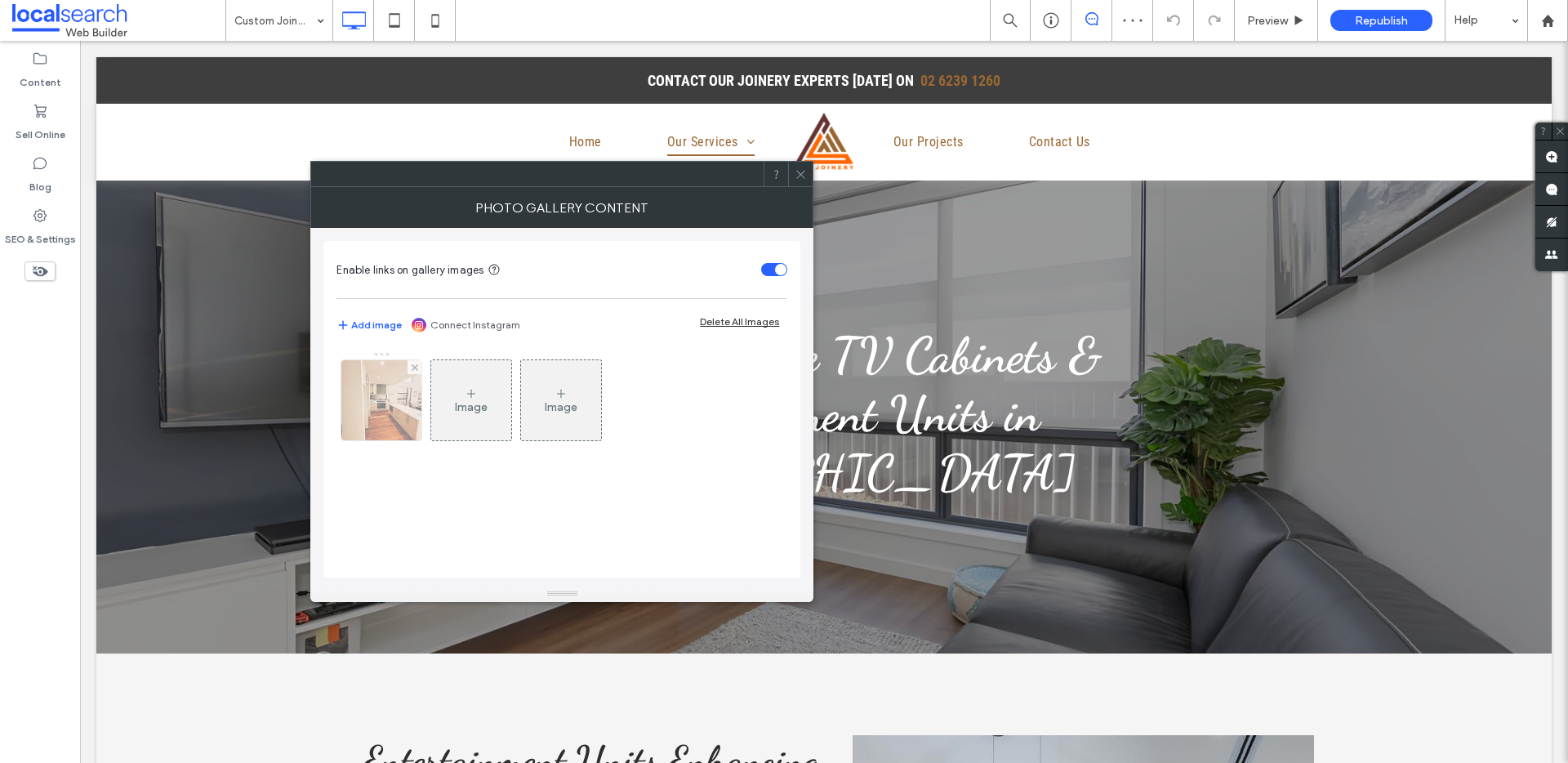
click at [373, 401] on div at bounding box center [381, 401] width 80 height 80
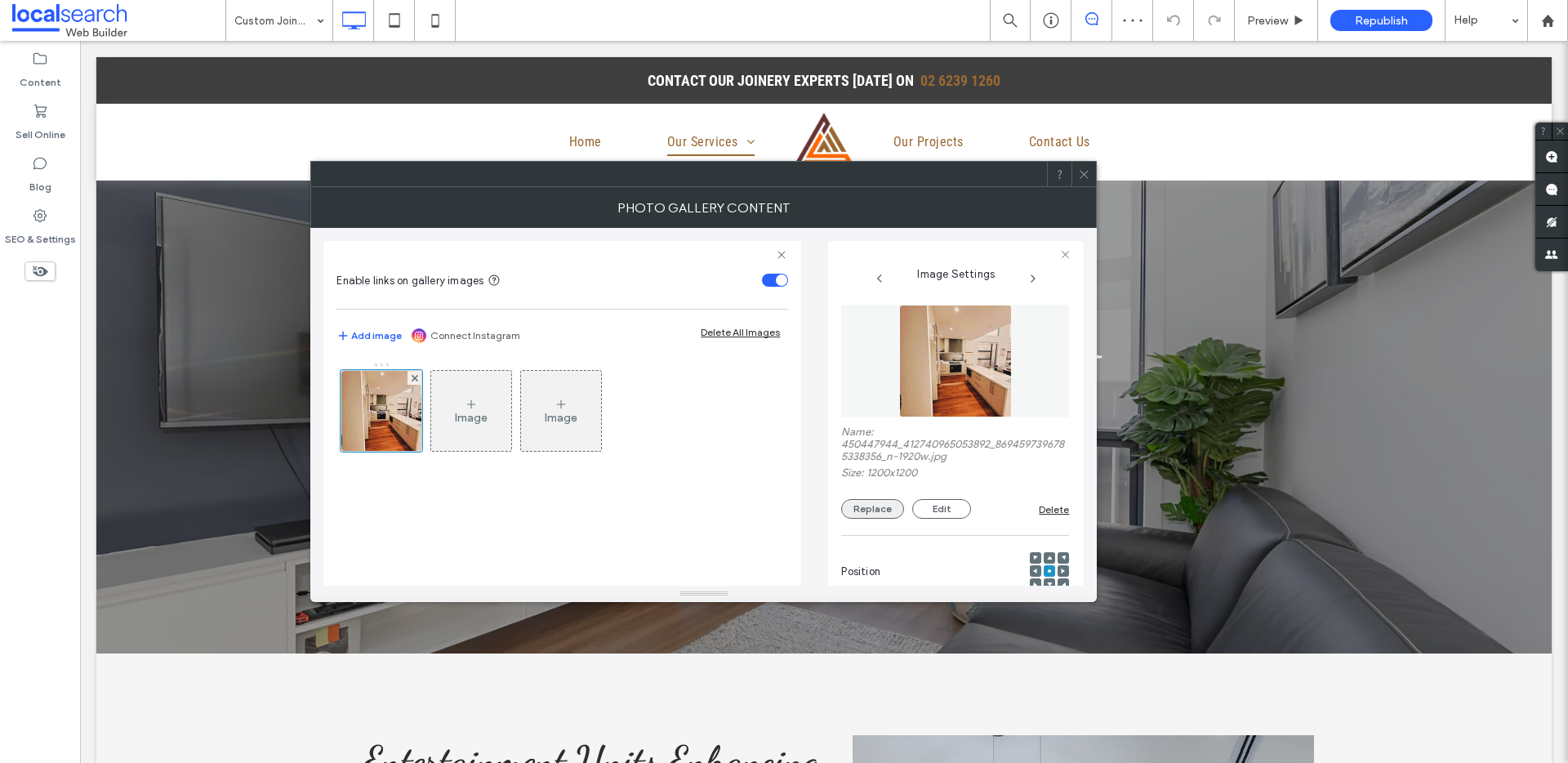
click at [868, 507] on button "Replace" at bounding box center [873, 509] width 63 height 20
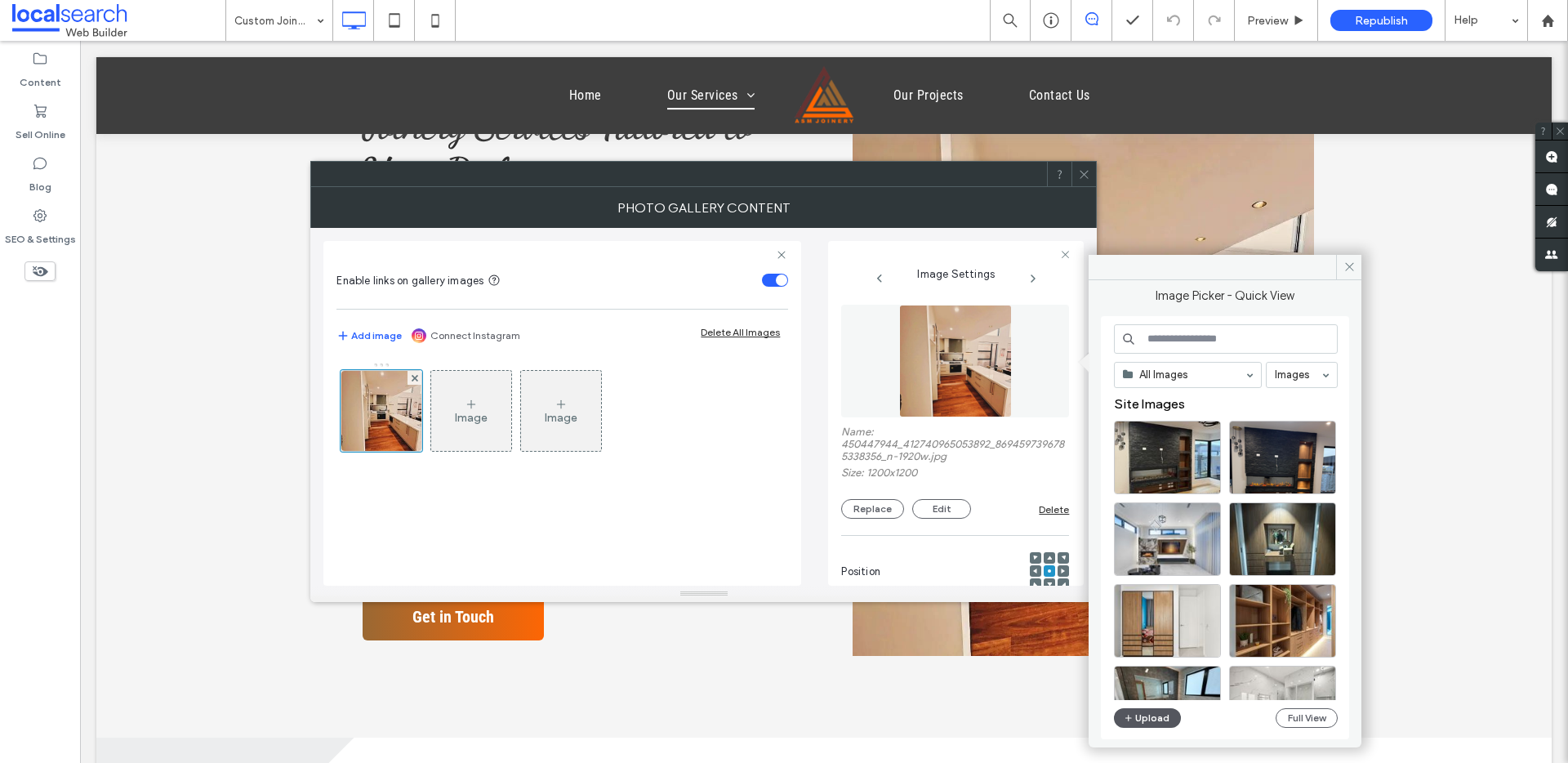
click at [1147, 575] on button "Upload" at bounding box center [1148, 717] width 67 height 20
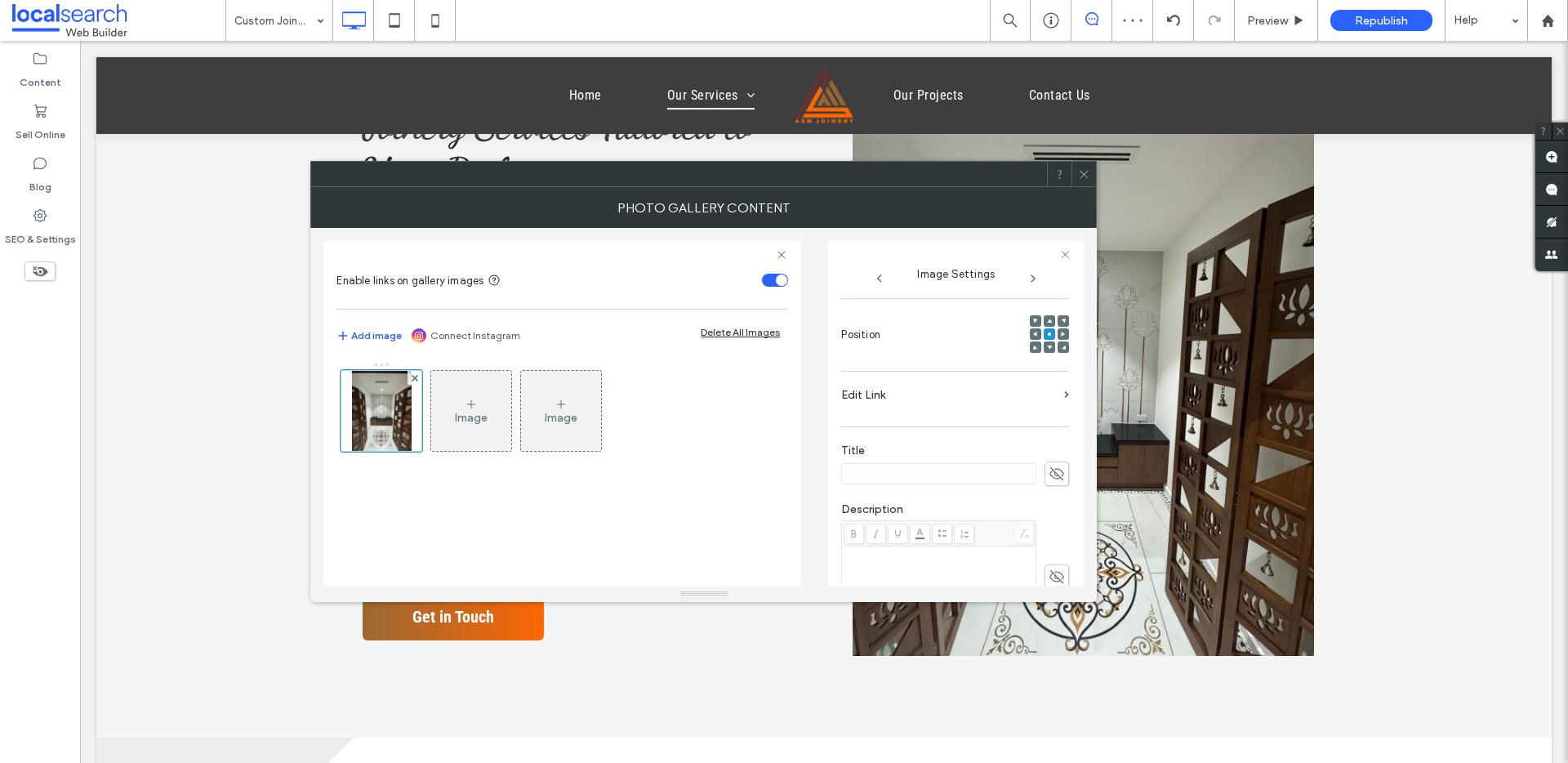
scroll to position [492, 0]
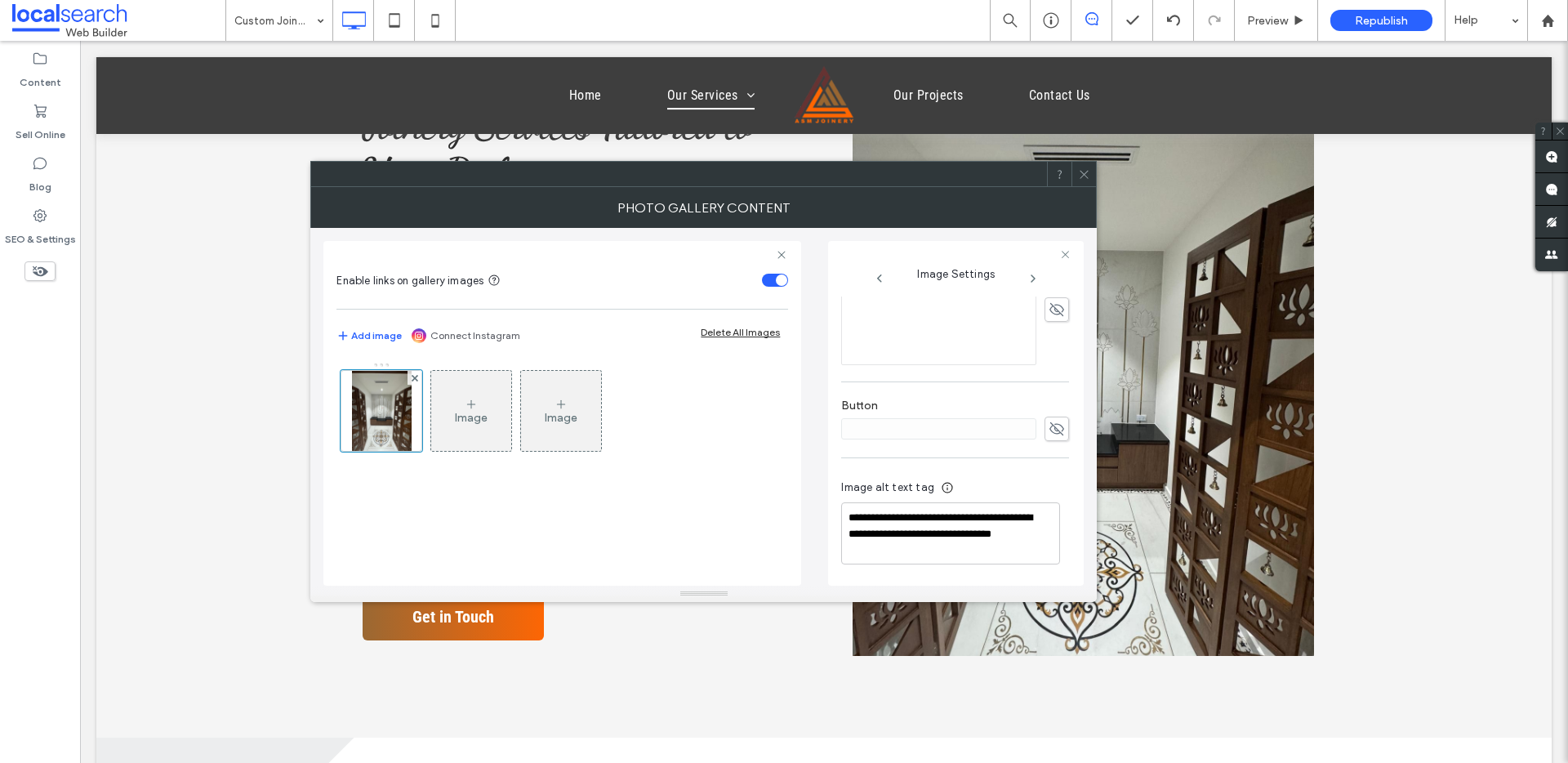
click at [1092, 174] on div at bounding box center [1084, 174] width 24 height 24
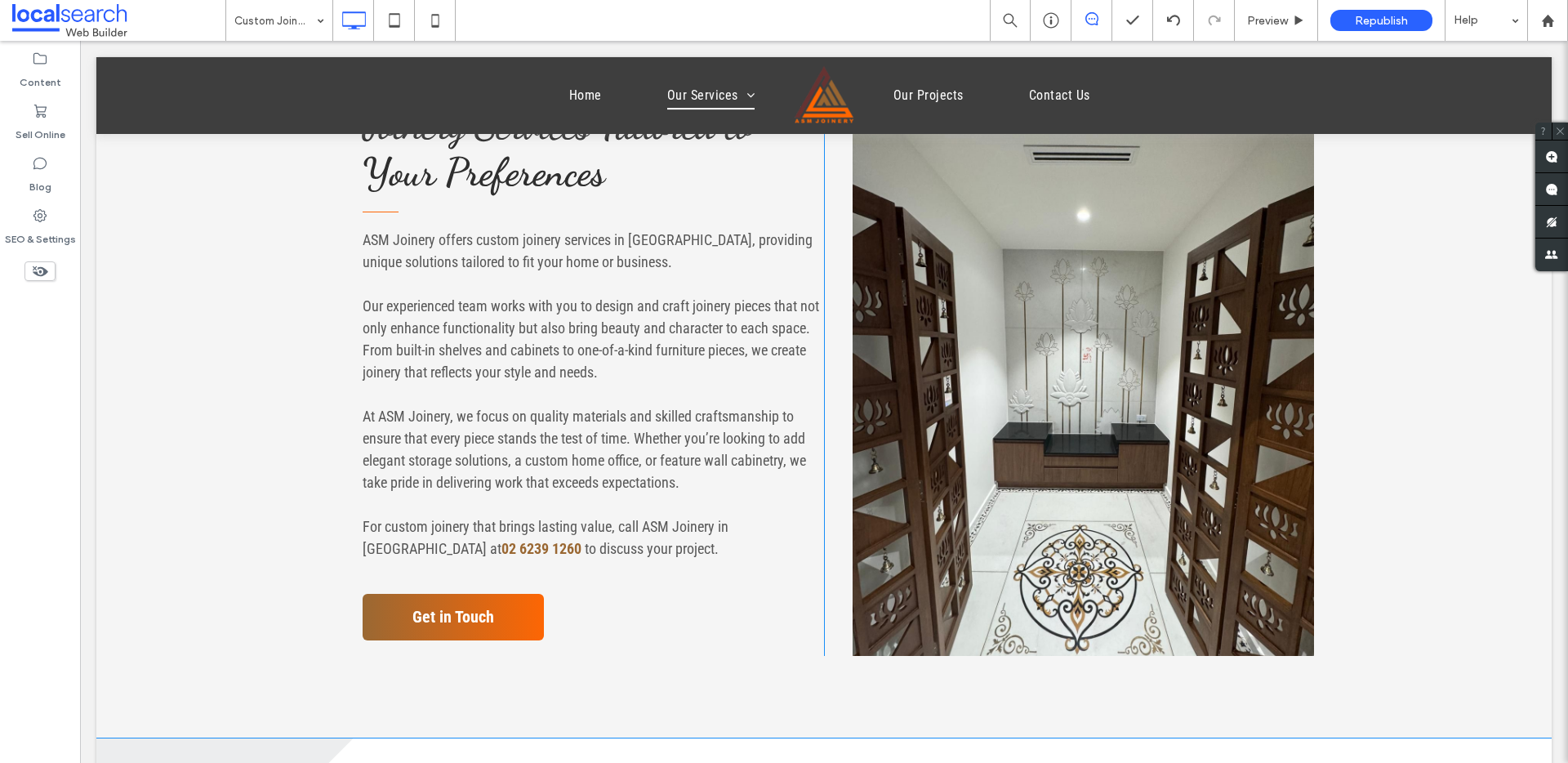
click at [1043, 227] on link at bounding box center [1083, 378] width 461 height 555
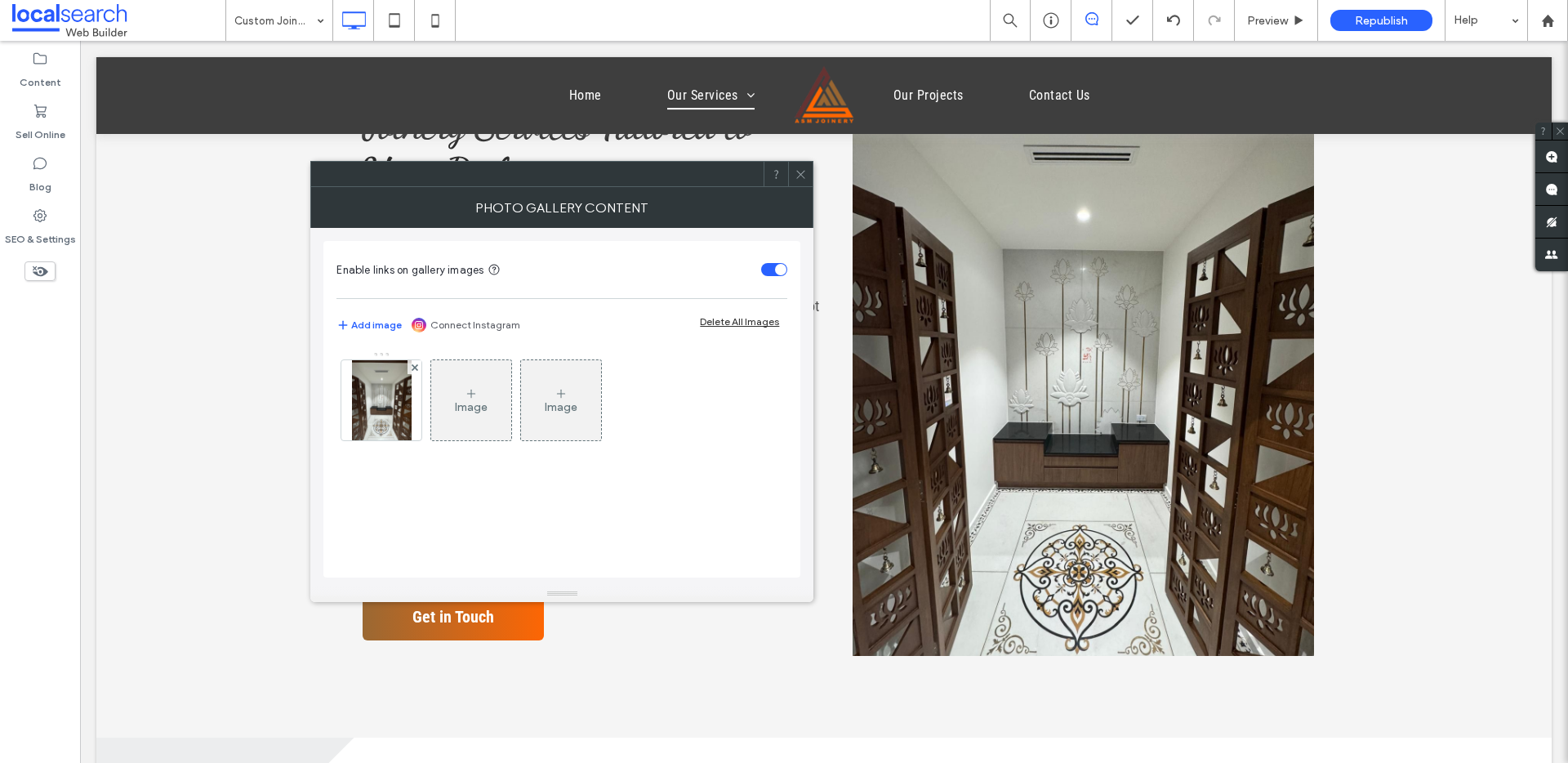
click at [799, 178] on icon at bounding box center [800, 174] width 12 height 12
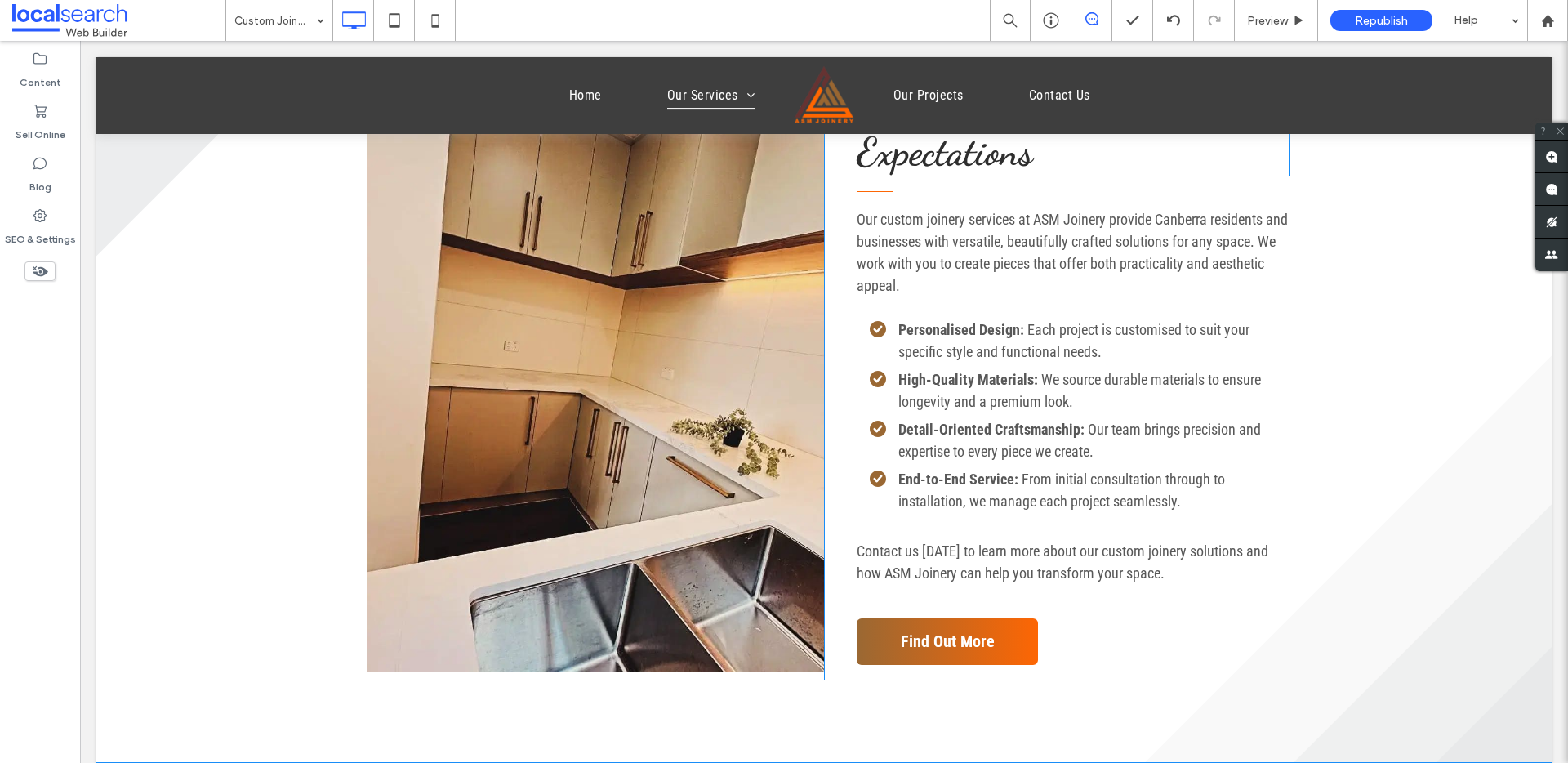
scroll to position [1401, 0]
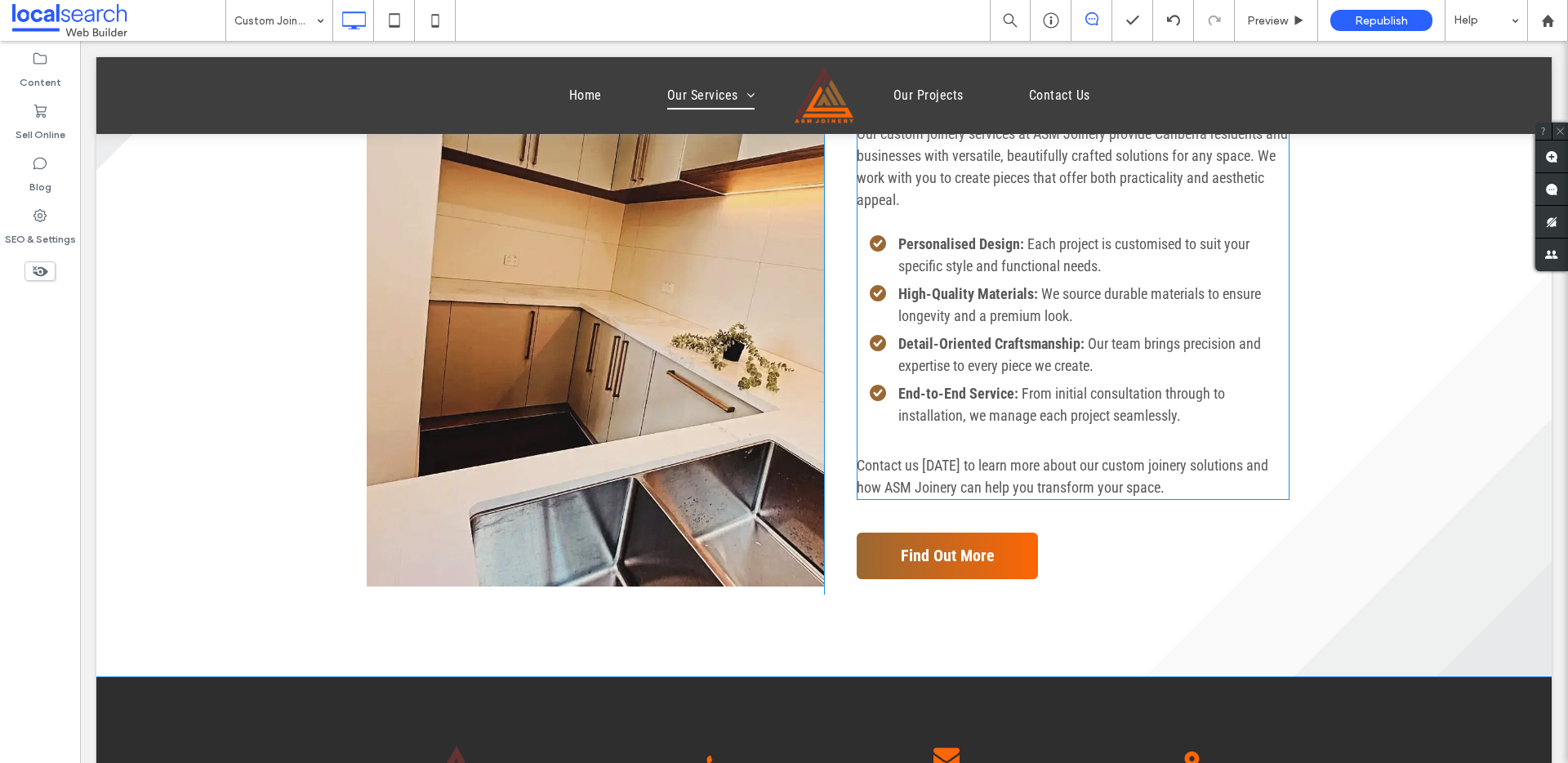
click at [714, 215] on link at bounding box center [595, 291] width 457 height 593
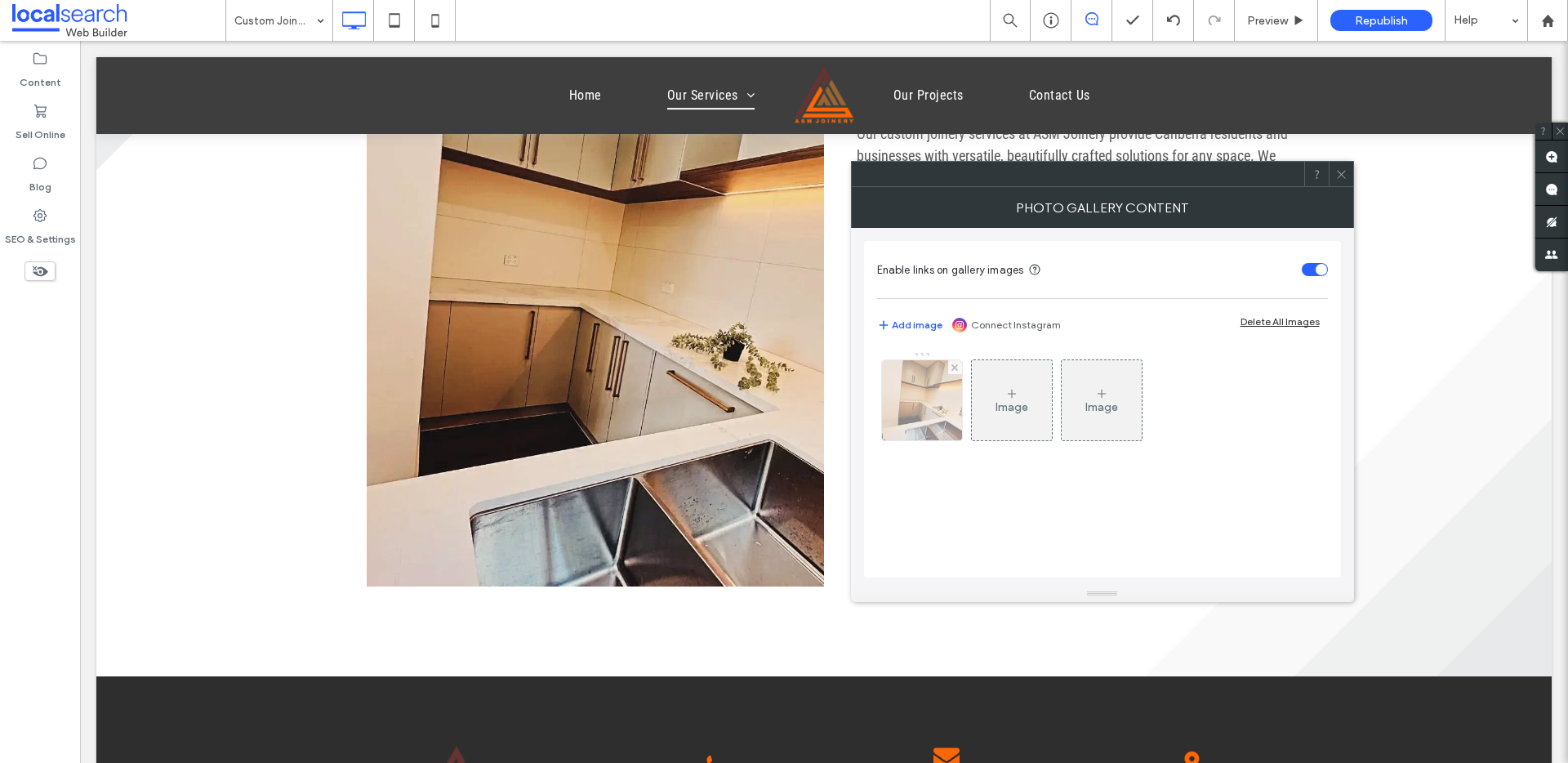
click at [930, 403] on div at bounding box center [922, 401] width 80 height 80
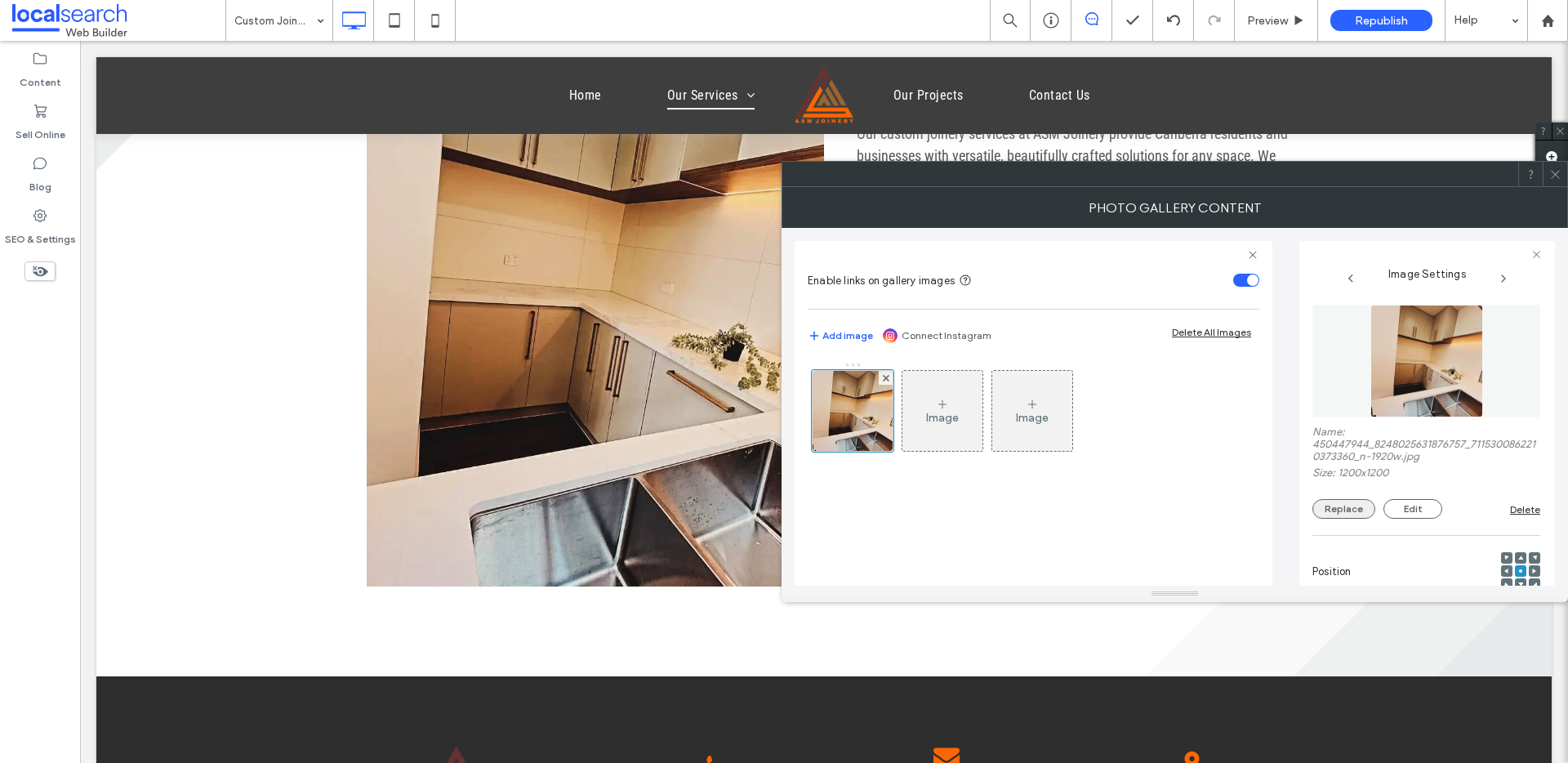
click at [1200, 512] on button "Replace" at bounding box center [1344, 509] width 63 height 20
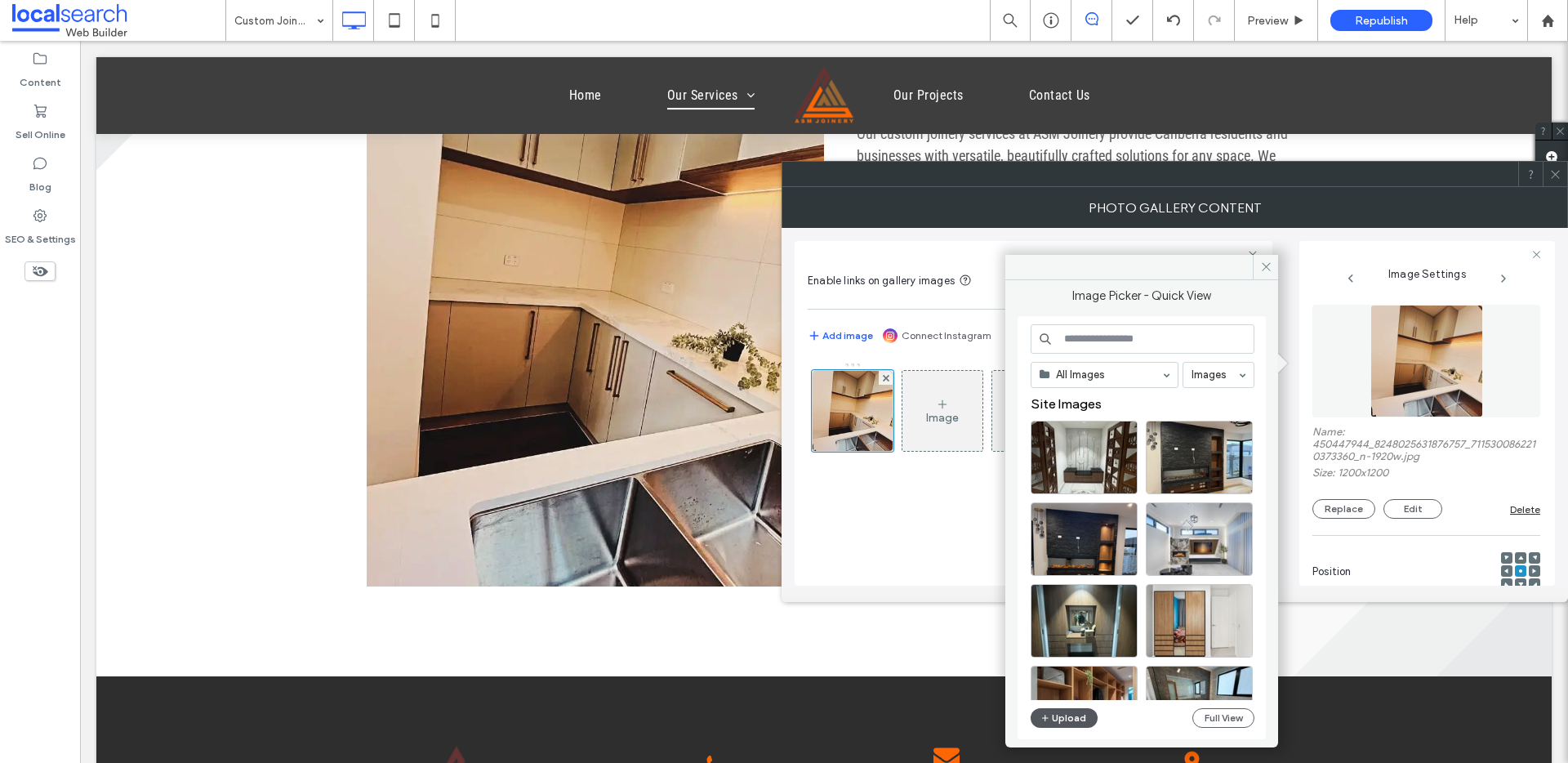
click at [1084, 575] on button "Upload" at bounding box center [1064, 717] width 67 height 20
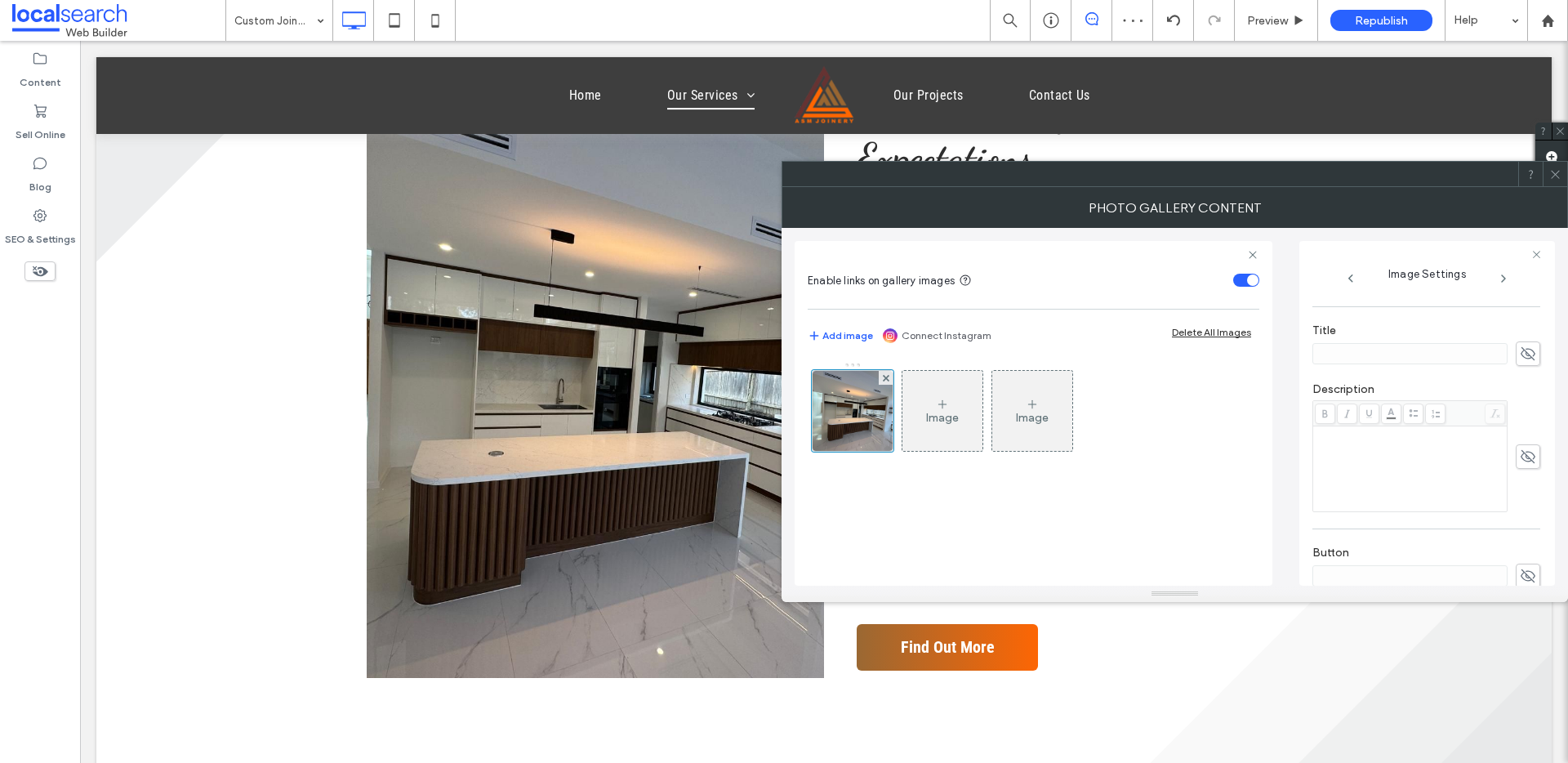
scroll to position [492, 0]
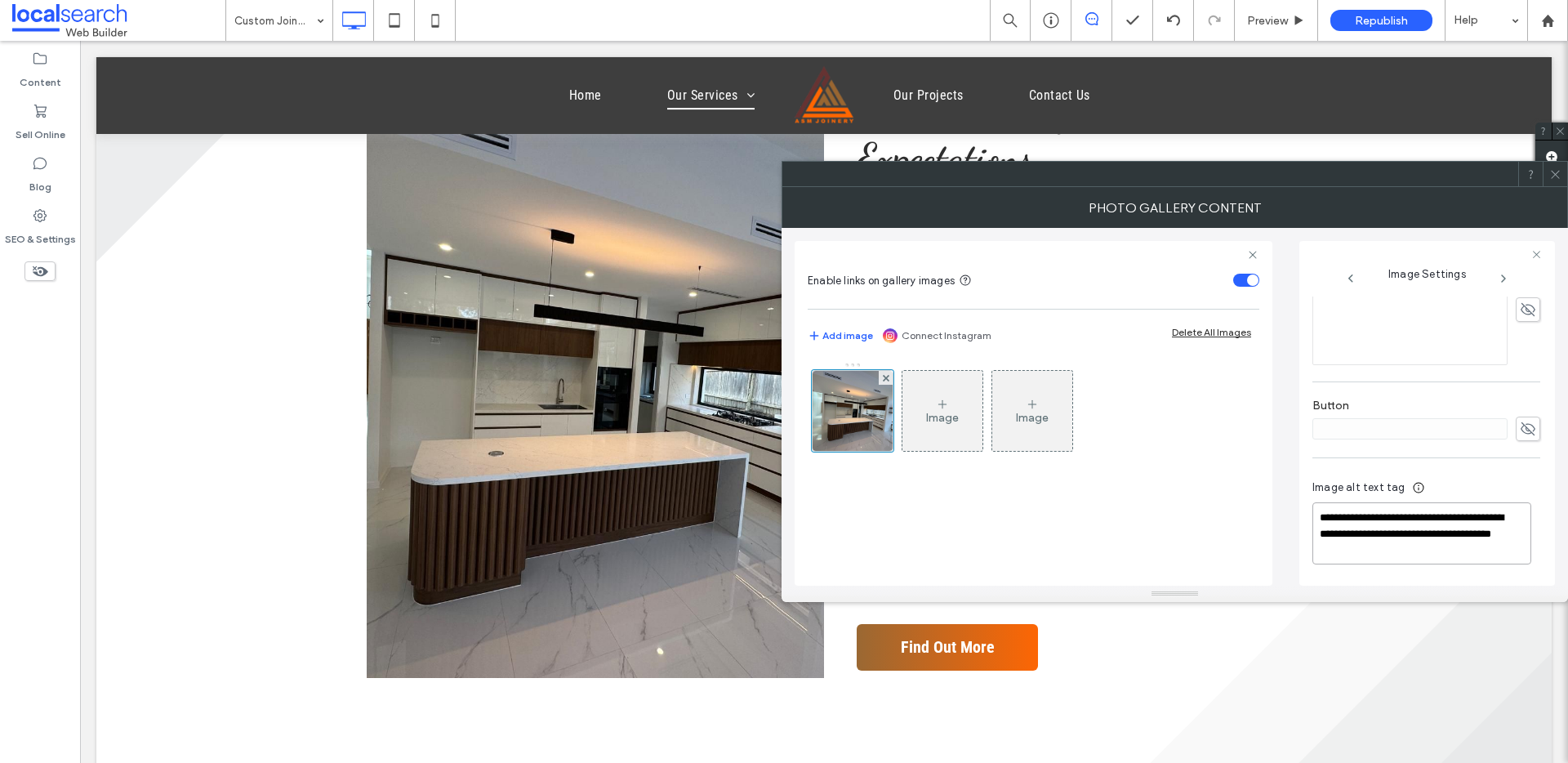
click at [1200, 533] on textarea "**********" at bounding box center [1422, 533] width 219 height 62
drag, startPoint x: 1426, startPoint y: 534, endPoint x: 1313, endPoint y: 537, distance: 113.0
click at [1200, 537] on textarea "**********" at bounding box center [1422, 533] width 219 height 62
click at [1200, 179] on div at bounding box center [1555, 174] width 24 height 24
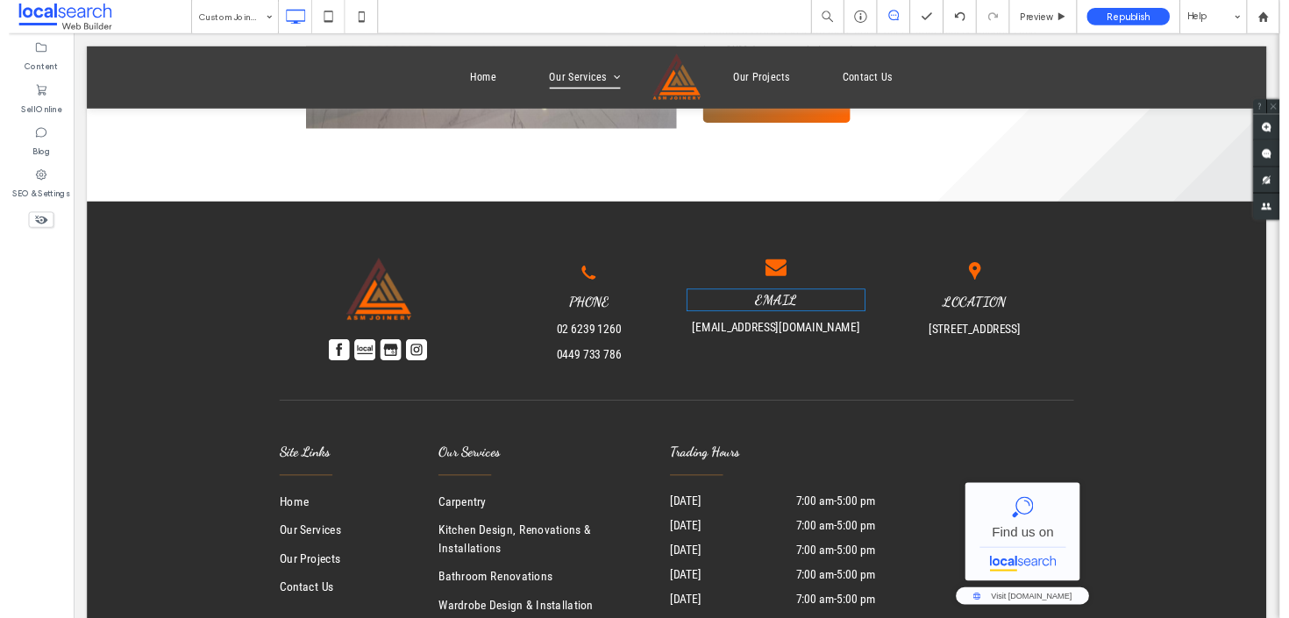
scroll to position [1836, 0]
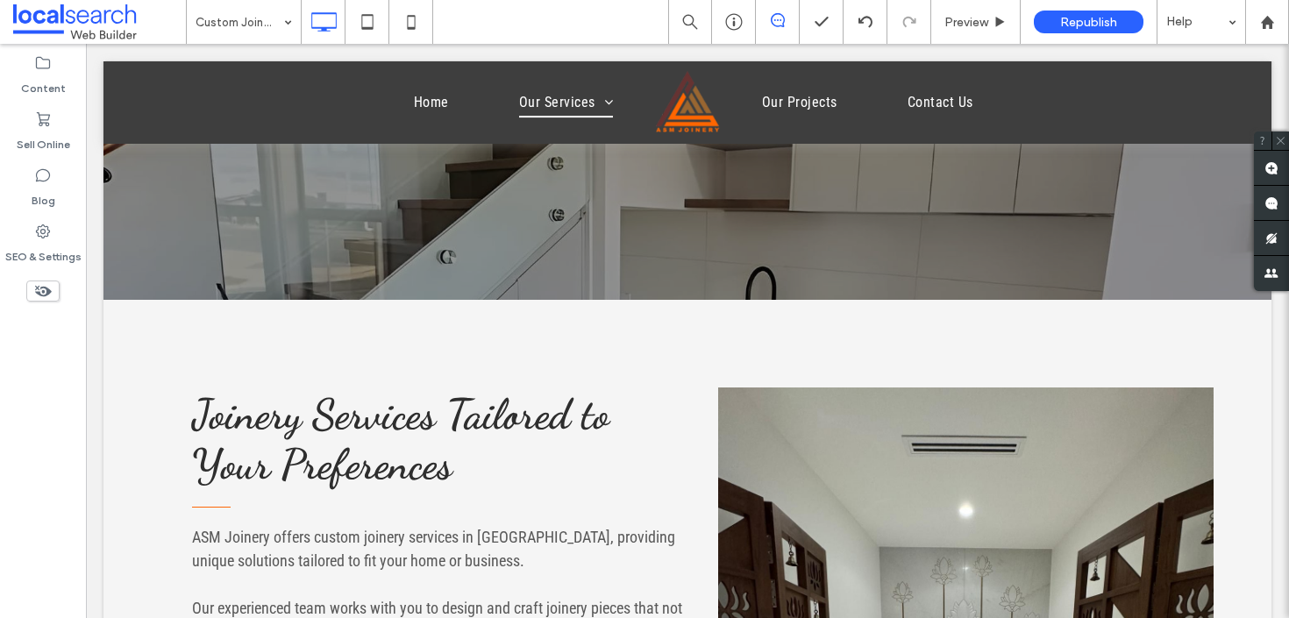
click at [530, 112] on div at bounding box center [687, 102] width 1168 height 82
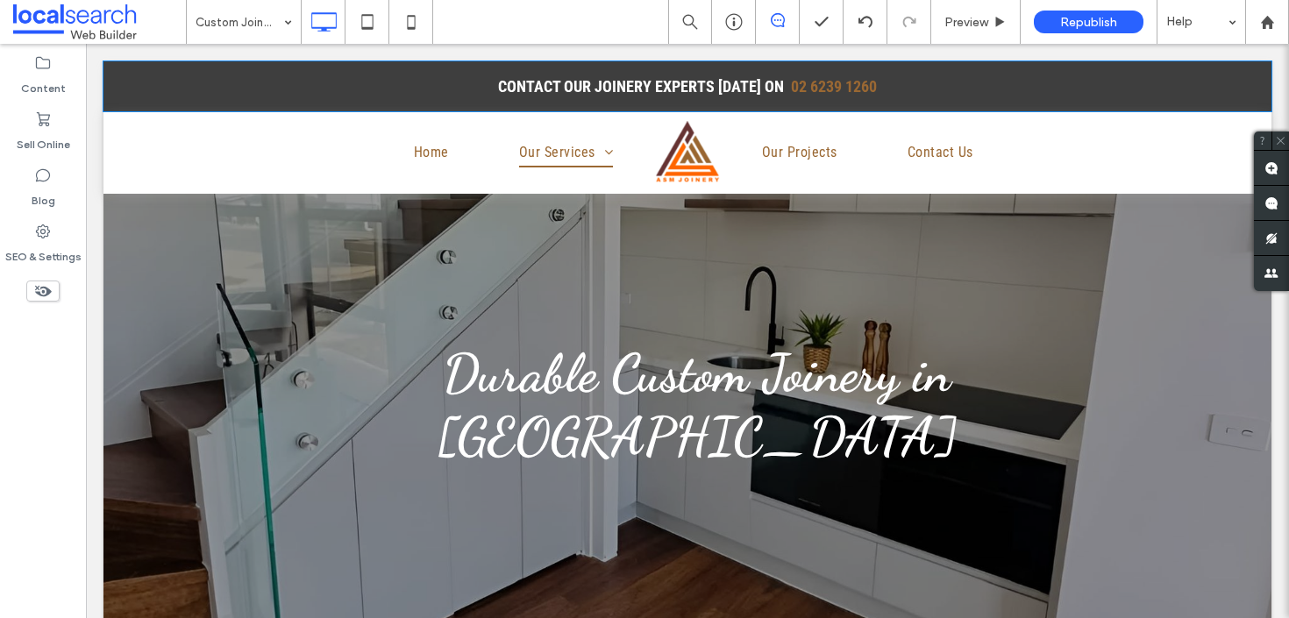
scroll to position [0, 0]
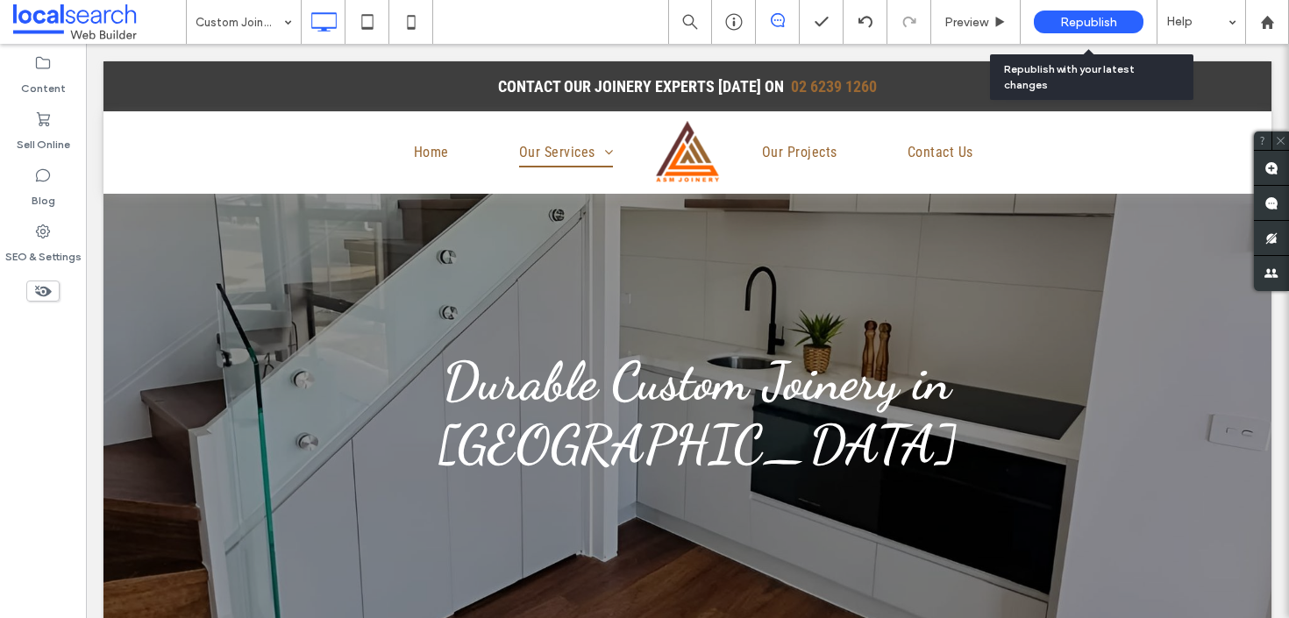
click at [1062, 28] on span "Republish" at bounding box center [1088, 22] width 57 height 15
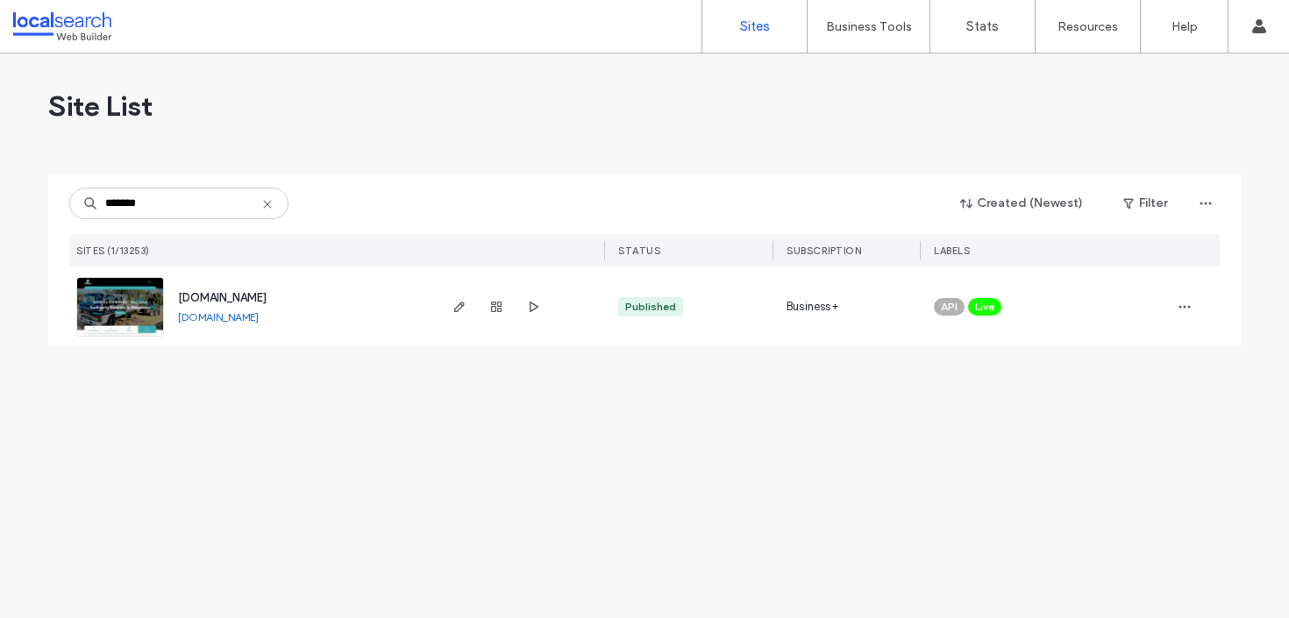
type input "*******"
